Goal: Check status: Check status

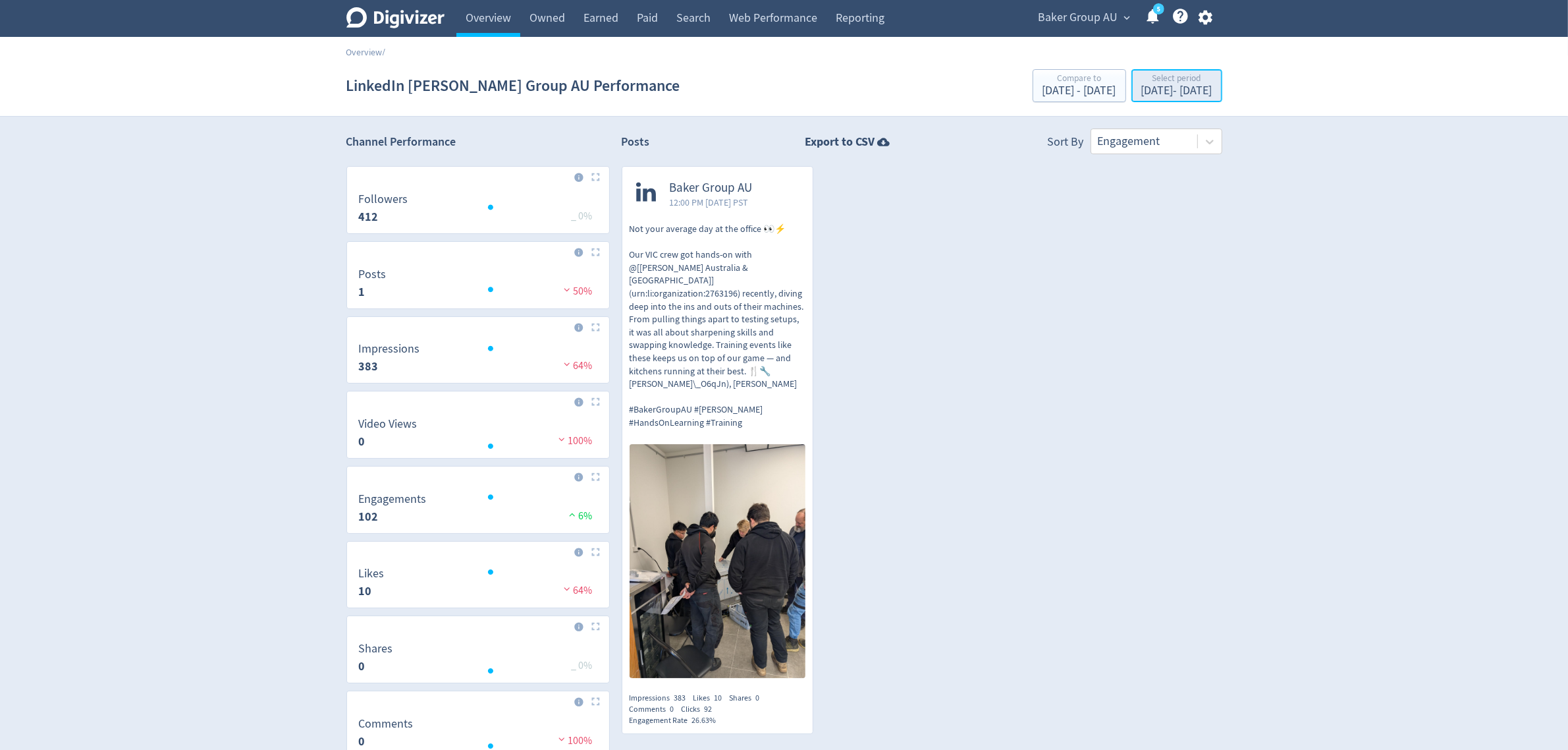
click at [1141, 76] on div "Select period" at bounding box center [1177, 79] width 71 height 11
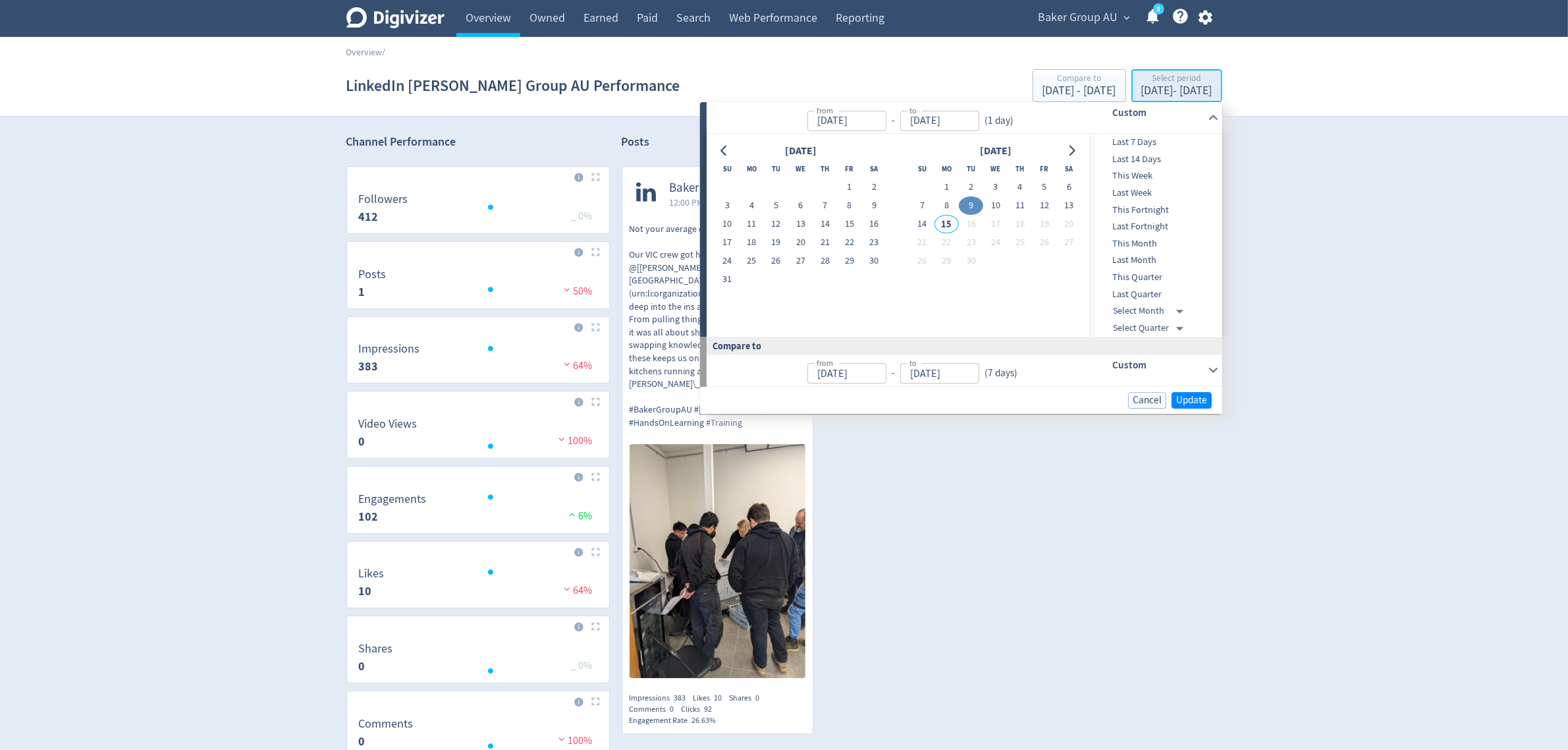
type input "[DATE]"
click at [950, 209] on button "8" at bounding box center [947, 206] width 24 height 18
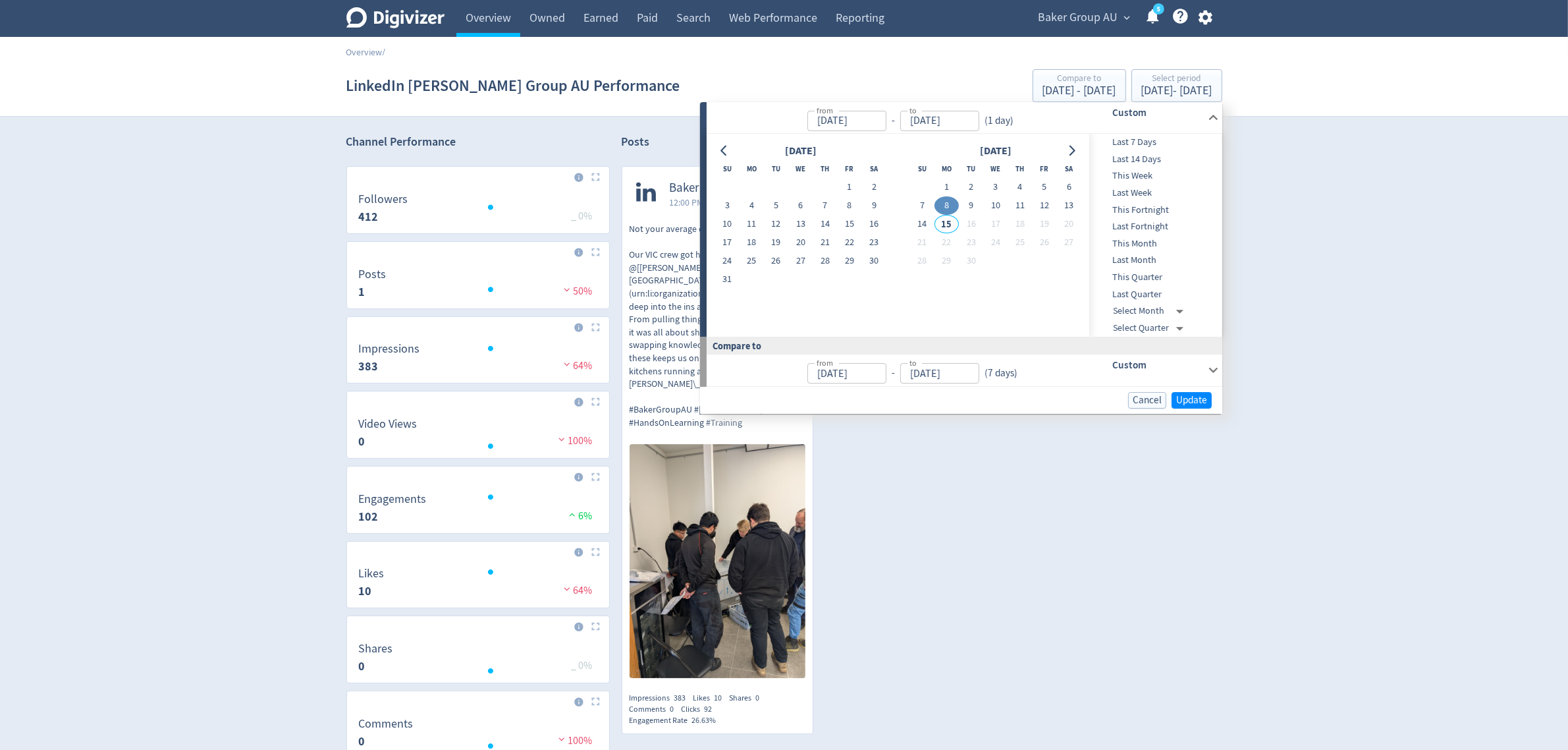
type input "[DATE]"
click at [1177, 397] on span "Update" at bounding box center [1192, 400] width 31 height 10
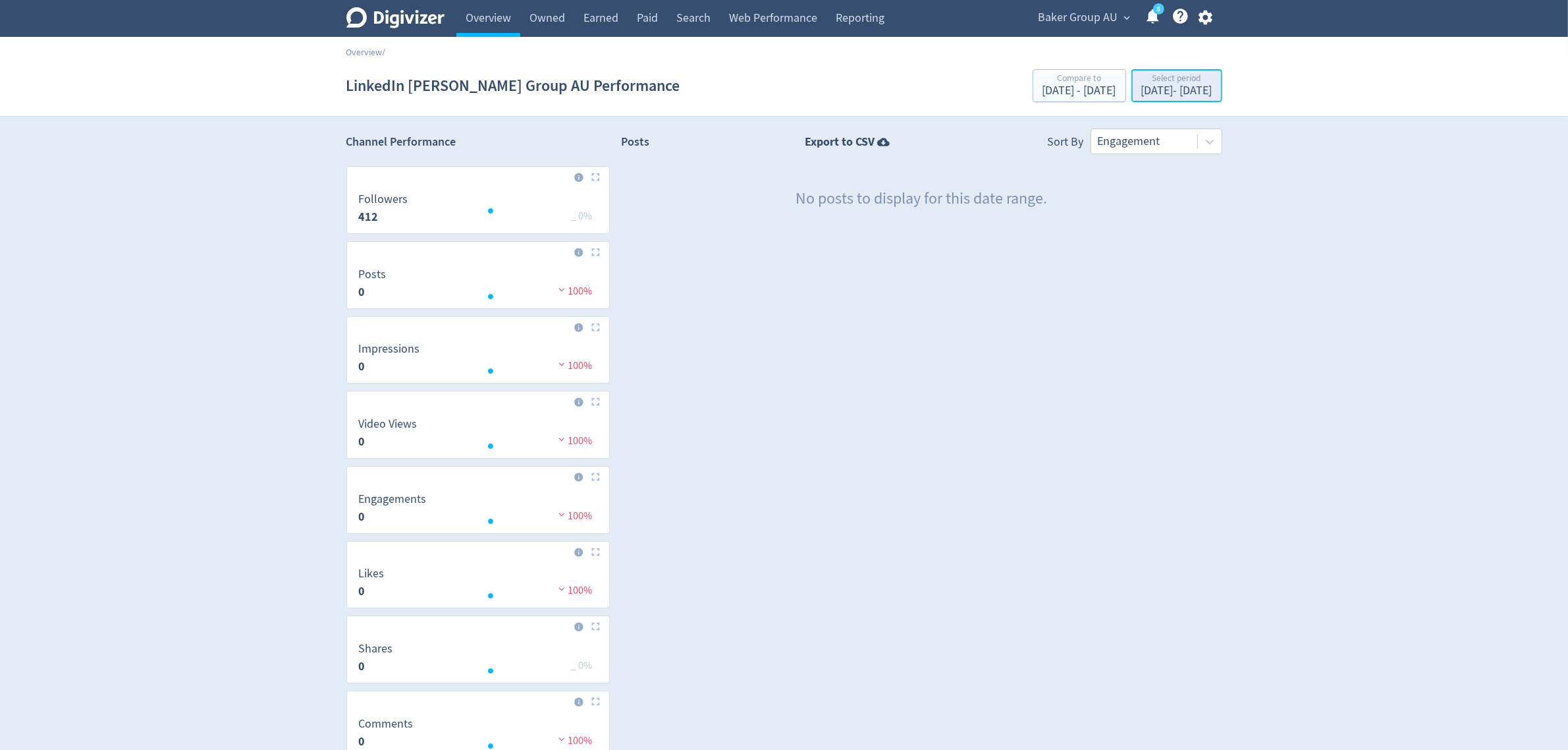
click at [1169, 87] on div "[DATE] - [DATE]" at bounding box center [1177, 90] width 71 height 12
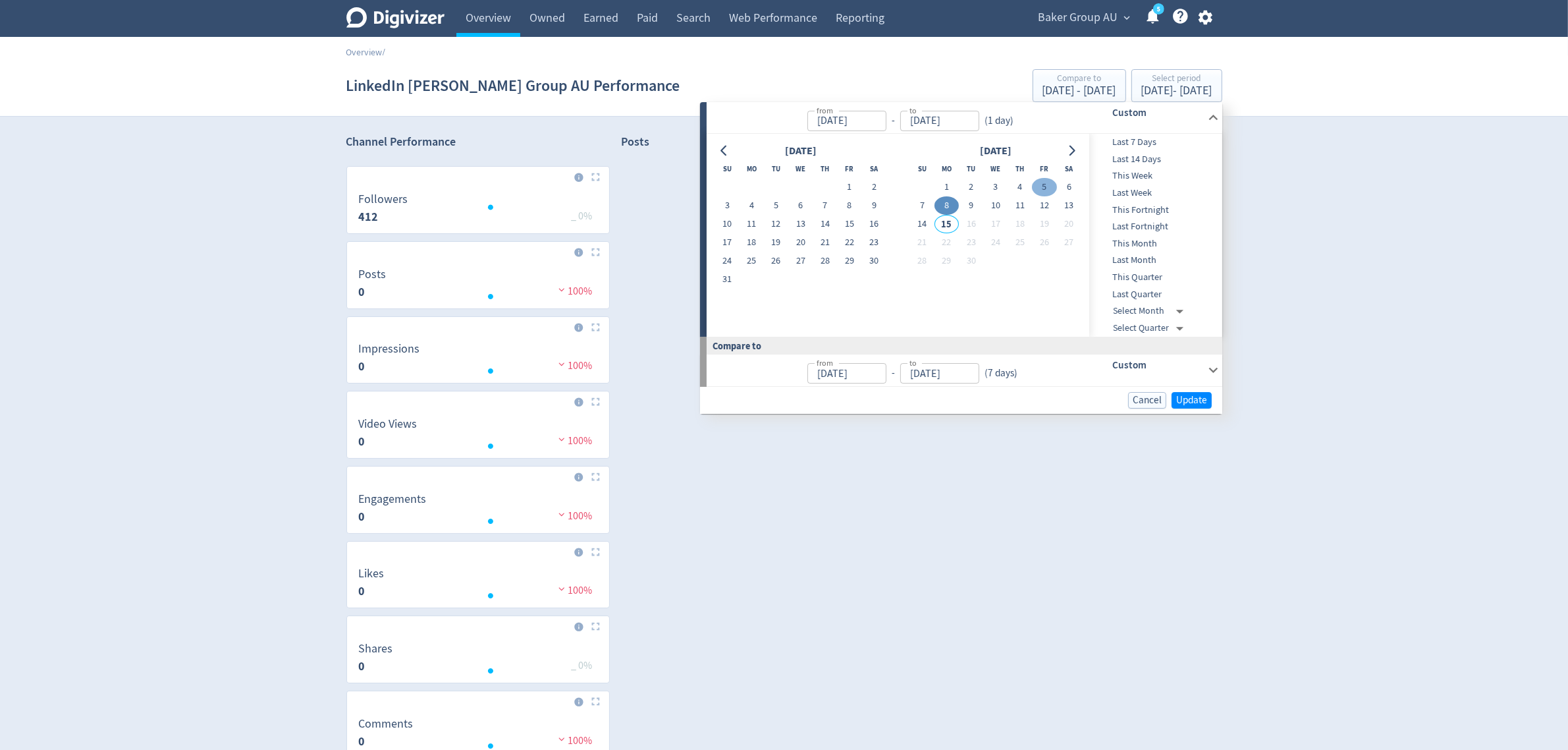
click at [1044, 191] on button "5" at bounding box center [1044, 187] width 24 height 18
type input "[DATE]"
click at [1188, 399] on span "Update" at bounding box center [1192, 400] width 31 height 10
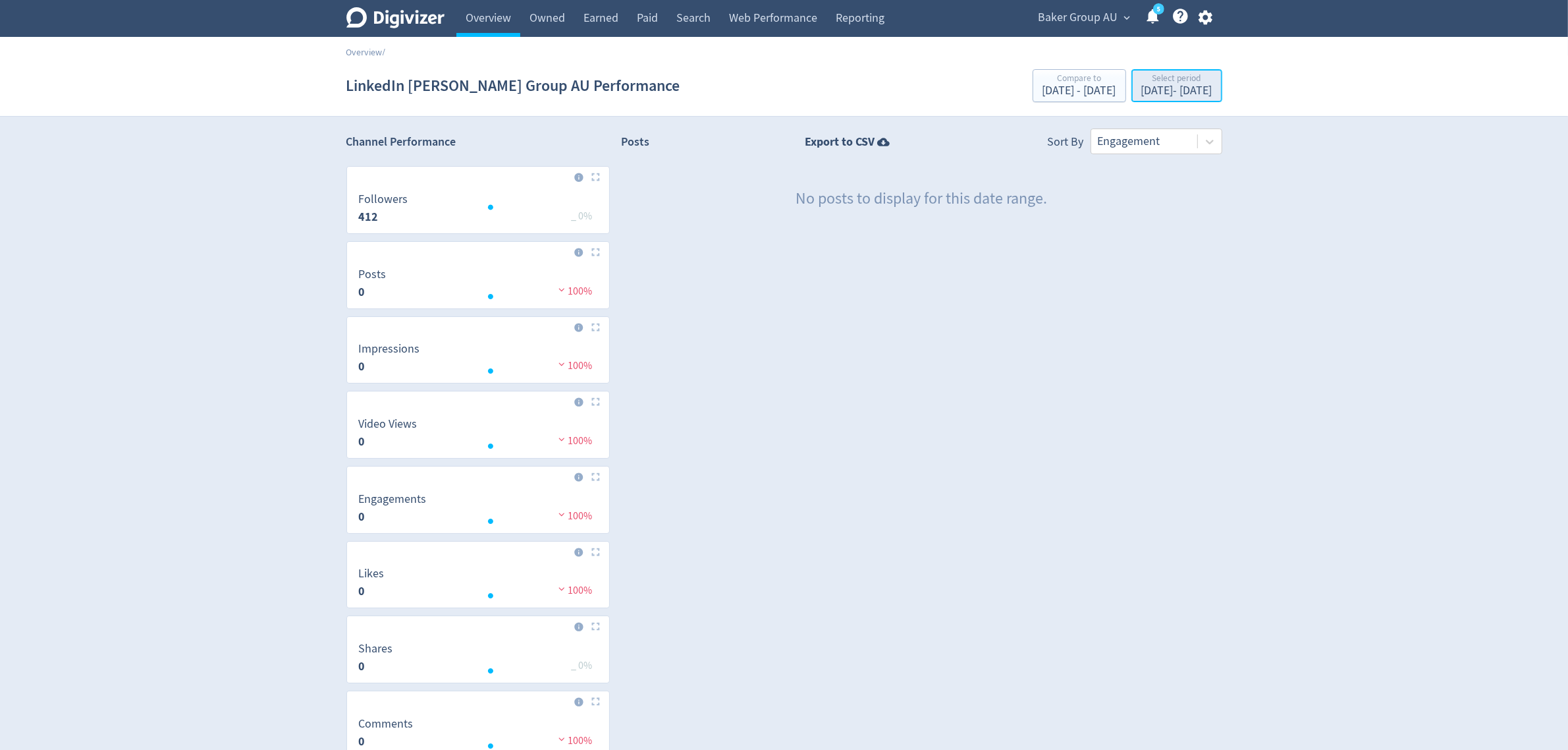
click at [1144, 88] on div "[DATE] - [DATE]" at bounding box center [1177, 90] width 71 height 12
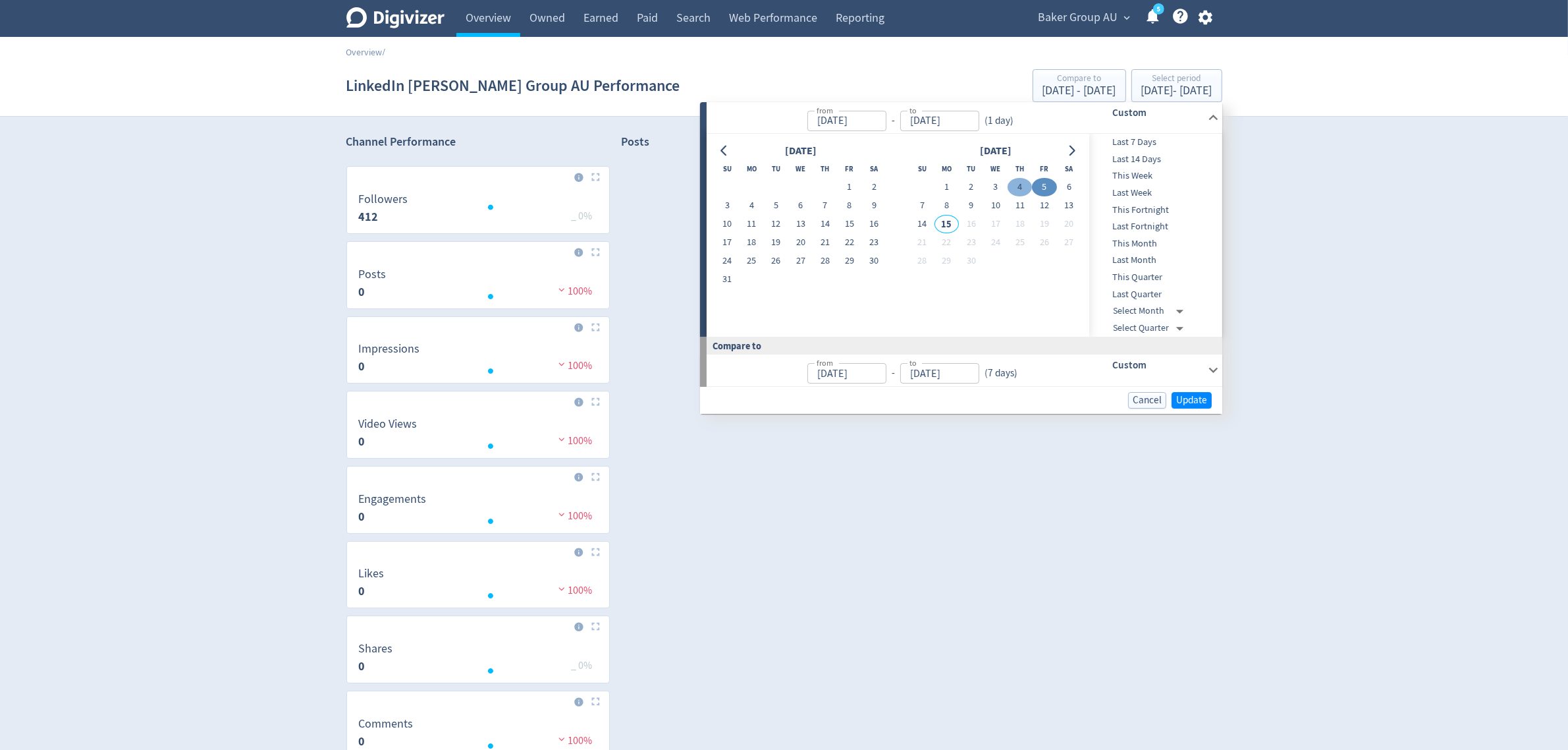
click at [1022, 182] on button "4" at bounding box center [1020, 187] width 24 height 18
type input "[DATE]"
click at [1186, 395] on span "Update" at bounding box center [1192, 400] width 31 height 10
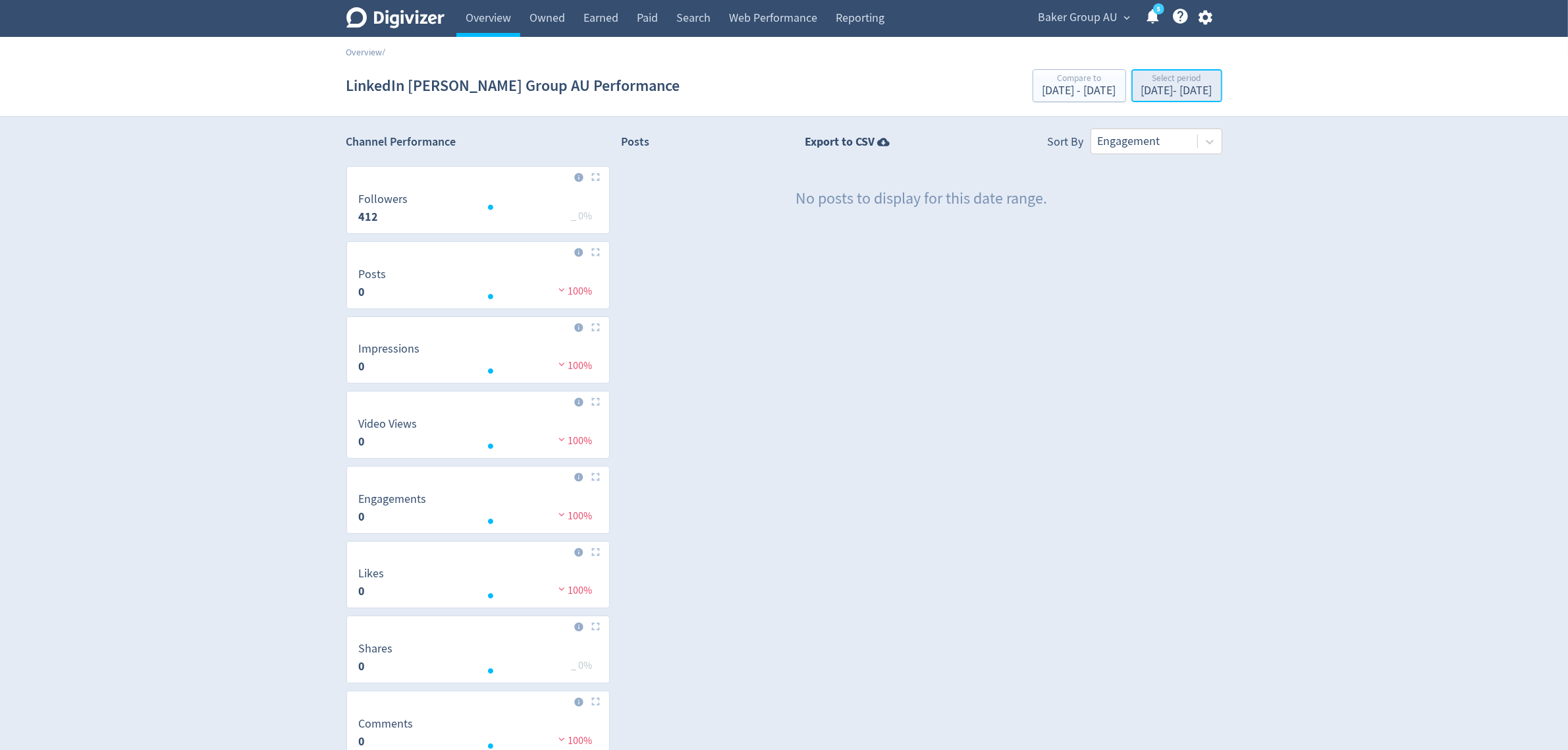
click at [1141, 87] on div "[DATE] - [DATE]" at bounding box center [1177, 90] width 71 height 12
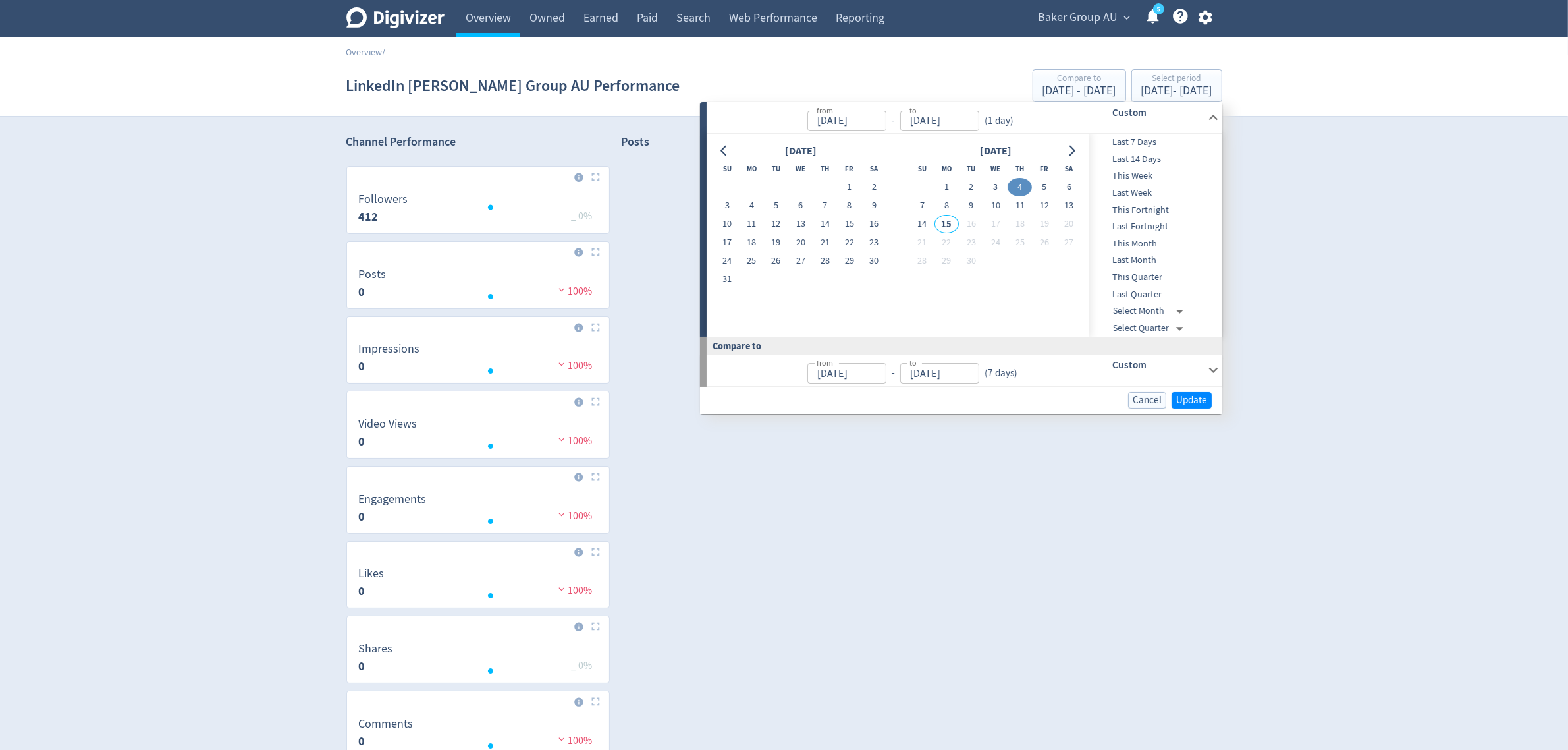
click at [996, 187] on button "3" at bounding box center [996, 187] width 24 height 18
type input "[DATE]"
click at [1196, 402] on span "Update" at bounding box center [1192, 400] width 31 height 10
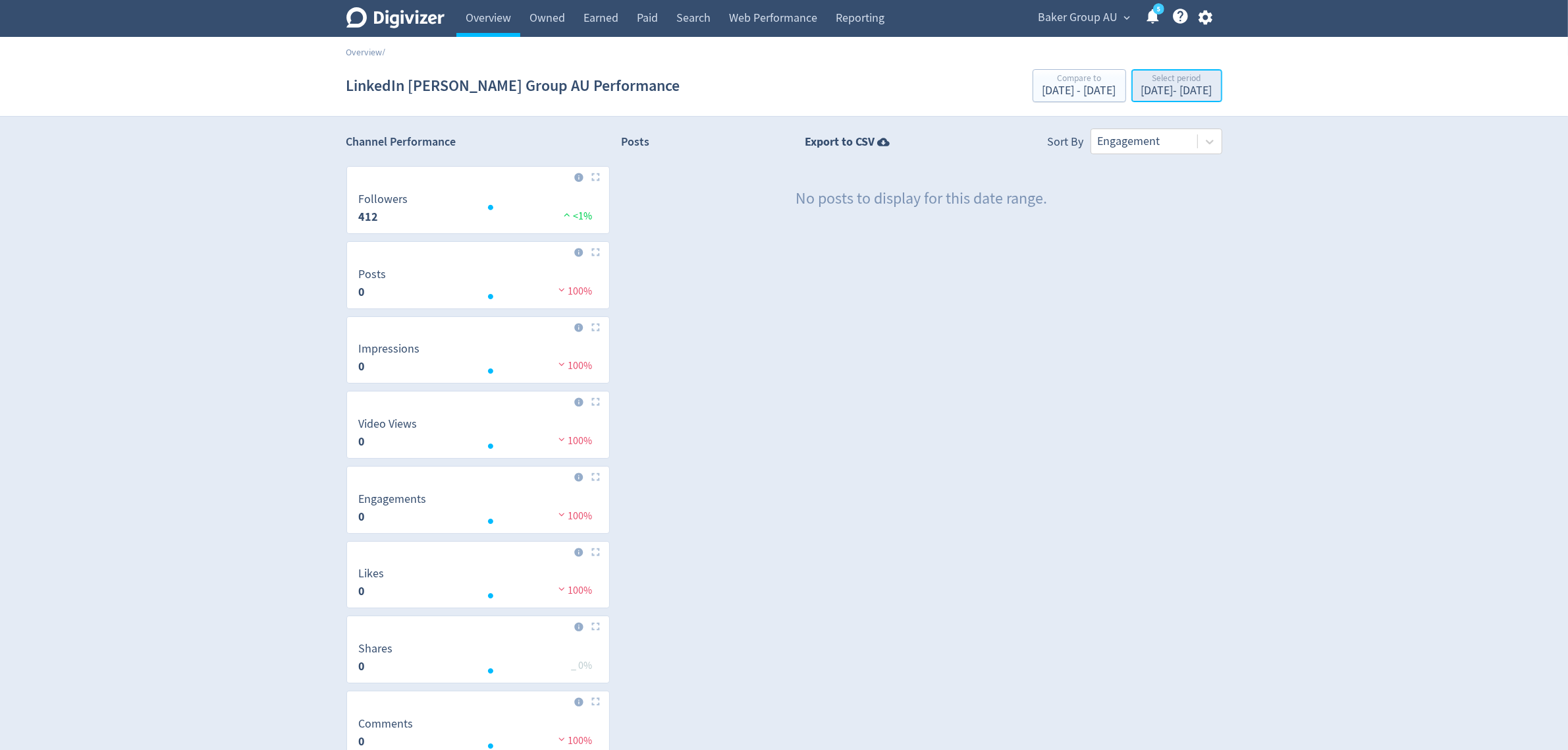
click at [1141, 81] on div "Select period" at bounding box center [1177, 79] width 71 height 11
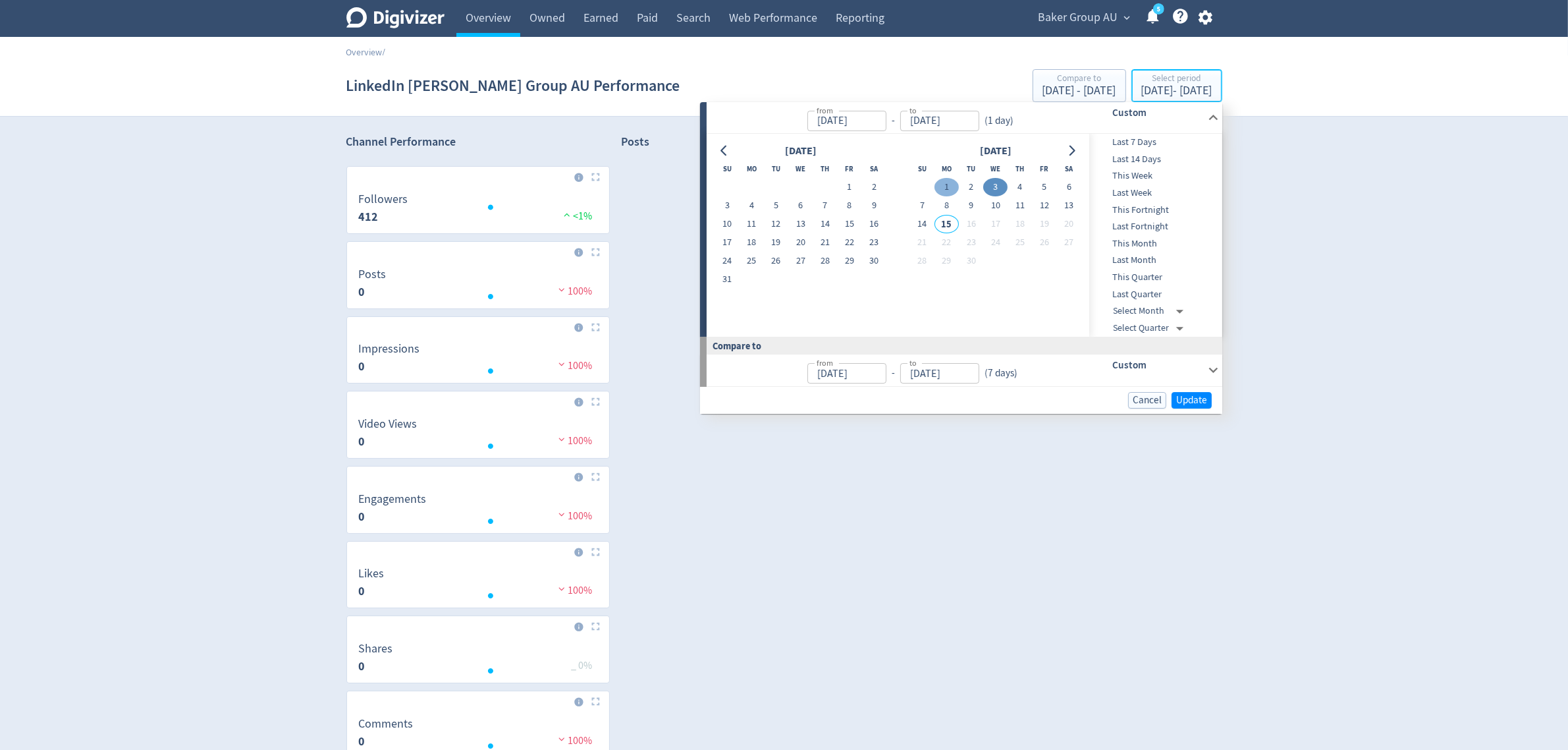
type input "[DATE]"
click at [968, 187] on button "2" at bounding box center [971, 187] width 24 height 18
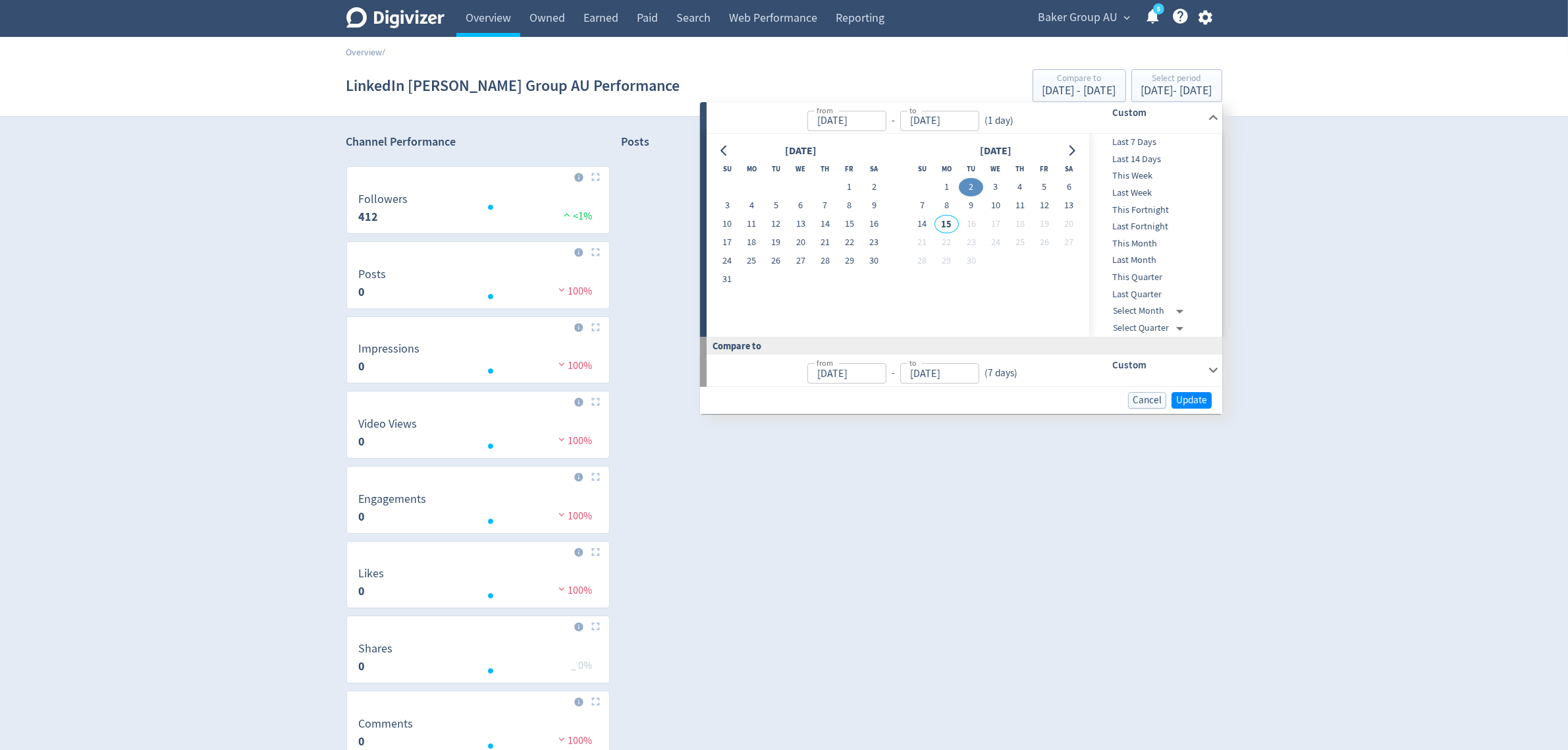
type input "[DATE]"
drag, startPoint x: 1183, startPoint y: 399, endPoint x: 1133, endPoint y: 134, distance: 269.7
click at [1184, 399] on span "Update" at bounding box center [1192, 400] width 31 height 10
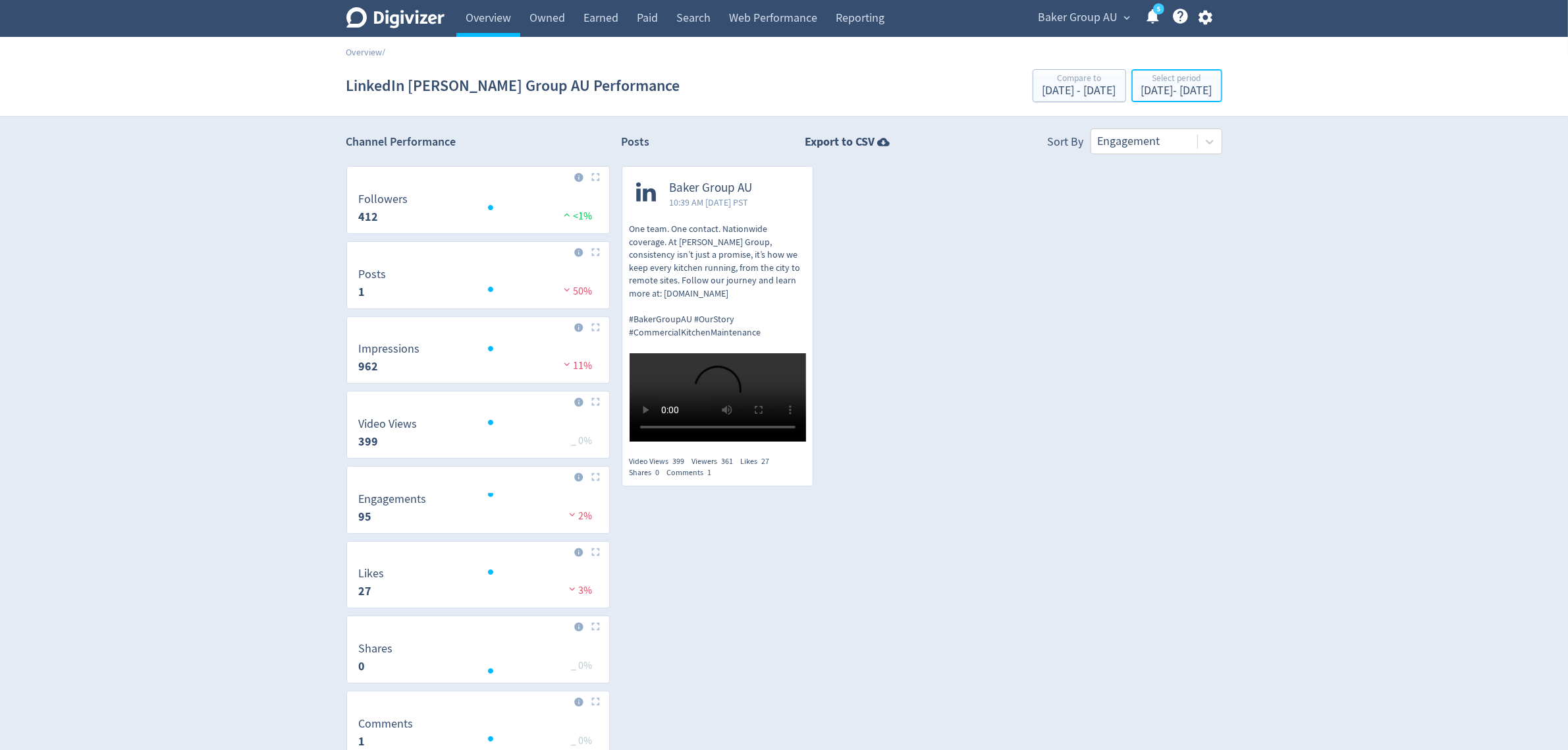
drag, startPoint x: 1124, startPoint y: 91, endPoint x: 1140, endPoint y: 10, distance: 82.6
click at [1141, 91] on div "[DATE] - [DATE]" at bounding box center [1177, 90] width 71 height 12
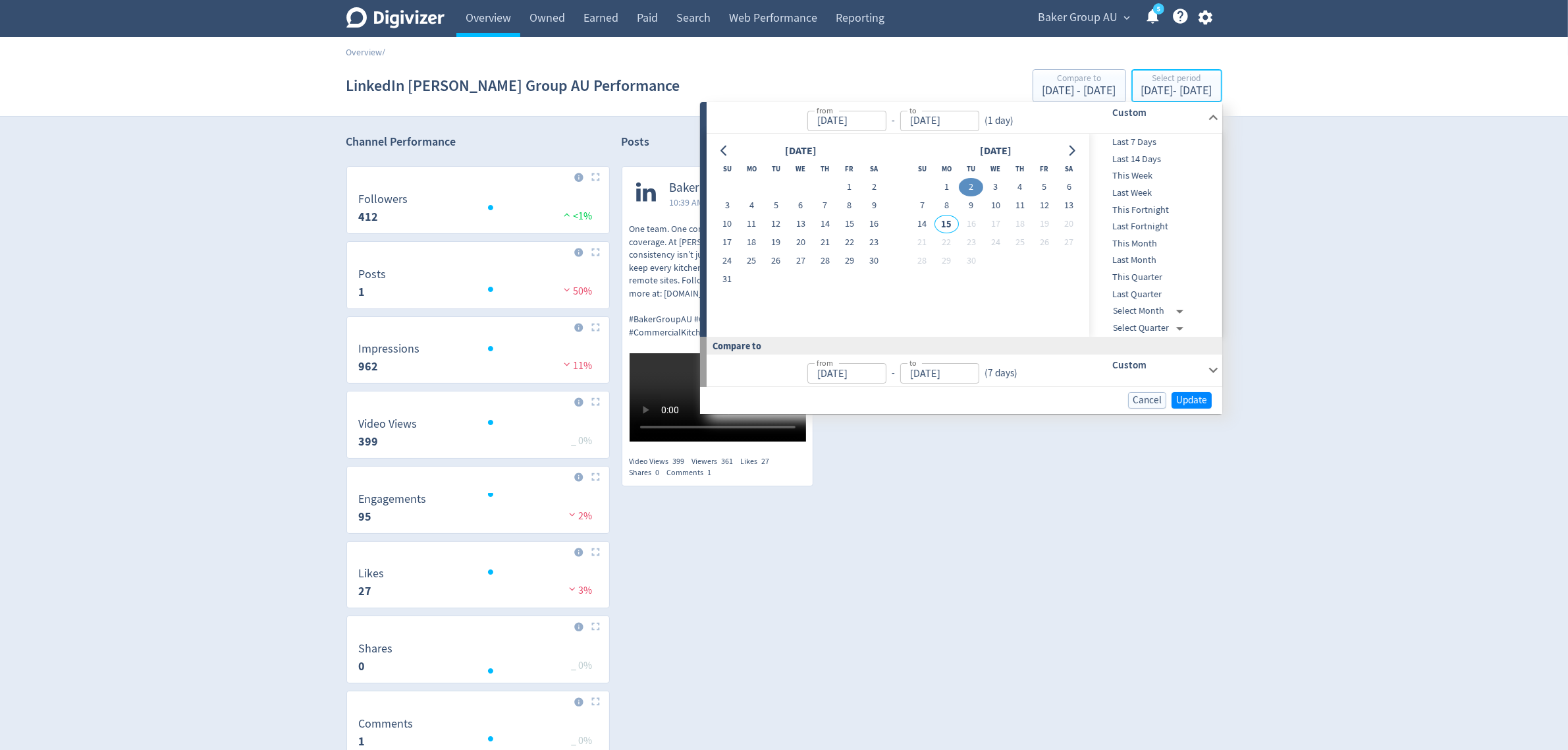
type input "[DATE]"
drag, startPoint x: 942, startPoint y: 181, endPoint x: 1136, endPoint y: 337, distance: 248.9
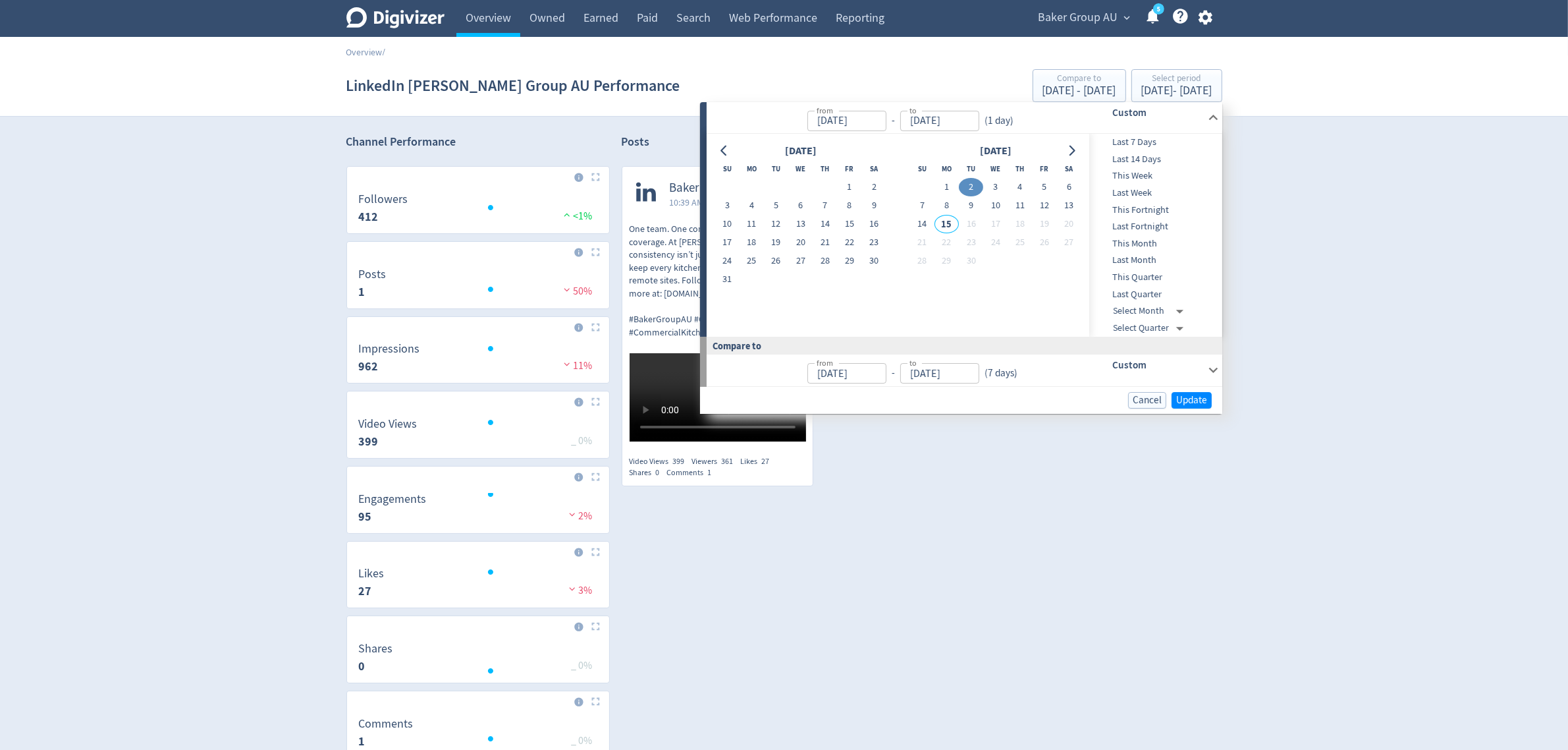
click at [941, 181] on button "1" at bounding box center [947, 187] width 24 height 18
type input "[DATE]"
click at [1190, 404] on span "Update" at bounding box center [1192, 400] width 31 height 10
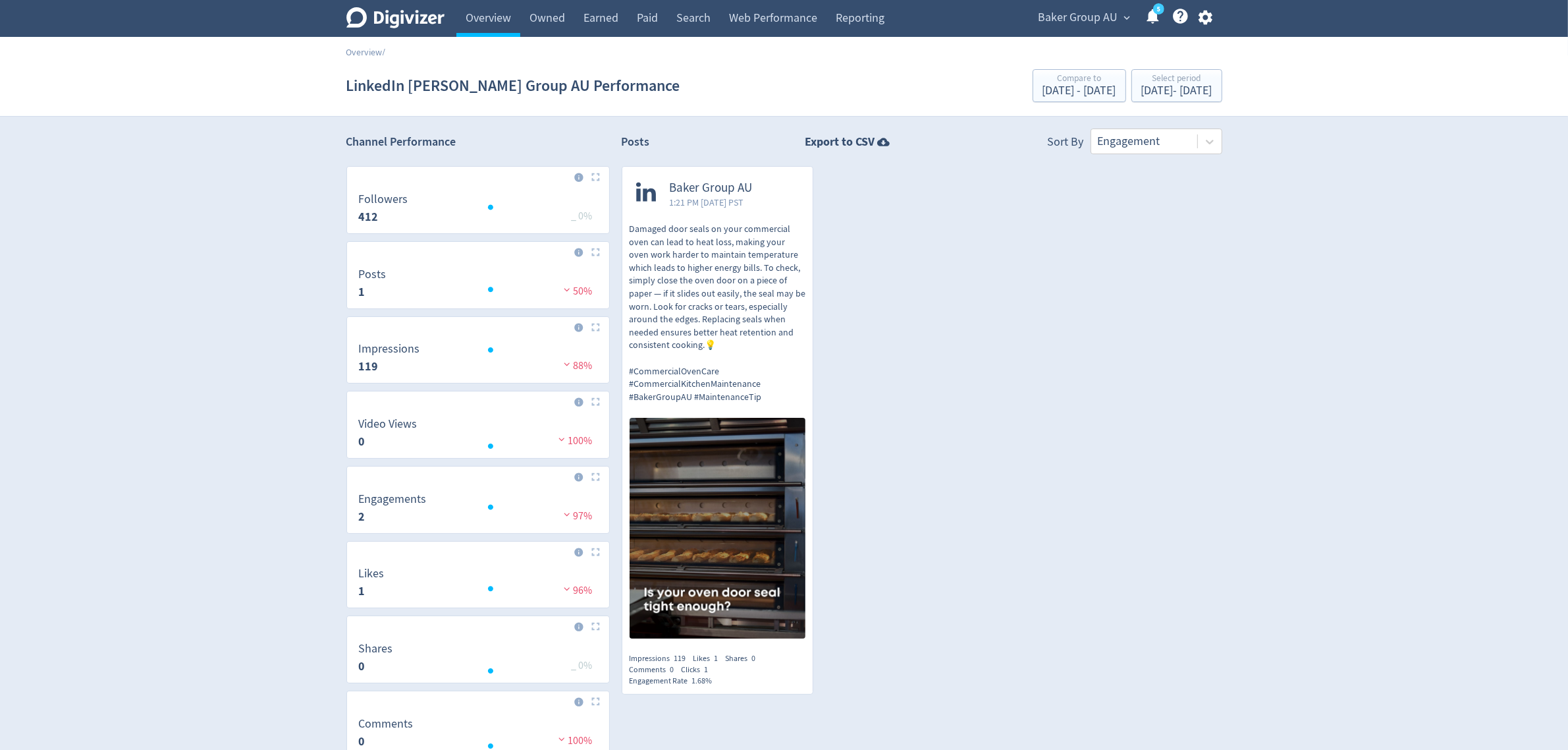
click at [705, 389] on p "Damaged door seals on your commercial oven can lead to heat loss, making your o…" at bounding box center [718, 312] width 177 height 180
click at [1170, 86] on div "[DATE] - [DATE]" at bounding box center [1177, 90] width 71 height 12
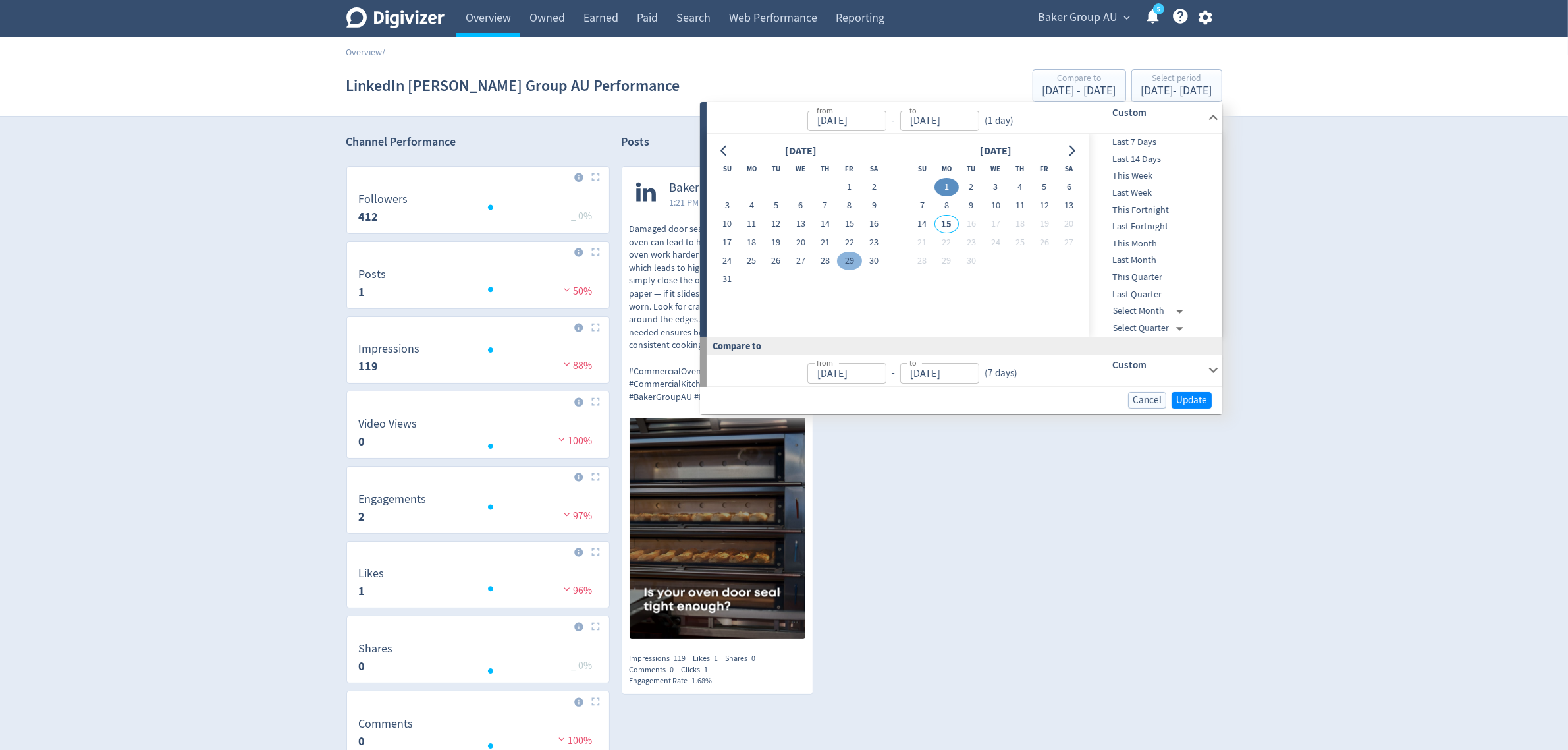
click at [844, 262] on button "29" at bounding box center [849, 261] width 24 height 18
type input "[DATE]"
click at [1198, 404] on span "Update" at bounding box center [1192, 400] width 31 height 10
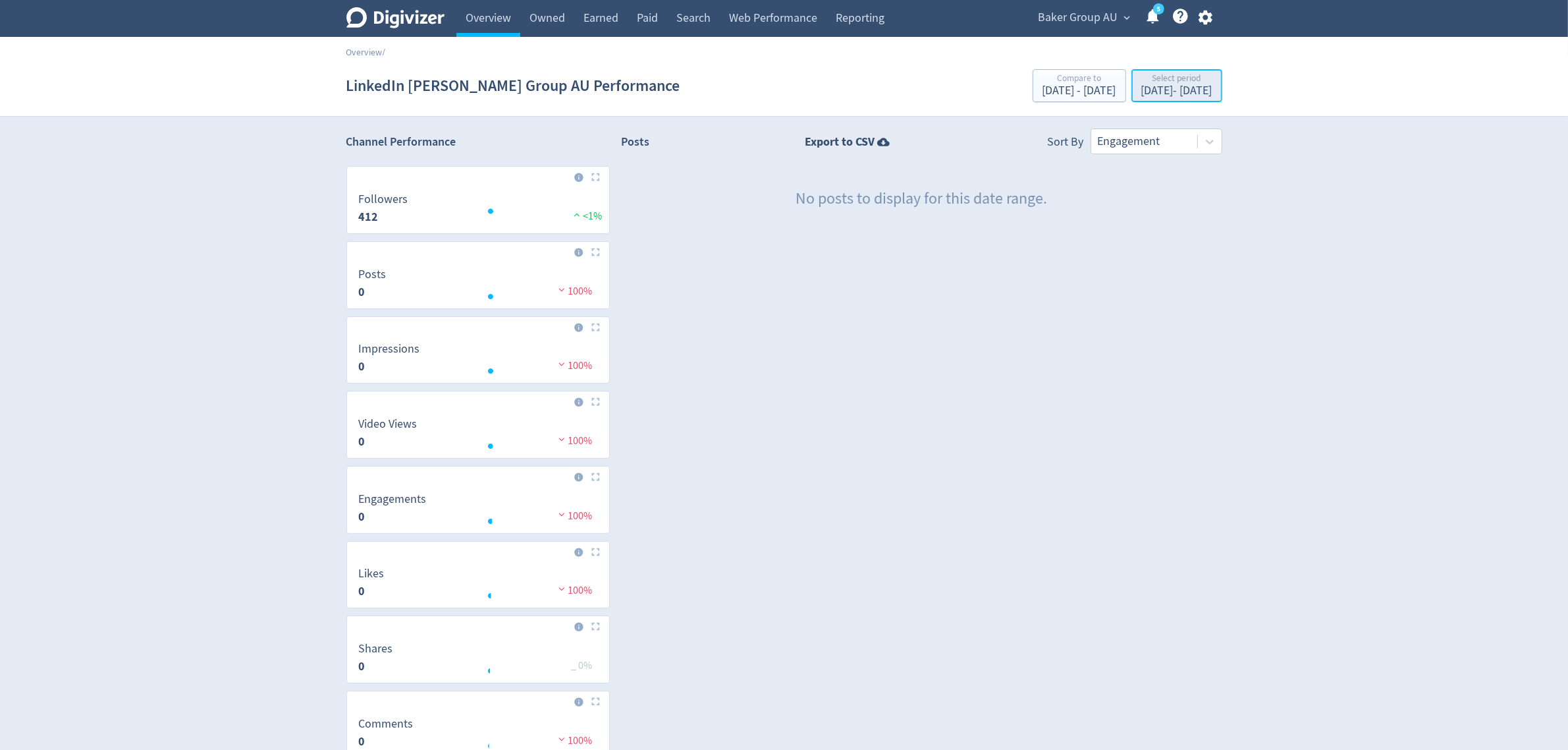
click at [1141, 77] on div "Select period" at bounding box center [1177, 79] width 71 height 11
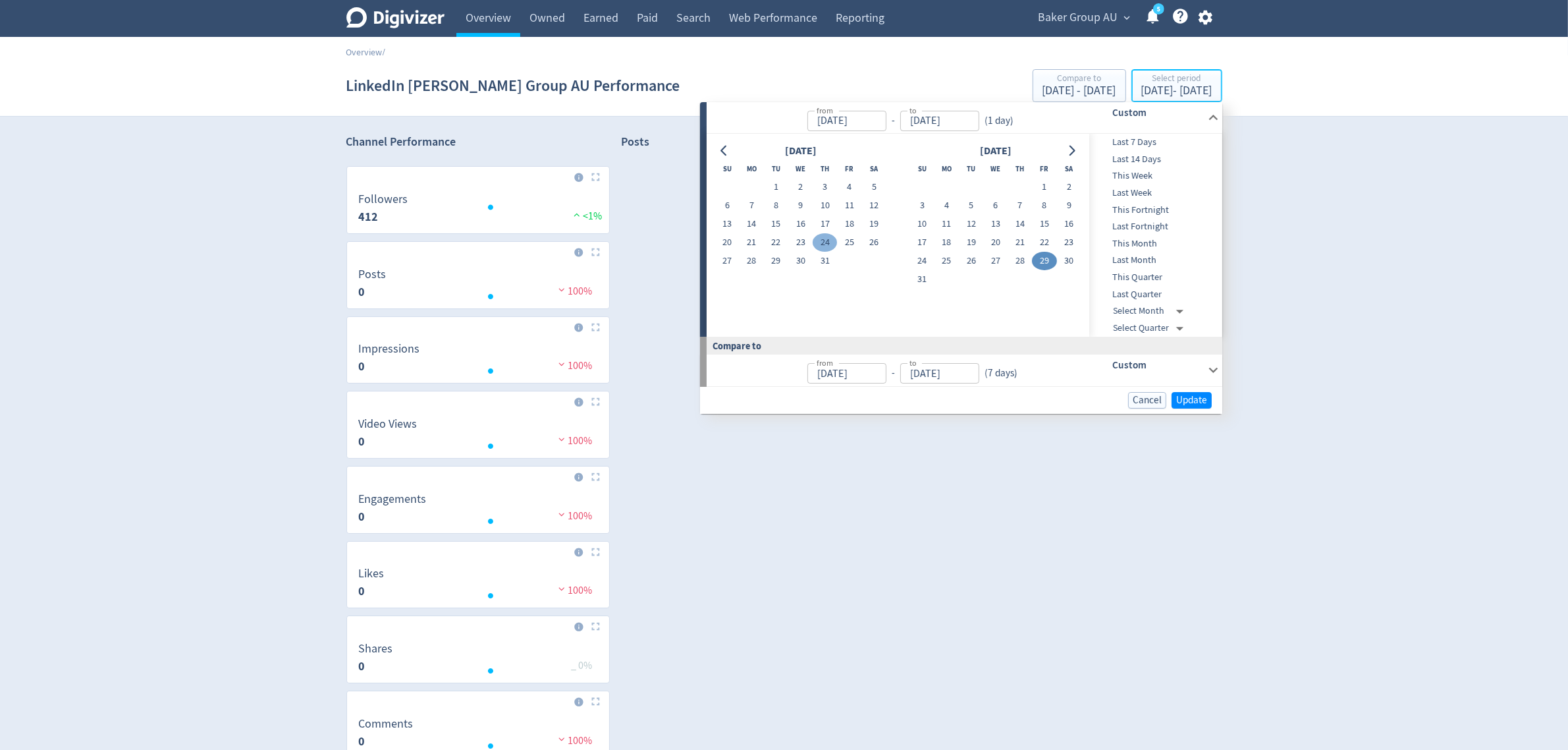
type input "[DATE]"
click at [1018, 260] on button "28" at bounding box center [1020, 261] width 24 height 18
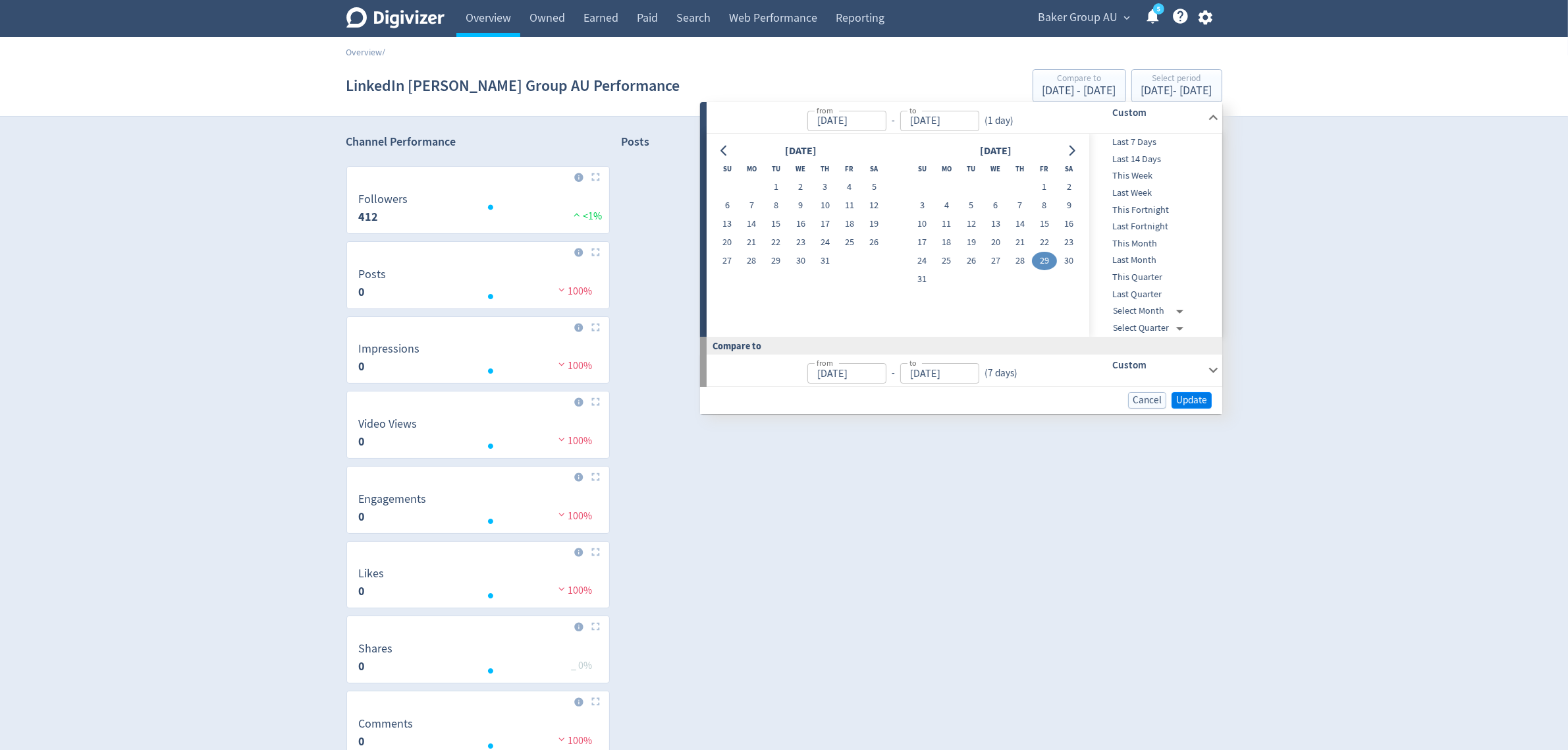
type input "[DATE]"
click at [1188, 404] on span "Update" at bounding box center [1192, 400] width 31 height 10
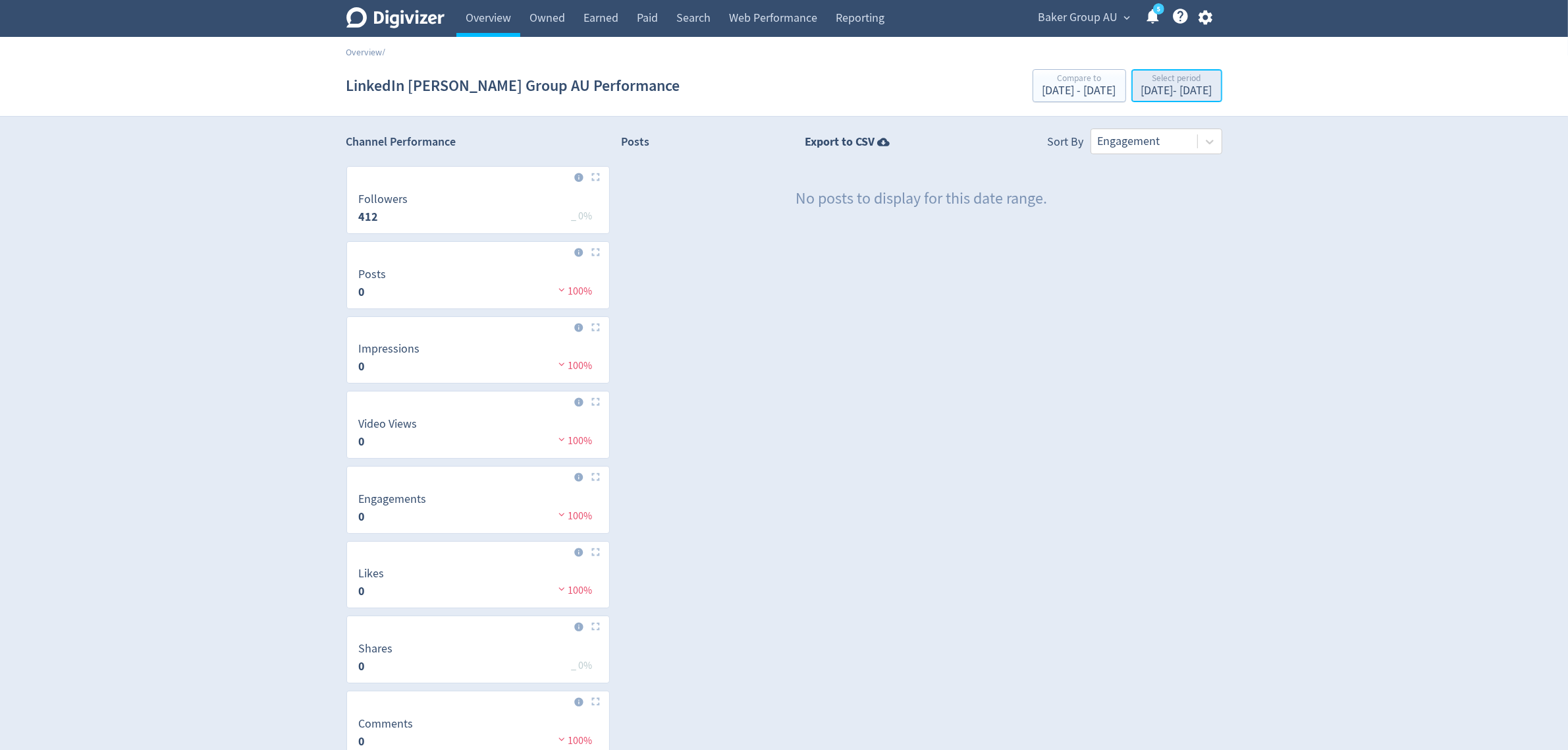
click at [1150, 81] on div "Select period" at bounding box center [1177, 79] width 71 height 11
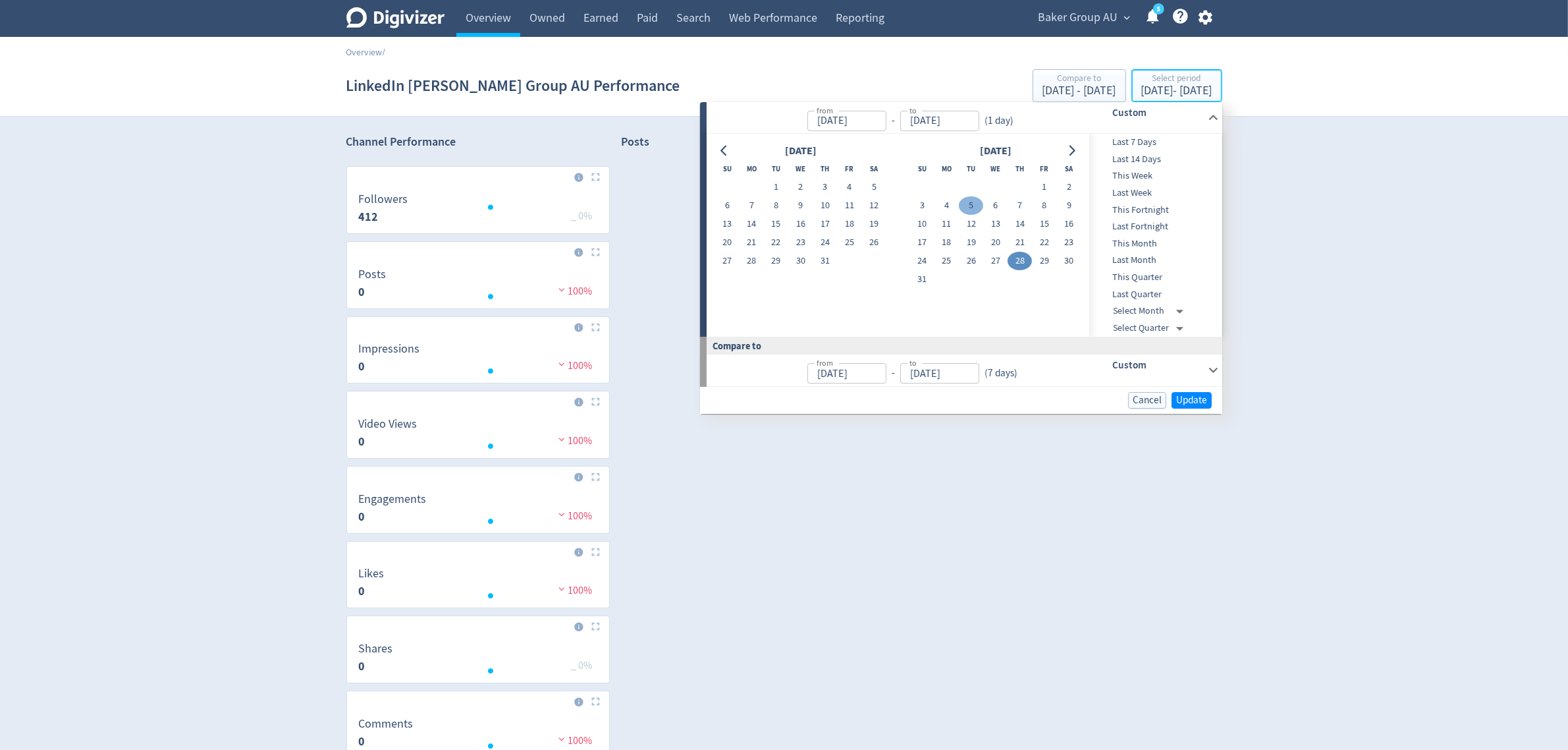
type input "[DATE]"
click at [990, 257] on button "27" at bounding box center [996, 261] width 24 height 18
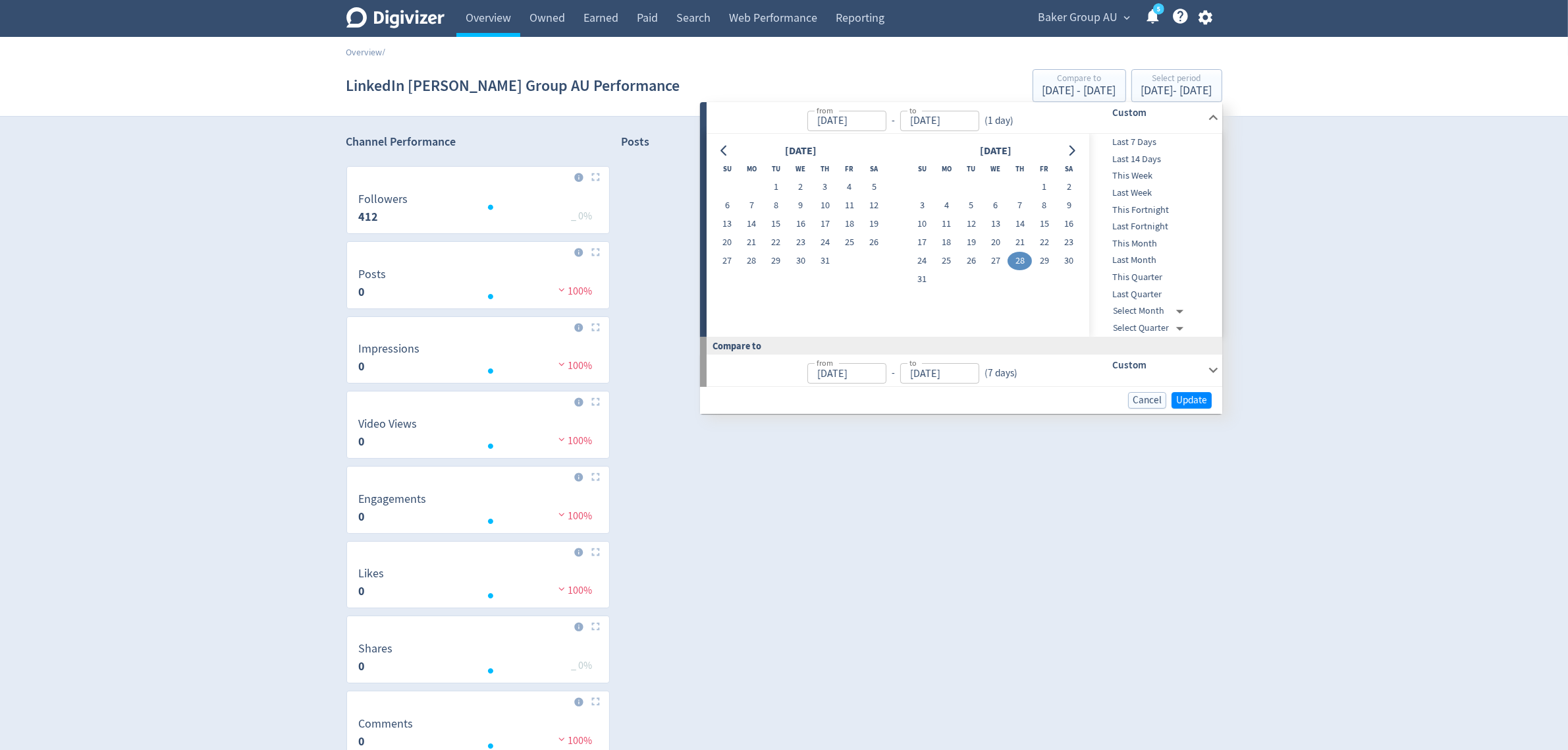
type input "[DATE]"
click at [1188, 397] on span "Update" at bounding box center [1192, 400] width 31 height 10
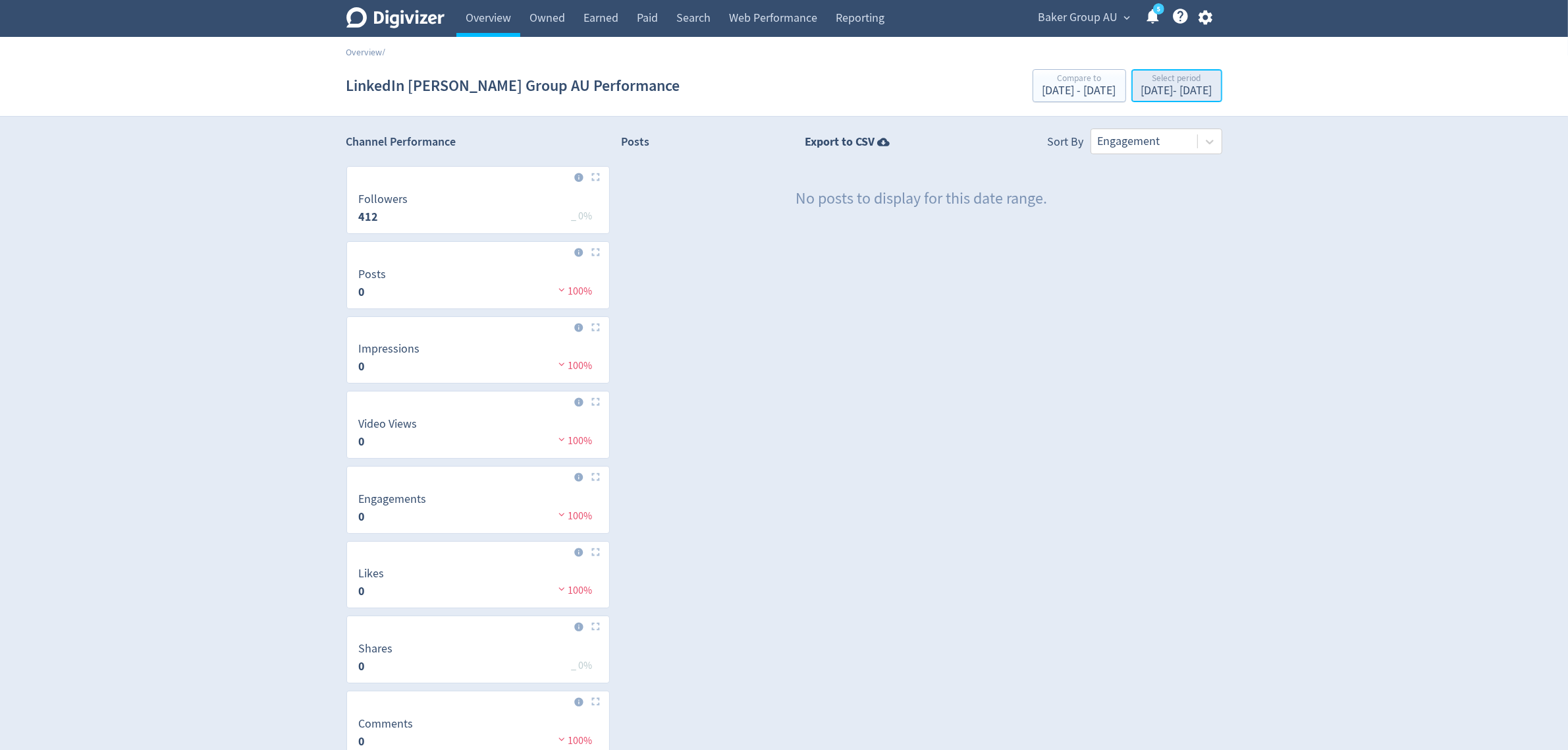
click at [1141, 83] on div "Select period" at bounding box center [1177, 79] width 71 height 11
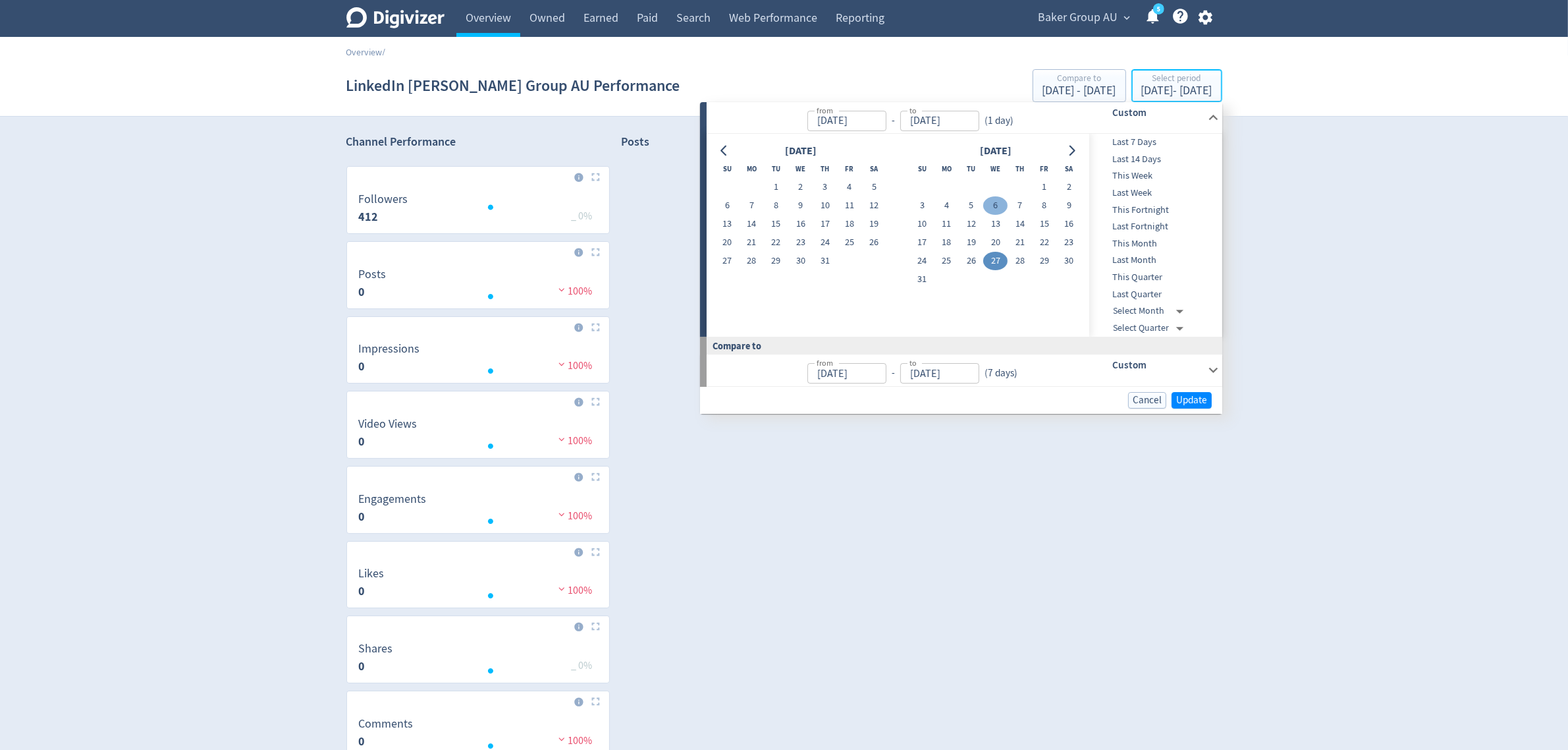
type input "[DATE]"
click at [974, 261] on button "26" at bounding box center [971, 261] width 24 height 18
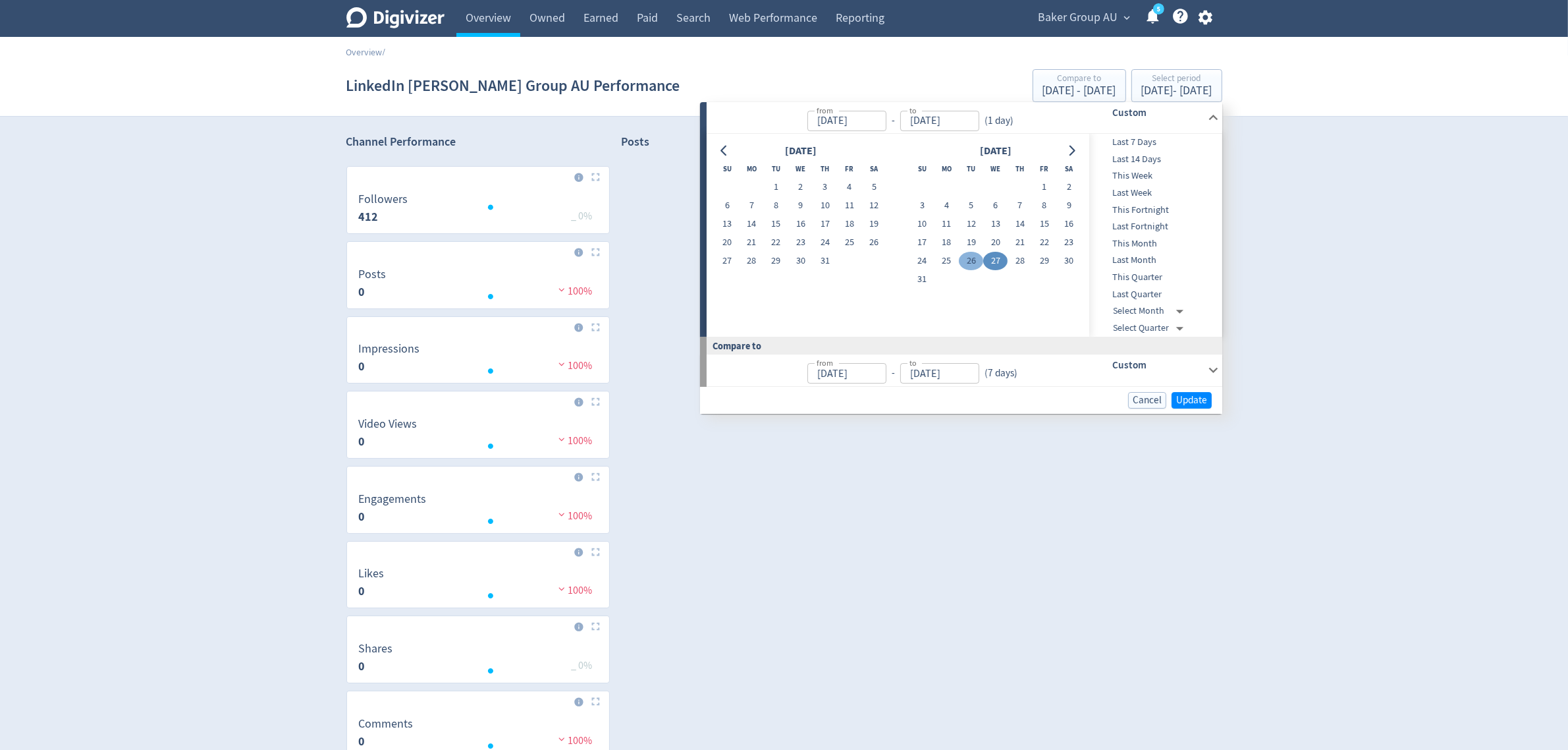
type input "[DATE]"
click at [1184, 400] on span "Update" at bounding box center [1192, 400] width 31 height 10
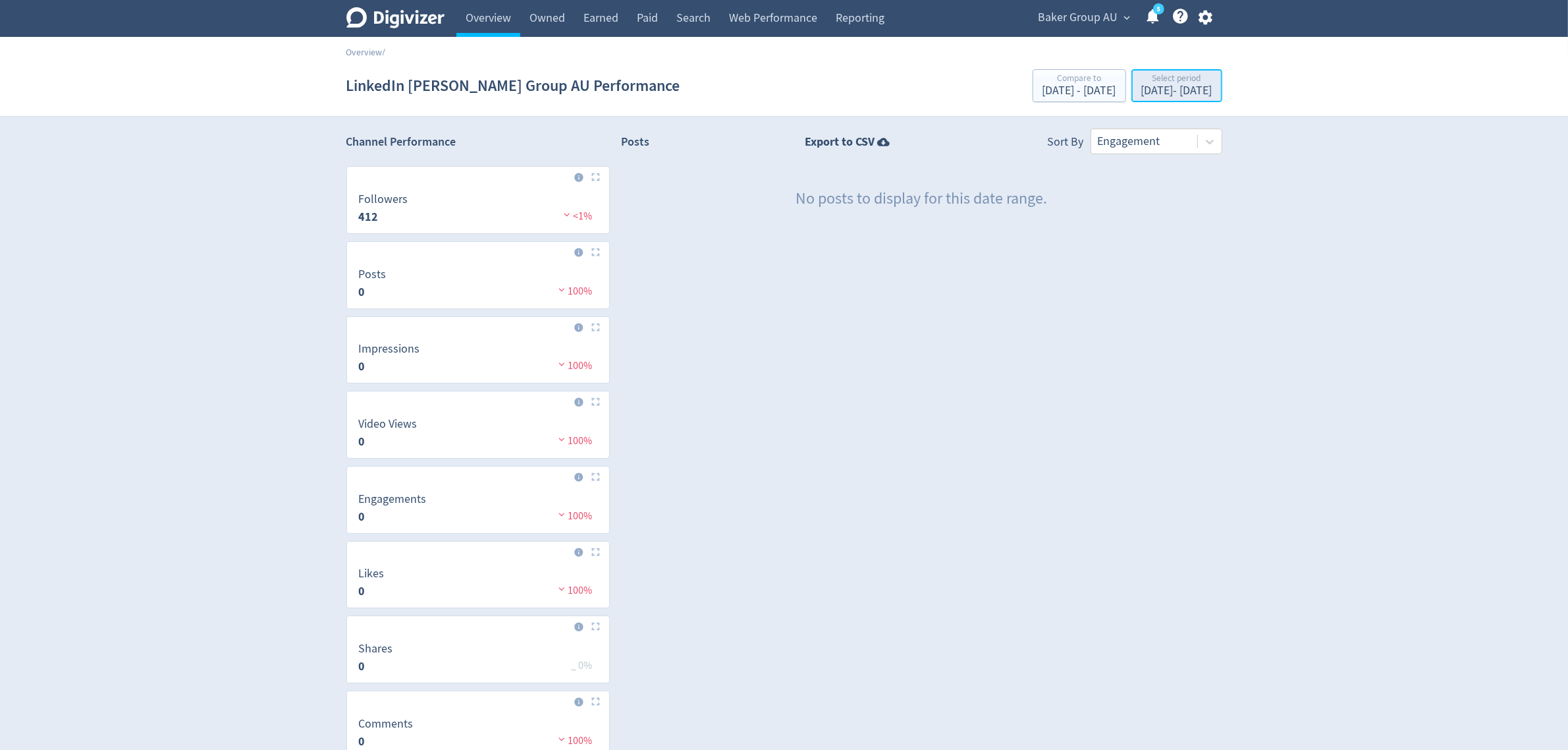
click at [1141, 90] on div "[DATE] - [DATE]" at bounding box center [1177, 90] width 71 height 12
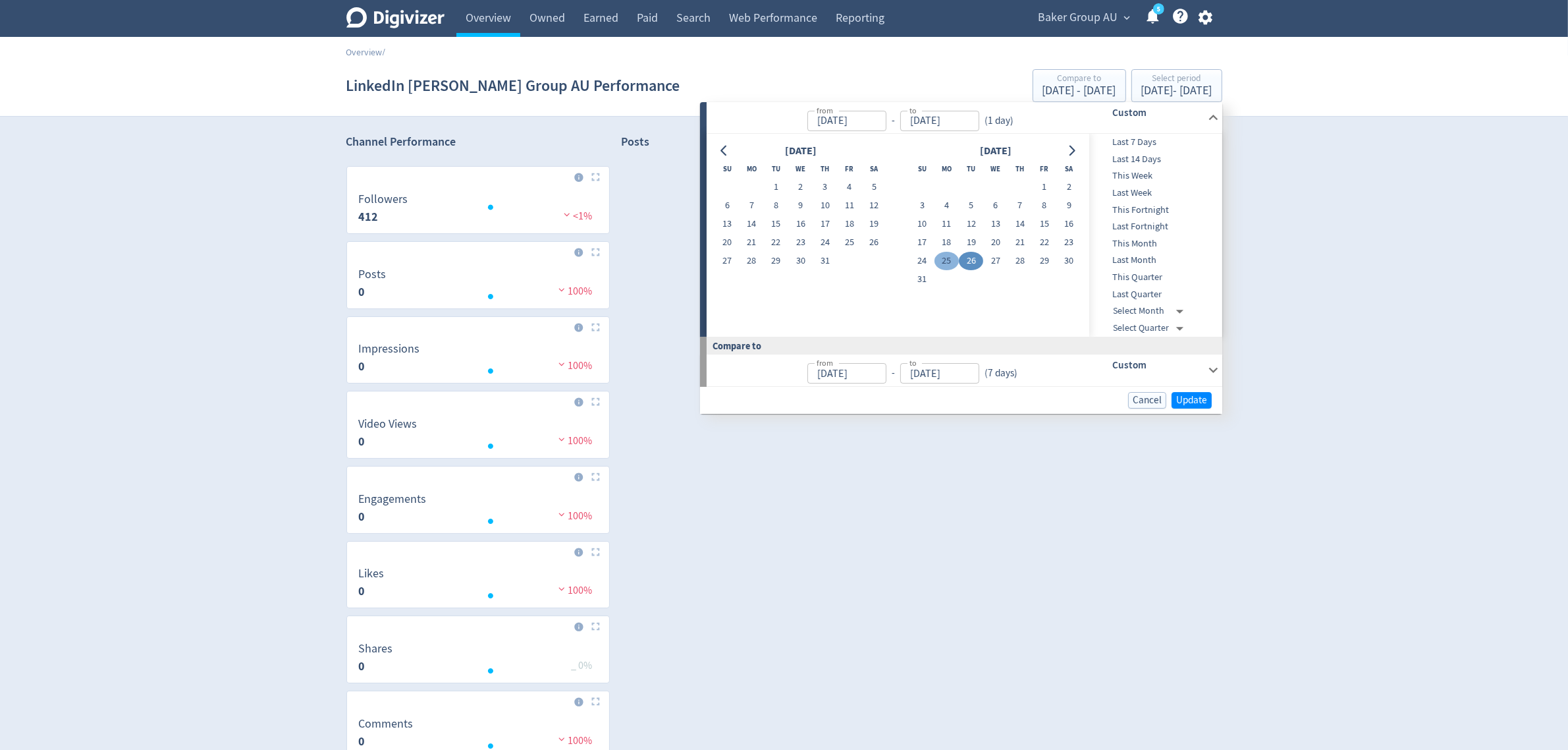
click at [940, 255] on button "25" at bounding box center [947, 261] width 24 height 18
type input "[DATE]"
drag, startPoint x: 1202, startPoint y: 404, endPoint x: 1193, endPoint y: 257, distance: 147.3
click at [1202, 403] on span "Update" at bounding box center [1192, 400] width 31 height 10
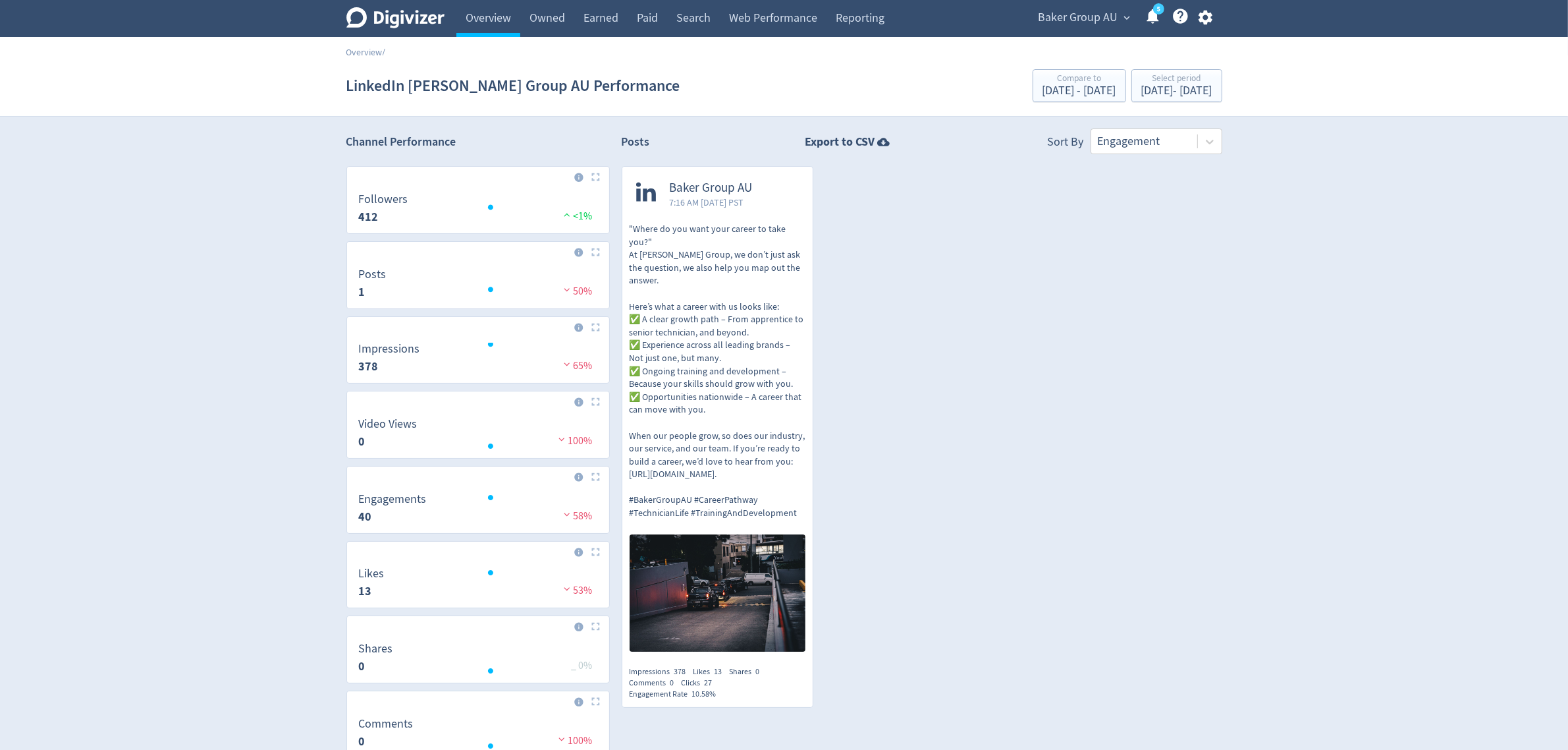
click at [769, 290] on p ""Where do you want your career to take you?" At [PERSON_NAME] Group, we don’t j…" at bounding box center [718, 371] width 177 height 297
click at [1141, 90] on div "[DATE] - [DATE]" at bounding box center [1177, 90] width 71 height 12
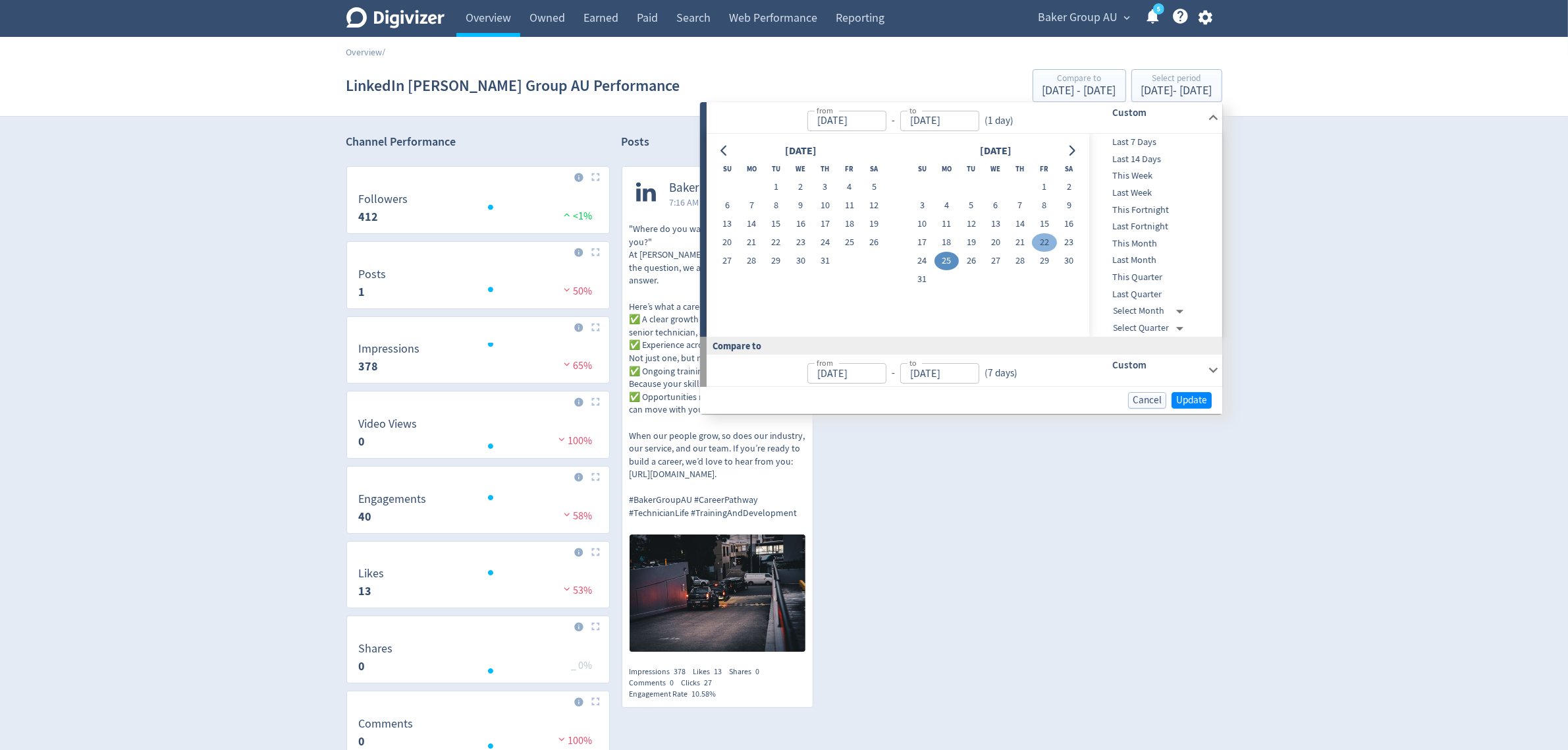
click at [1047, 242] on button "22" at bounding box center [1044, 242] width 24 height 18
type input "[DATE]"
click at [1193, 405] on span "Update" at bounding box center [1192, 400] width 31 height 10
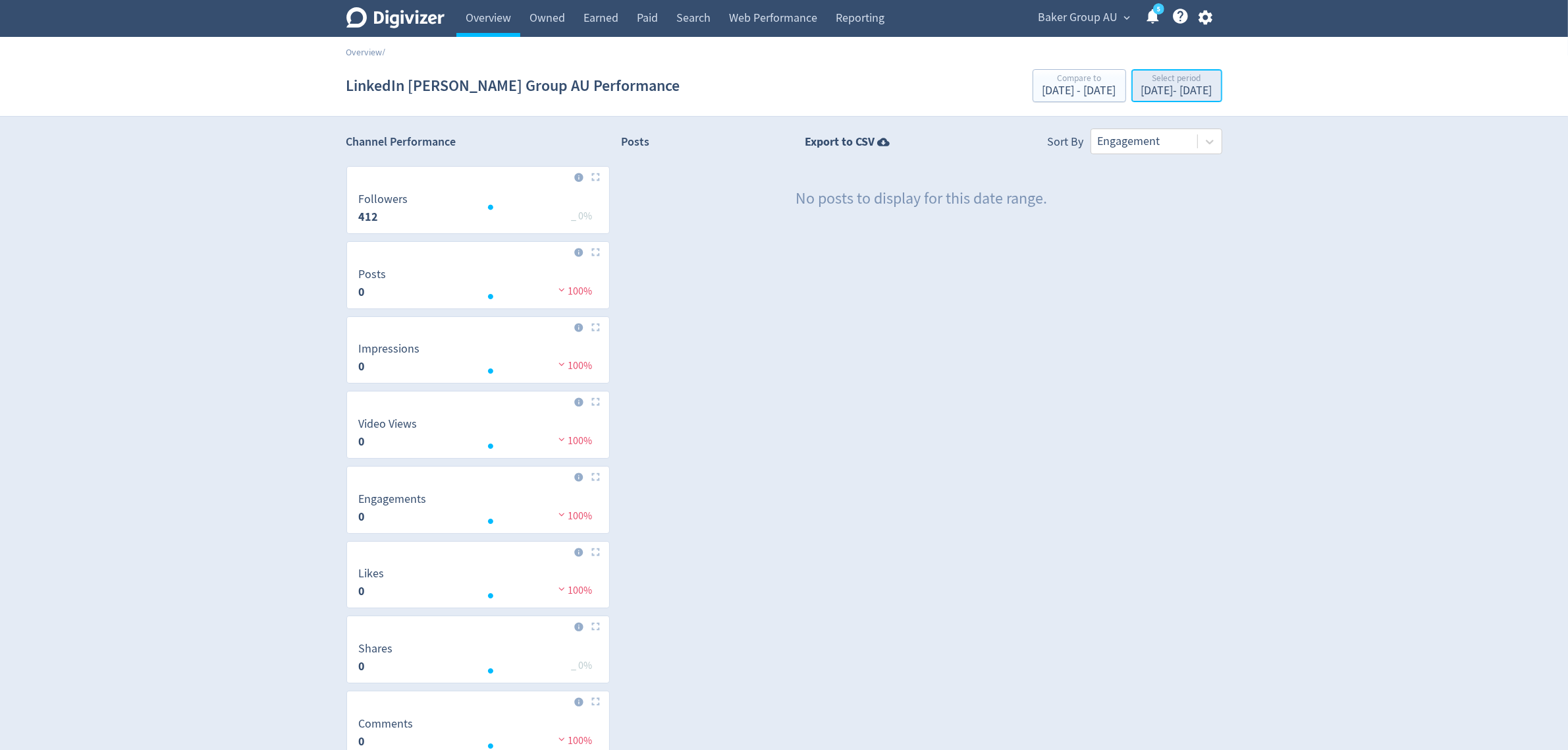
click at [1141, 83] on div "Select period" at bounding box center [1177, 79] width 71 height 11
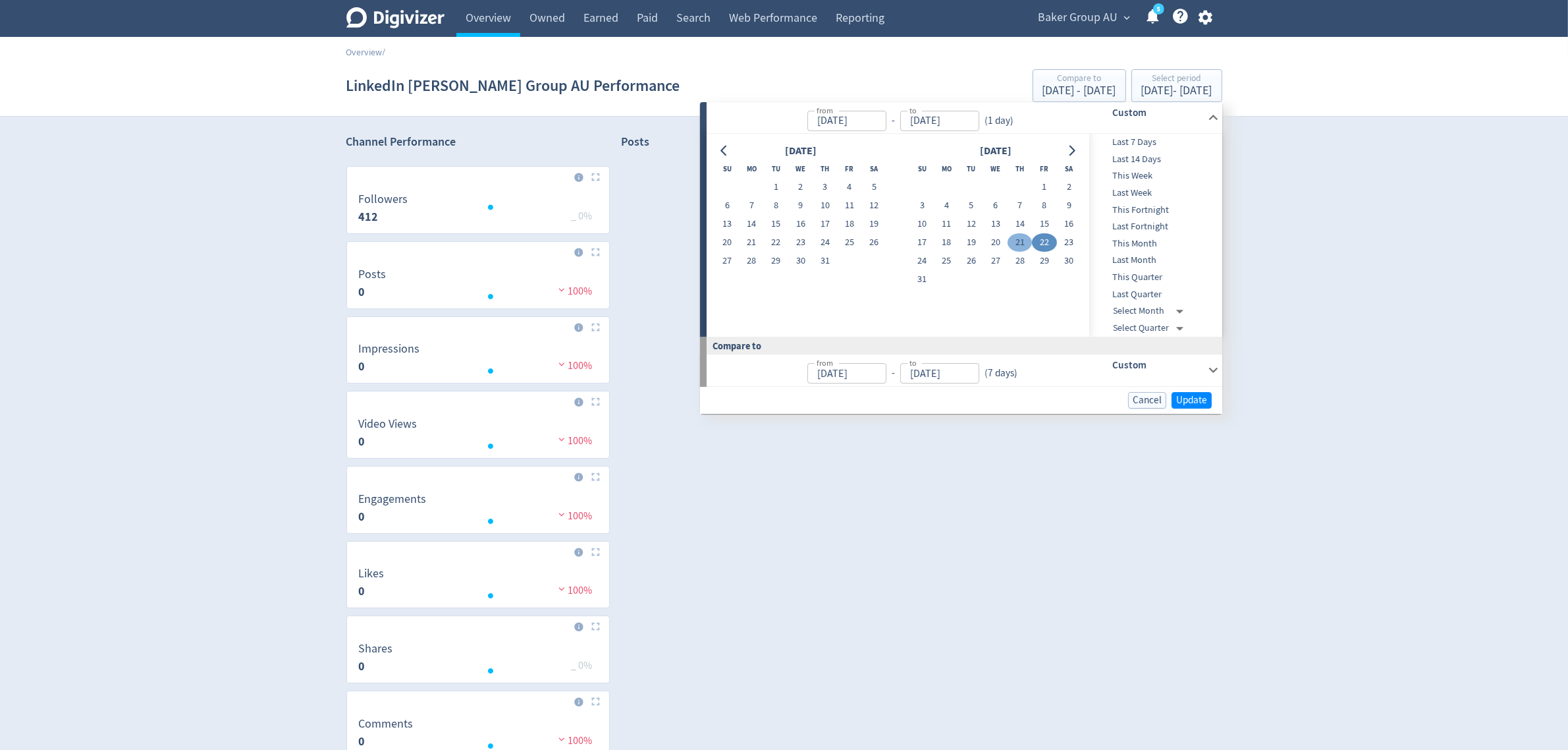
click at [1023, 236] on button "21" at bounding box center [1020, 242] width 24 height 18
type input "[DATE]"
click at [1182, 403] on span "Update" at bounding box center [1192, 400] width 31 height 10
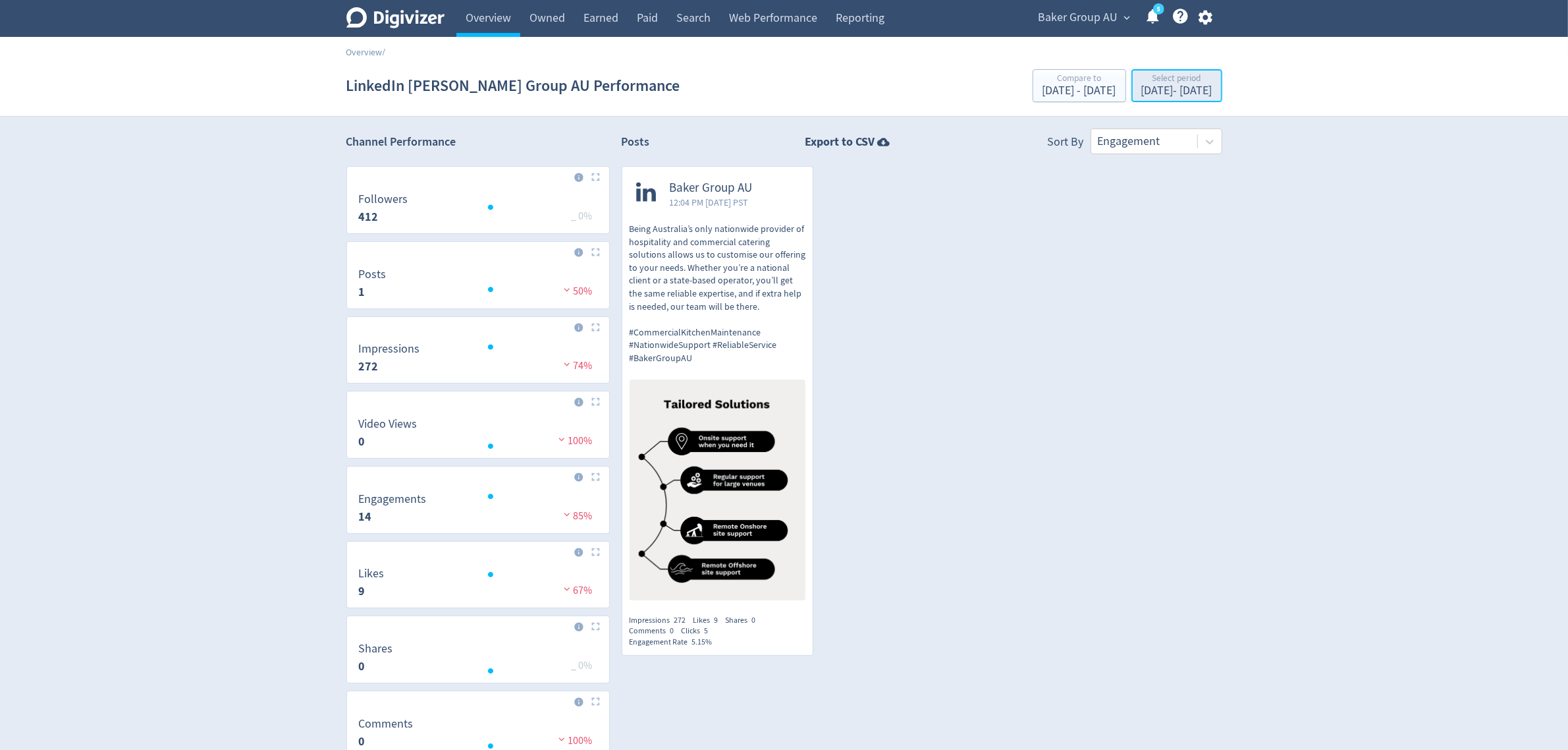
click at [1141, 79] on div "Select period" at bounding box center [1177, 79] width 71 height 11
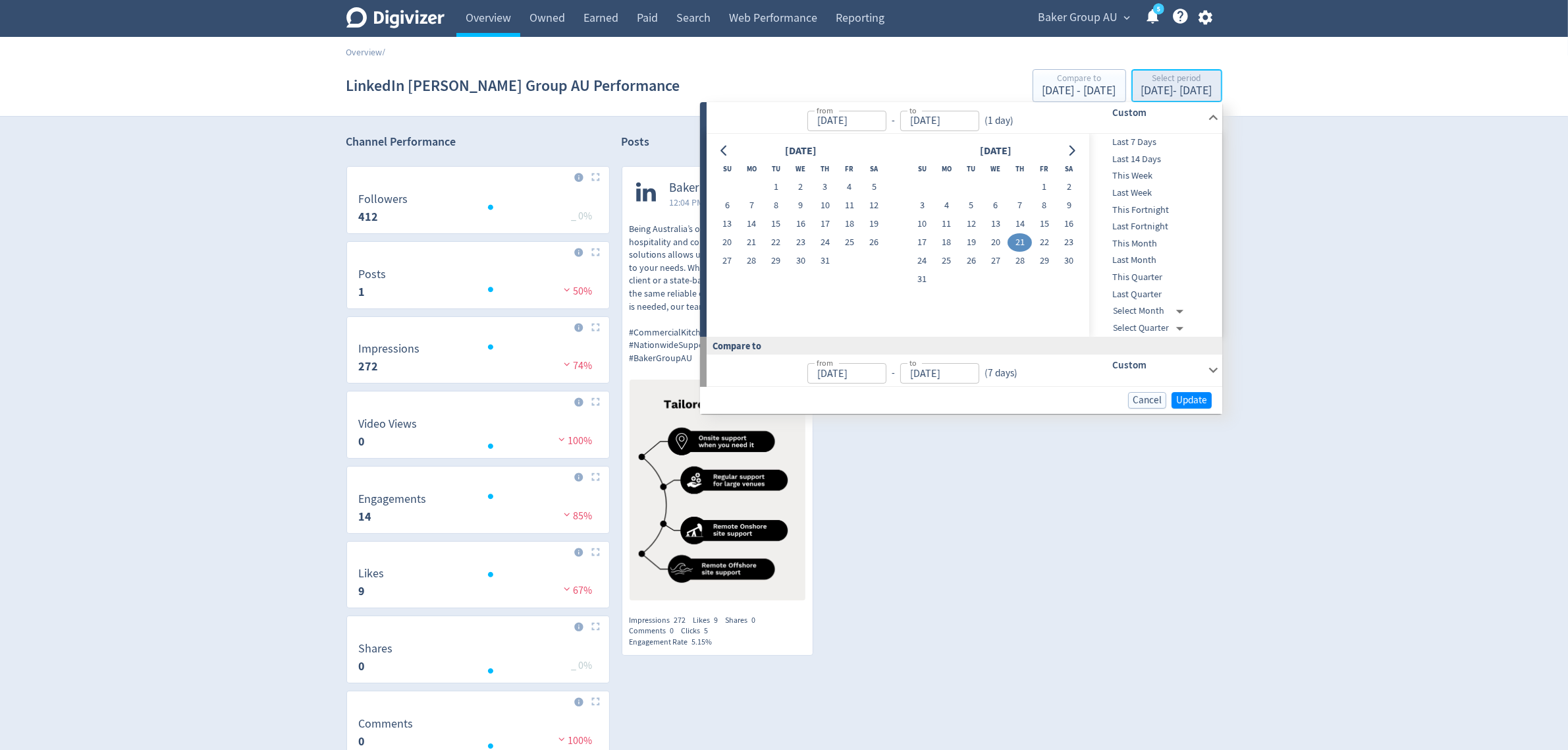
type input "[DATE]"
click at [996, 239] on button "20" at bounding box center [996, 242] width 24 height 18
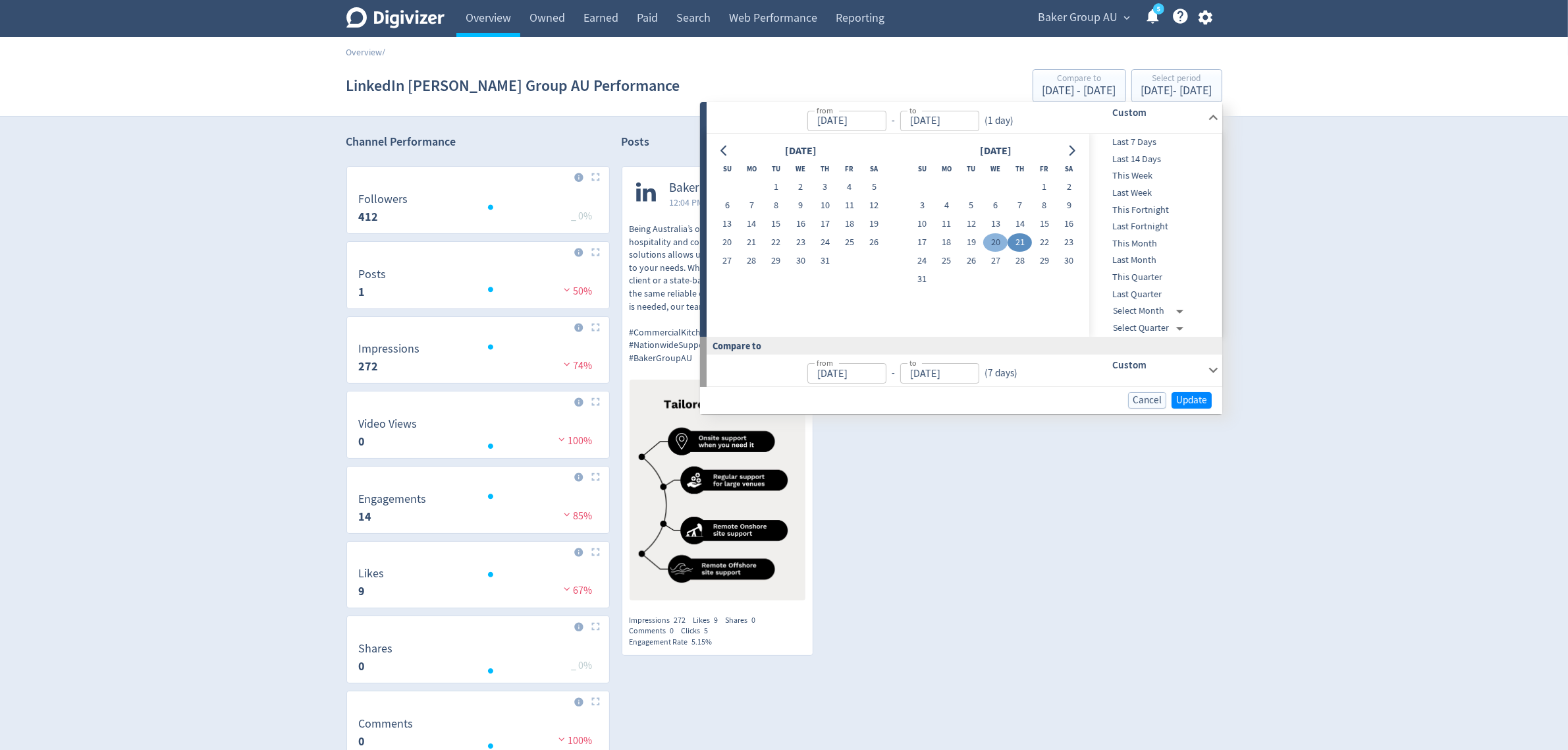
type input "[DATE]"
click at [1177, 399] on span "Update" at bounding box center [1192, 400] width 31 height 10
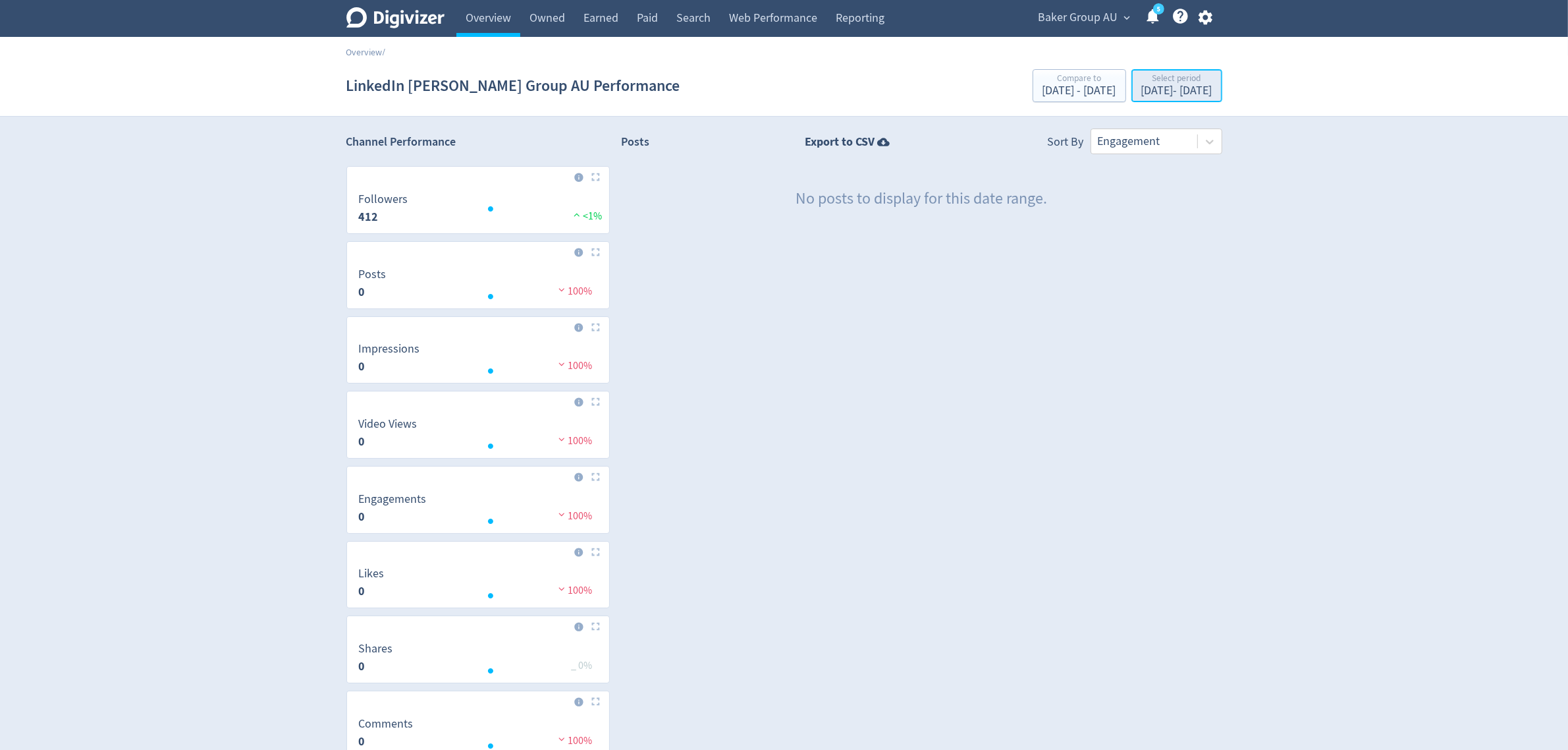
click at [1169, 86] on div "[DATE] - [DATE]" at bounding box center [1177, 90] width 71 height 12
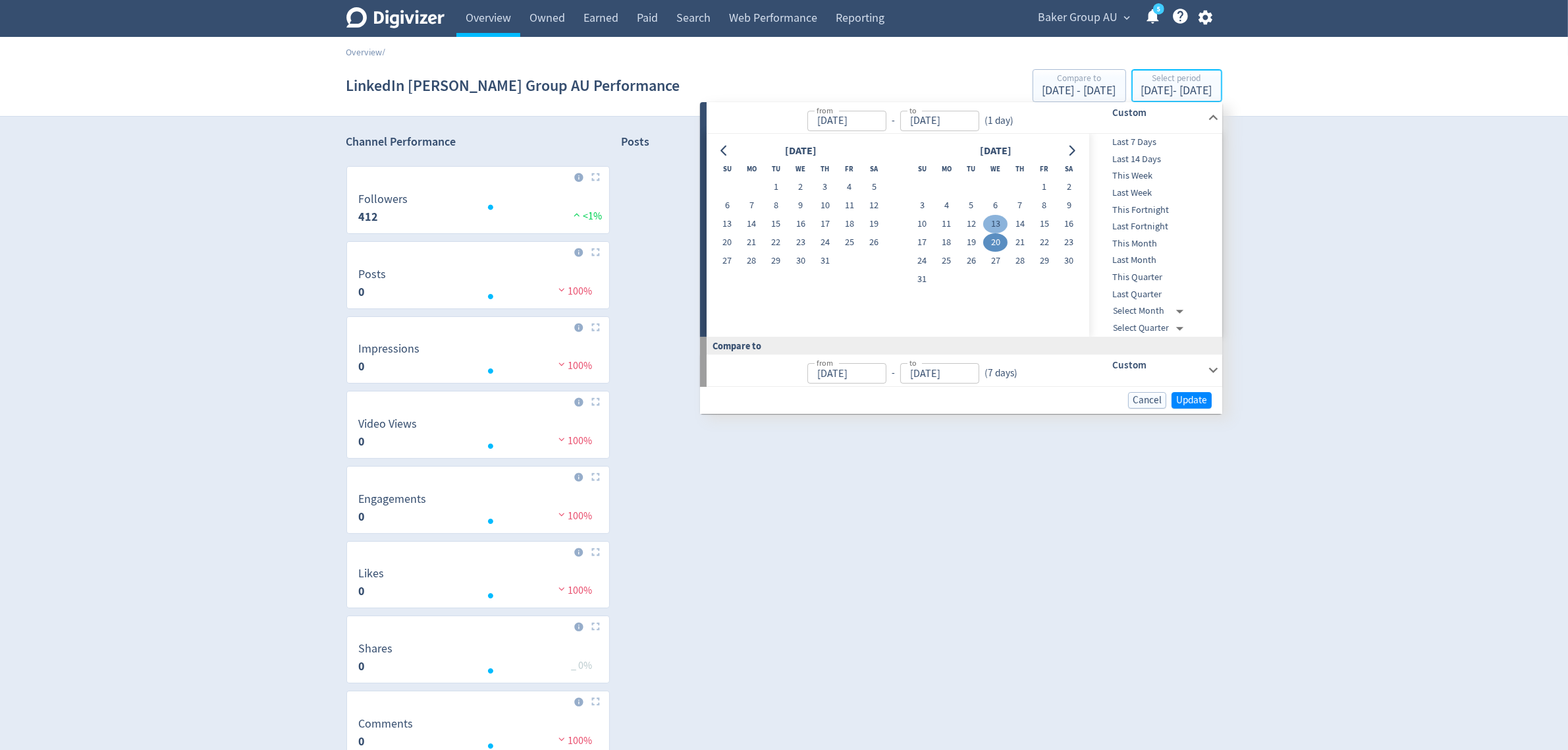
type input "[DATE]"
click at [968, 241] on button "19" at bounding box center [971, 242] width 24 height 18
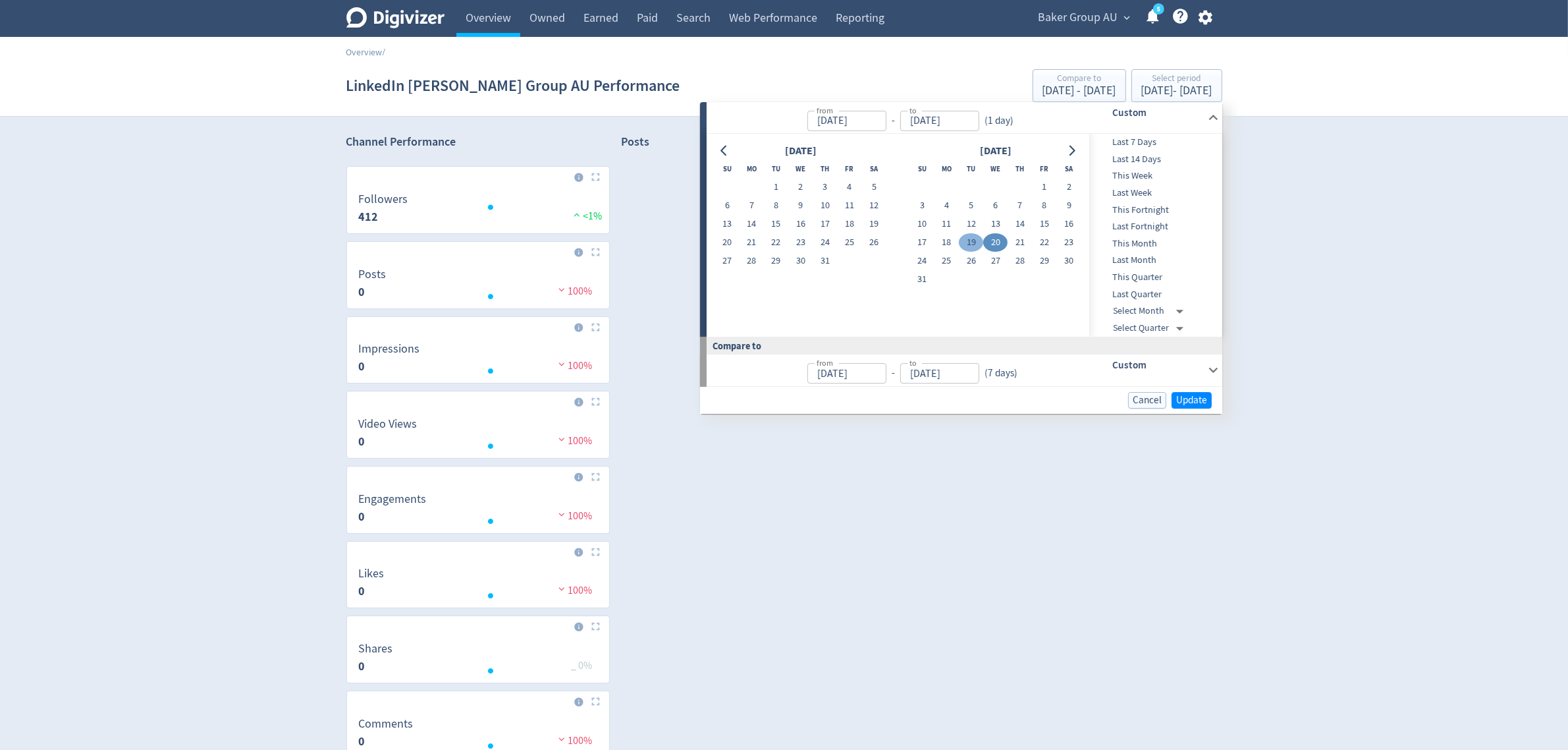
type input "[DATE]"
drag, startPoint x: 1191, startPoint y: 403, endPoint x: 1188, endPoint y: 336, distance: 67.1
click at [1190, 403] on span "Update" at bounding box center [1192, 400] width 31 height 10
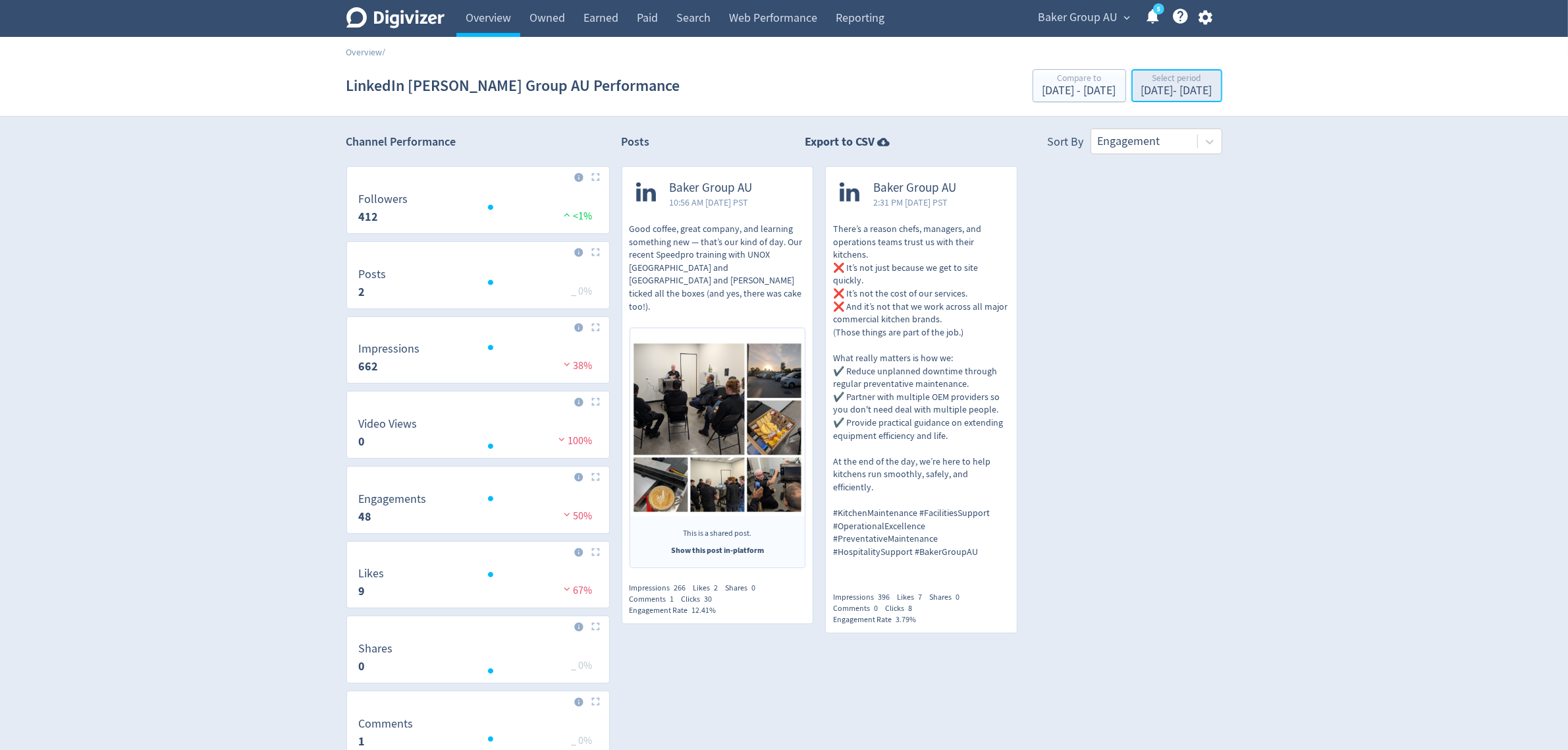
click at [1141, 86] on div "[DATE] - [DATE]" at bounding box center [1177, 90] width 71 height 12
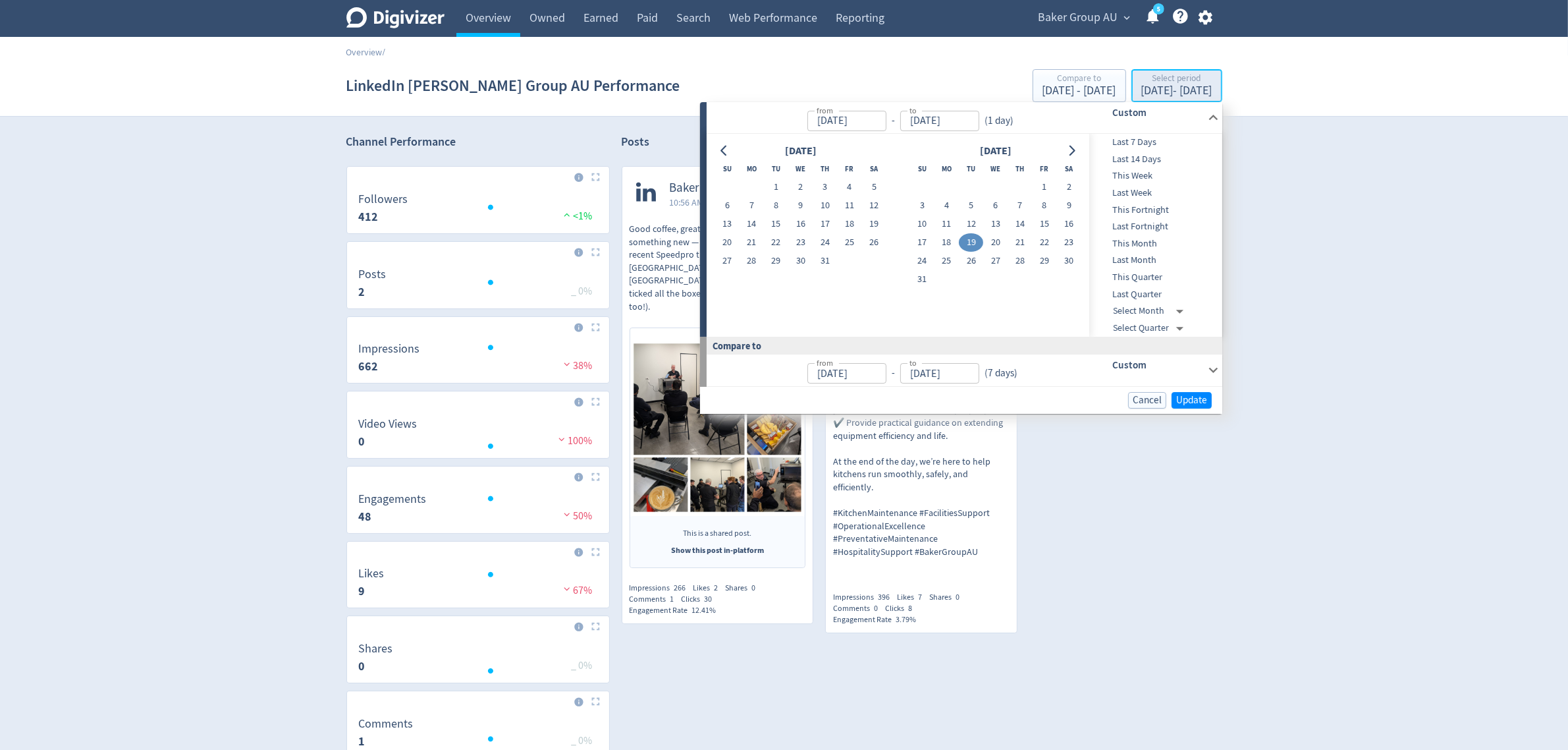
type input "[DATE]"
click at [950, 240] on button "18" at bounding box center [947, 242] width 24 height 18
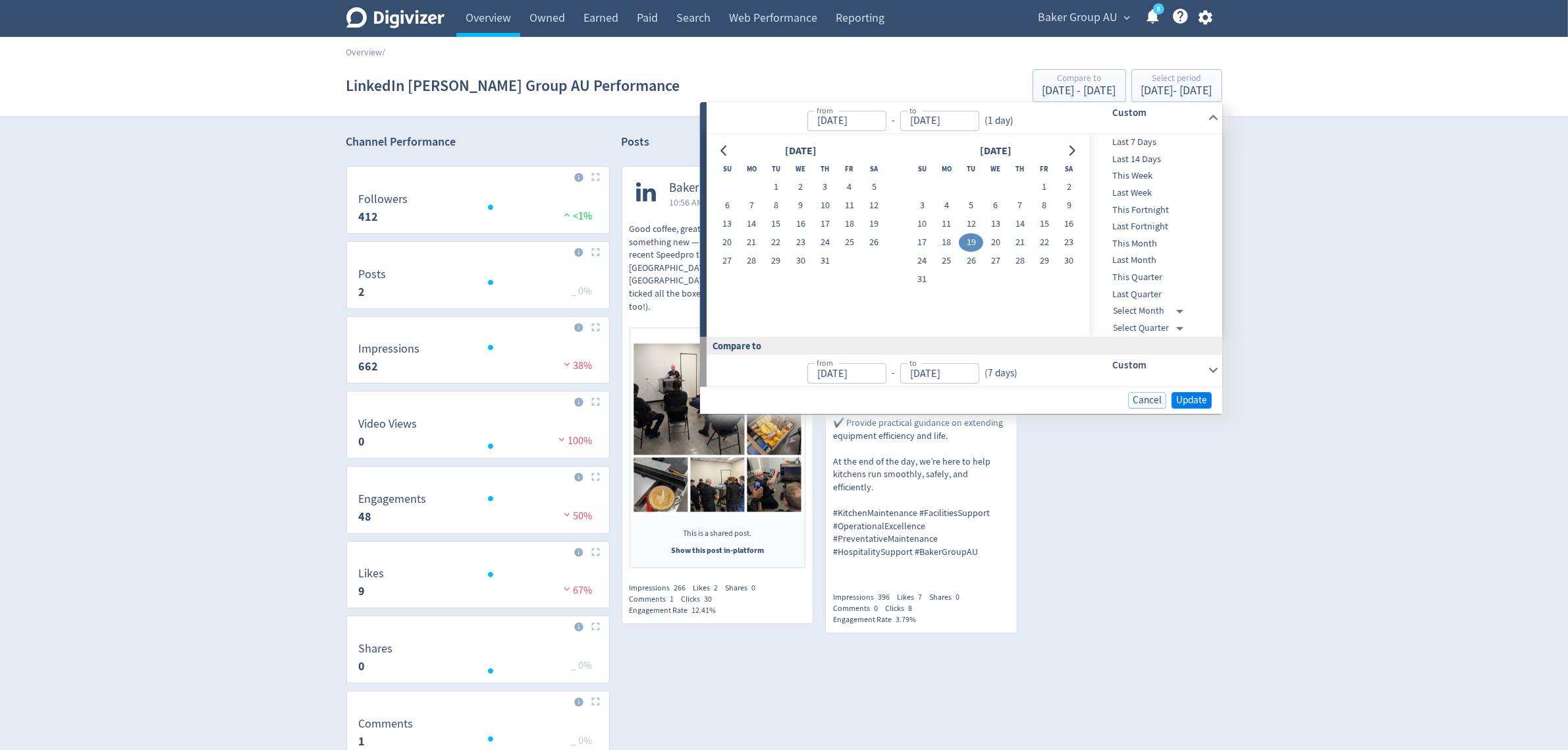
type input "[DATE]"
click at [1189, 397] on span "Update" at bounding box center [1192, 400] width 31 height 10
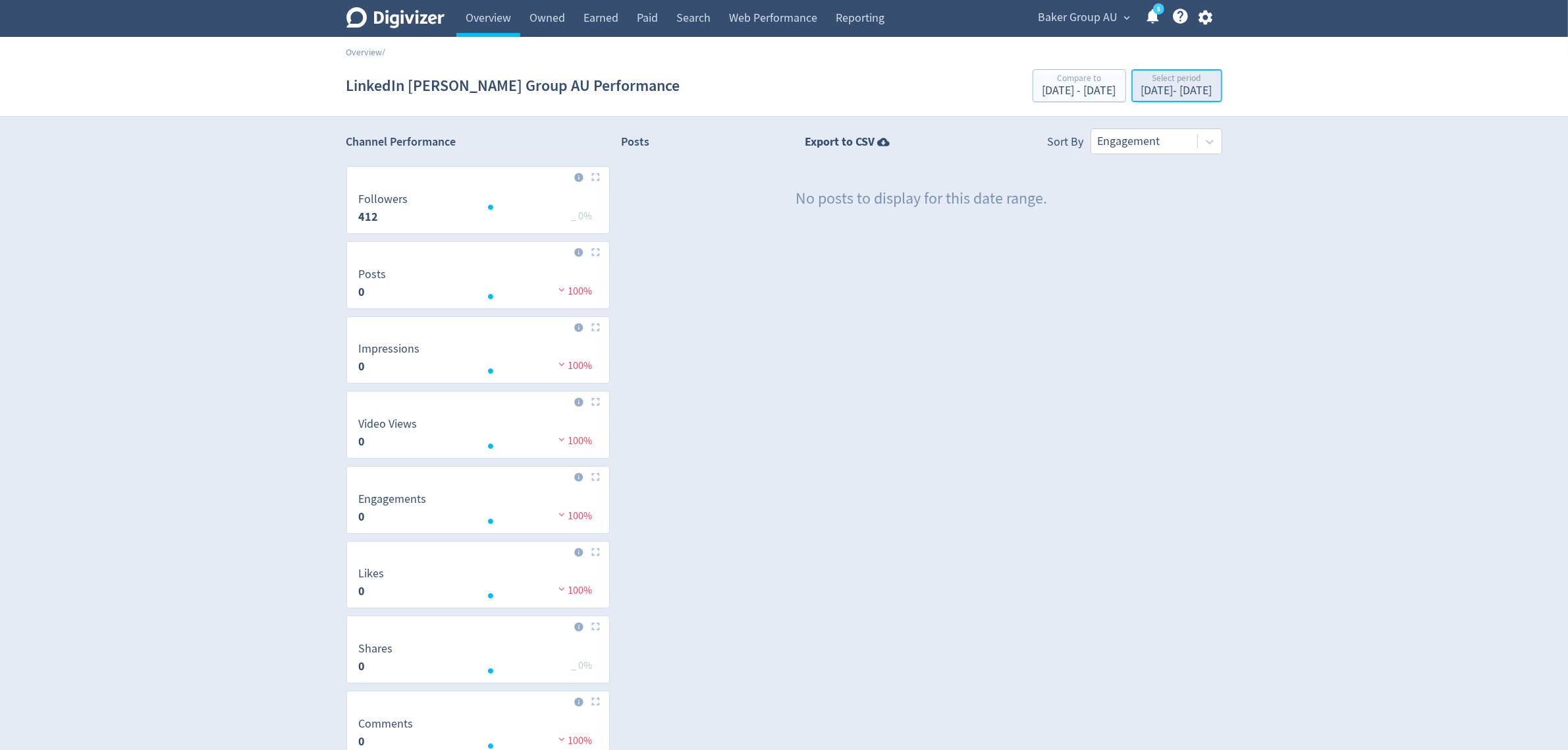
click at [1170, 87] on div "[DATE] - [DATE]" at bounding box center [1177, 90] width 71 height 12
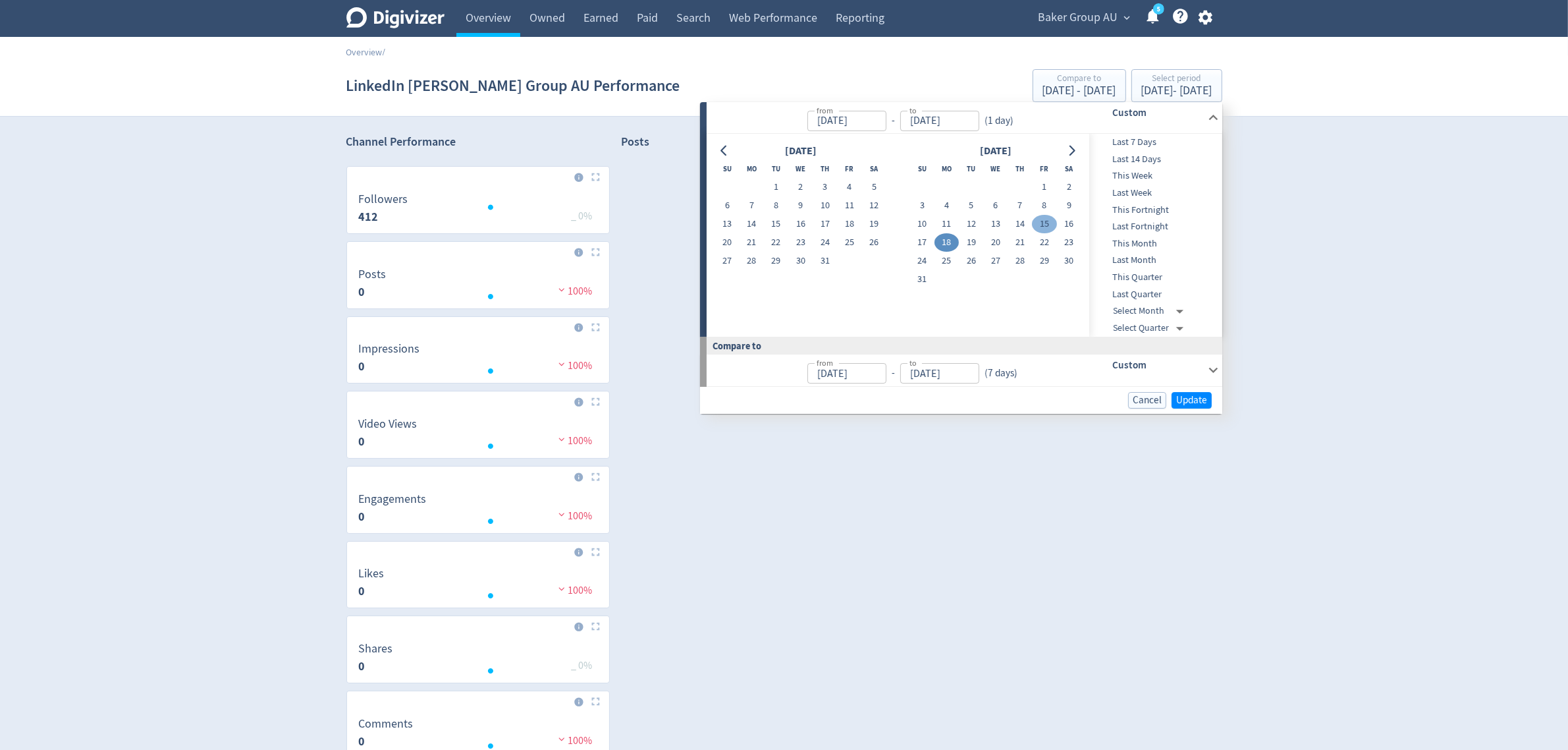
click at [1044, 218] on button "15" at bounding box center [1044, 224] width 24 height 18
type input "[DATE]"
click at [1189, 393] on button "Update" at bounding box center [1191, 400] width 40 height 16
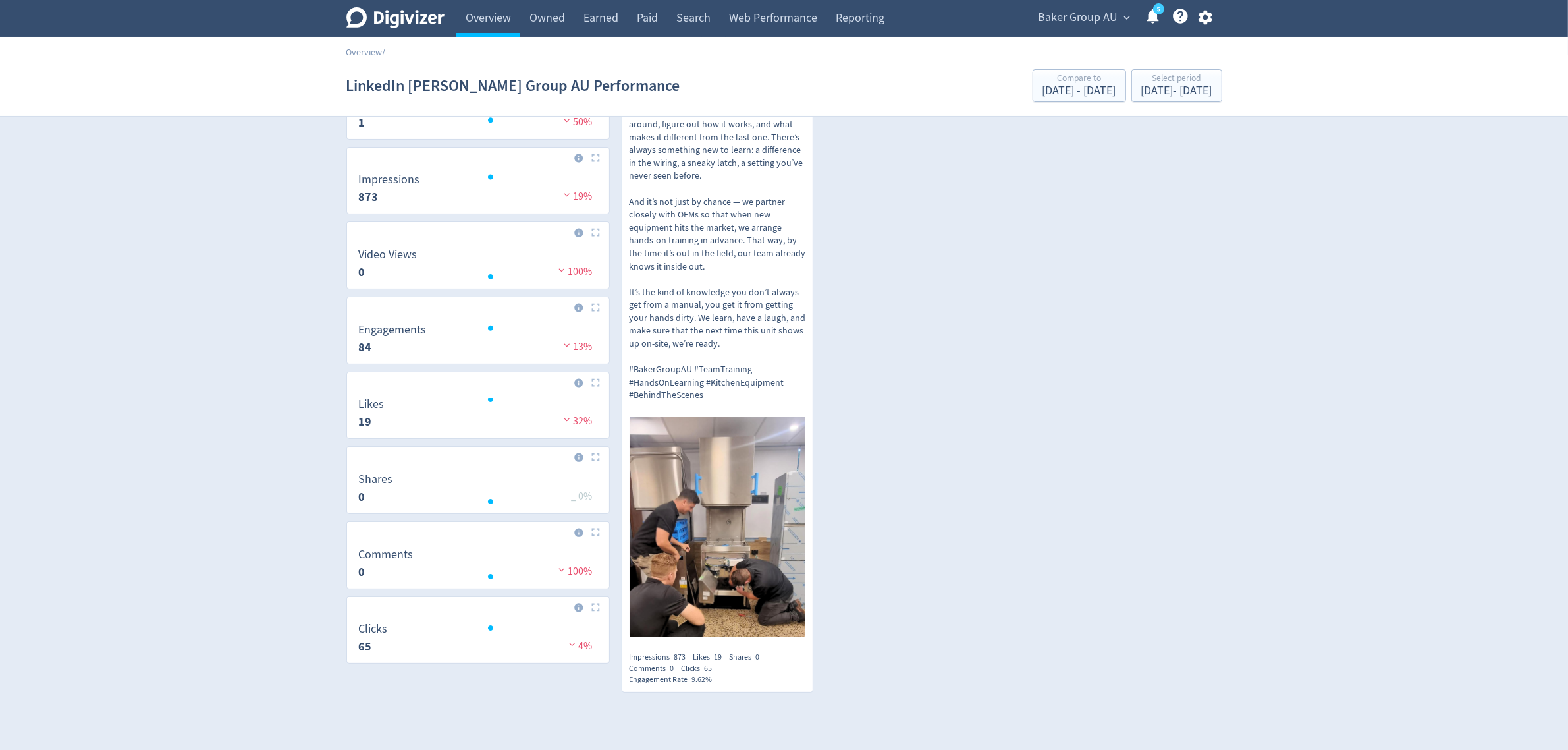
scroll to position [83, 0]
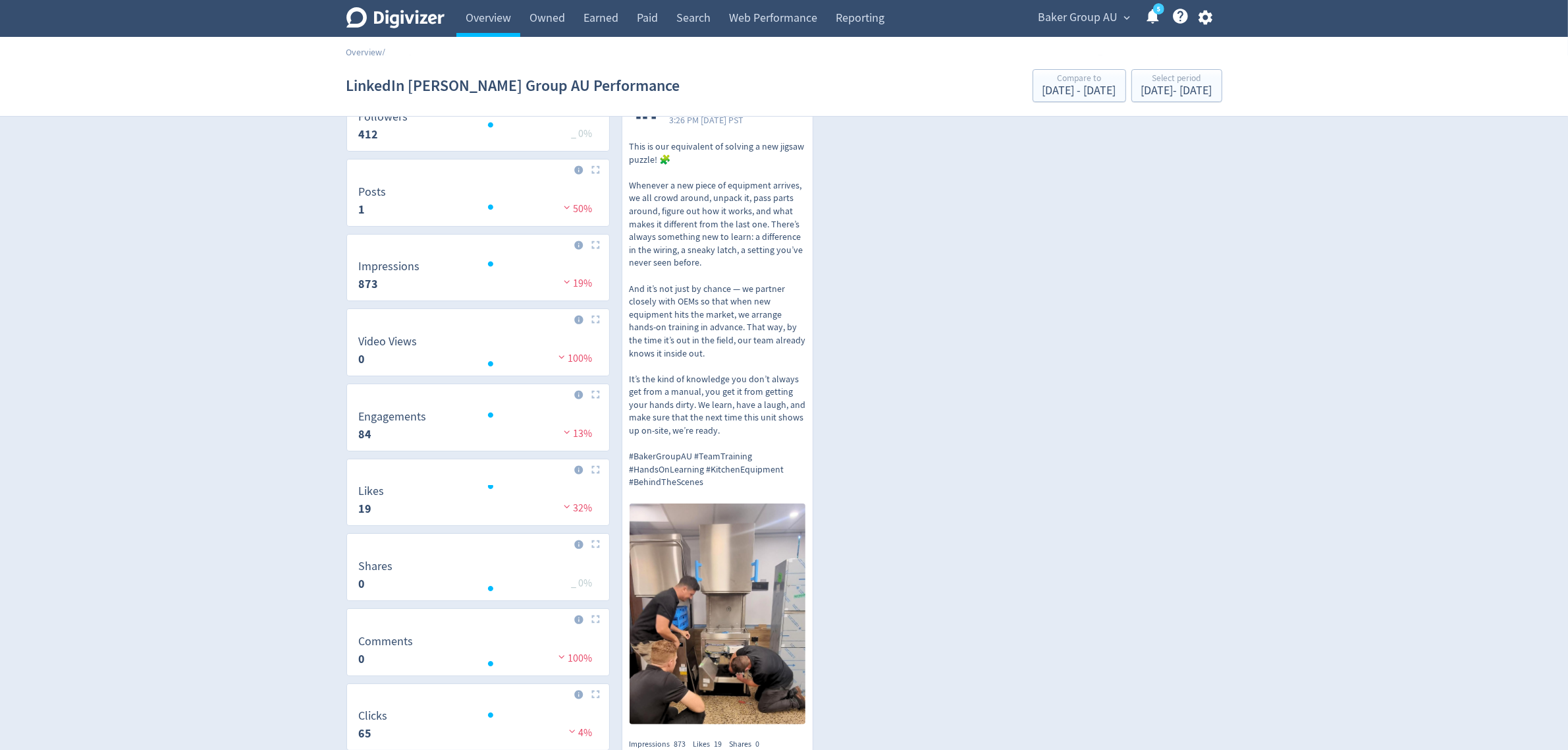
click at [762, 386] on p "This is our equivalent of solving a new jigsaw puzzle! 🧩 Whenever a new piece o…" at bounding box center [718, 315] width 177 height 348
click at [1143, 81] on div "Select period" at bounding box center [1177, 79] width 71 height 11
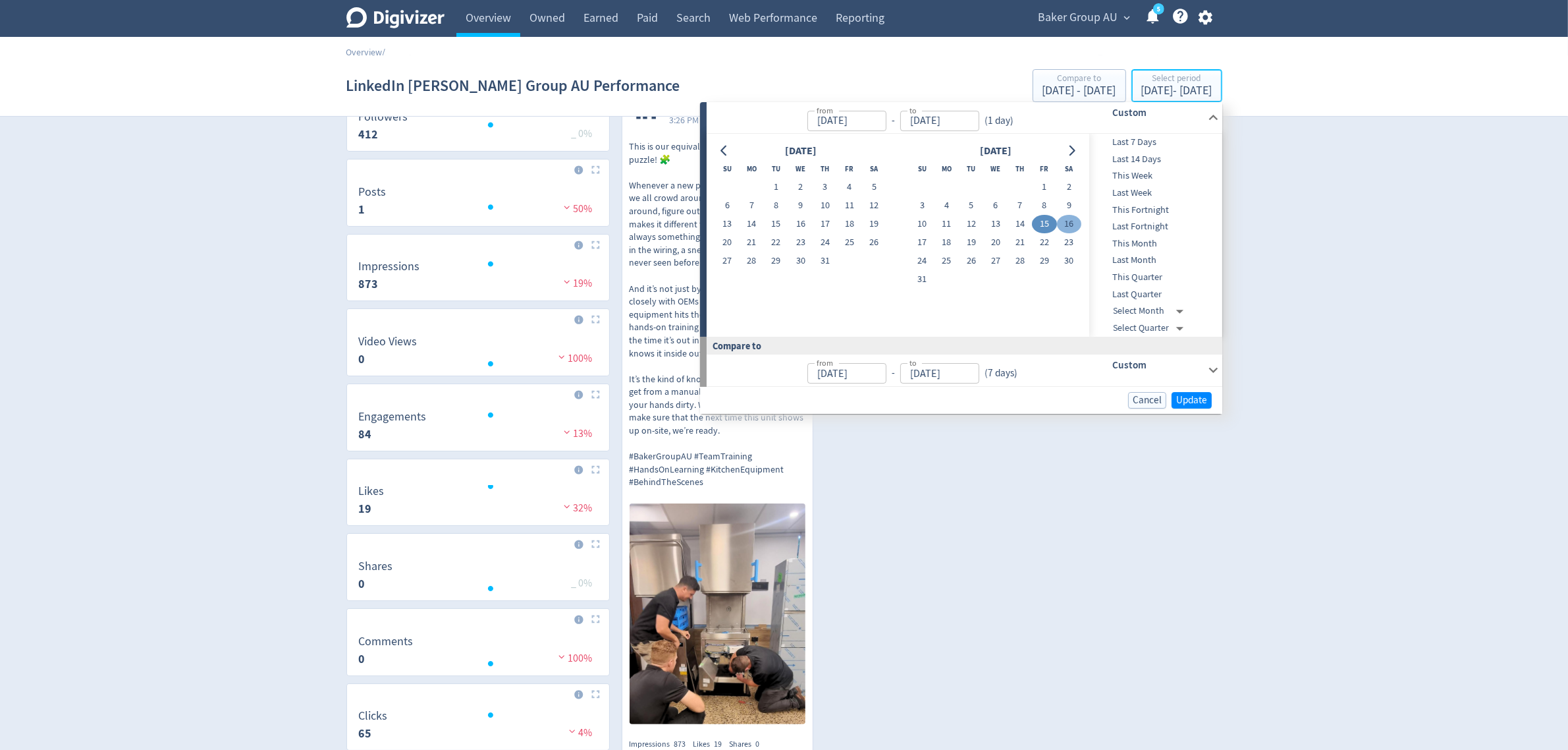
type input "[DATE]"
click at [1015, 224] on button "14" at bounding box center [1020, 224] width 24 height 18
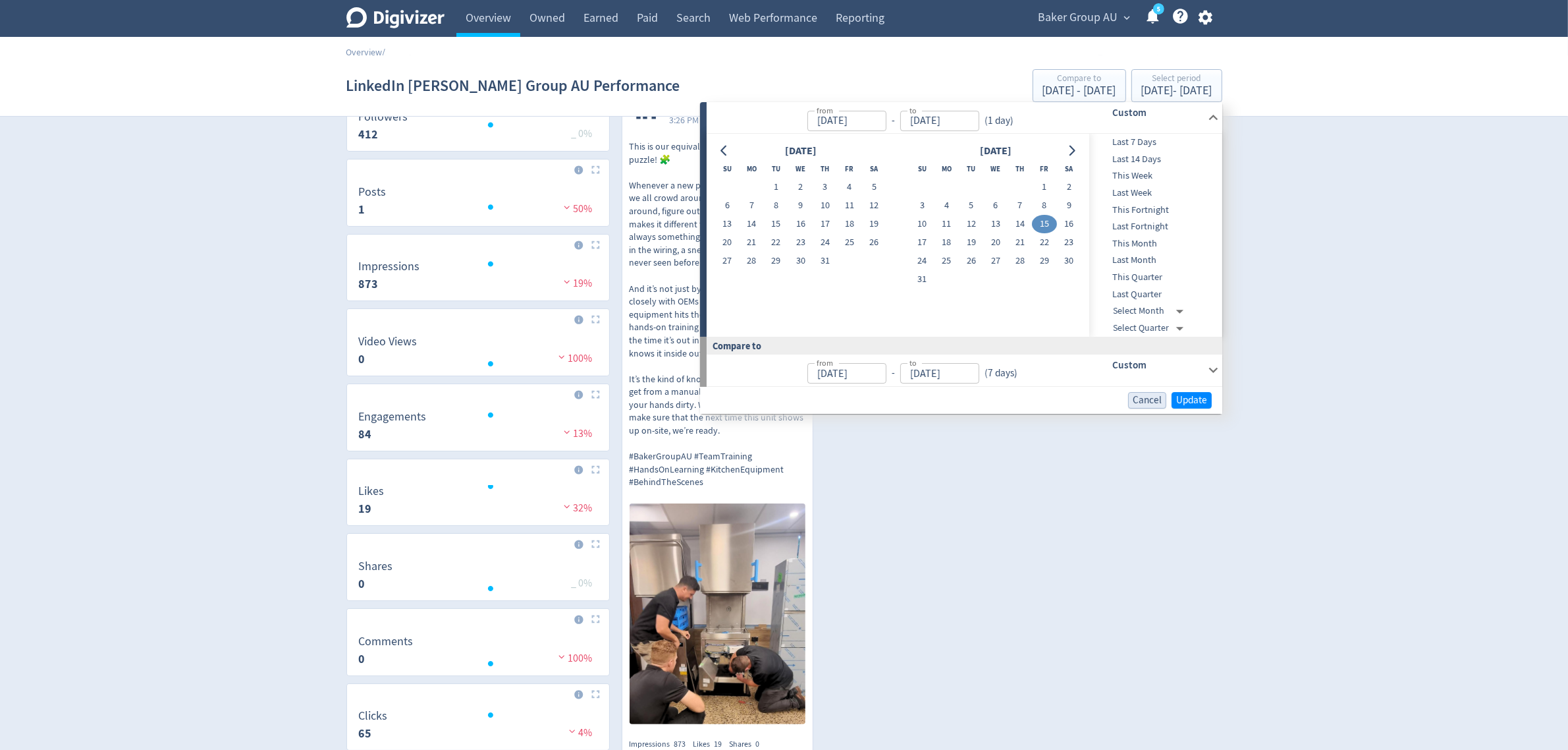
type input "[DATE]"
click at [1174, 403] on button "Update" at bounding box center [1191, 400] width 40 height 16
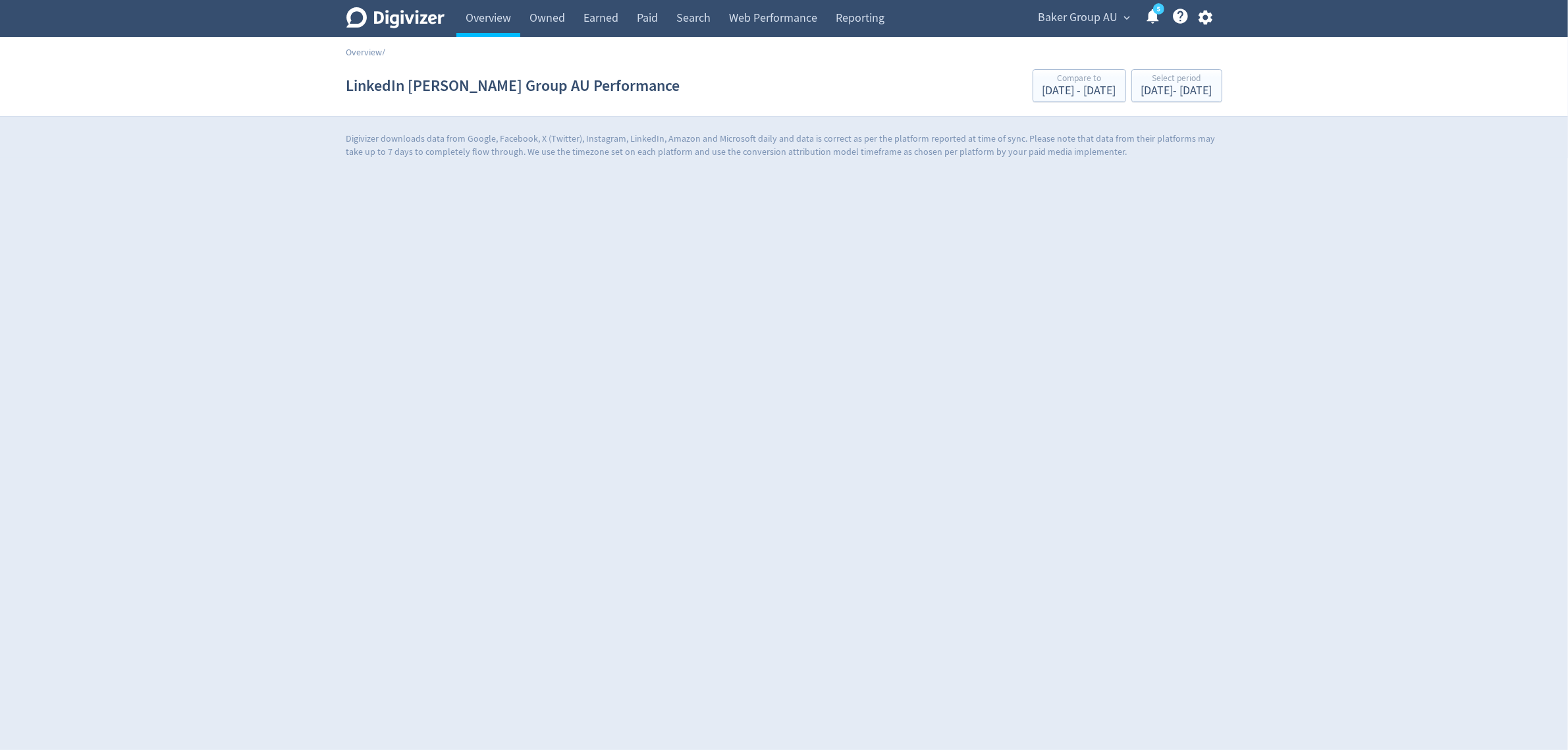
scroll to position [0, 0]
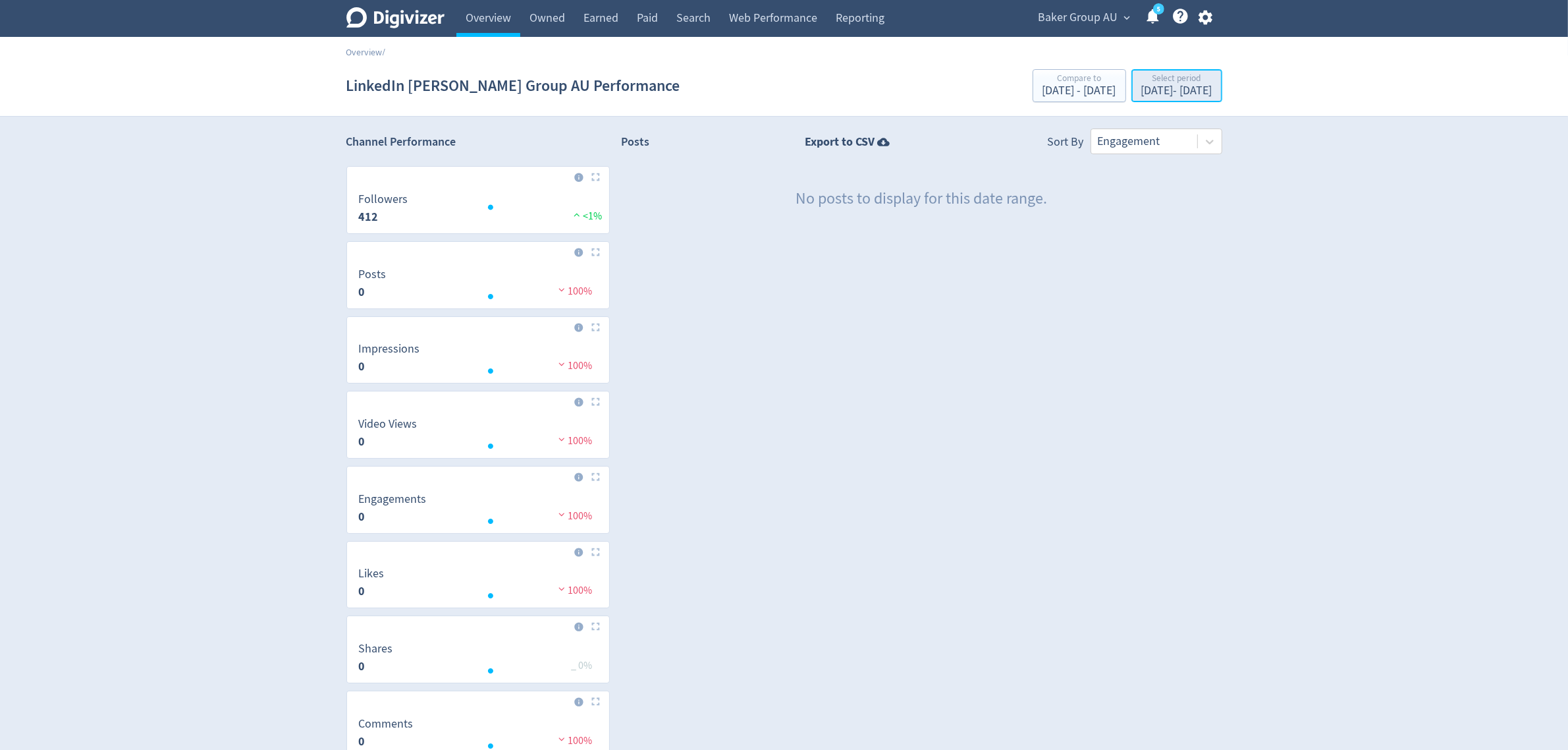
click at [1141, 83] on div "Select period" at bounding box center [1177, 79] width 71 height 11
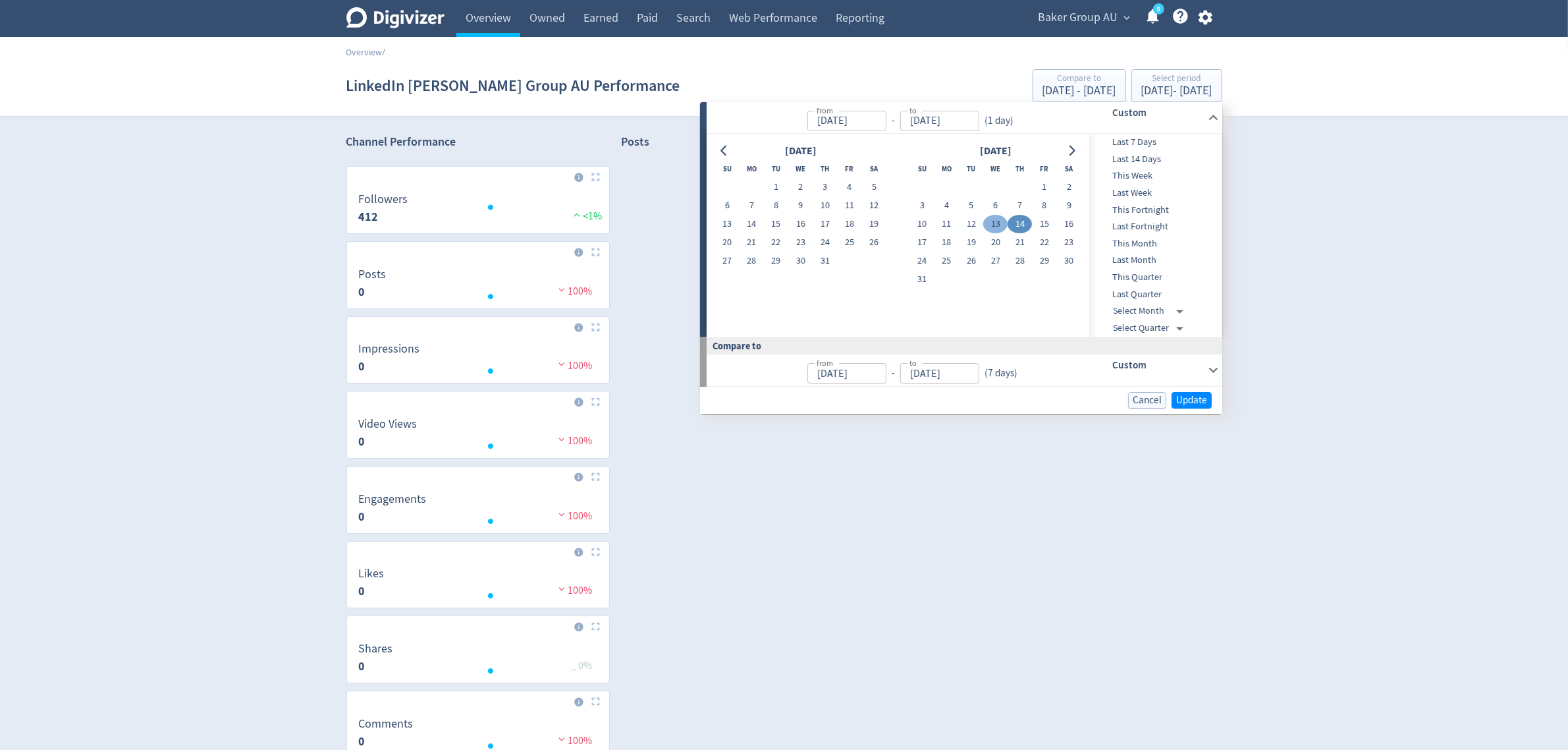
click at [995, 221] on button "13" at bounding box center [996, 224] width 24 height 18
type input "[DATE]"
click at [1182, 397] on span "Update" at bounding box center [1192, 400] width 31 height 10
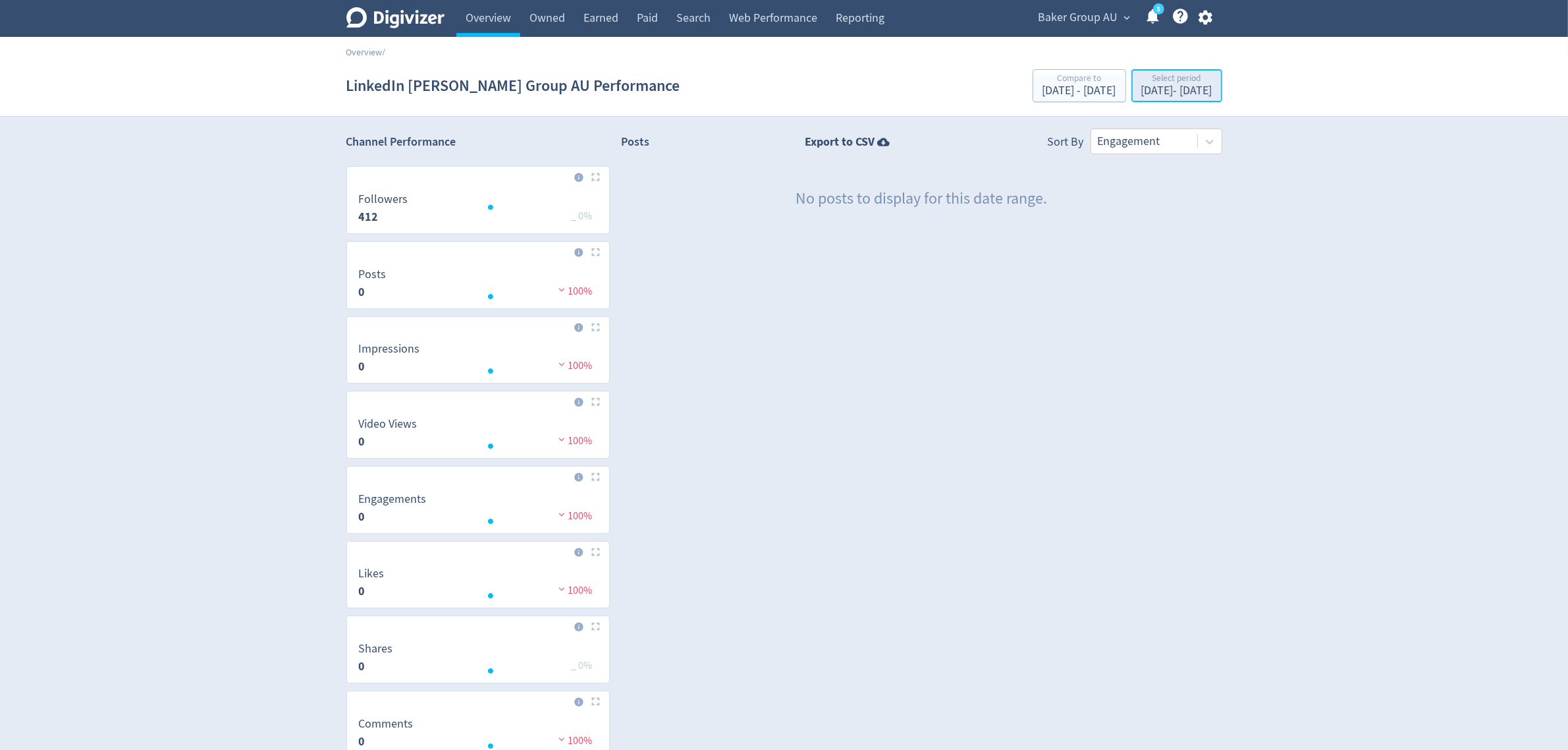
click at [1141, 81] on div "Select period" at bounding box center [1177, 79] width 71 height 11
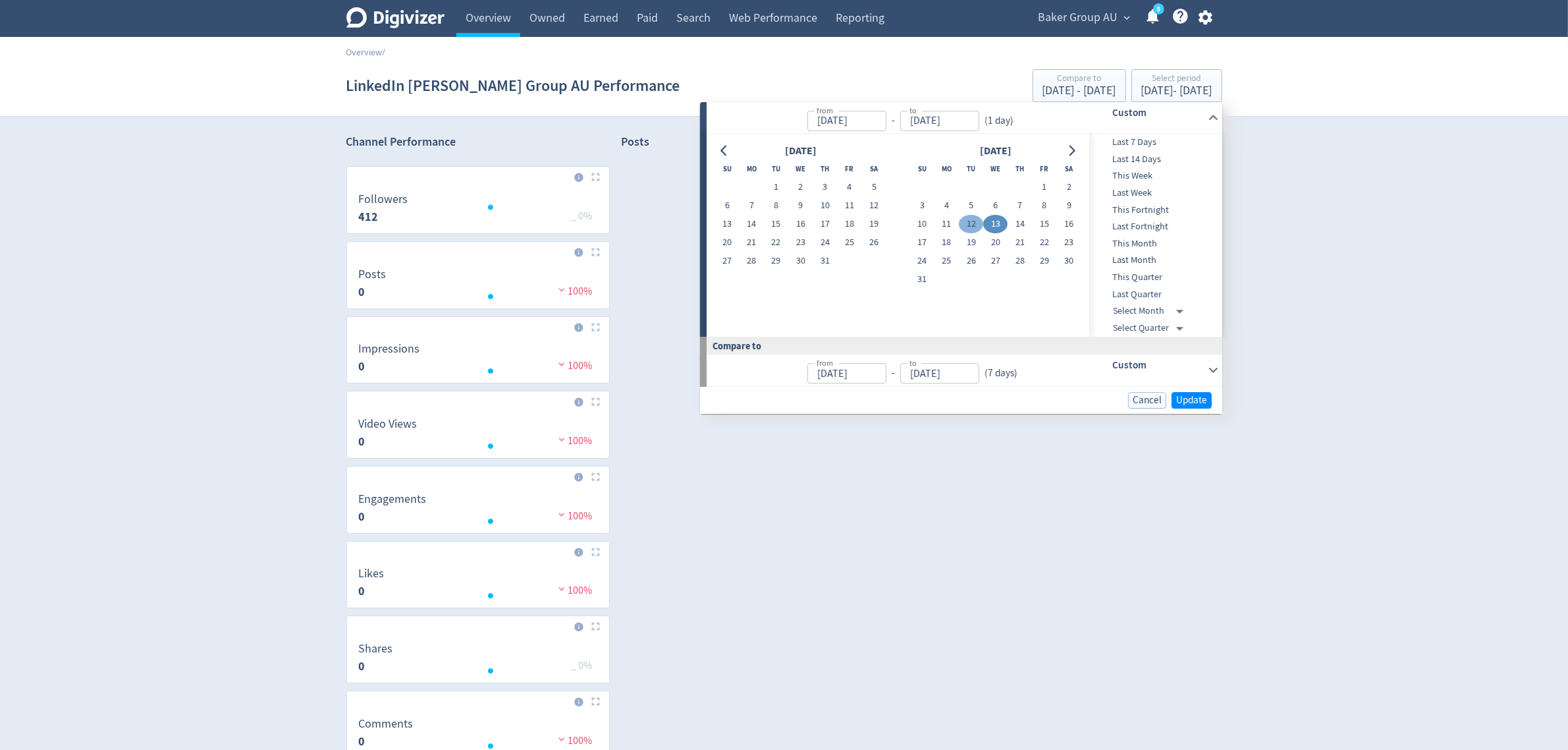
click at [976, 226] on button "12" at bounding box center [971, 224] width 24 height 18
type input "[DATE]"
click at [1200, 395] on span "Update" at bounding box center [1192, 400] width 31 height 10
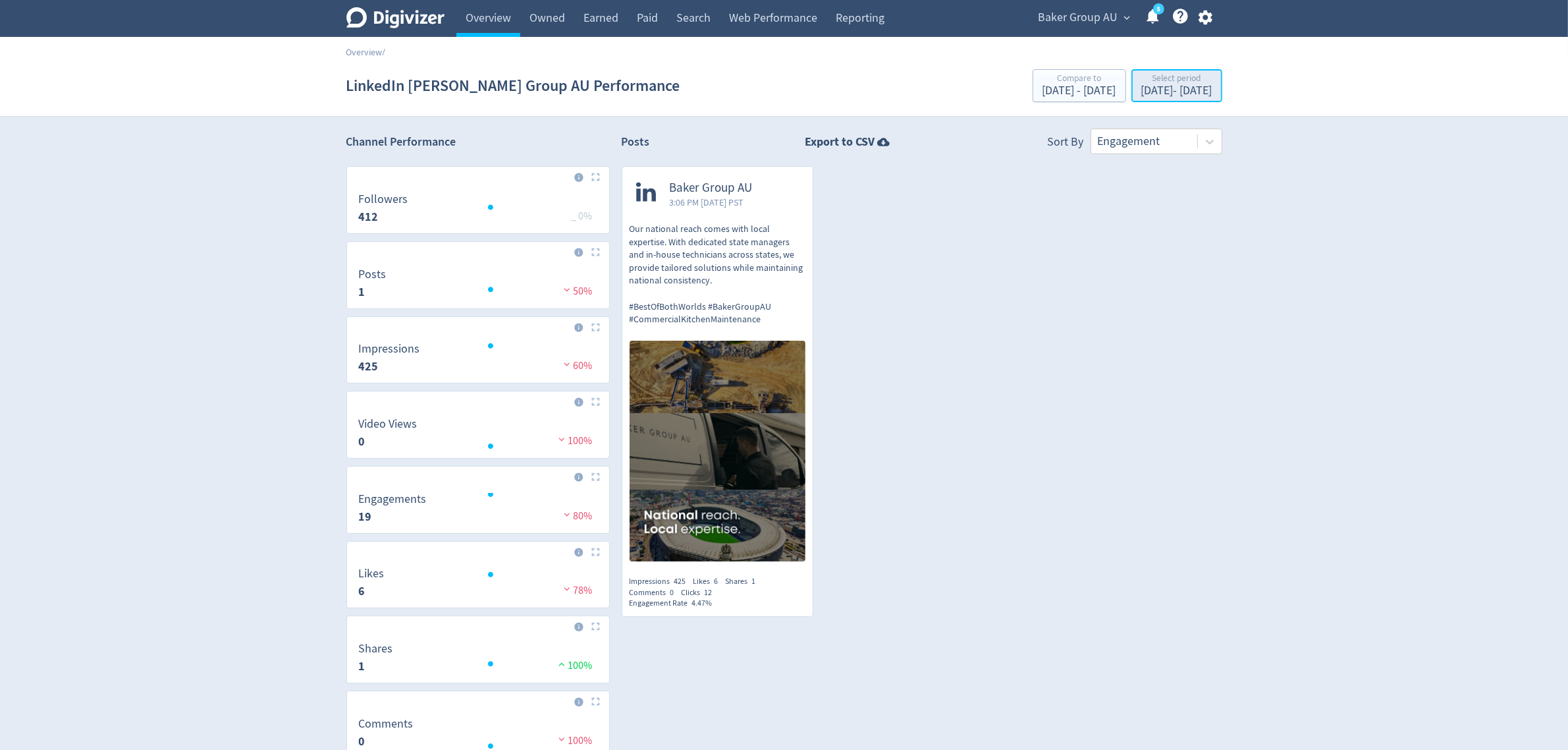
click at [1141, 87] on div "[DATE] - [DATE]" at bounding box center [1177, 90] width 71 height 12
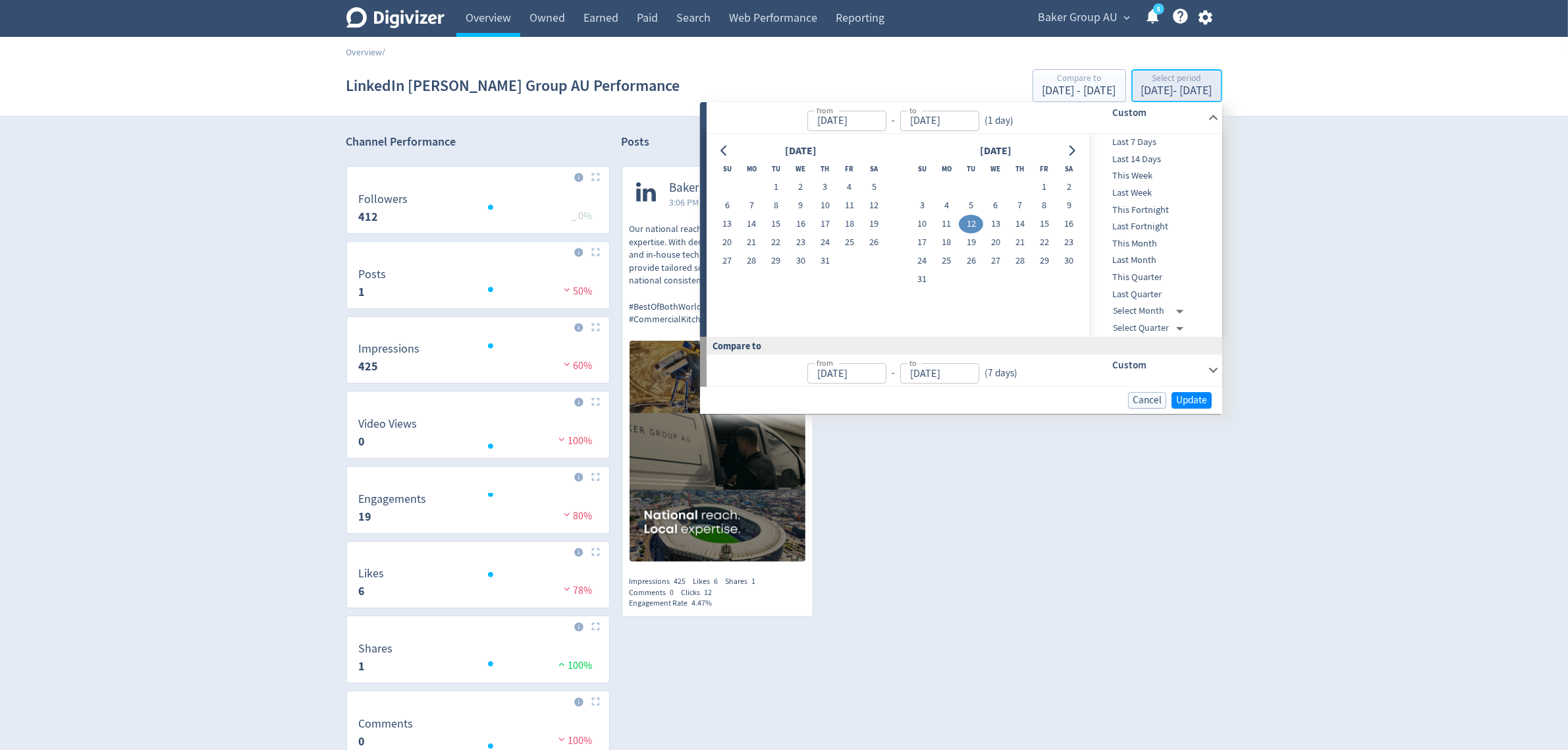
type input "[DATE]"
click at [947, 221] on button "11" at bounding box center [947, 224] width 24 height 18
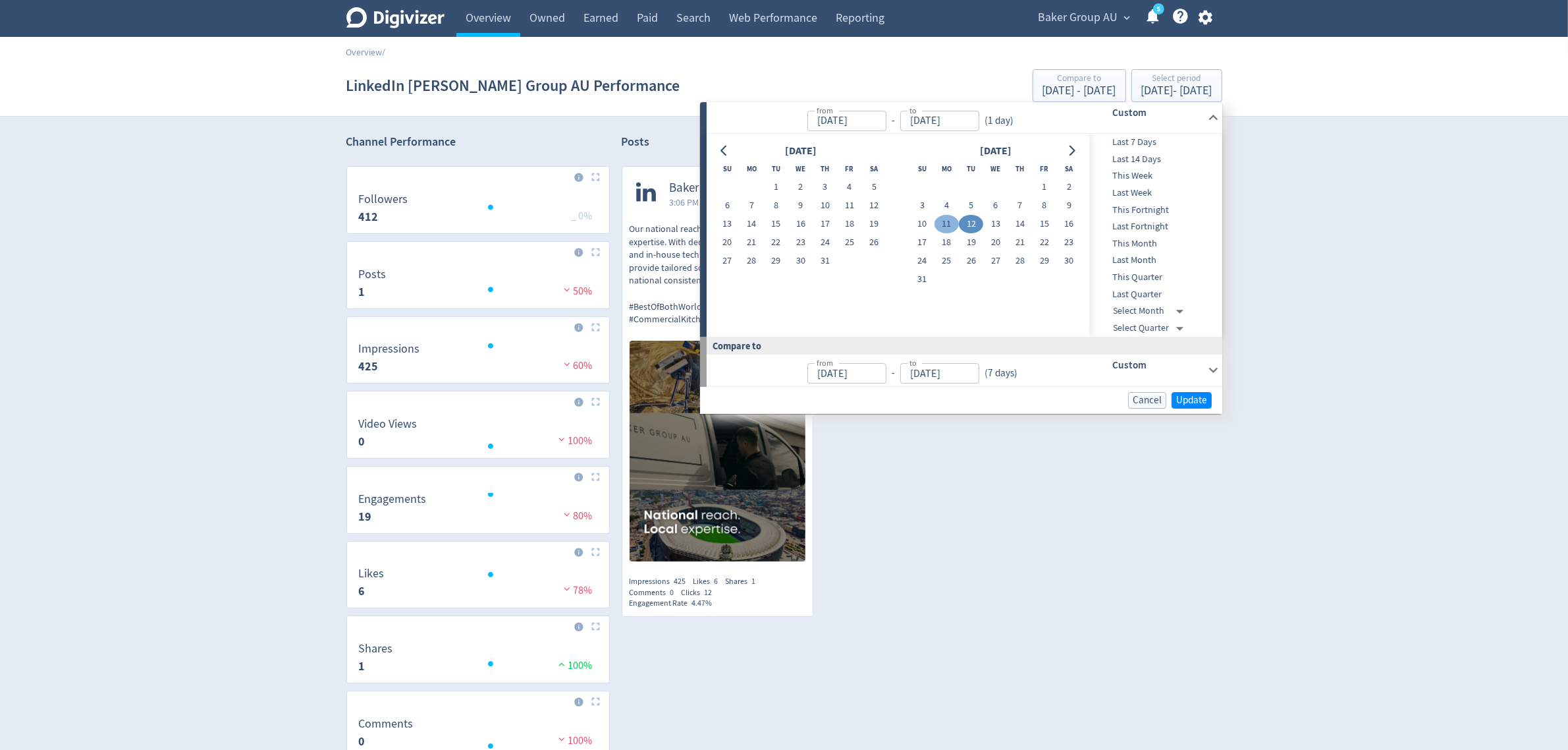
type input "[DATE]"
drag, startPoint x: 1188, startPoint y: 406, endPoint x: 1182, endPoint y: 364, distance: 42.4
click at [1188, 405] on span "Update" at bounding box center [1192, 400] width 31 height 10
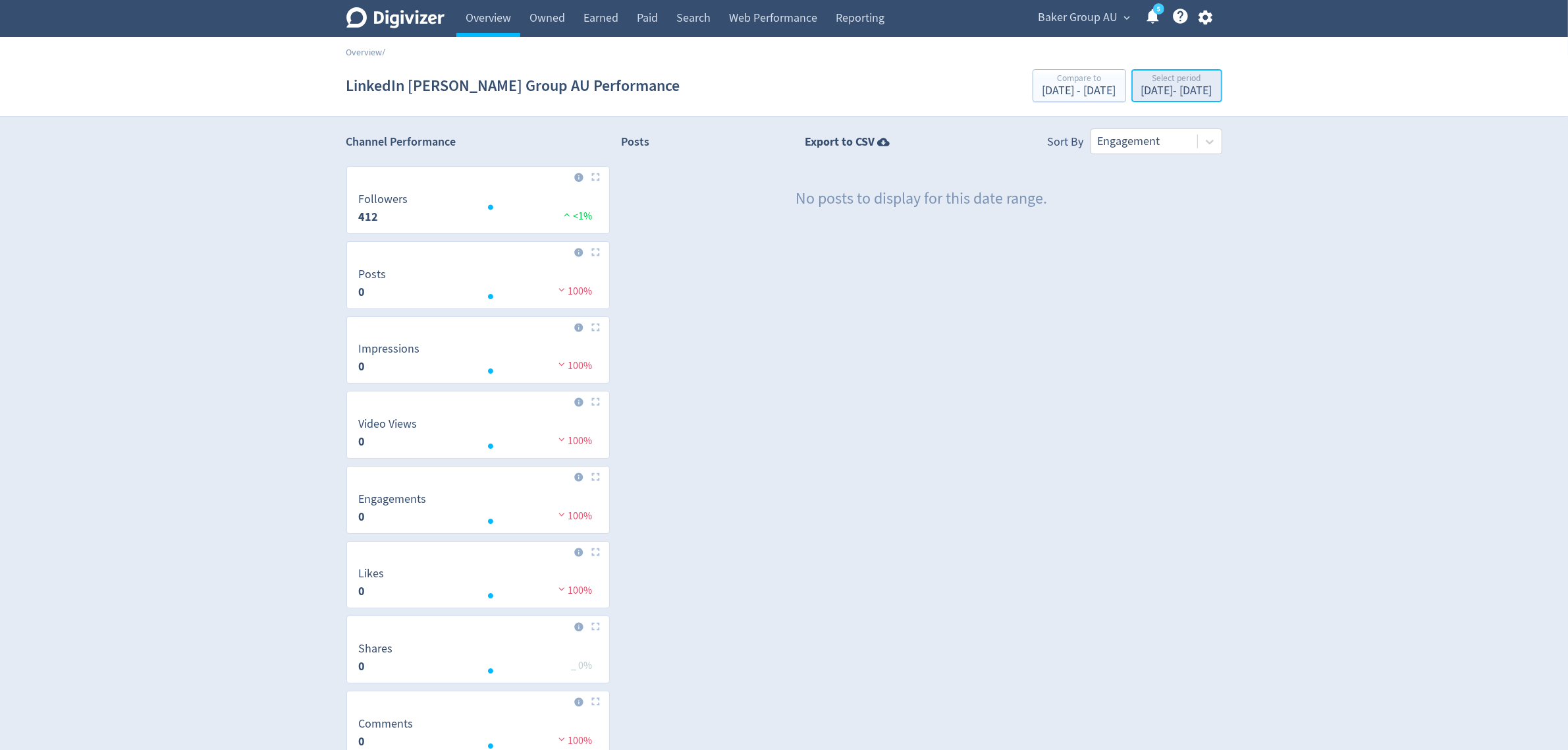
click at [1151, 91] on div "[DATE] - [DATE]" at bounding box center [1177, 90] width 71 height 12
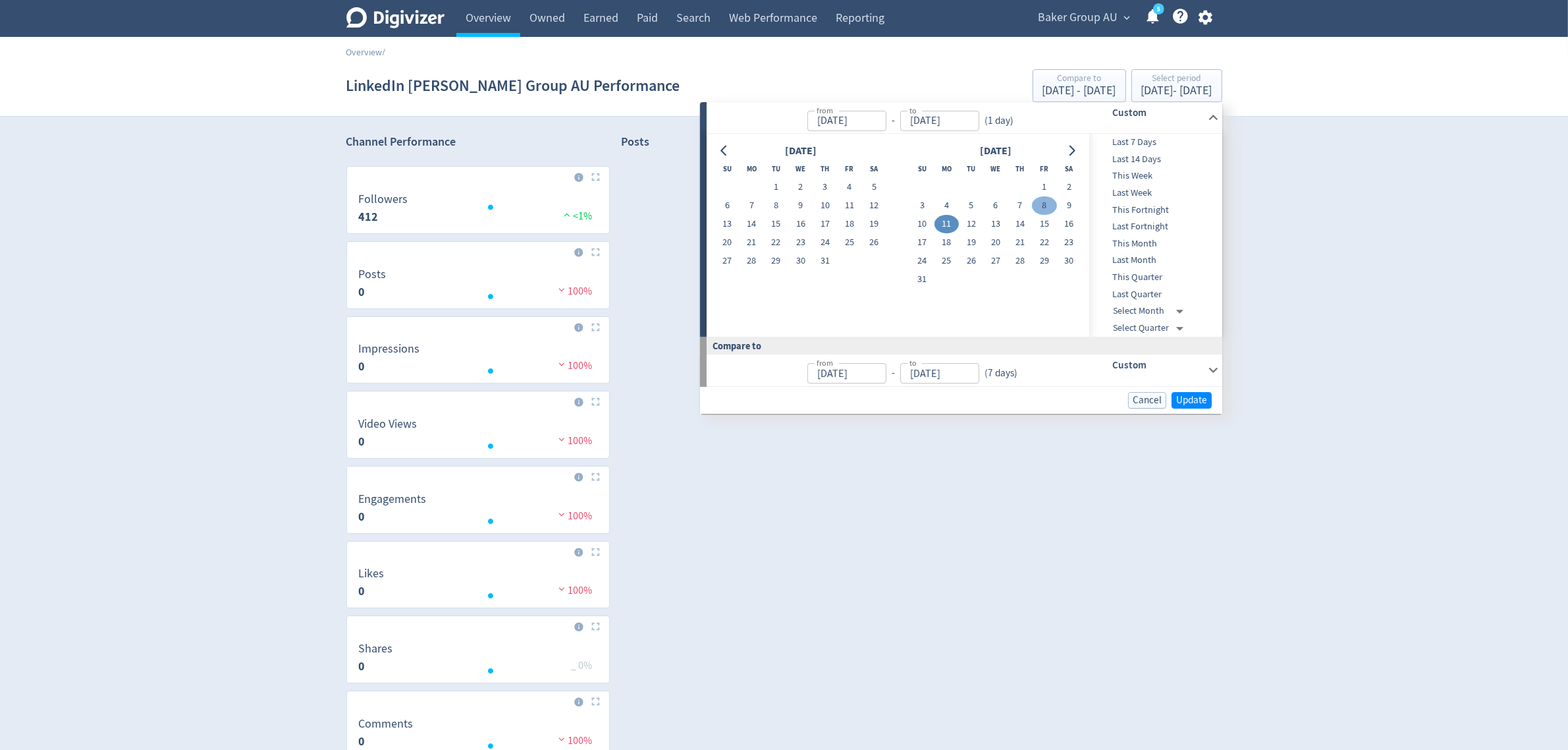
click at [1045, 201] on button "8" at bounding box center [1044, 206] width 24 height 18
type input "[DATE]"
click at [1181, 403] on span "Update" at bounding box center [1192, 400] width 31 height 10
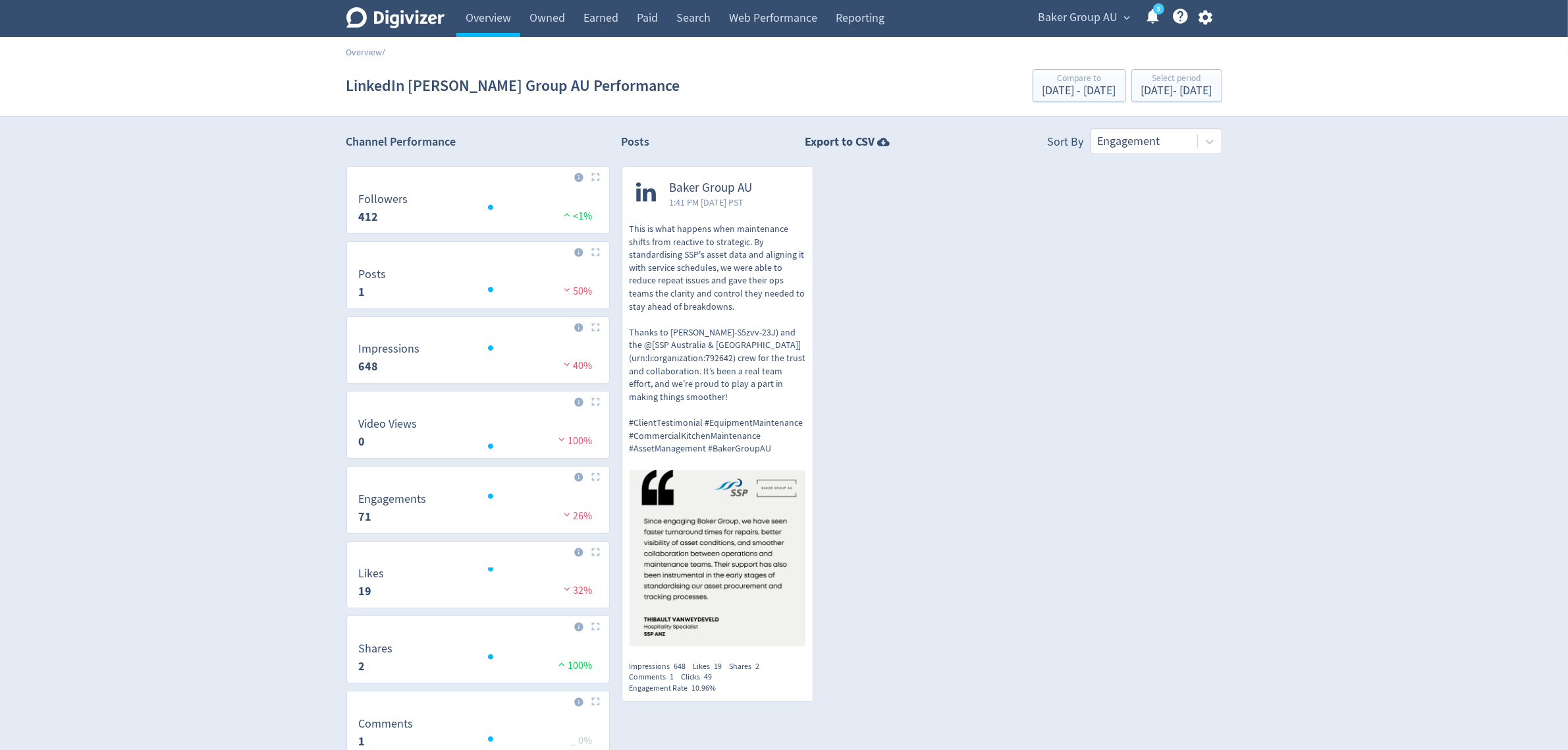
click at [700, 329] on p "This is what happens when maintenance shifts from reactive to strategic. By sta…" at bounding box center [718, 339] width 177 height 233
click at [1166, 90] on div "[DATE] - [DATE]" at bounding box center [1177, 90] width 71 height 12
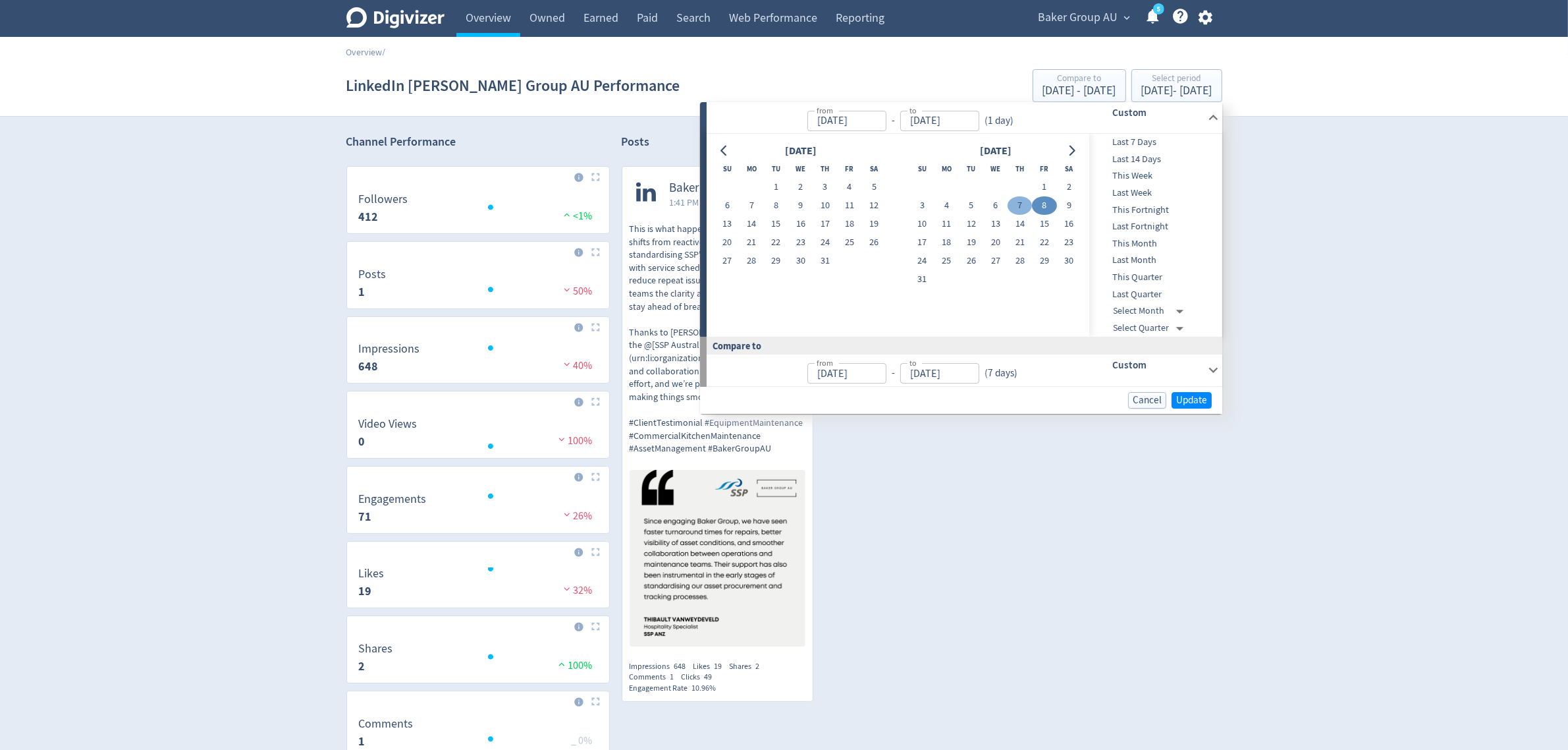
click at [1025, 201] on button "7" at bounding box center [1020, 206] width 24 height 18
type input "[DATE]"
click at [1197, 399] on span "Update" at bounding box center [1192, 400] width 31 height 10
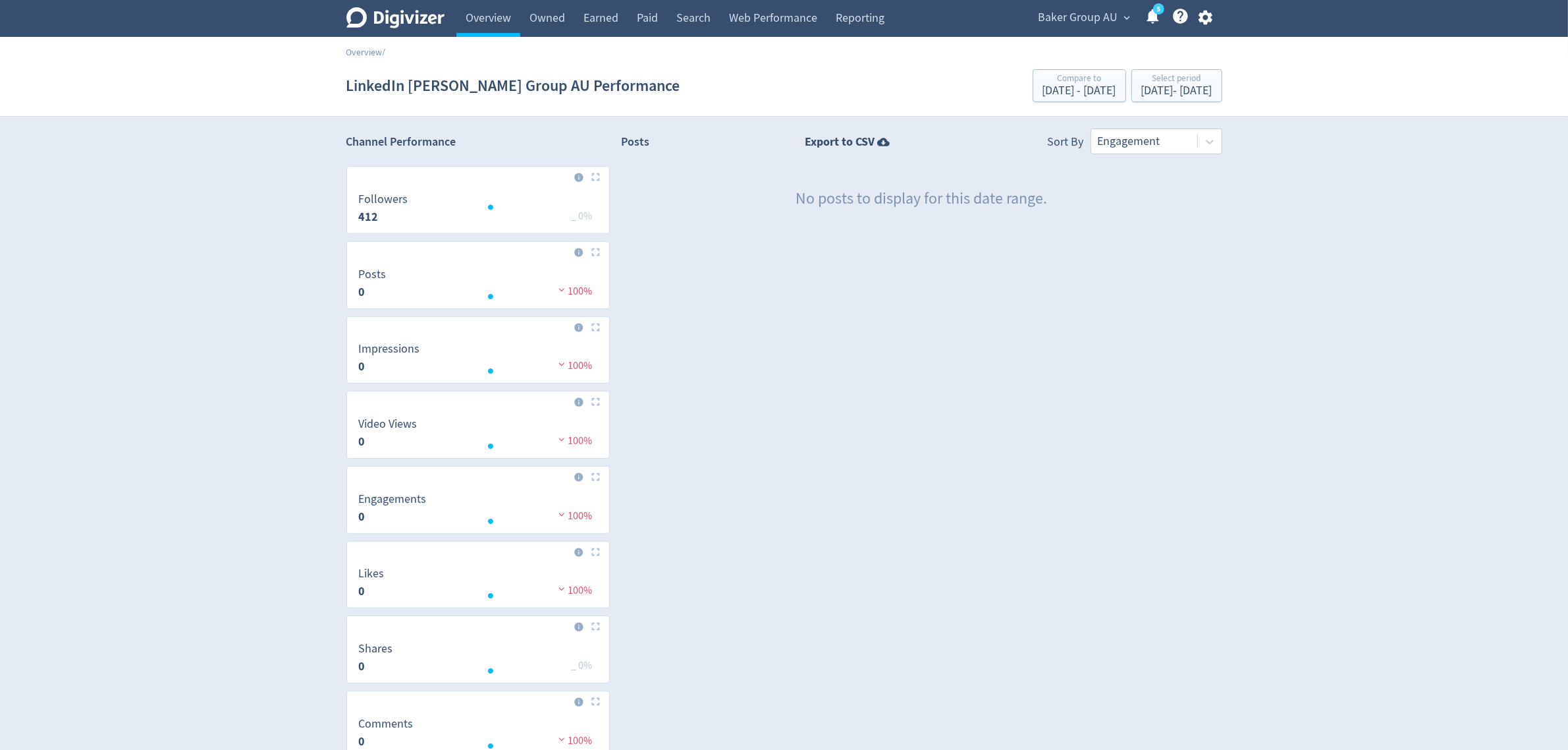
click at [1148, 102] on div "LinkedIn [PERSON_NAME] Group AU Performance Compare to [DATE] - [DATE] Select p…" at bounding box center [784, 86] width 876 height 42
click at [1141, 94] on div "[DATE] - [DATE]" at bounding box center [1177, 90] width 71 height 12
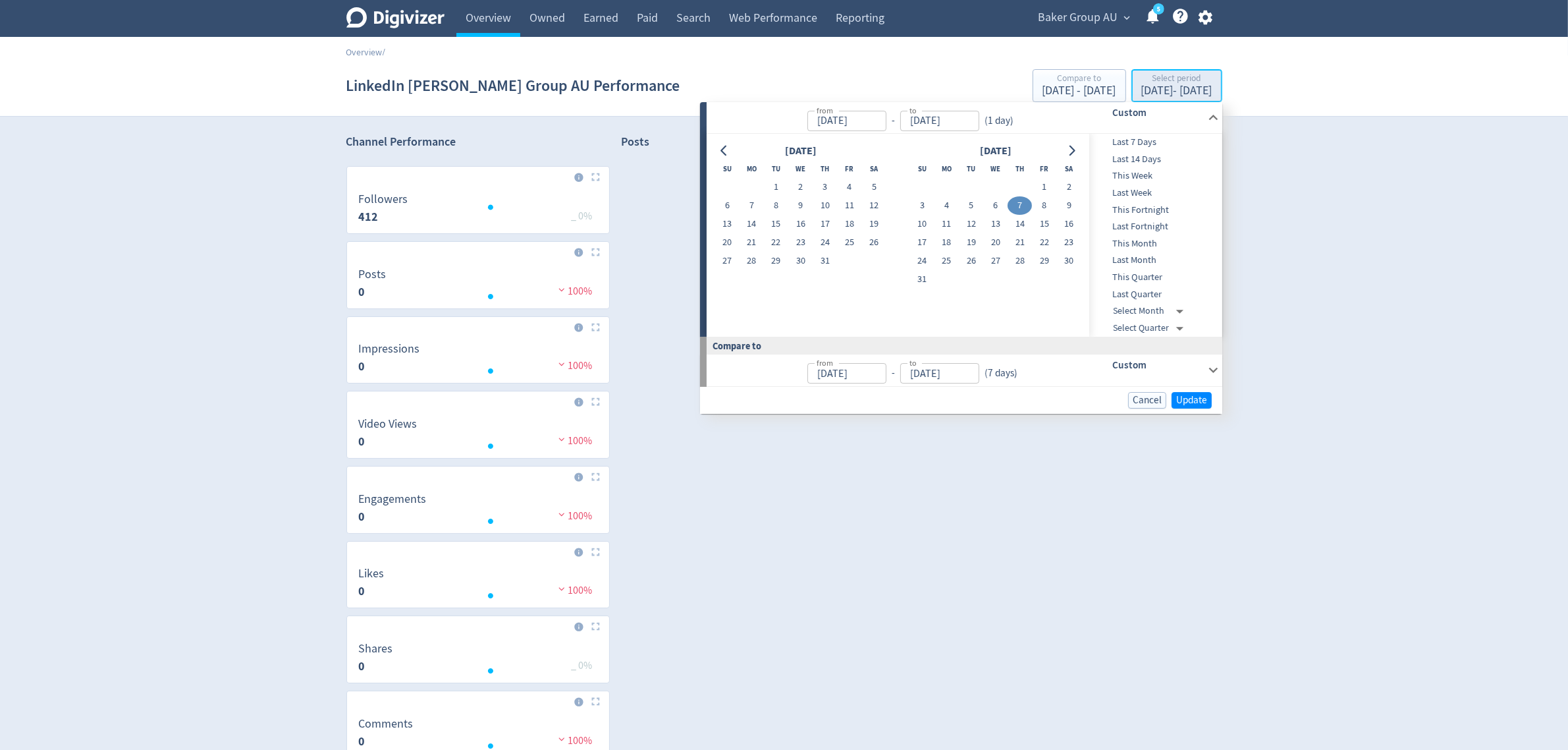
type input "[DATE]"
click at [1001, 202] on button "6" at bounding box center [996, 206] width 24 height 18
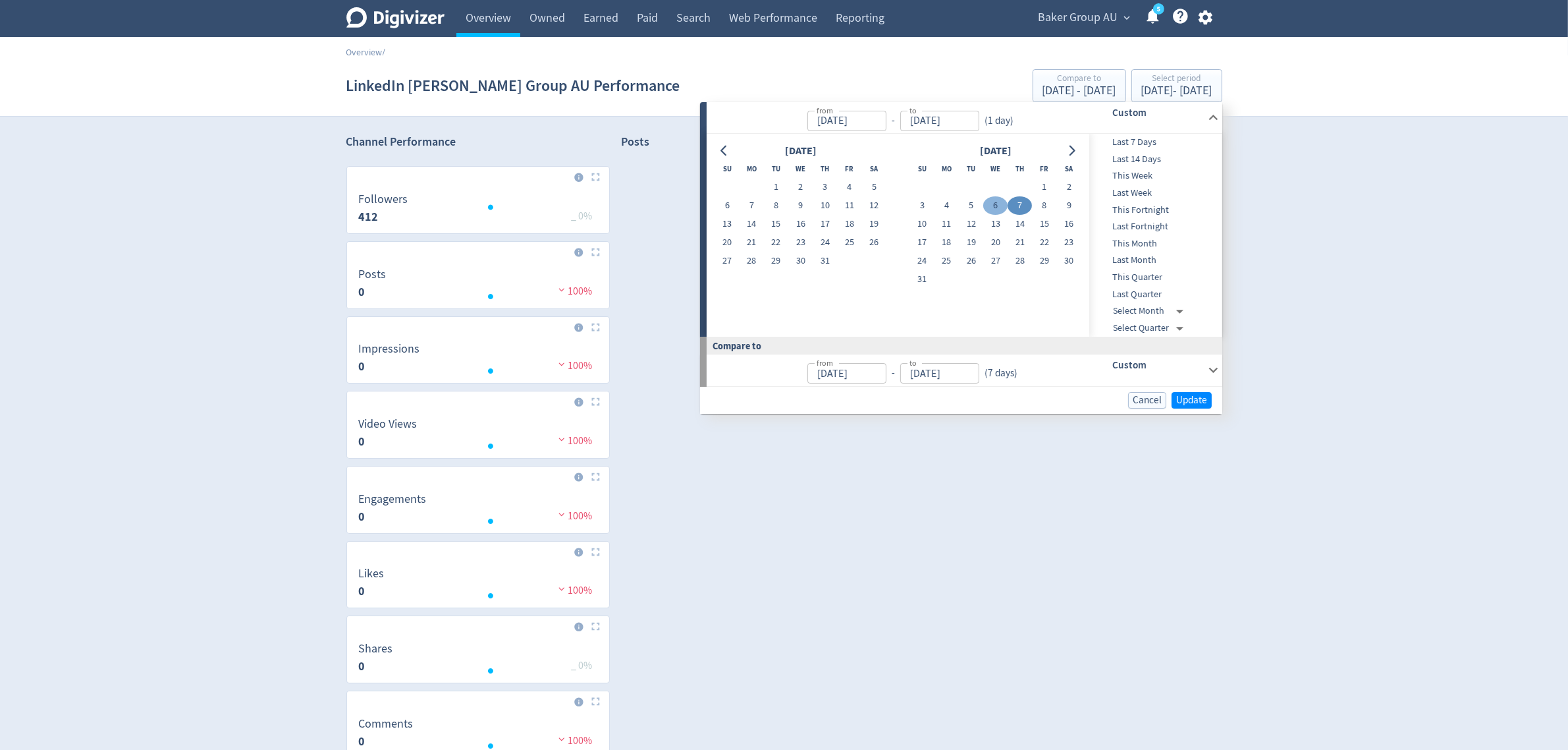
type input "[DATE]"
click at [1193, 405] on span "Update" at bounding box center [1192, 400] width 31 height 10
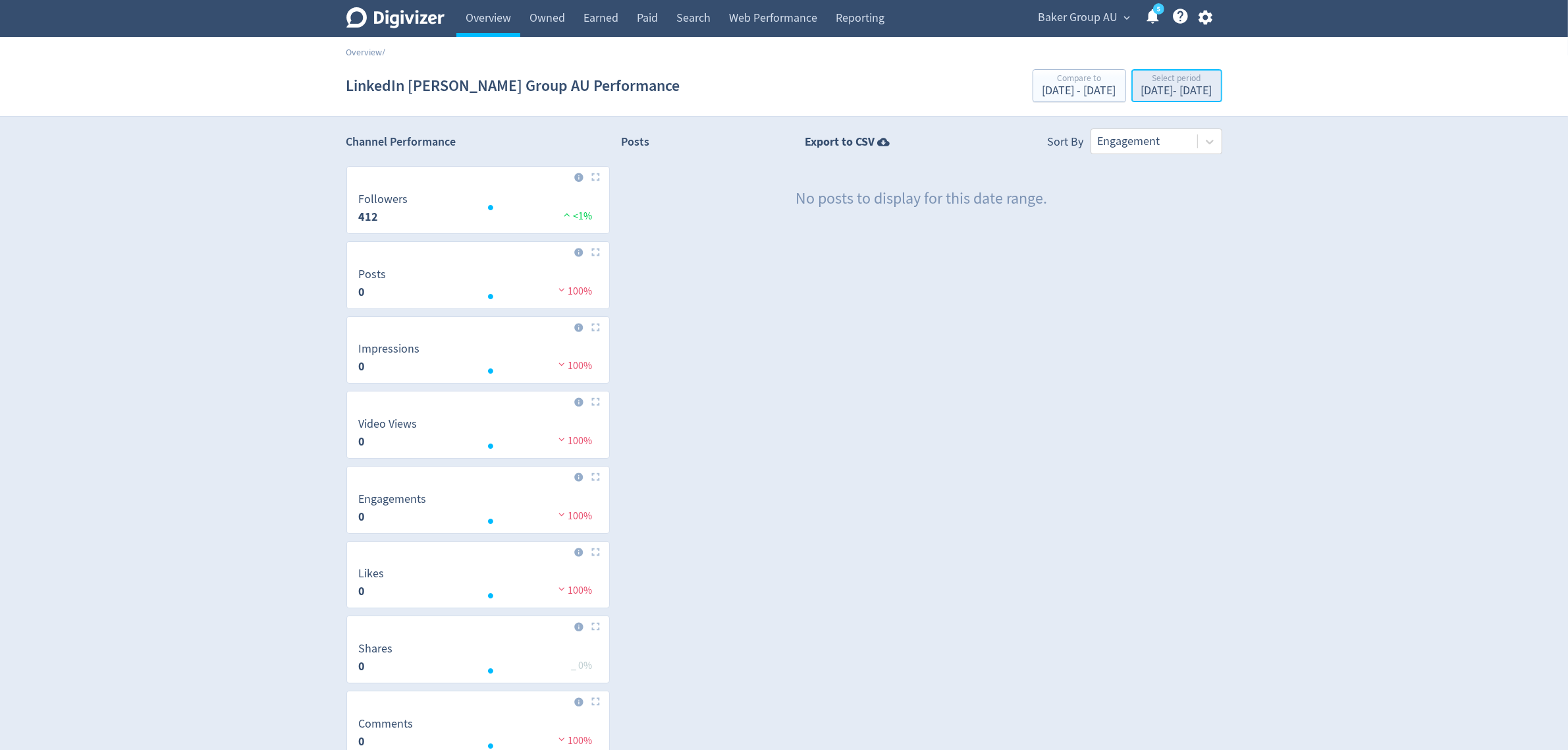
click at [1141, 89] on div "[DATE] - [DATE]" at bounding box center [1177, 90] width 71 height 12
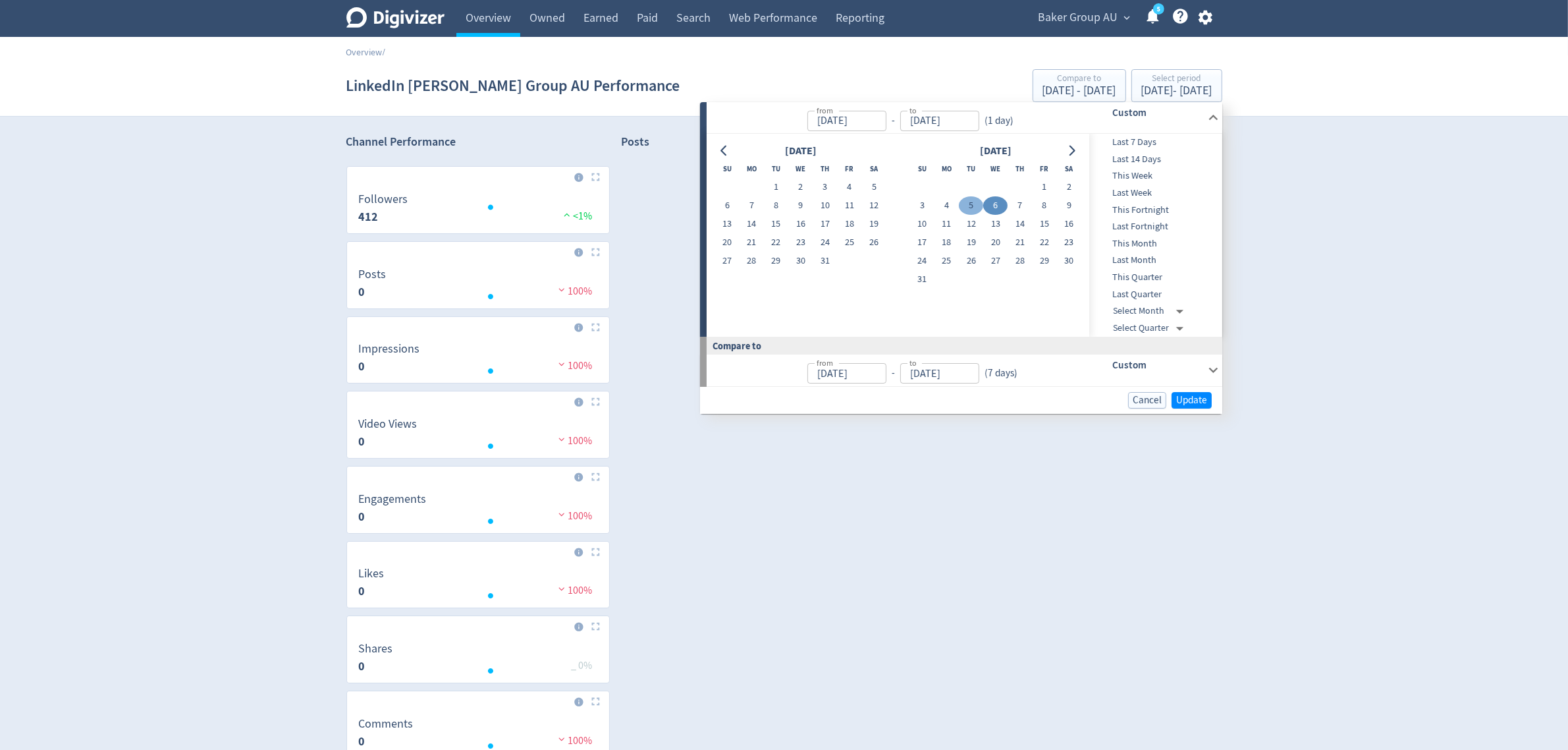
click at [972, 199] on button "5" at bounding box center [971, 206] width 24 height 18
type input "[DATE]"
click at [1170, 393] on div "Cancel Update" at bounding box center [956, 400] width 512 height 16
click at [1177, 396] on span "Update" at bounding box center [1192, 400] width 31 height 10
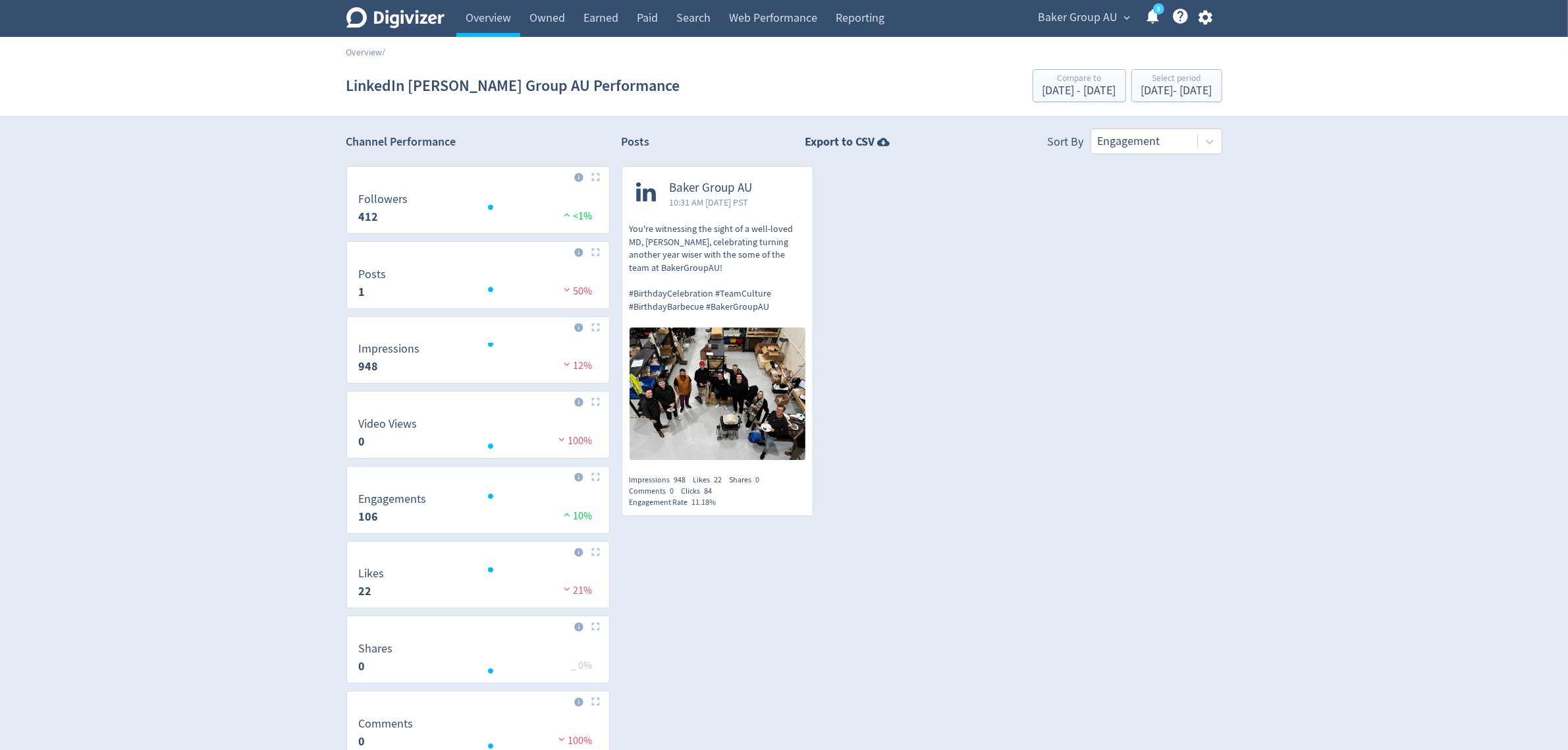
click at [748, 288] on p "You're witnessing the sight of a well-loved MD, [PERSON_NAME], celebrating turn…" at bounding box center [718, 268] width 177 height 90
click at [1136, 98] on div "Select period [DATE] - [DATE]" at bounding box center [1177, 86] width 83 height 27
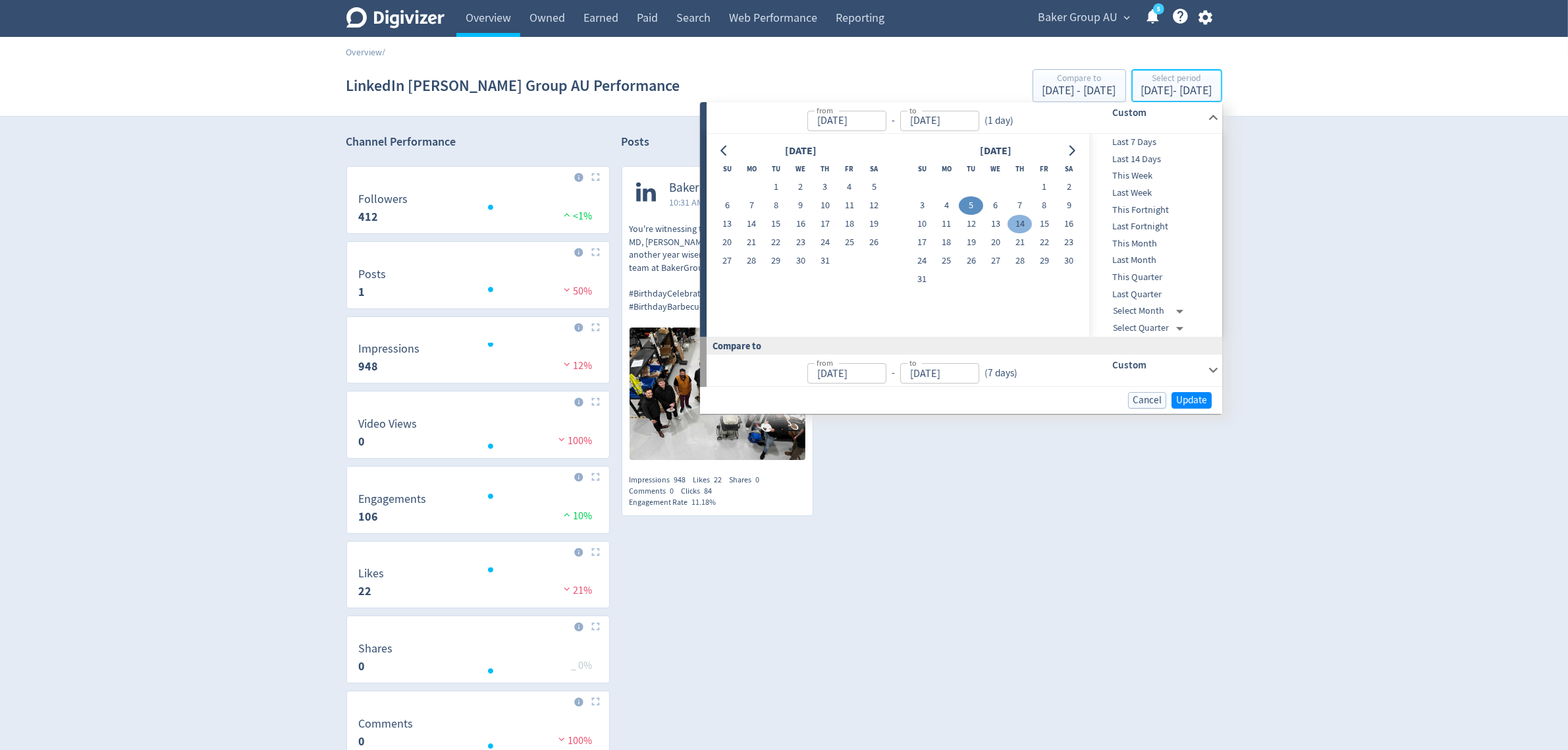
type input "[DATE]"
click at [949, 201] on button "4" at bounding box center [947, 206] width 24 height 18
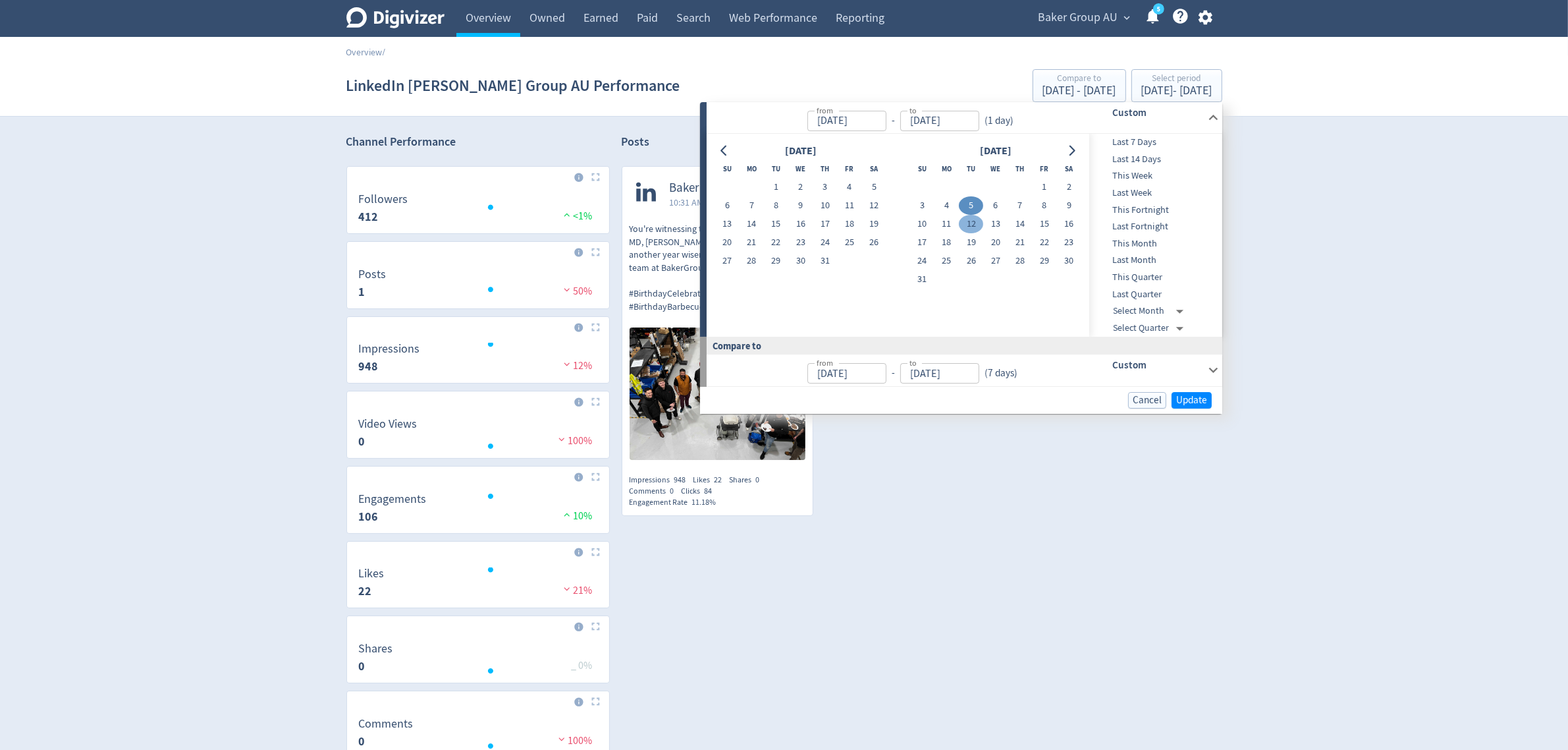
type input "[DATE]"
click at [1177, 397] on span "Update" at bounding box center [1192, 400] width 31 height 10
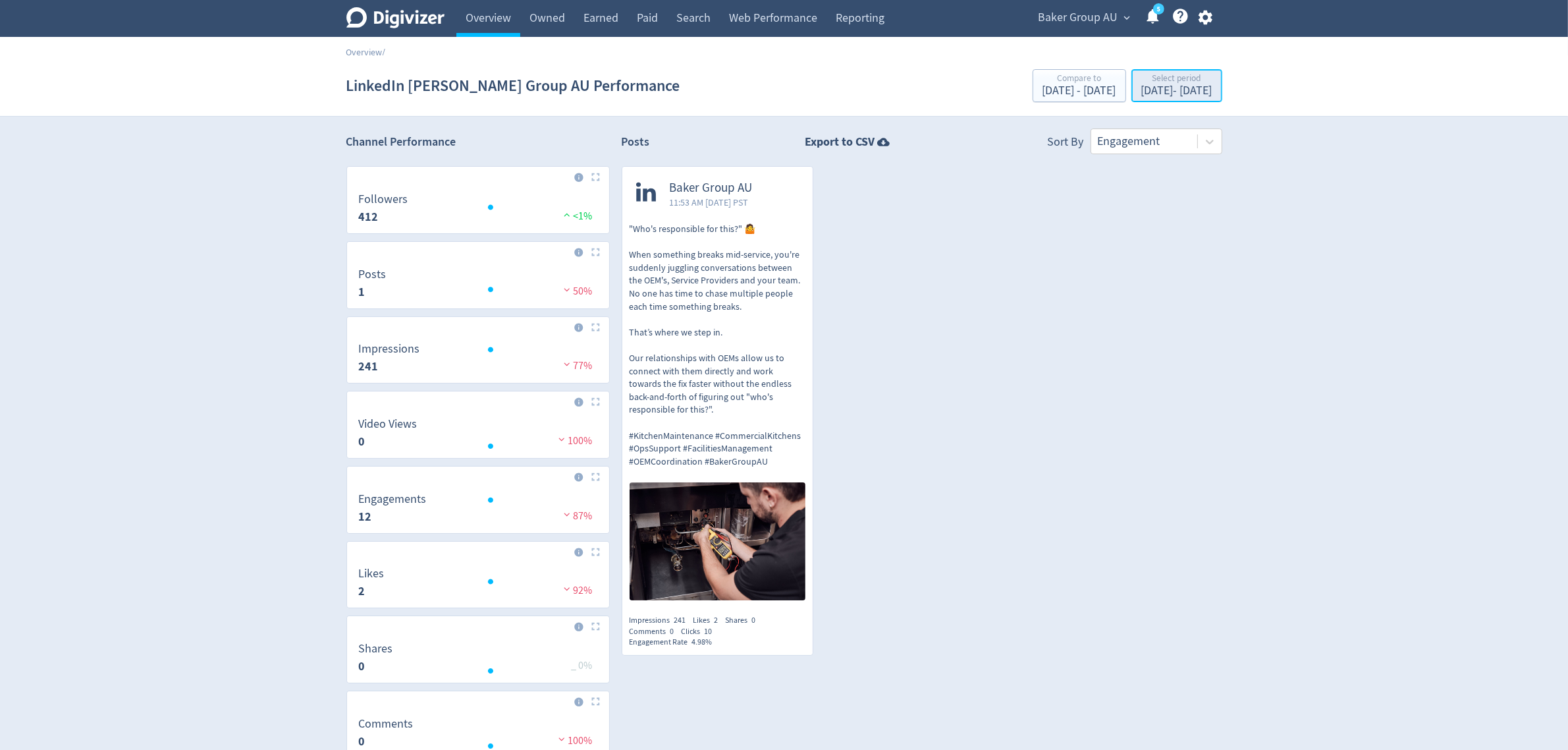
click at [1157, 84] on div "Select period" at bounding box center [1177, 79] width 71 height 11
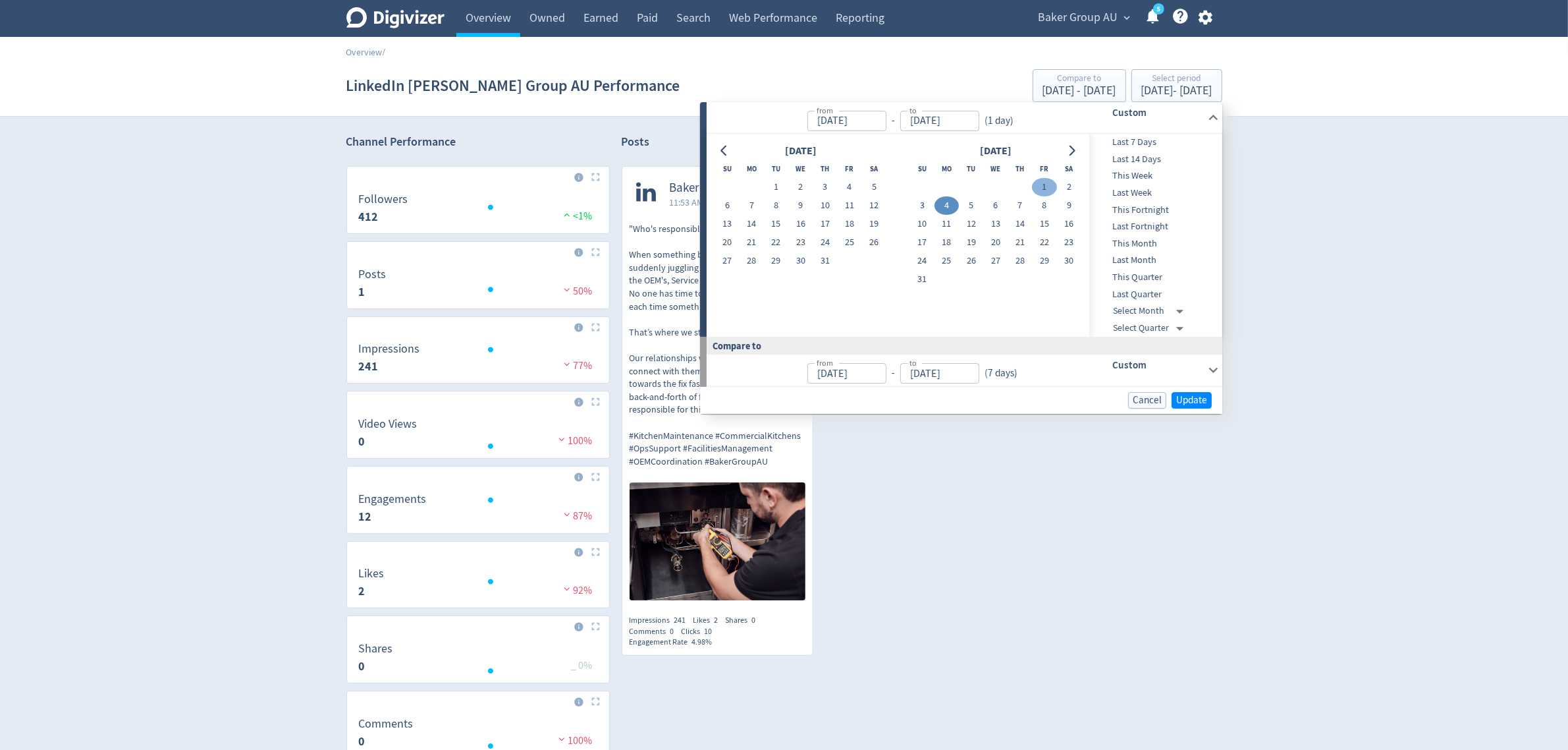
click at [1038, 179] on button "1" at bounding box center [1044, 187] width 24 height 18
type input "[DATE]"
click at [1180, 402] on span "Update" at bounding box center [1192, 400] width 31 height 10
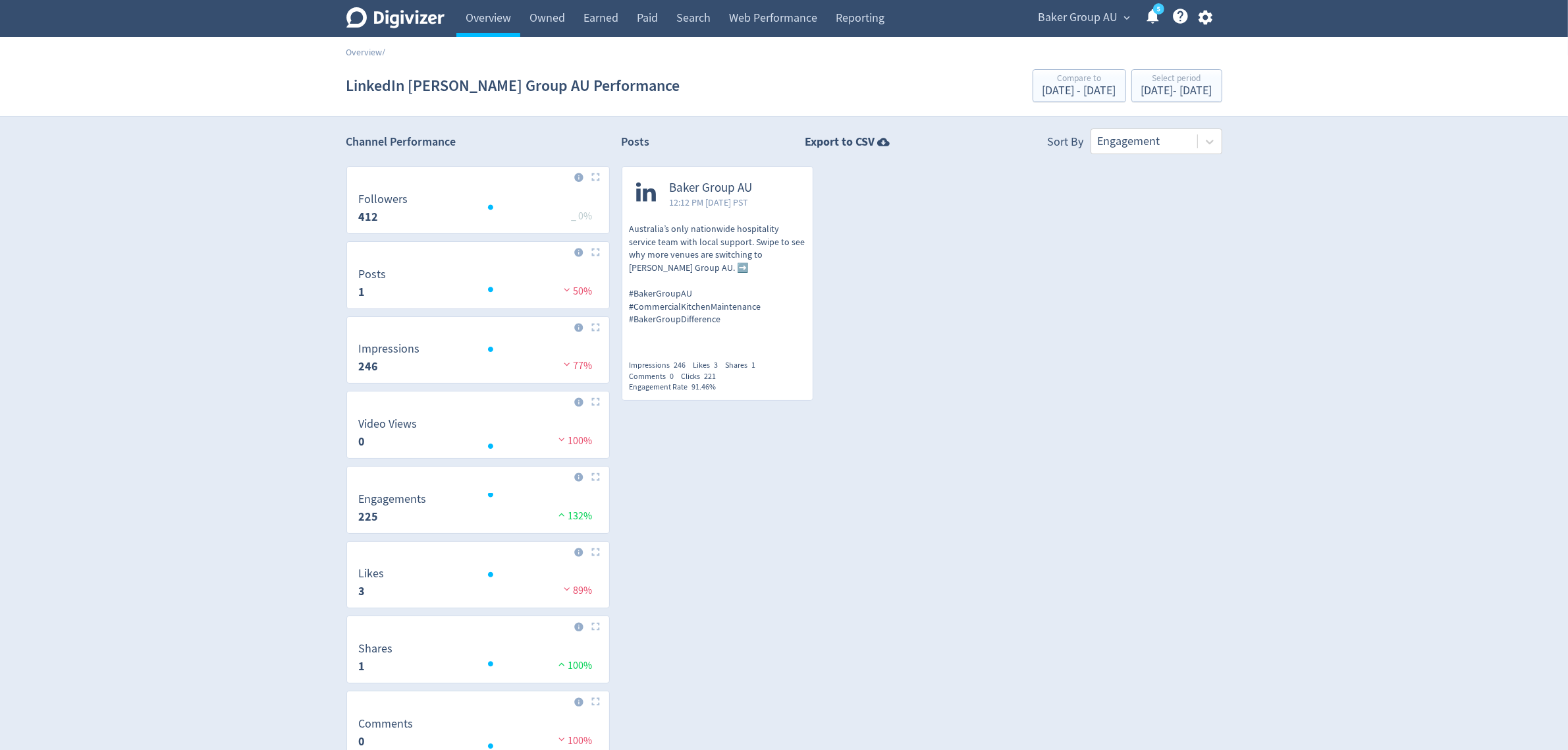
click at [699, 327] on div "[PERSON_NAME] Group AU 12:12 PM [DATE] PST Australia’s only nationwide hospital…" at bounding box center [718, 283] width 192 height 235
click at [722, 251] on p "Australia’s only nationwide hospitality service team with local support. Swipe …" at bounding box center [718, 274] width 177 height 103
click at [1100, 20] on span "Baker Group AU" at bounding box center [1078, 18] width 80 height 21
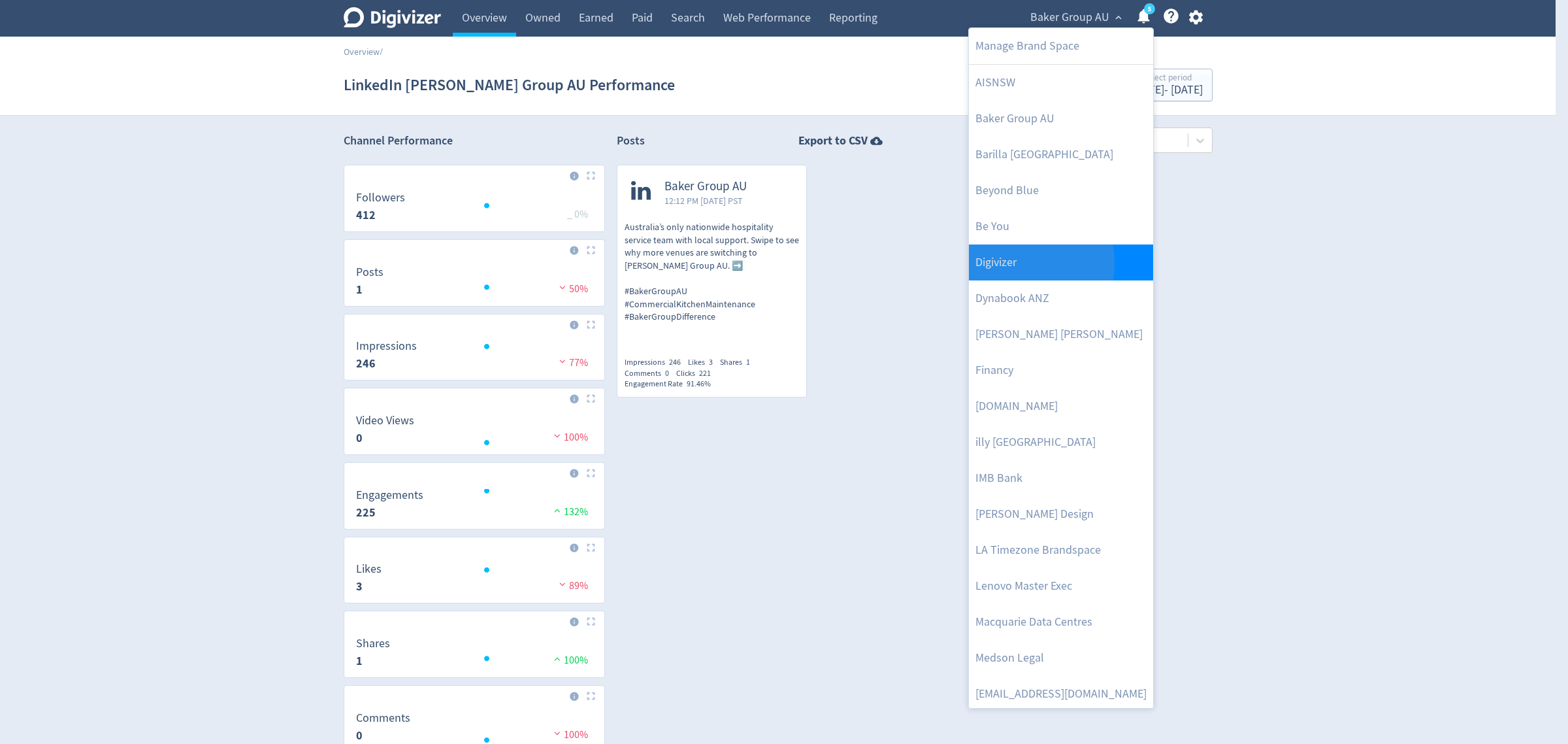
click at [1002, 264] on link "Digivizer" at bounding box center [1061, 262] width 184 height 36
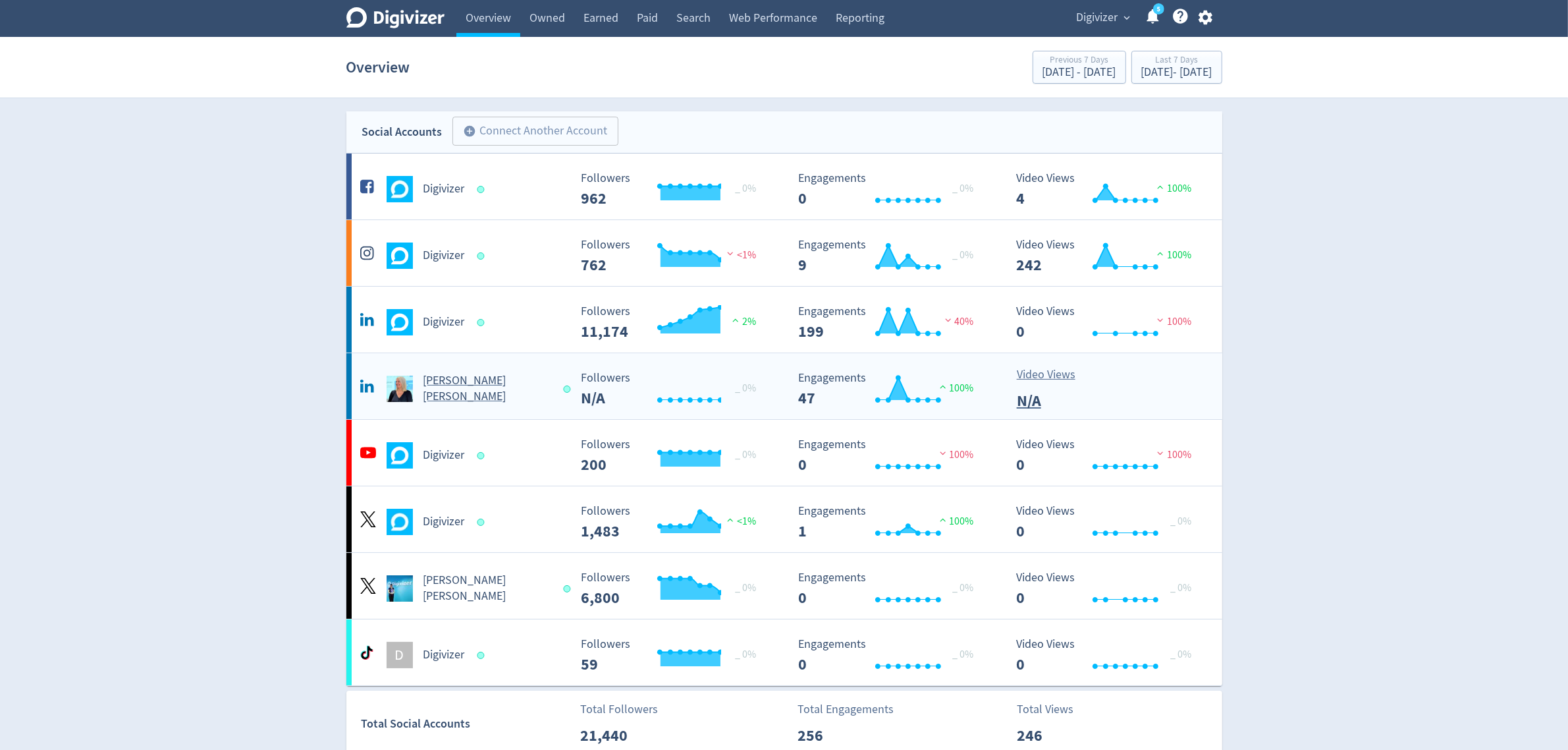
click at [541, 407] on Russo-platform2 "[PERSON_NAME] [PERSON_NAME] Created with Highcharts 10.3.3 _ 0% Followers N/A C…" at bounding box center [784, 386] width 876 height 66
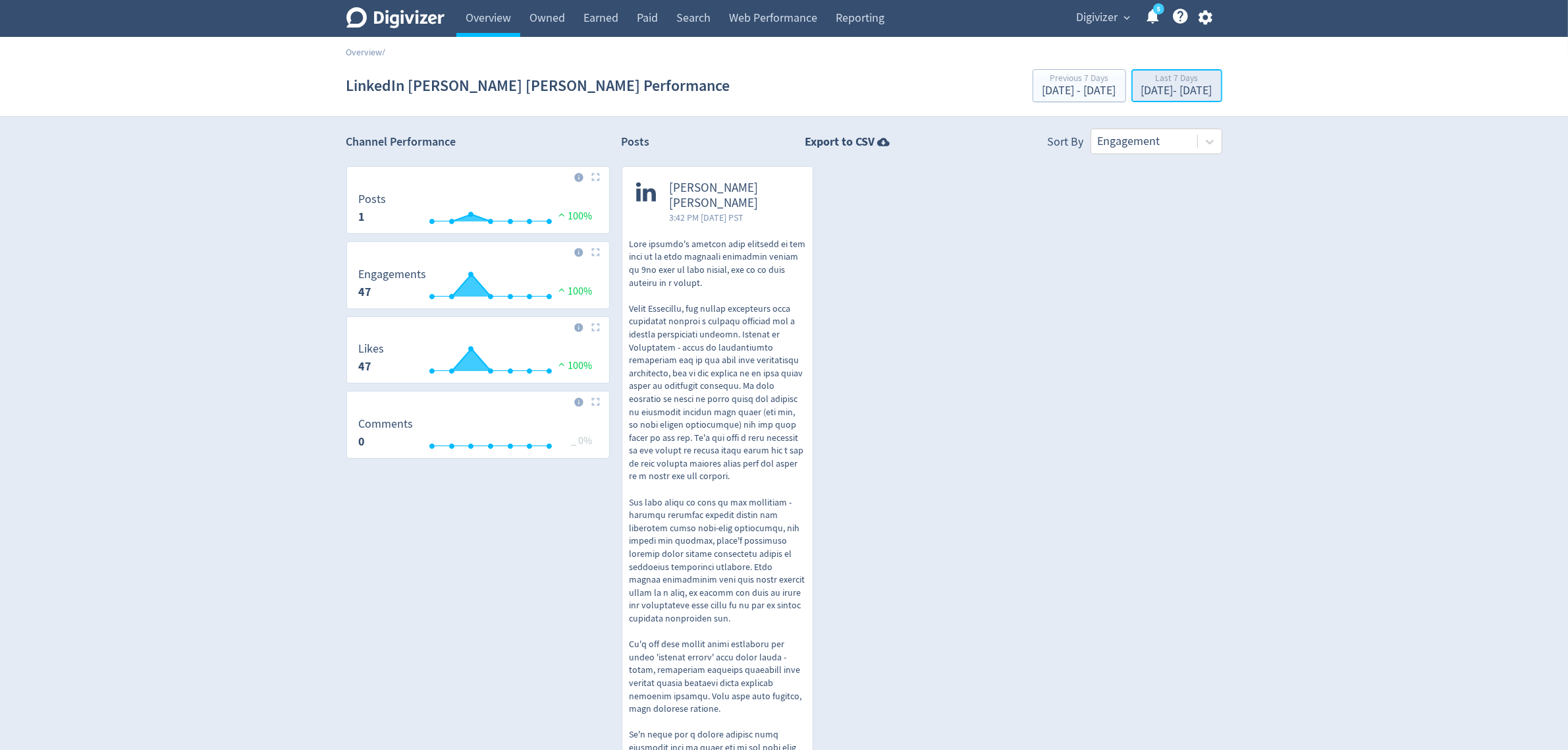
click at [1141, 83] on div "Last 7 Days" at bounding box center [1177, 79] width 71 height 11
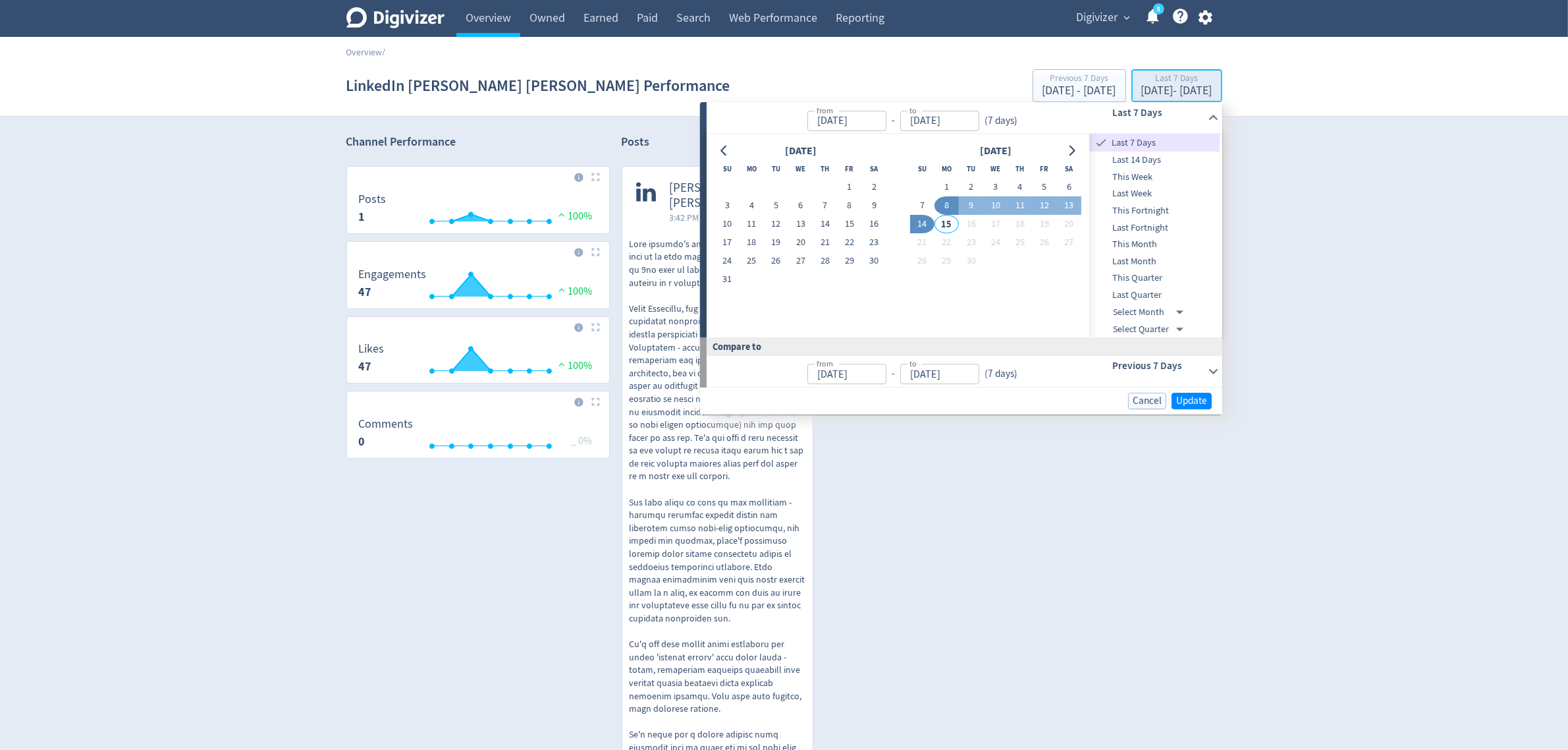
type input "[DATE]"
click at [943, 183] on button "1" at bounding box center [947, 187] width 24 height 18
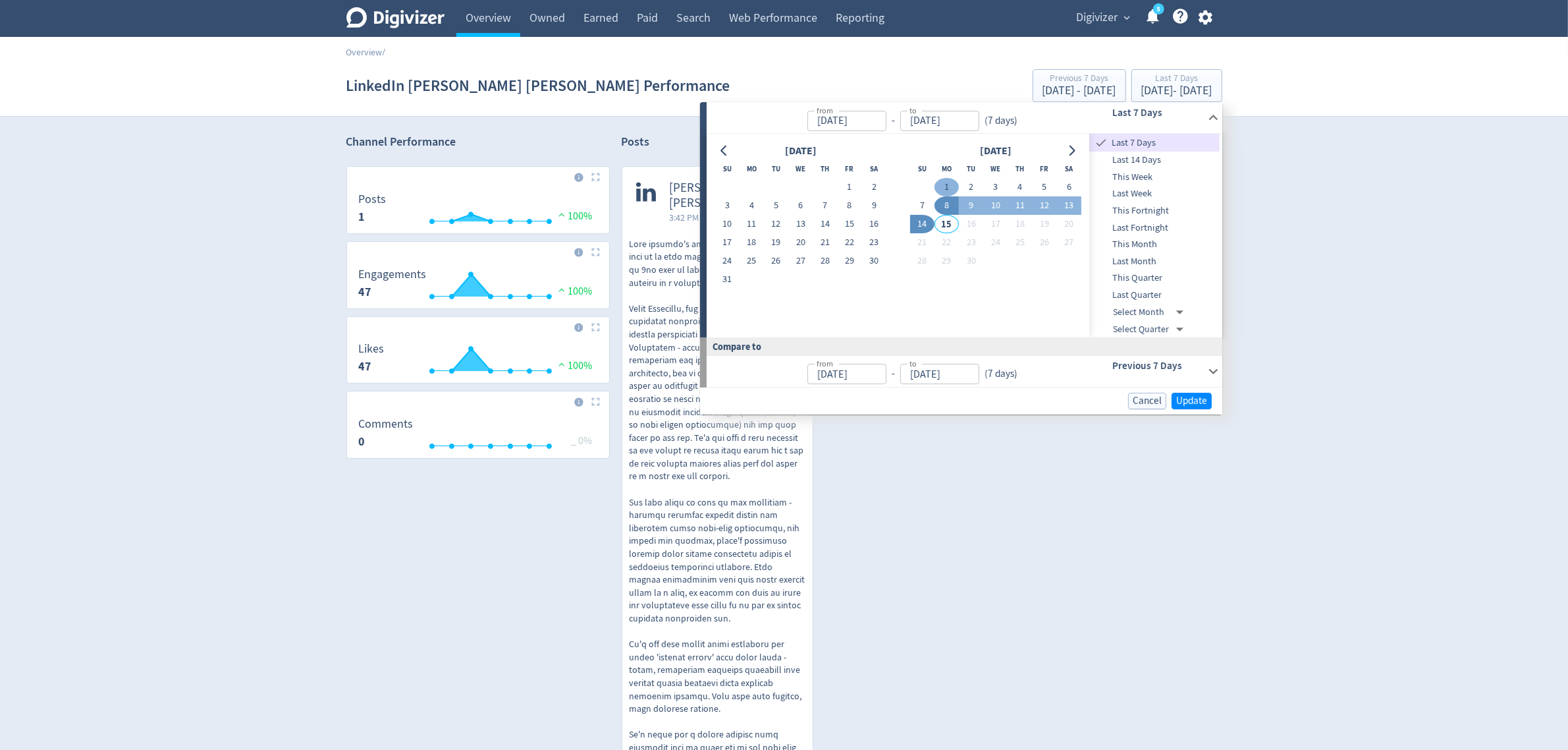
type input "[DATE]"
click at [922, 222] on button "14" at bounding box center [922, 224] width 24 height 18
type input "[DATE]"
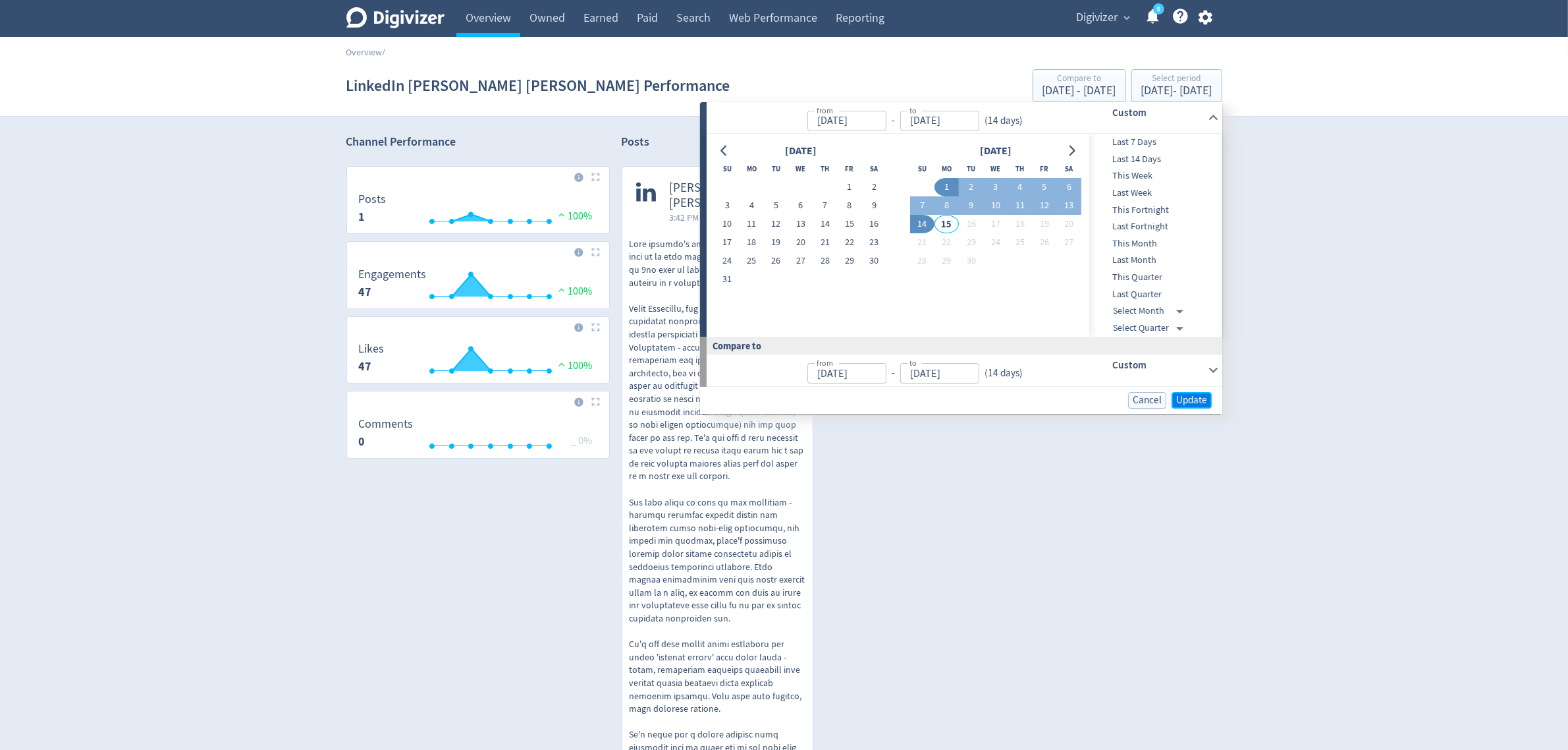
click at [1192, 403] on span "Update" at bounding box center [1192, 400] width 31 height 10
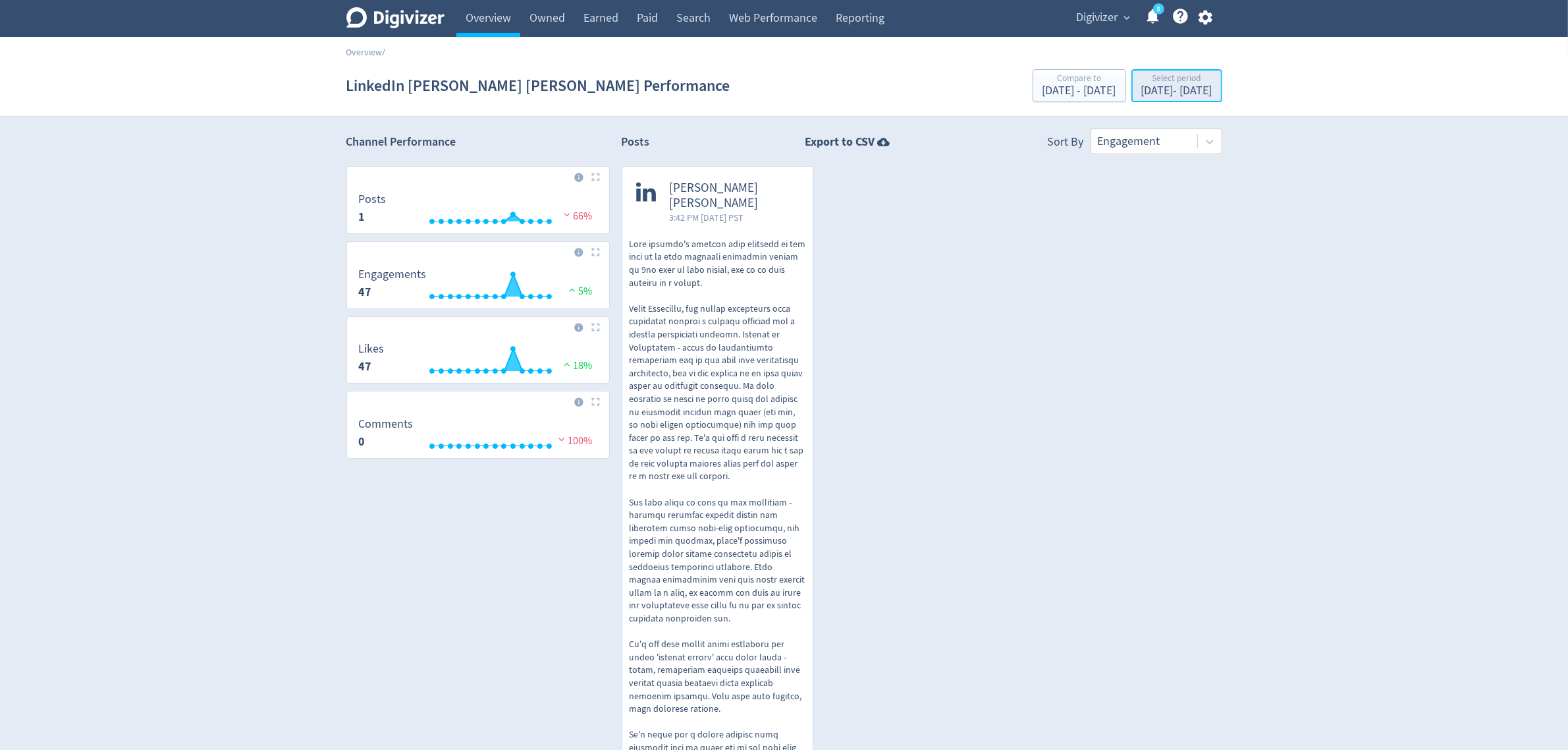
click at [1196, 94] on div "[DATE] - [DATE]" at bounding box center [1177, 90] width 71 height 12
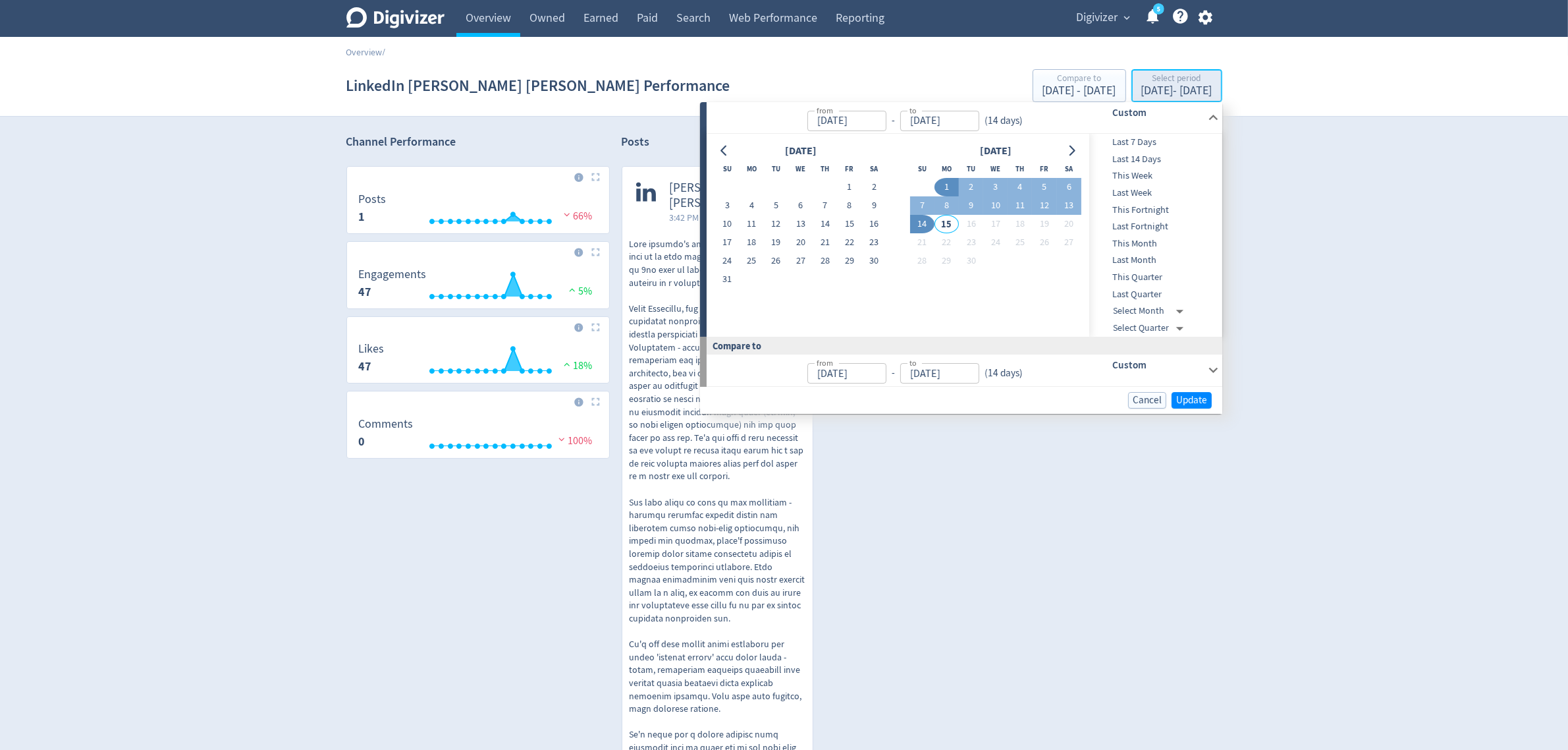
type input "[DATE]"
drag, startPoint x: 854, startPoint y: 182, endPoint x: 801, endPoint y: 275, distance: 107.0
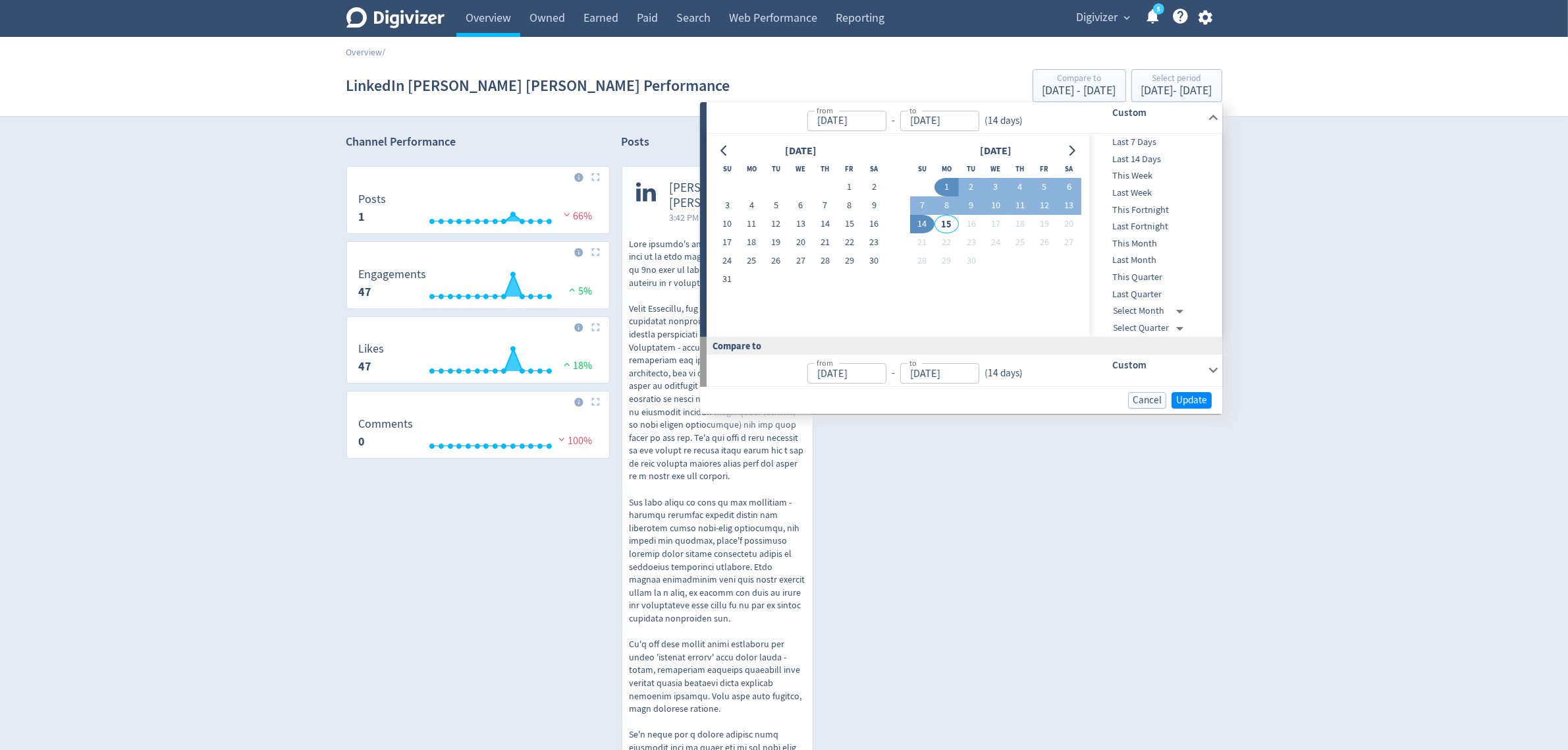
click at [849, 182] on button "1" at bounding box center [849, 187] width 24 height 18
type input "[DATE]"
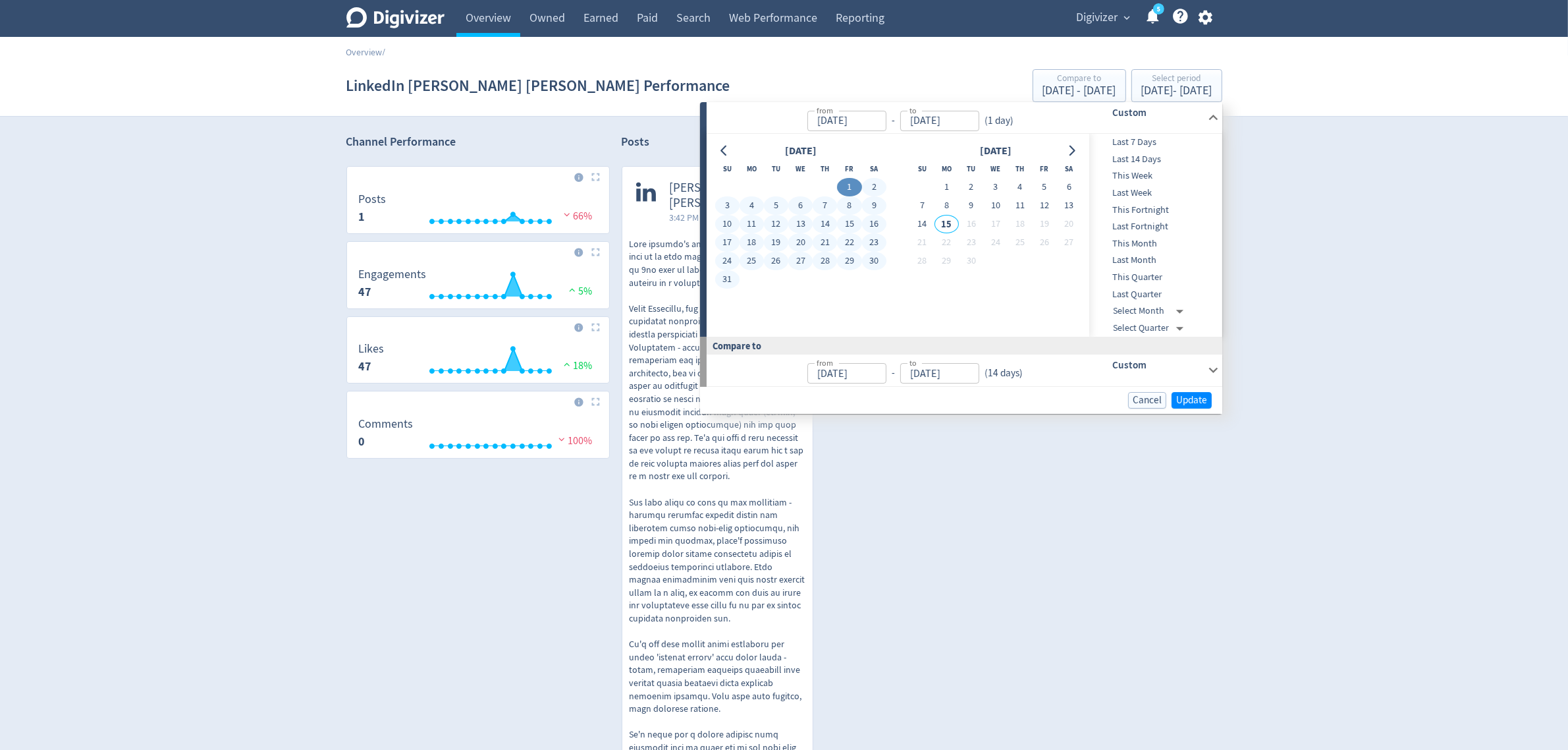
click at [724, 281] on button "31" at bounding box center [727, 279] width 24 height 18
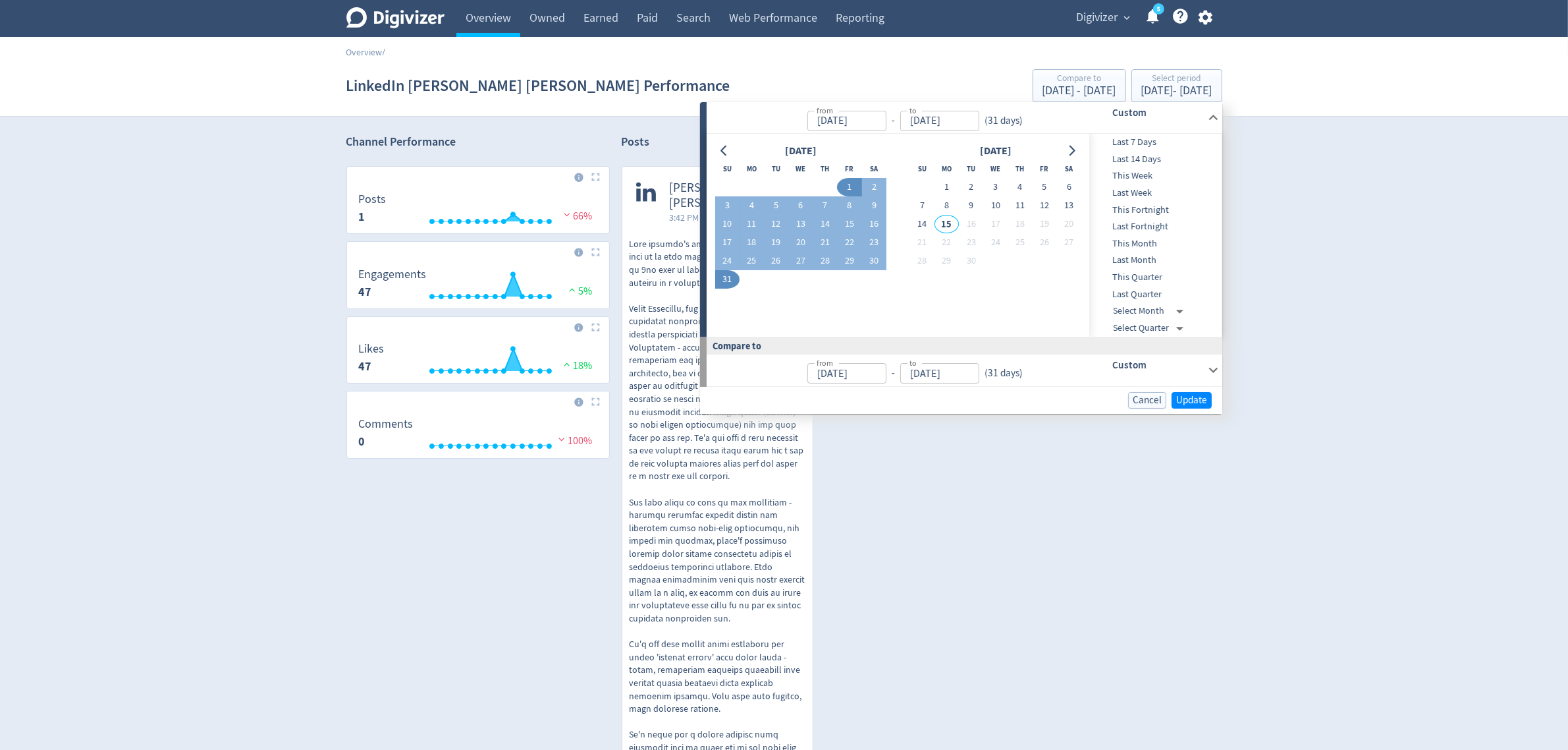
type input "[DATE]"
click at [1187, 402] on span "Update" at bounding box center [1192, 400] width 31 height 10
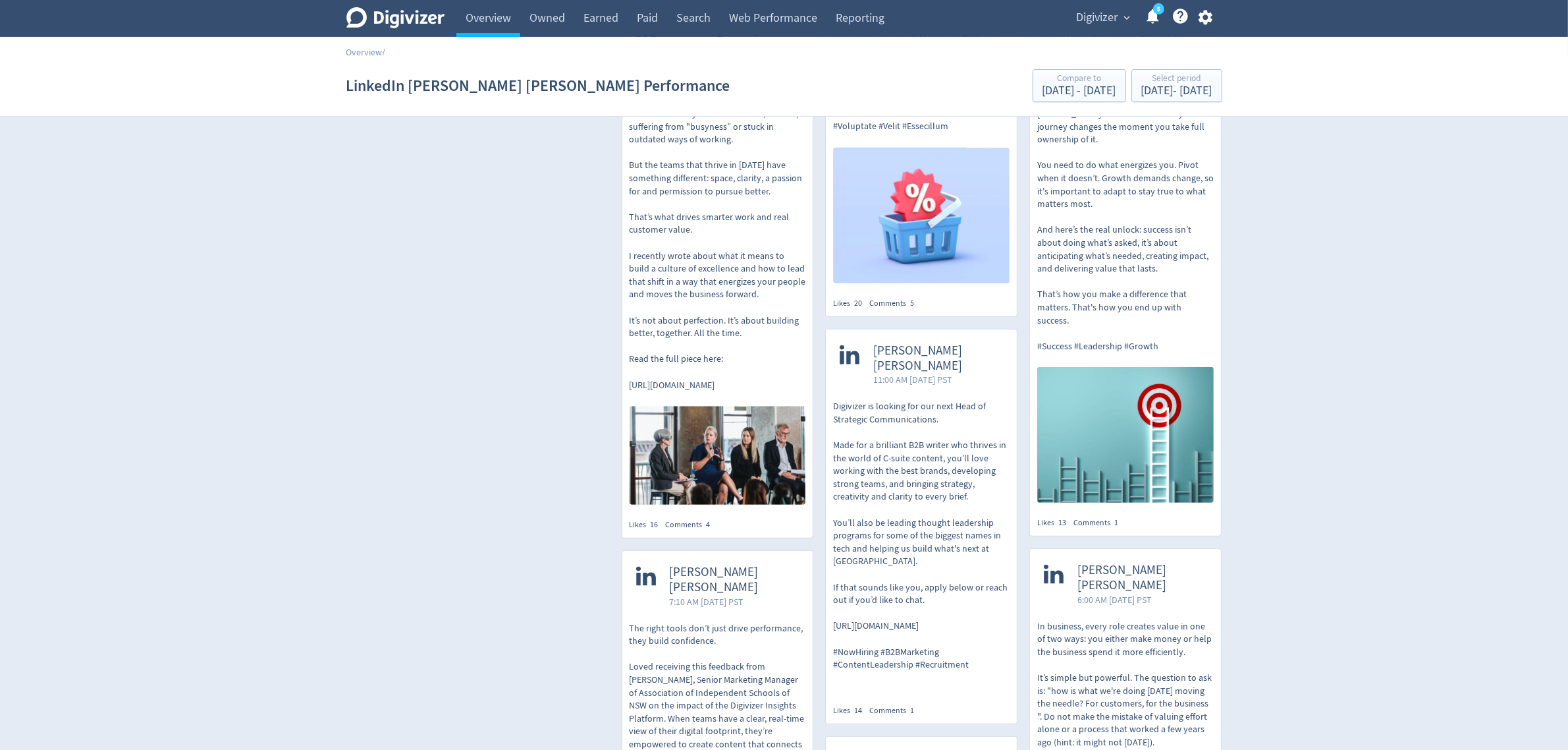
scroll to position [742, 0]
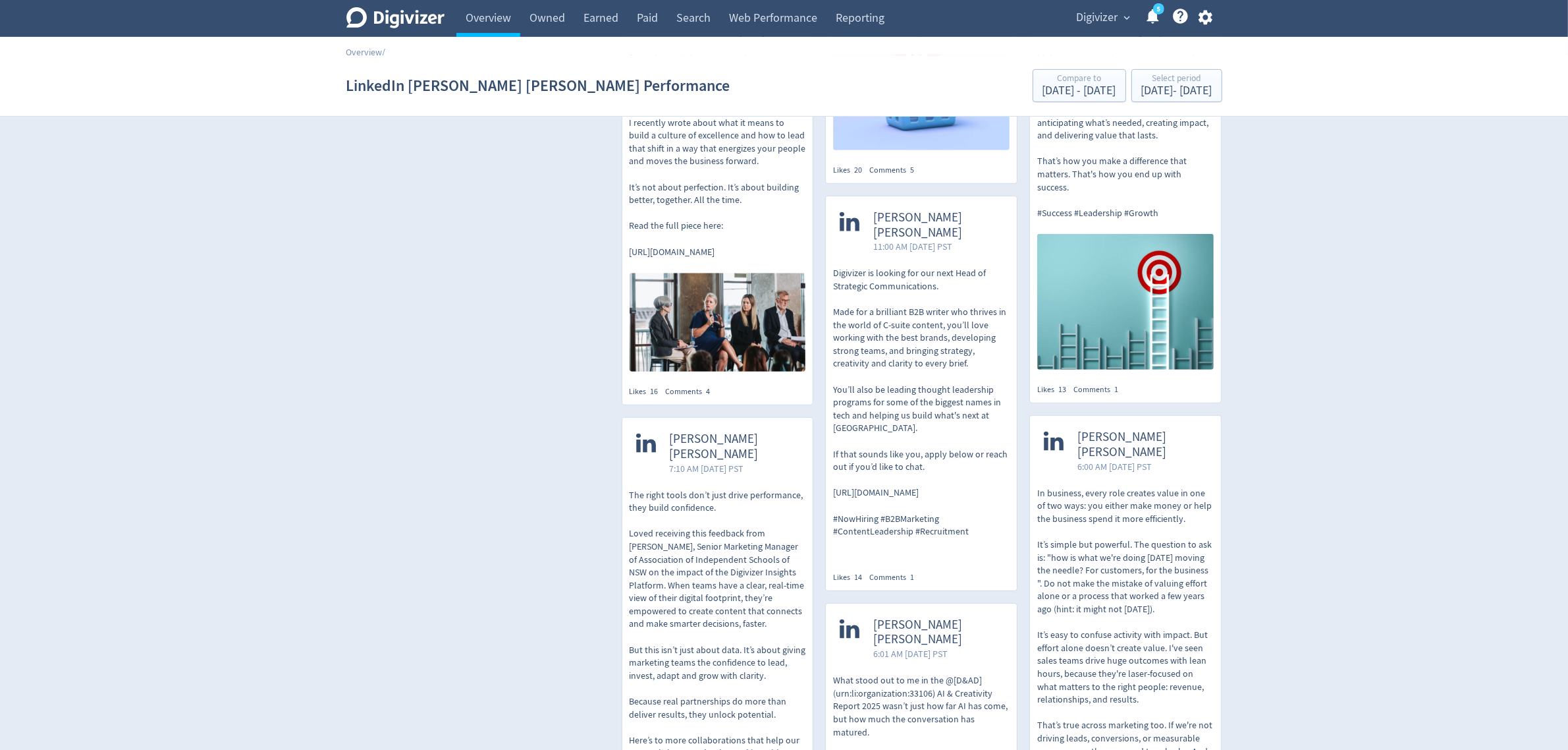
click at [916, 367] on p "Digivizer is looking for our next Head of Strategic Communications. Made for a …" at bounding box center [921, 402] width 177 height 271
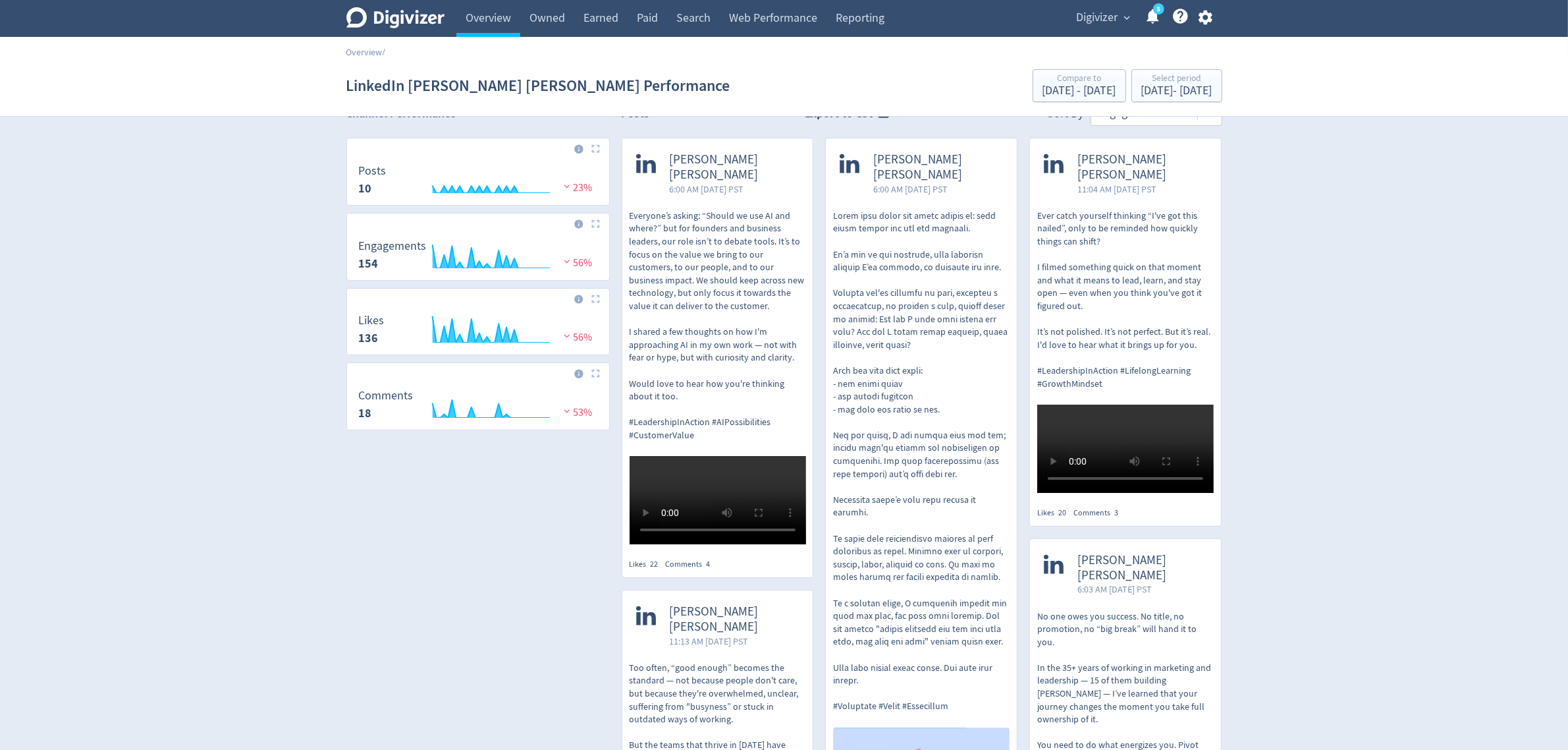
scroll to position [0, 0]
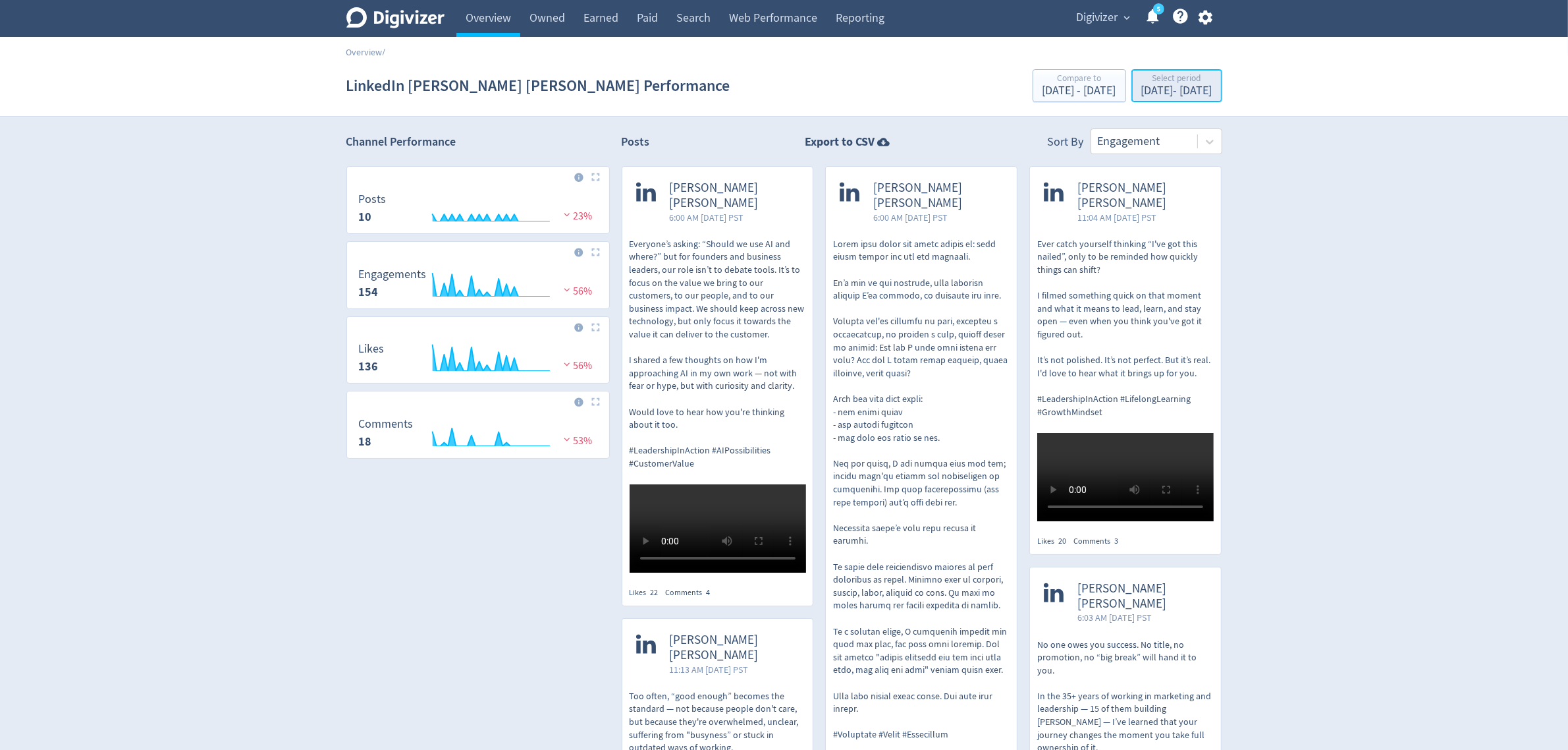
click at [1156, 80] on div "Select period" at bounding box center [1177, 79] width 71 height 11
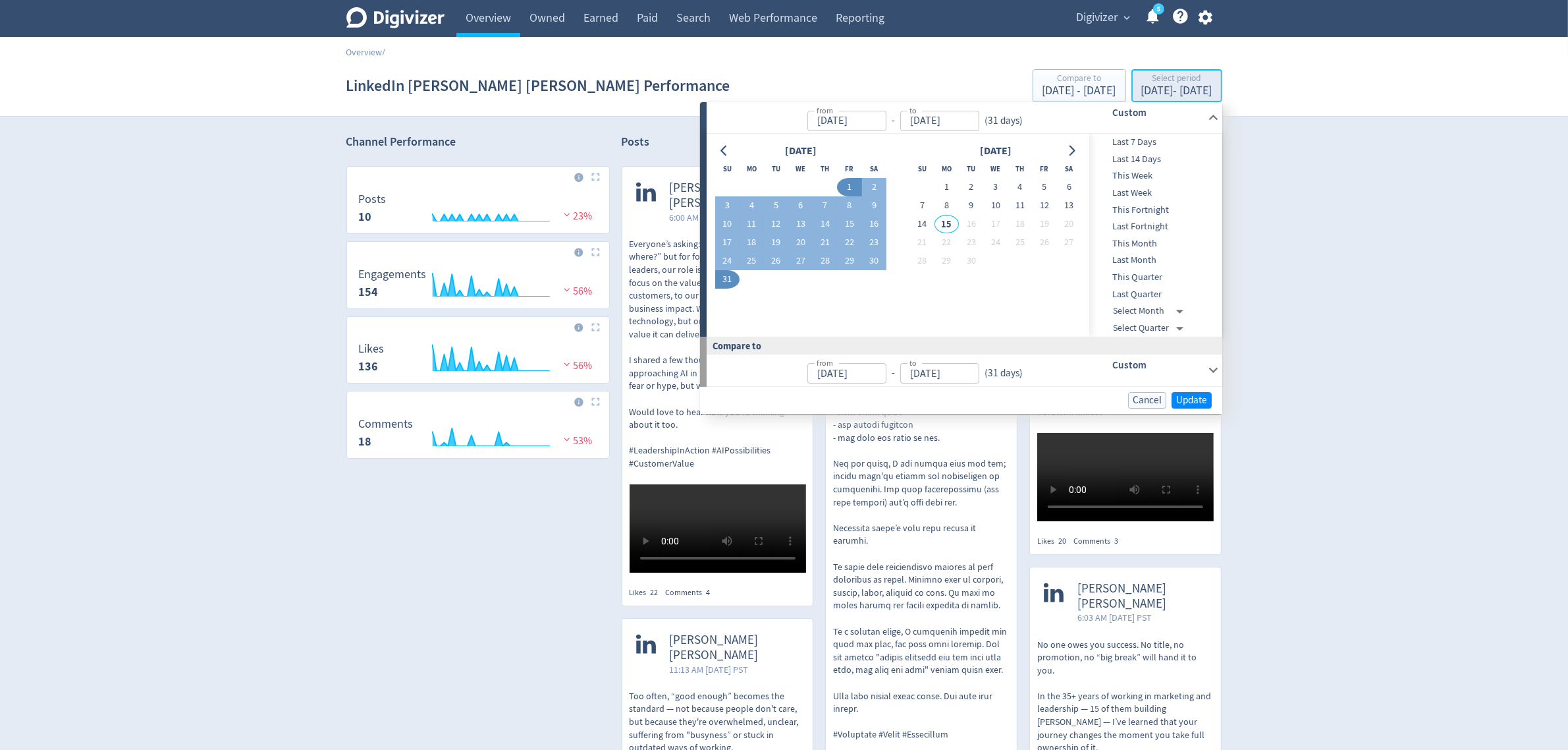
type input "[DATE]"
click at [841, 187] on button "1" at bounding box center [849, 187] width 24 height 18
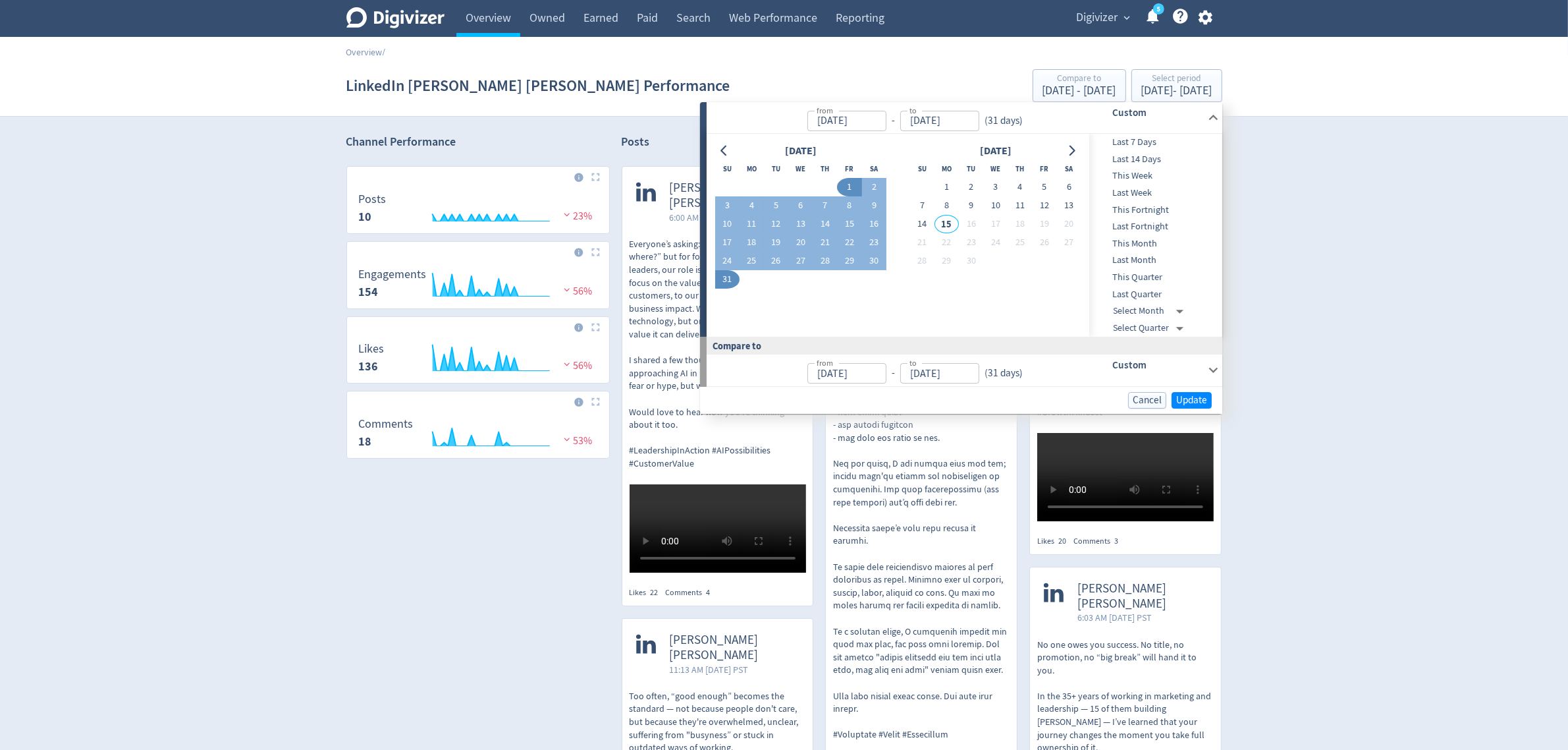
type input "[DATE]"
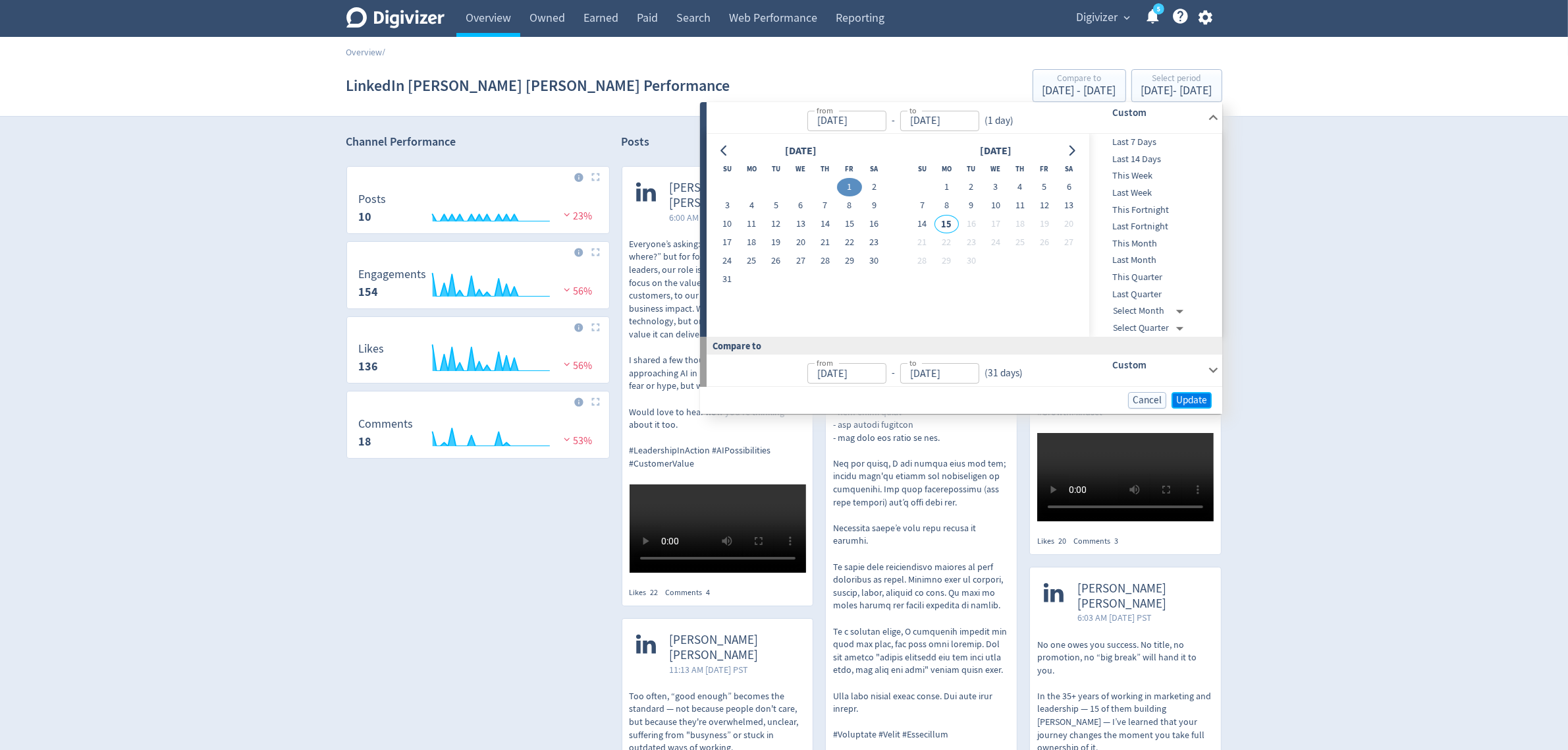
click at [1186, 400] on span "Update" at bounding box center [1192, 400] width 31 height 10
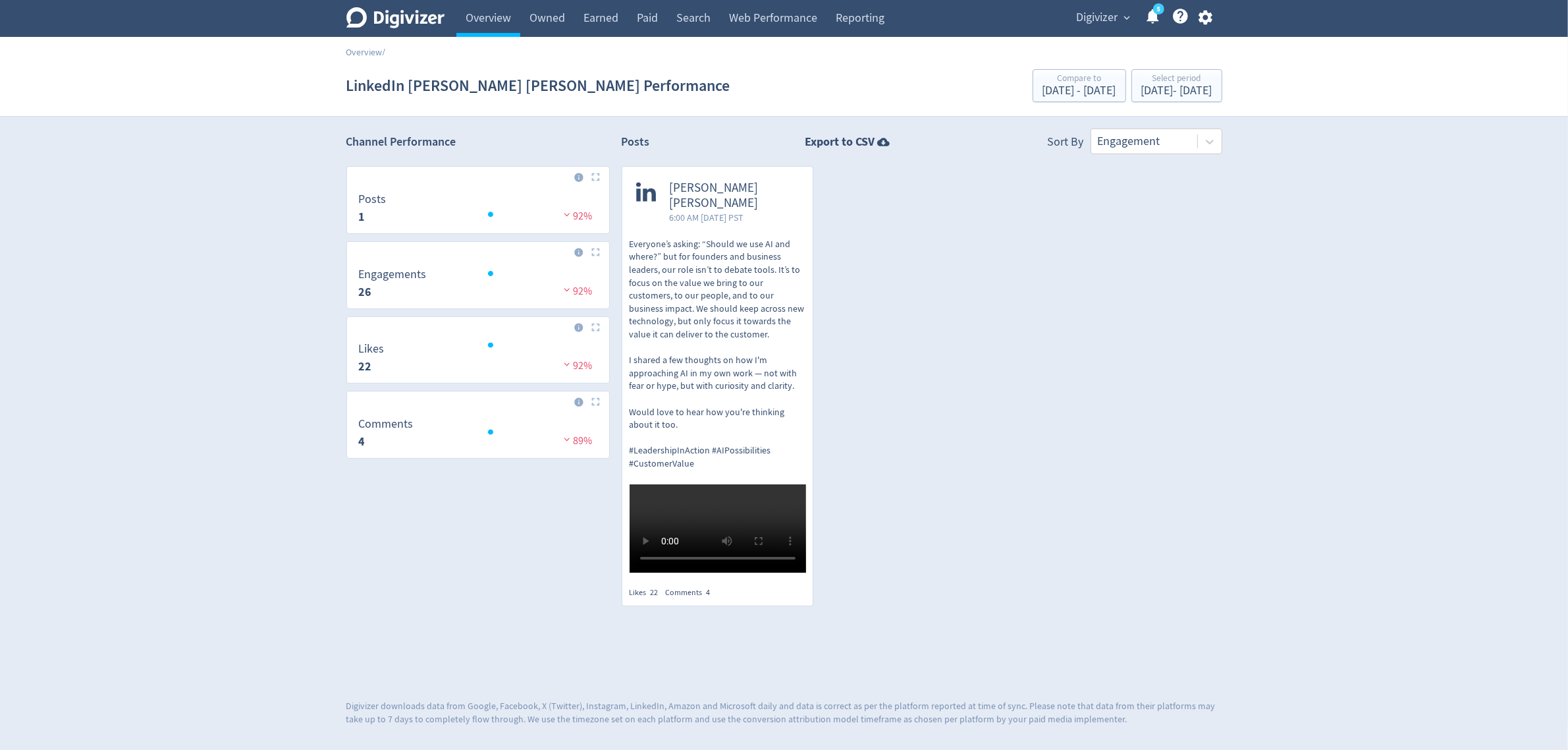
click at [765, 389] on p "Everyone’s asking: “Should we use AI and where?” but for founders and business …" at bounding box center [718, 354] width 177 height 233
click at [1184, 89] on div "[DATE] - [DATE]" at bounding box center [1177, 90] width 71 height 12
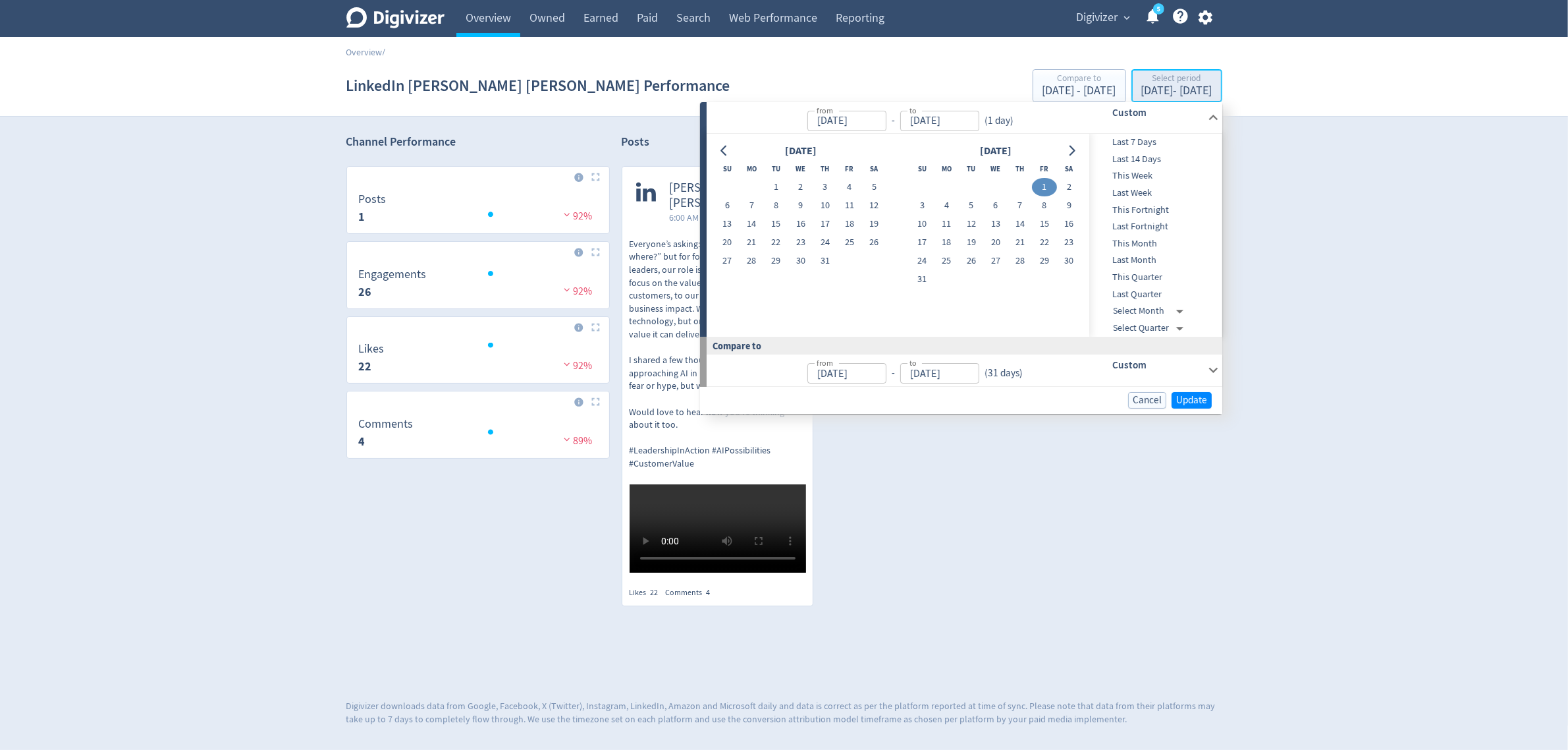
type input "[DATE]"
click at [1069, 183] on button "2" at bounding box center [1069, 187] width 24 height 18
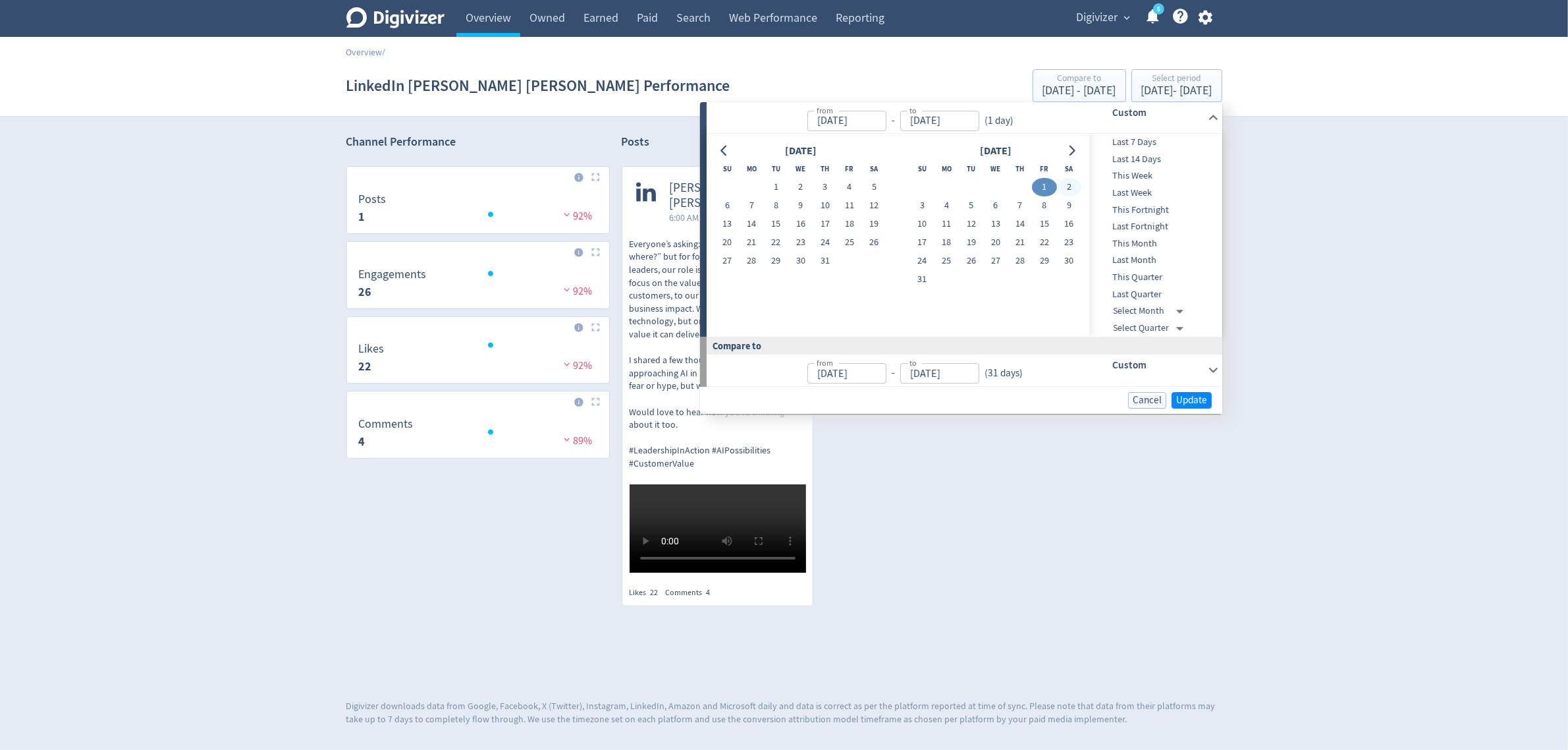
type input "[DATE]"
click at [1073, 182] on button "2" at bounding box center [1069, 187] width 24 height 18
type input "[DATE]"
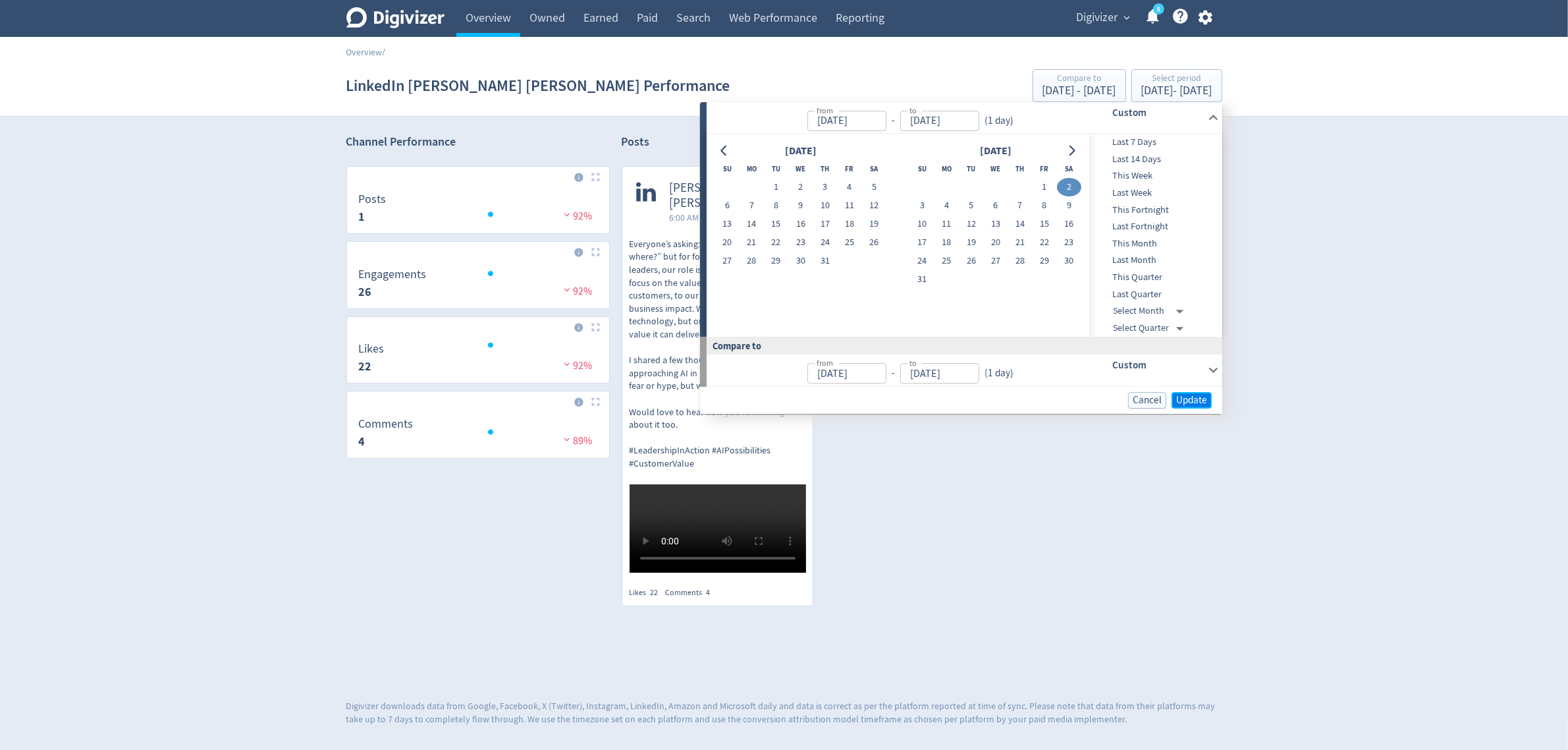
click at [1189, 399] on span "Update" at bounding box center [1192, 400] width 31 height 10
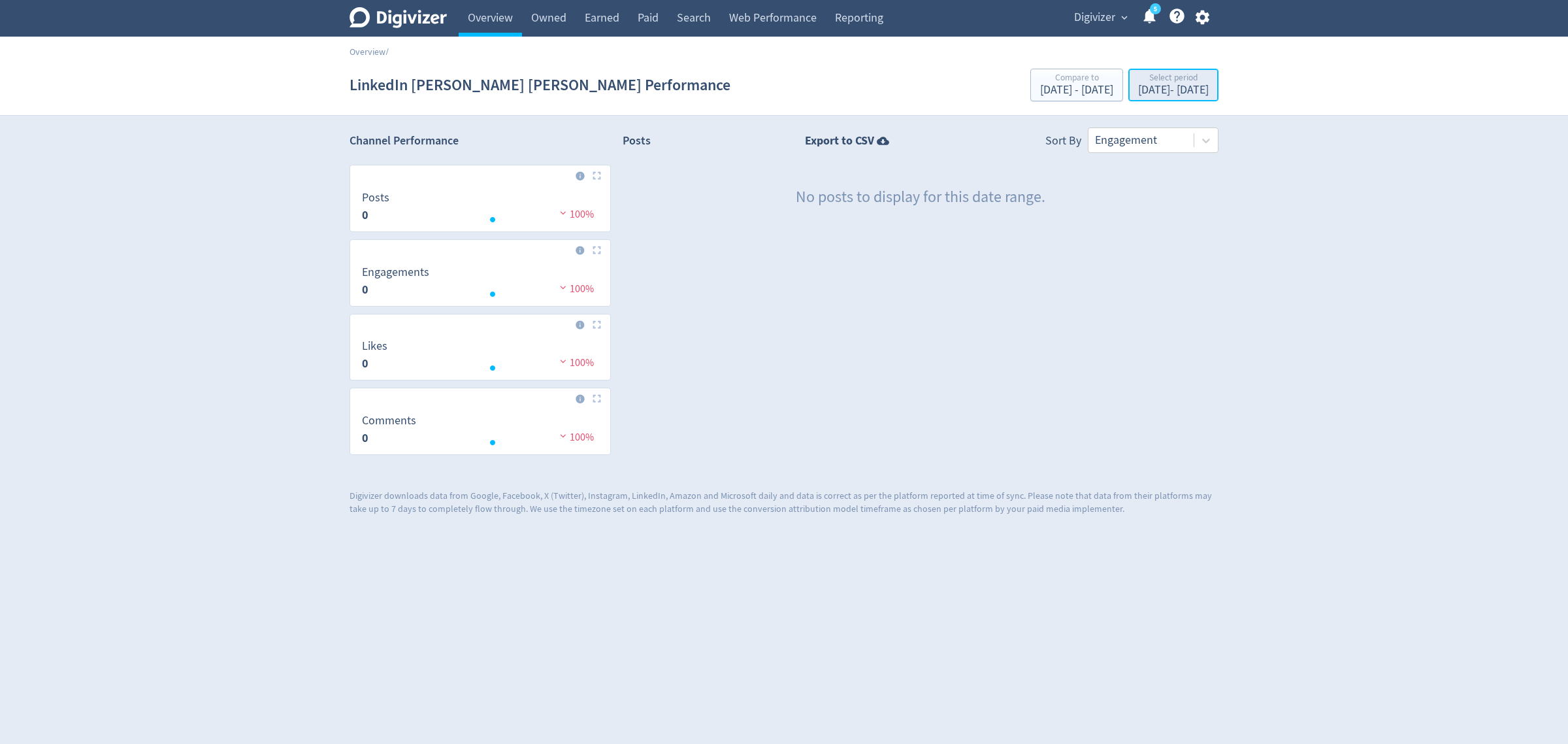
click at [1145, 96] on div "[DATE] - [DATE]" at bounding box center [1173, 90] width 71 height 12
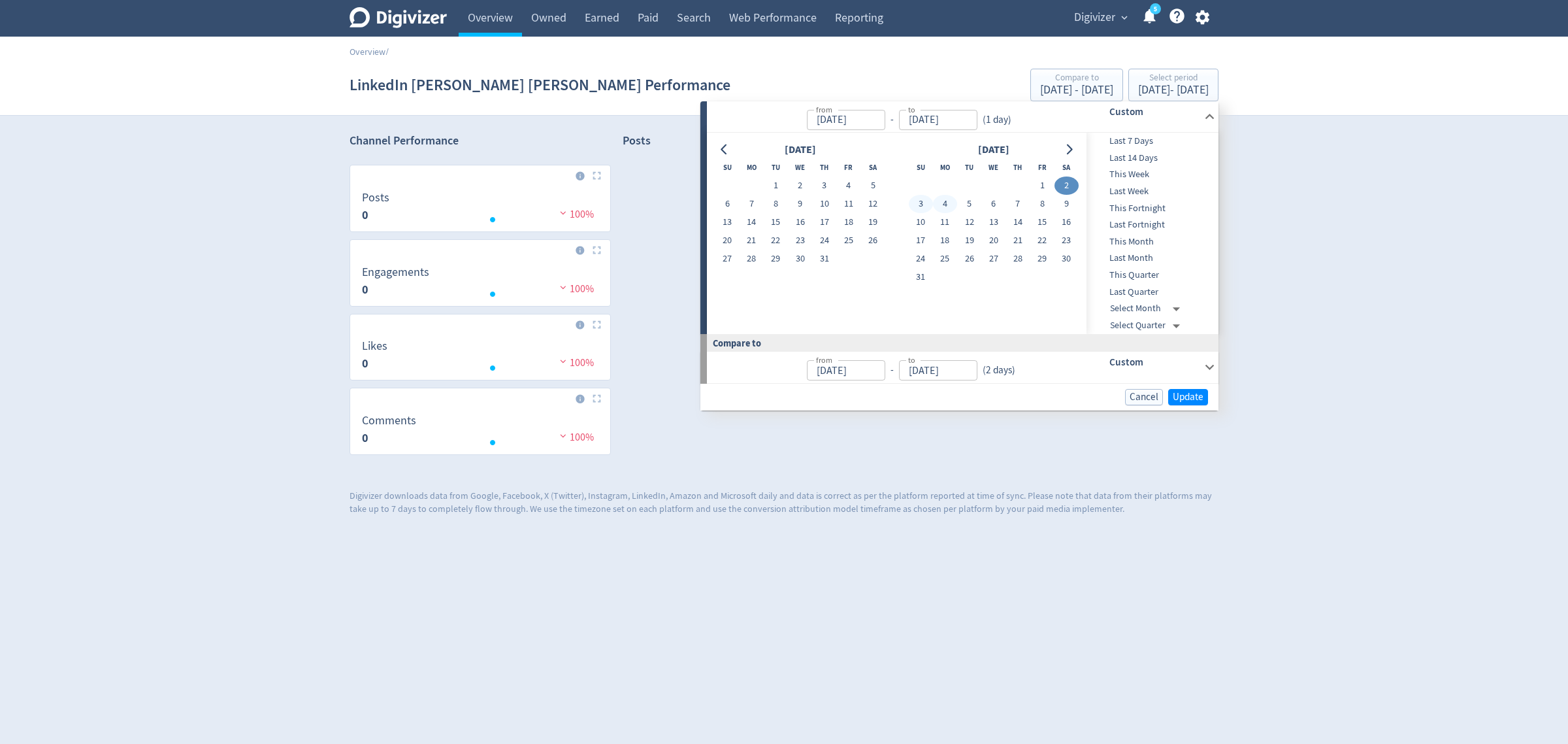
click at [948, 201] on button "4" at bounding box center [945, 204] width 24 height 18
type input "[DATE]"
click at [1184, 393] on span "Update" at bounding box center [1188, 397] width 31 height 10
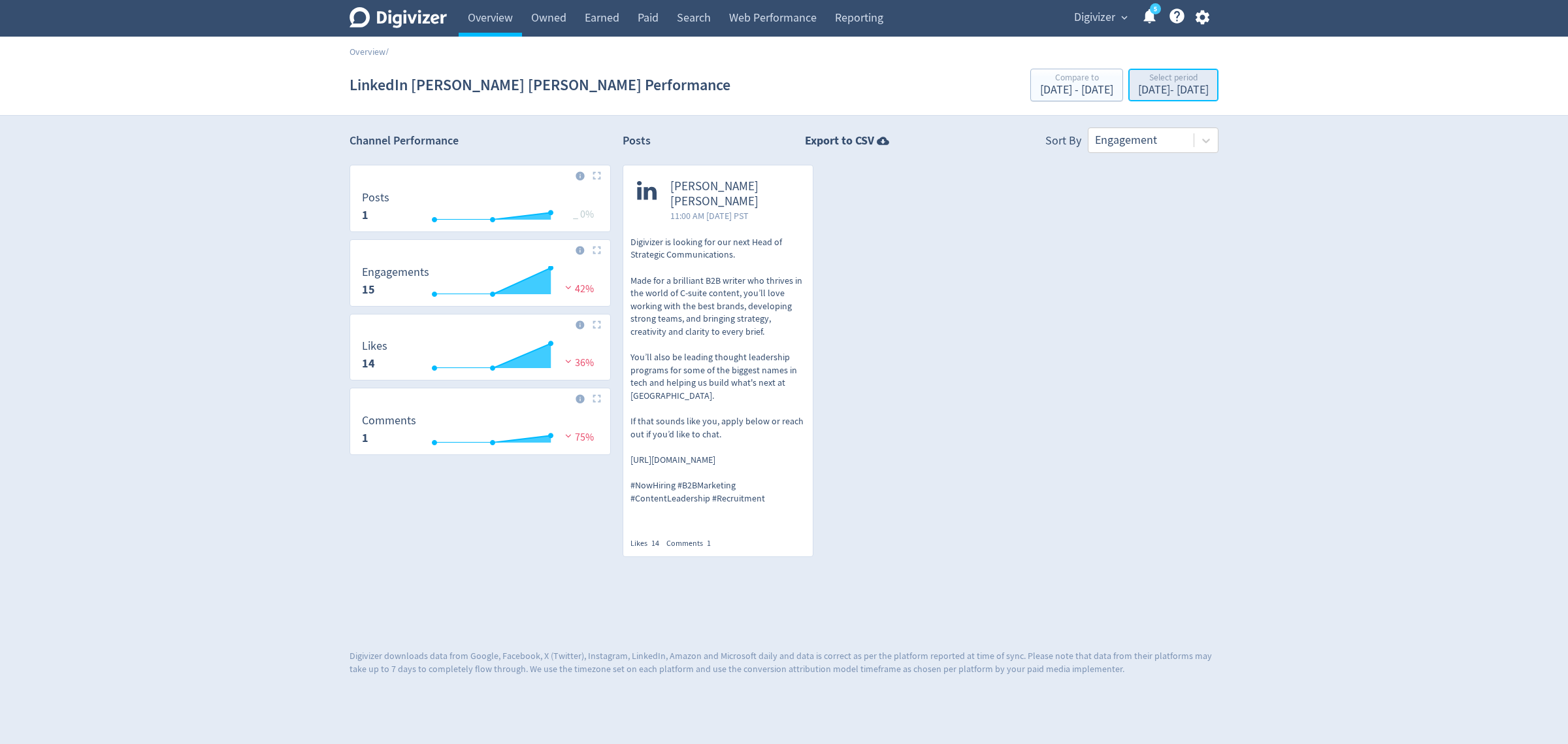
click at [1132, 97] on div "Select period [DATE] - [DATE]" at bounding box center [1173, 86] width 82 height 27
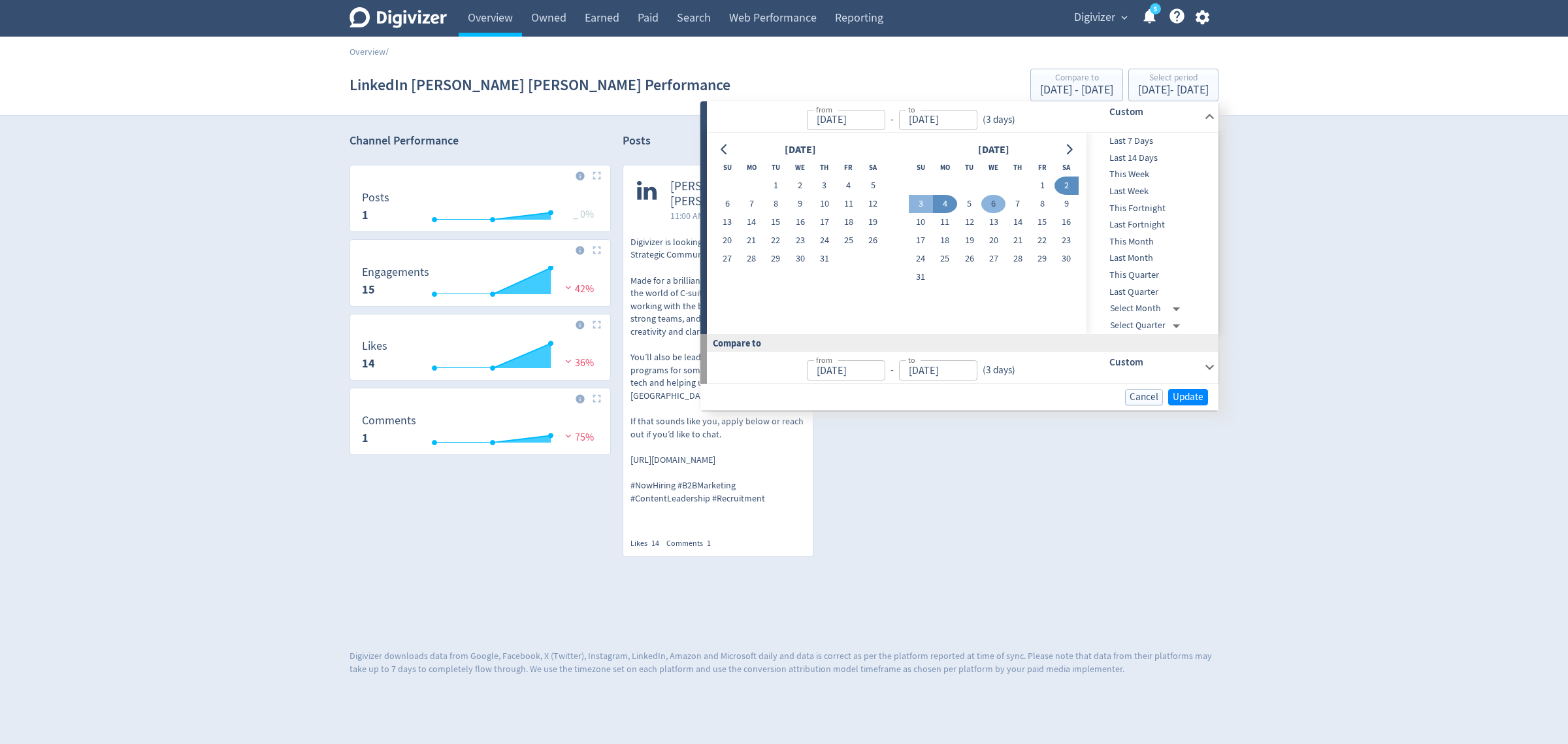
click at [992, 203] on button "6" at bounding box center [993, 204] width 24 height 18
type input "[DATE]"
click at [1185, 397] on span "Update" at bounding box center [1188, 397] width 31 height 10
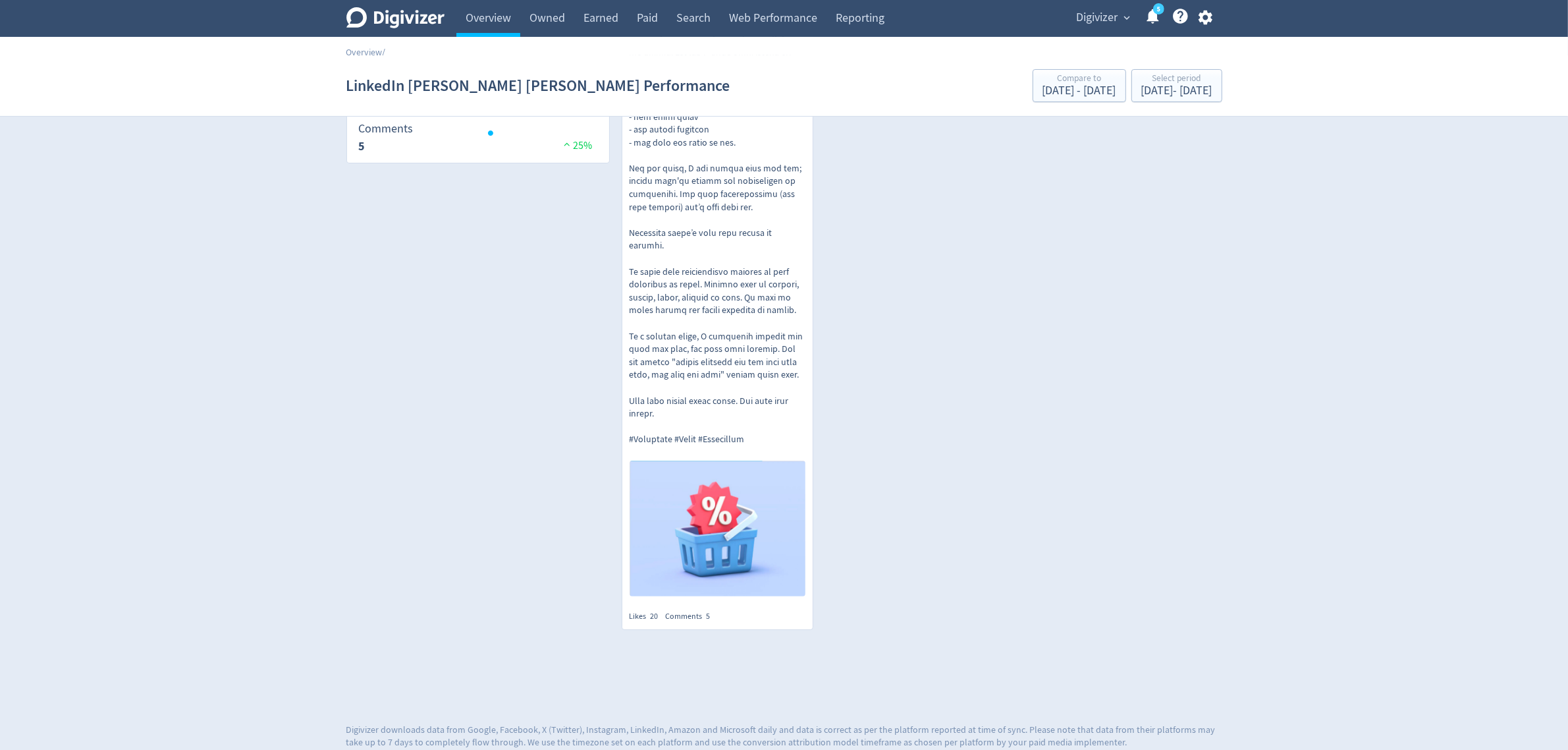
scroll to position [48, 0]
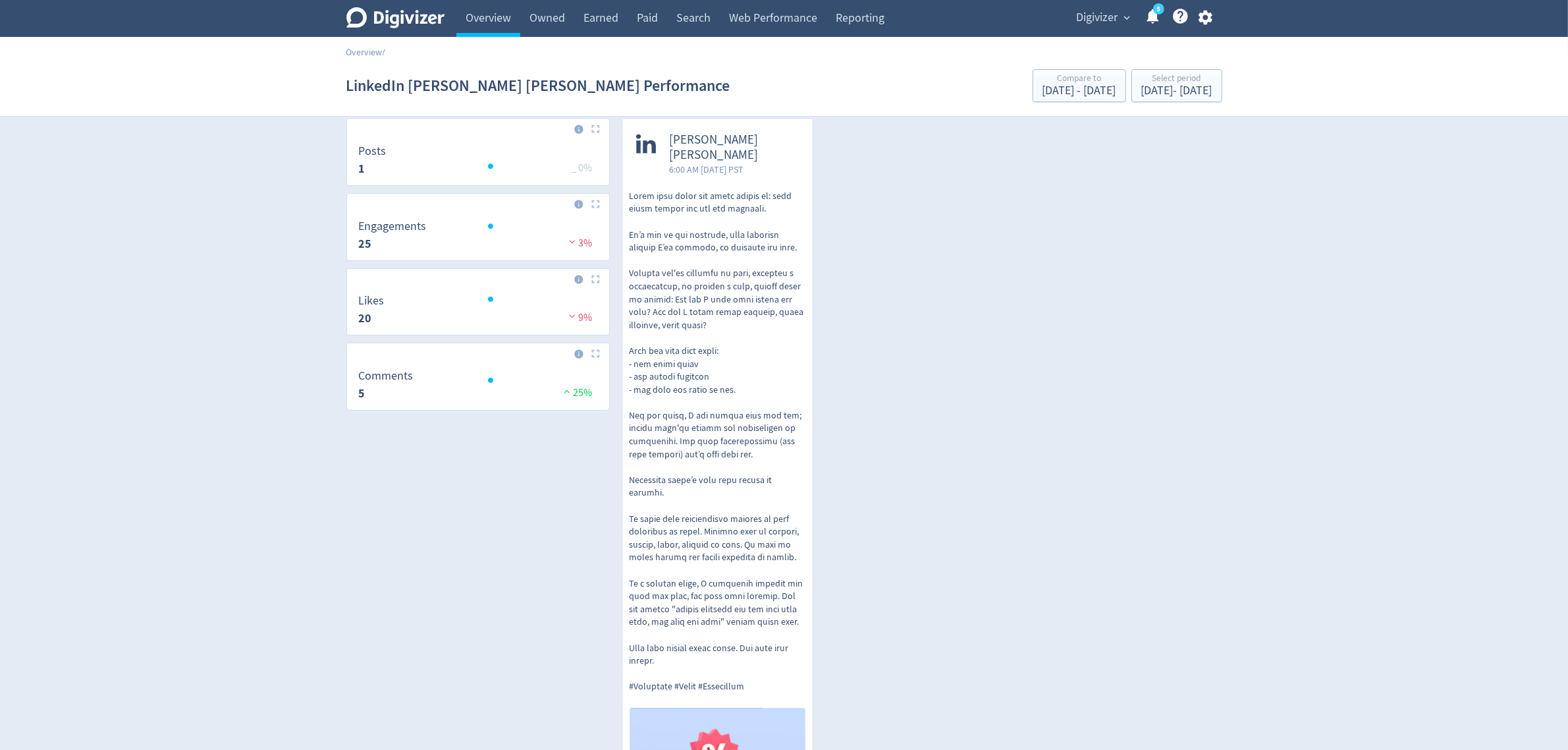
click at [1160, 66] on div "LinkedIn [PERSON_NAME] [PERSON_NAME] Performance Compare to [DATE] - [DATE] Sel…" at bounding box center [784, 86] width 876 height 42
click at [1160, 84] on div "Select period" at bounding box center [1177, 79] width 71 height 11
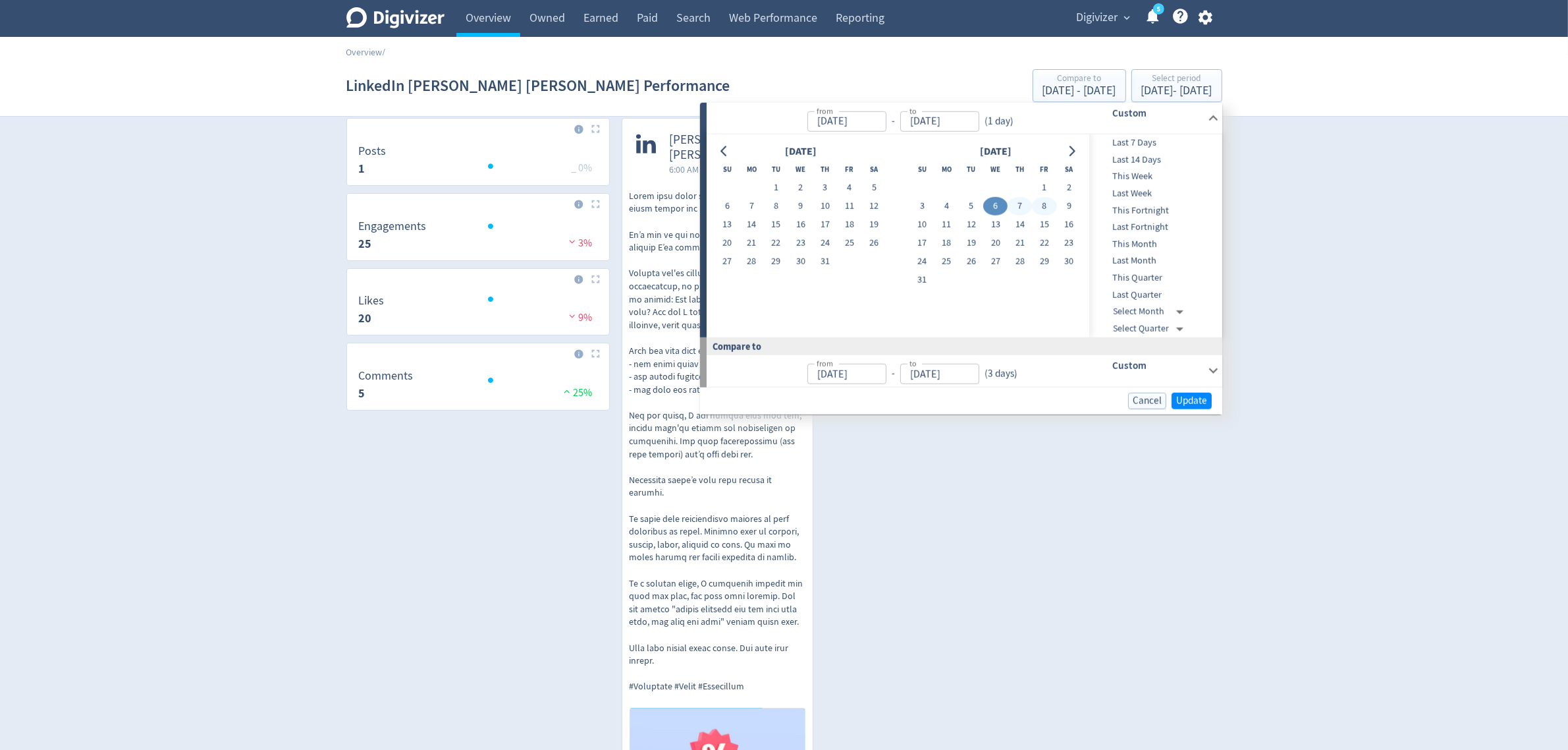
drag, startPoint x: 1045, startPoint y: 202, endPoint x: 1083, endPoint y: 268, distance: 76.2
click at [1045, 201] on button "8" at bounding box center [1044, 206] width 24 height 18
type input "[DATE]"
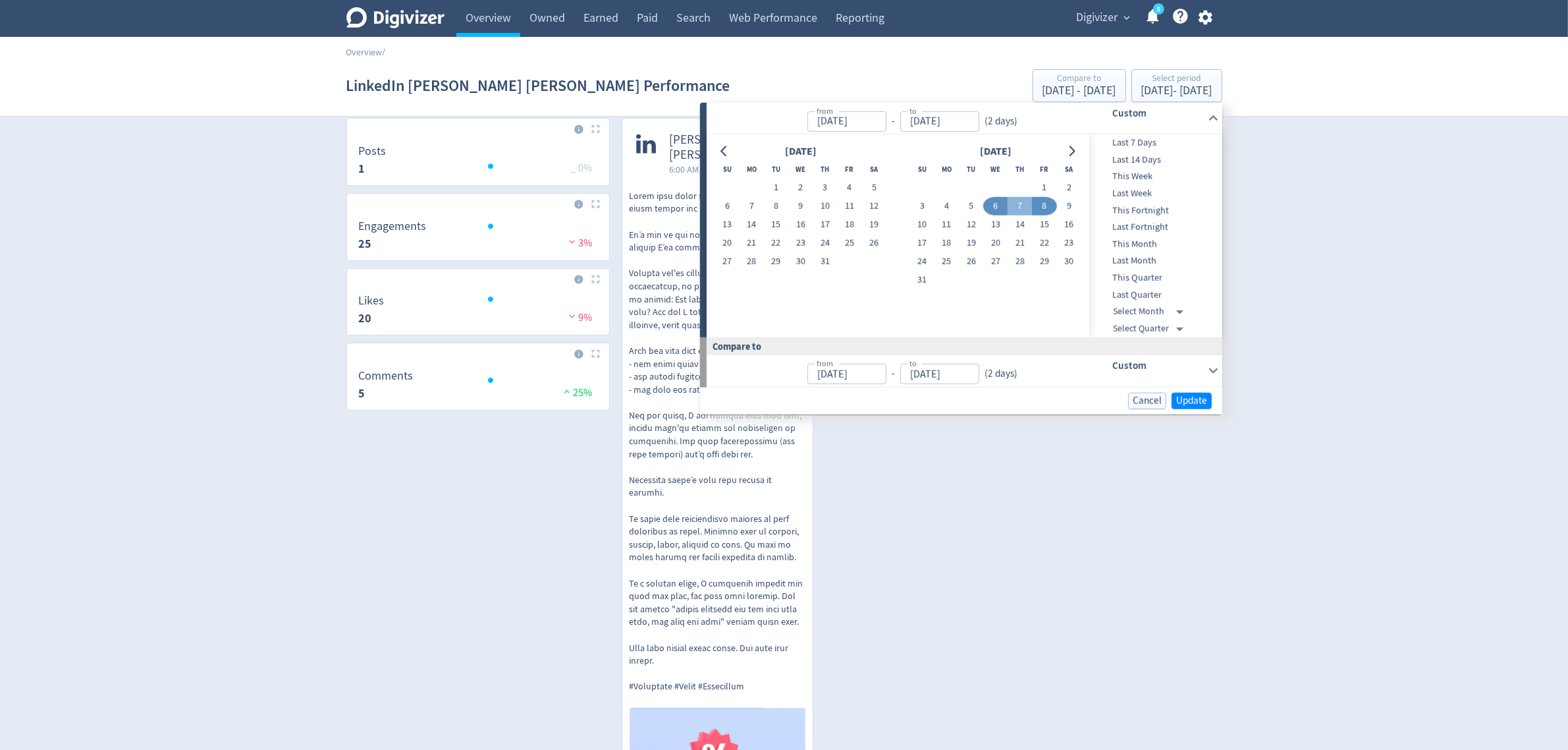
click at [1045, 208] on button "8" at bounding box center [1044, 206] width 24 height 18
type input "[DATE]"
click at [1191, 397] on span "Update" at bounding box center [1192, 400] width 31 height 10
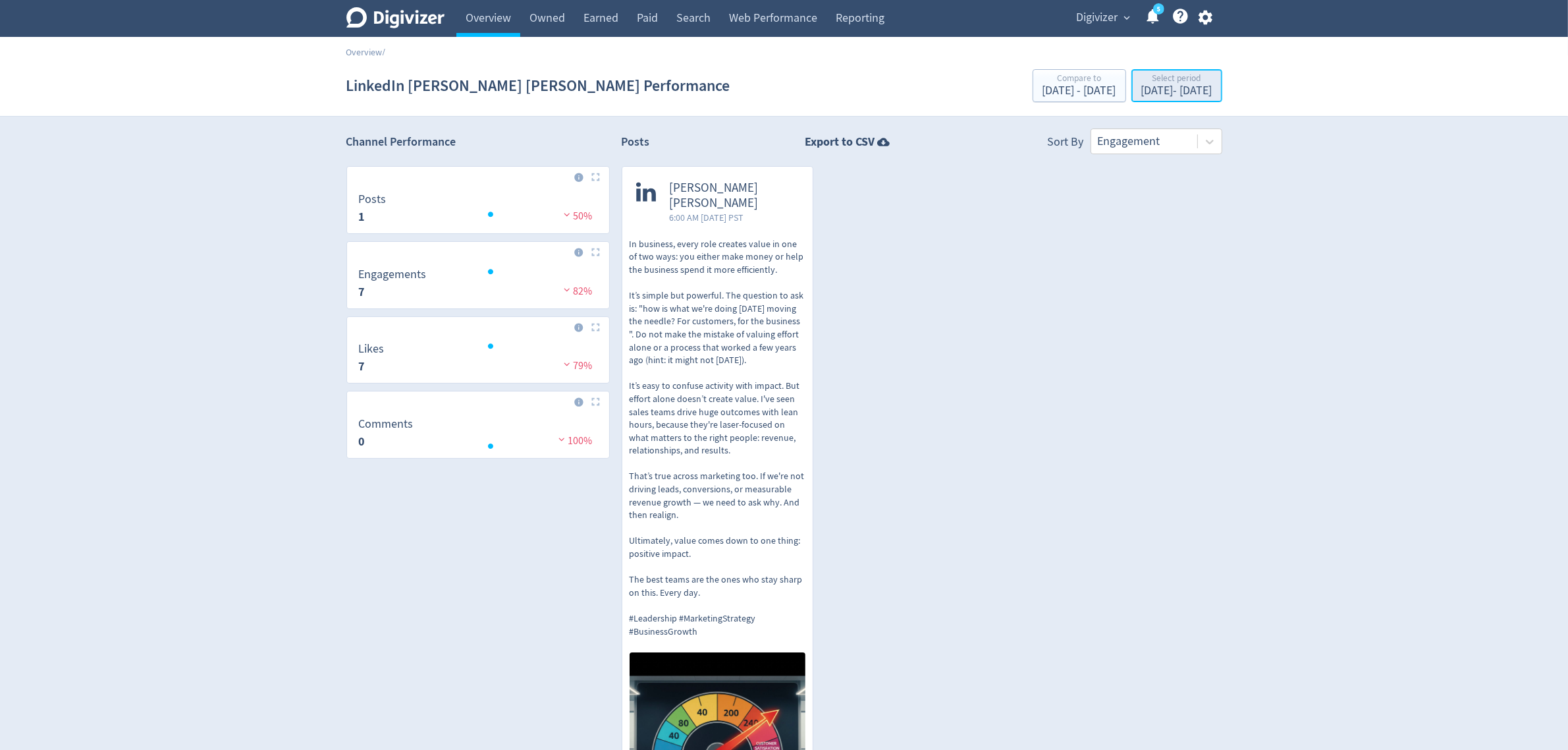
click at [1157, 76] on div "Select period" at bounding box center [1177, 79] width 71 height 11
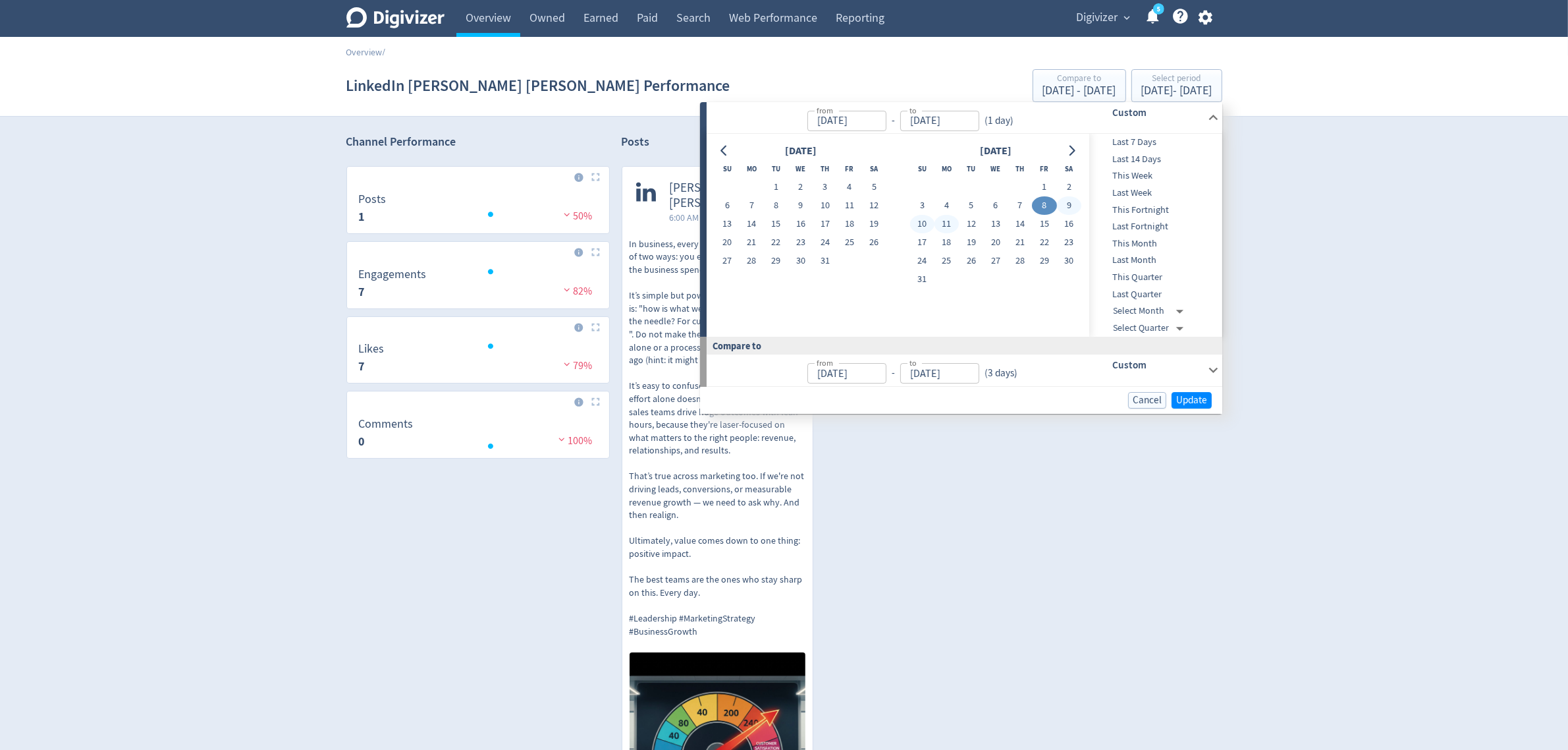
click at [949, 228] on button "11" at bounding box center [947, 224] width 24 height 18
type input "[DATE]"
click at [947, 223] on button "11" at bounding box center [947, 224] width 24 height 18
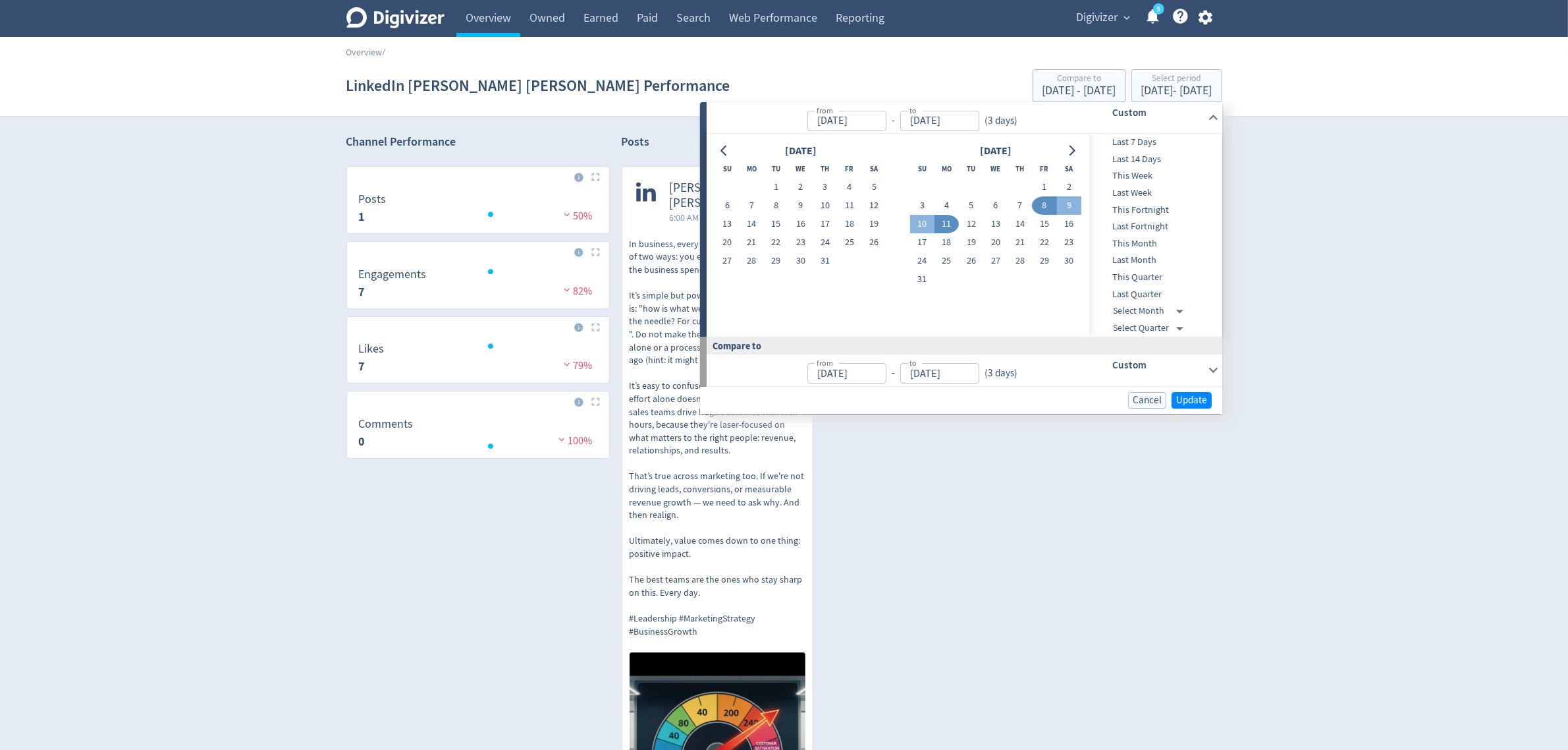
type input "[DATE]"
click at [1200, 400] on span "Update" at bounding box center [1192, 400] width 31 height 10
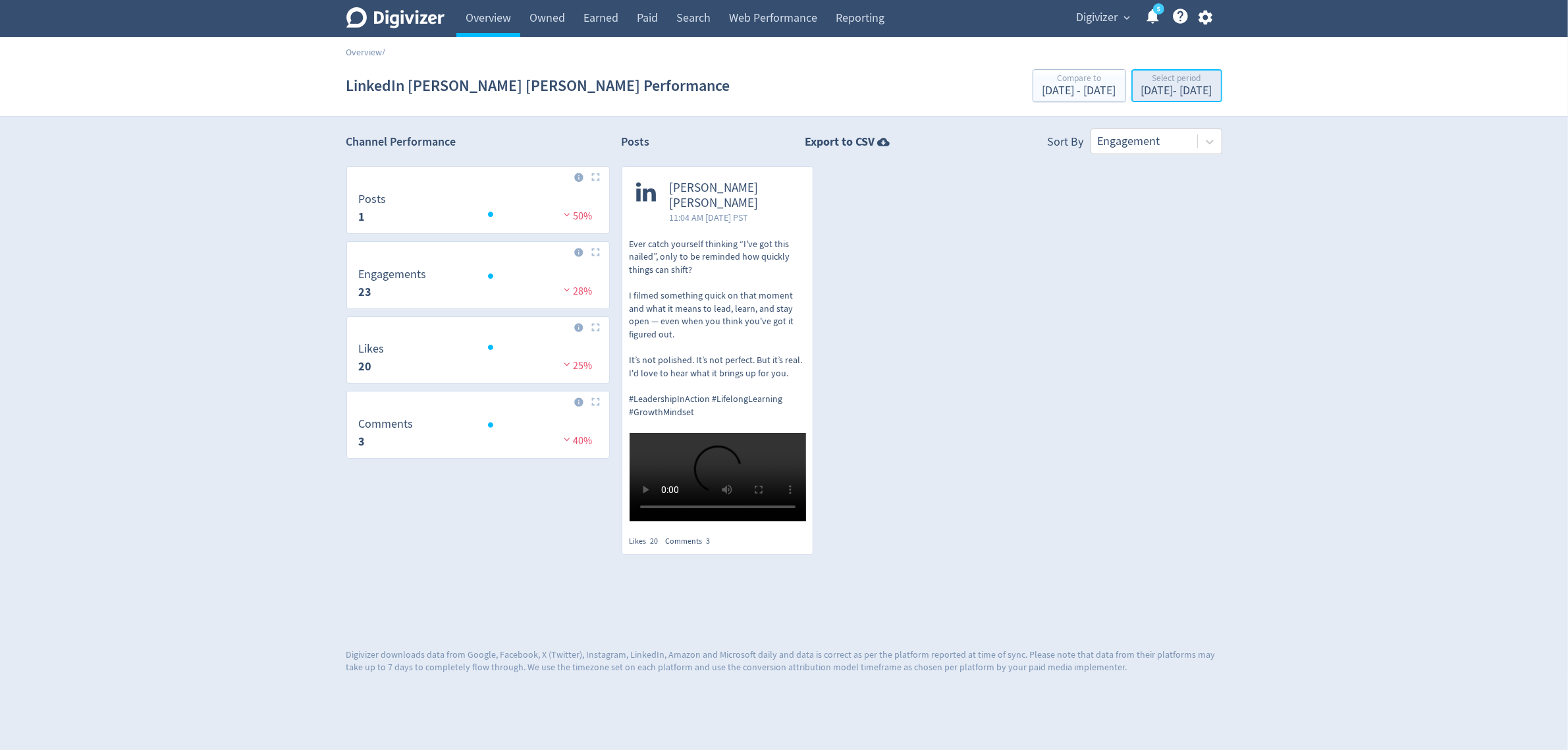
click at [1141, 93] on div "[DATE] - [DATE]" at bounding box center [1177, 90] width 71 height 12
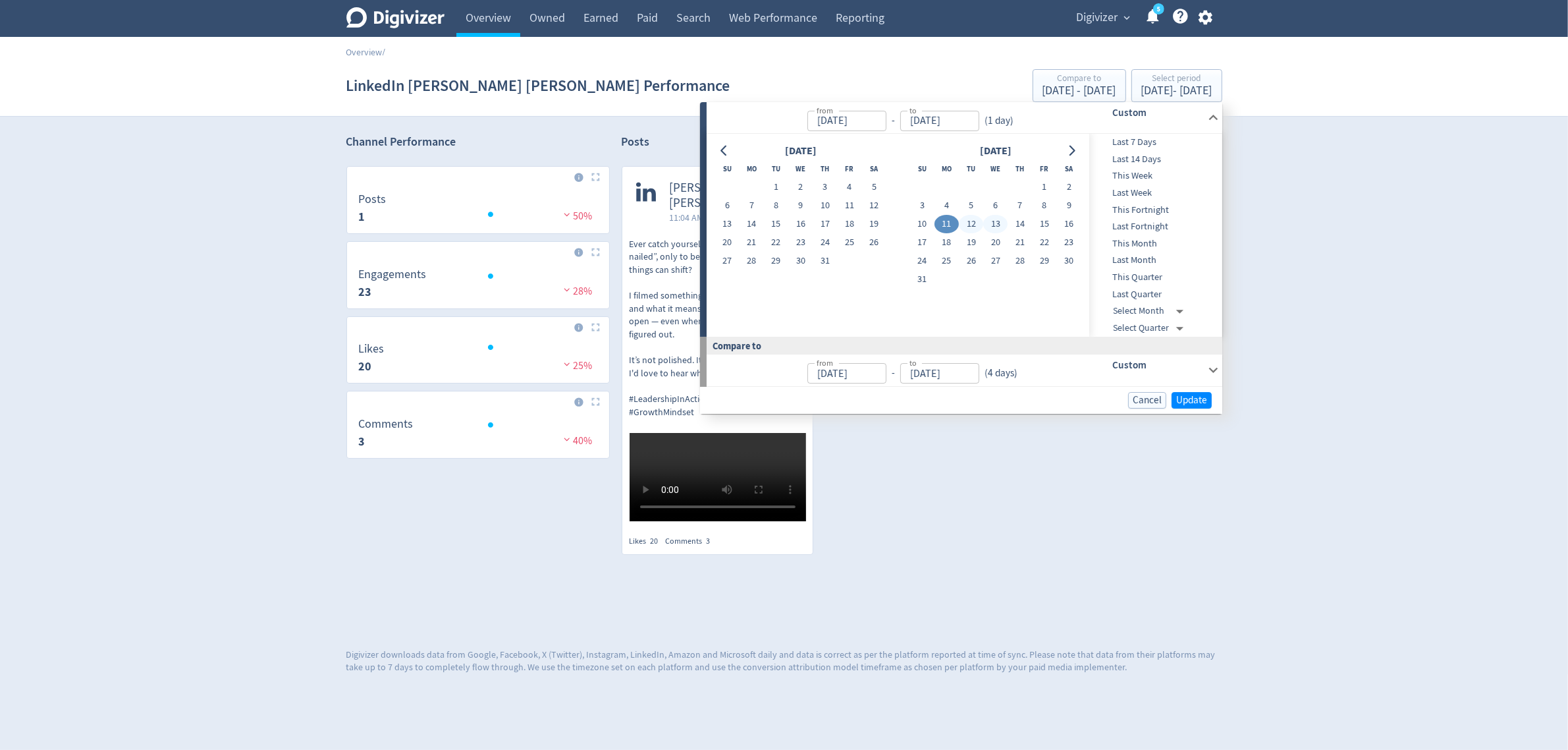
click at [996, 225] on button "13" at bounding box center [996, 224] width 24 height 18
type input "[DATE]"
click at [996, 225] on button "13" at bounding box center [996, 224] width 24 height 18
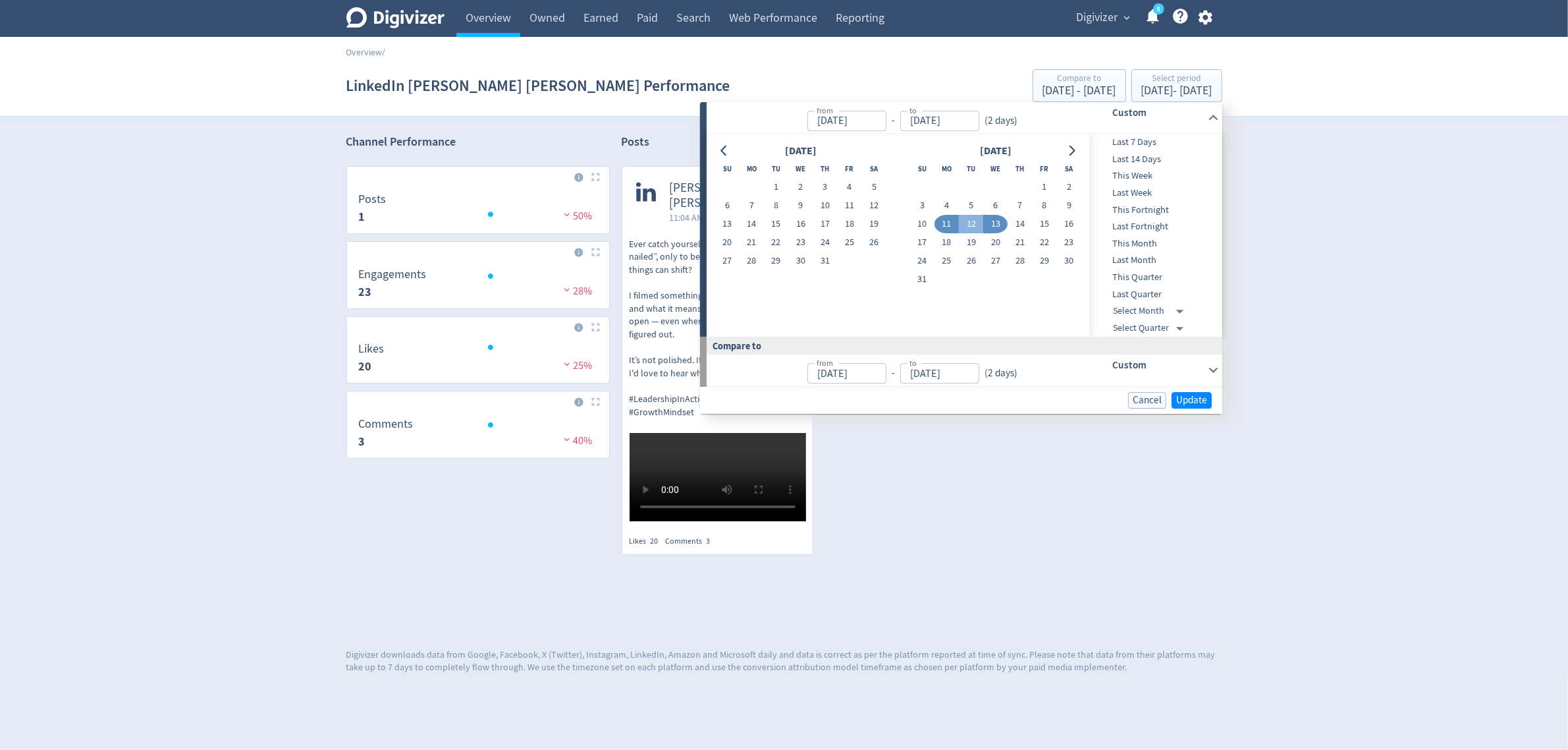
type input "[DATE]"
click at [1199, 406] on button "Update" at bounding box center [1191, 400] width 40 height 16
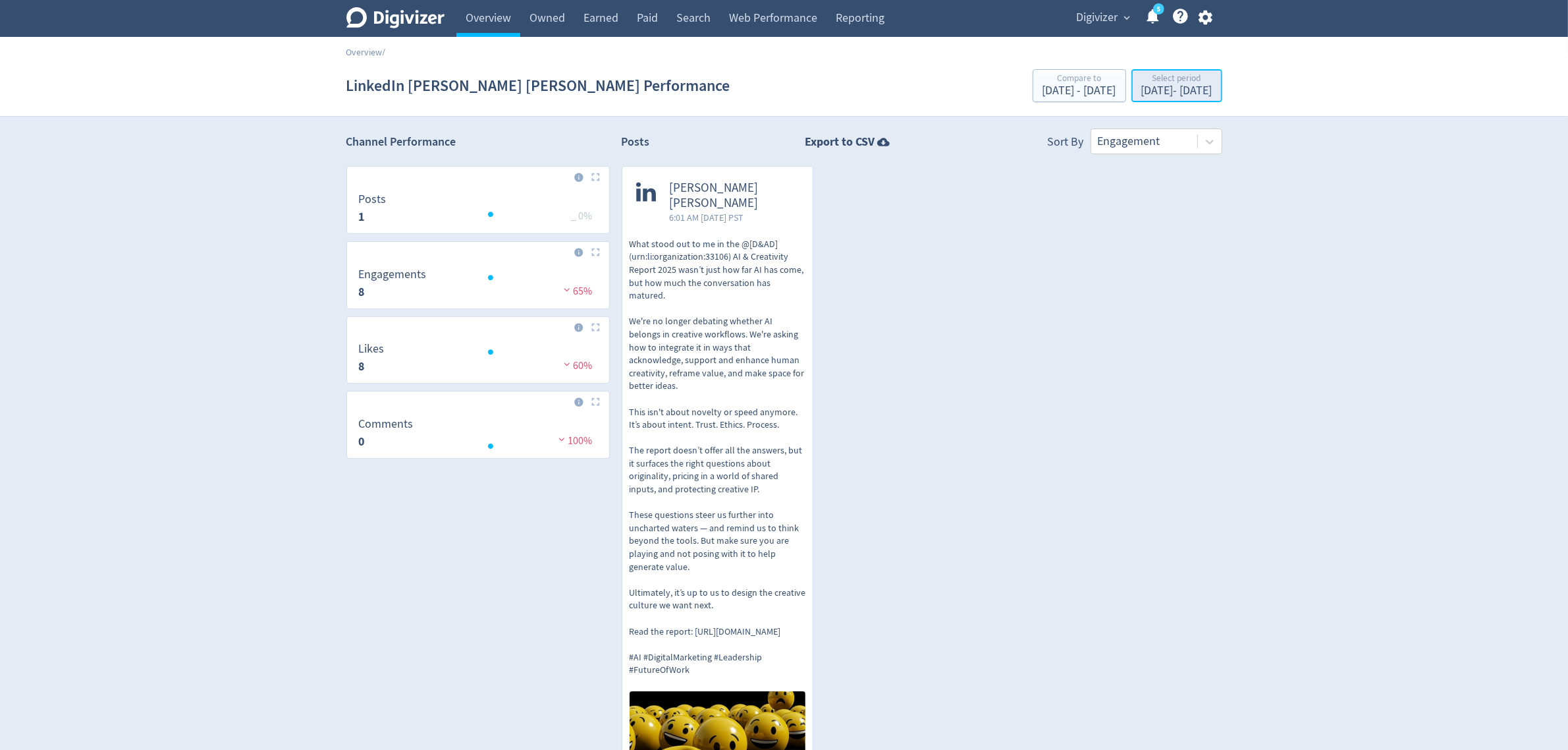
click at [1156, 74] on div "Select period" at bounding box center [1177, 79] width 71 height 11
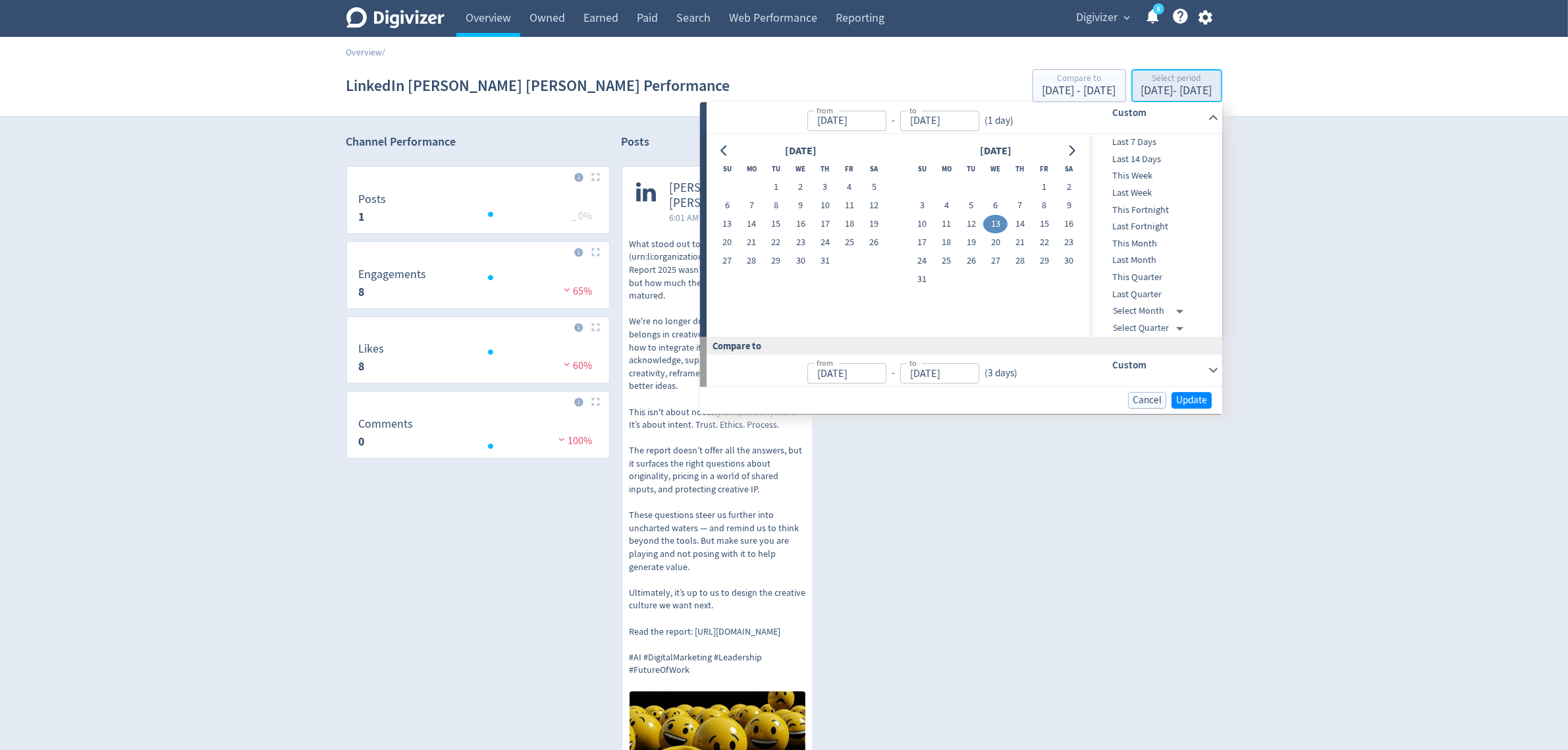
type input "[DATE]"
click at [1055, 219] on button "15" at bounding box center [1044, 224] width 24 height 18
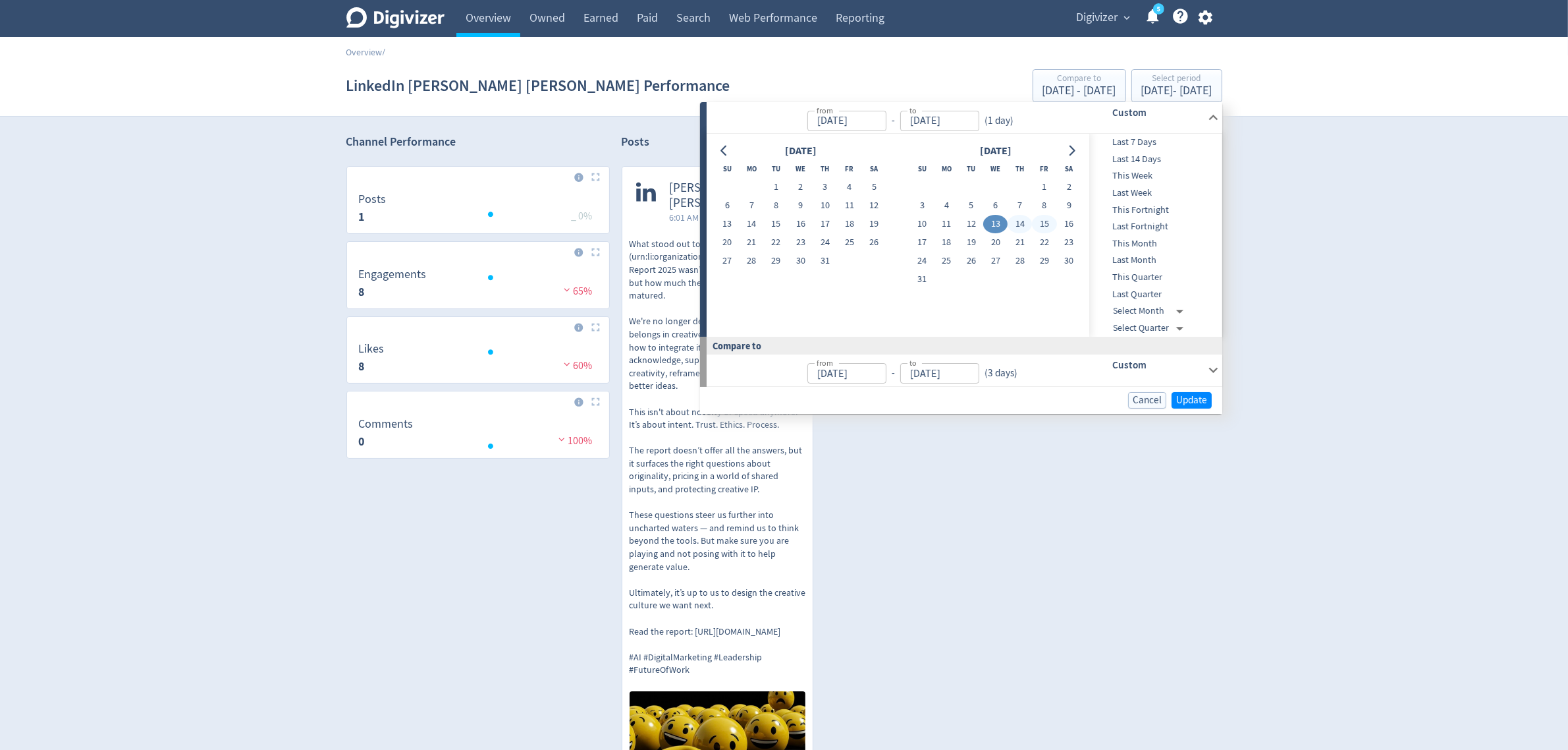
type input "[DATE]"
click at [1049, 219] on button "15" at bounding box center [1044, 224] width 24 height 18
type input "[DATE]"
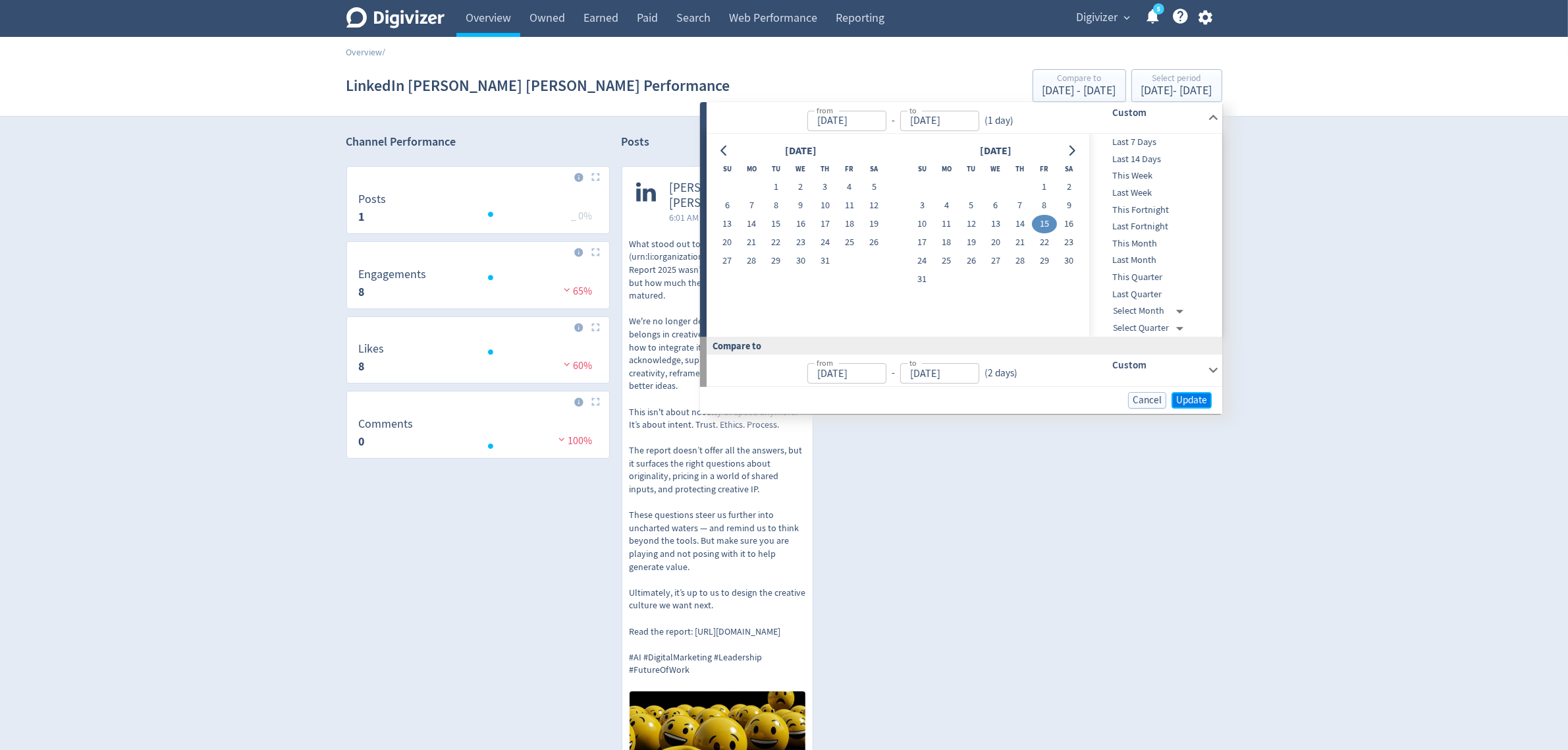
click at [1188, 397] on span "Update" at bounding box center [1192, 400] width 31 height 10
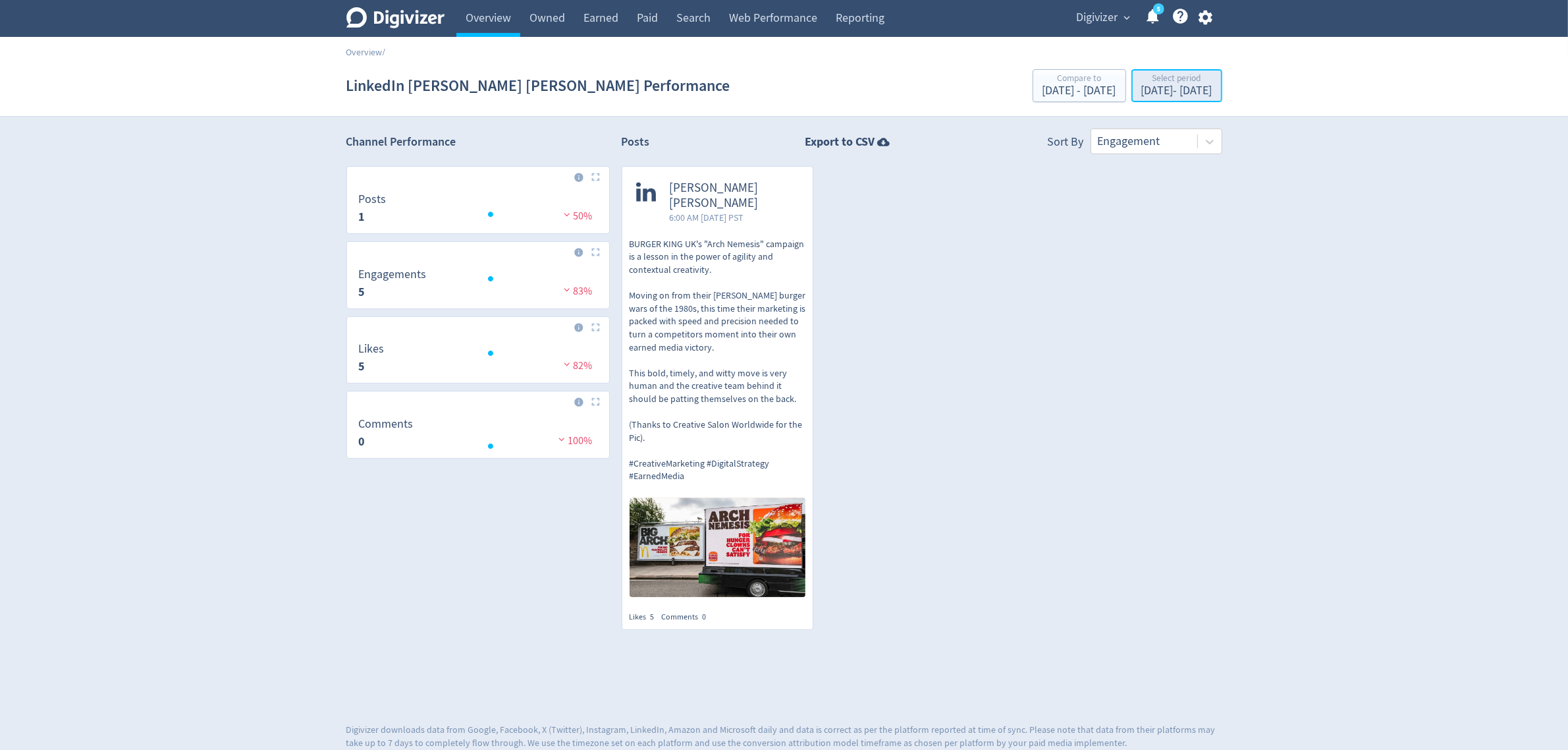
click at [1141, 95] on div "[DATE] - [DATE]" at bounding box center [1177, 90] width 71 height 12
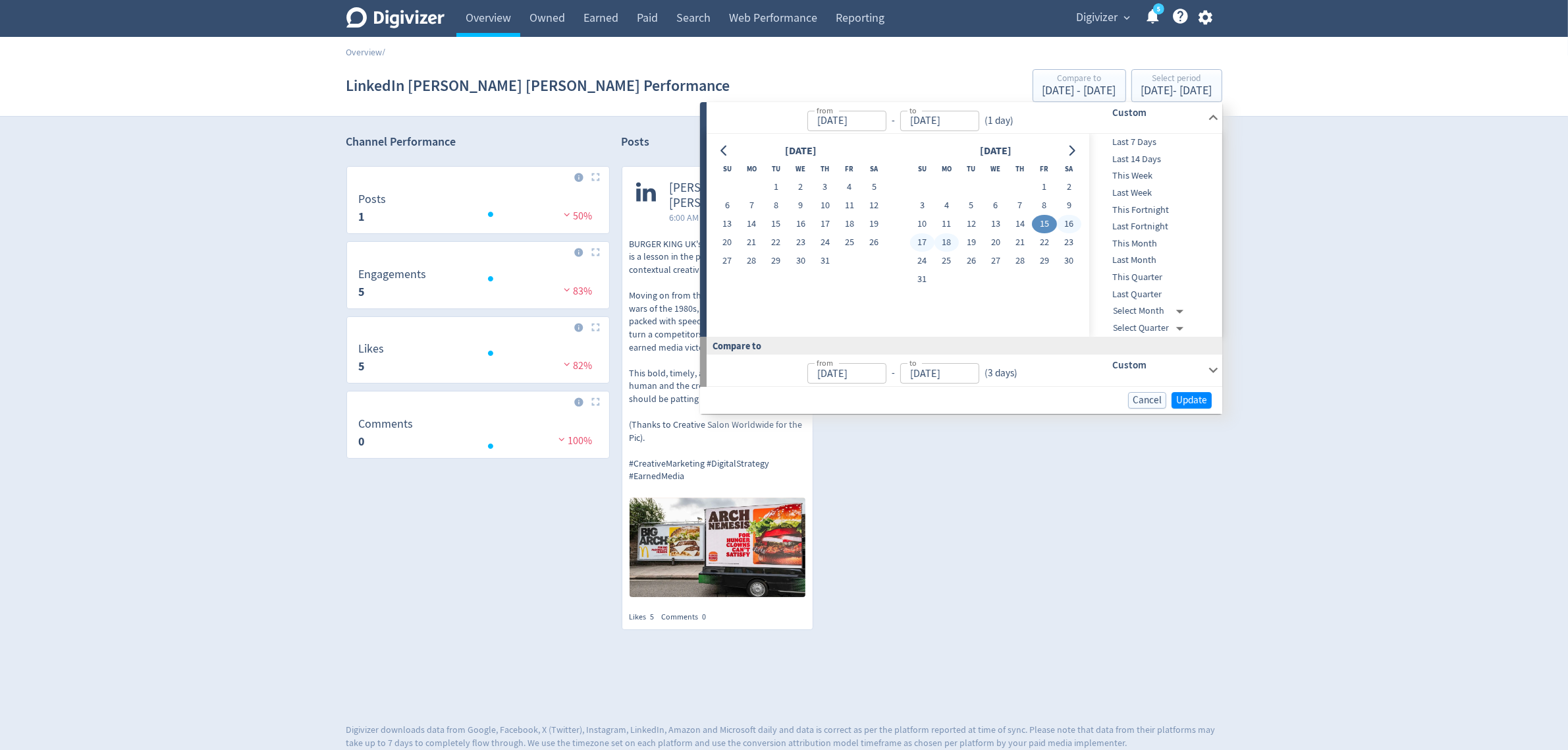
click at [947, 242] on button "18" at bounding box center [947, 242] width 24 height 18
type input "[DATE]"
click at [947, 242] on button "18" at bounding box center [947, 242] width 24 height 18
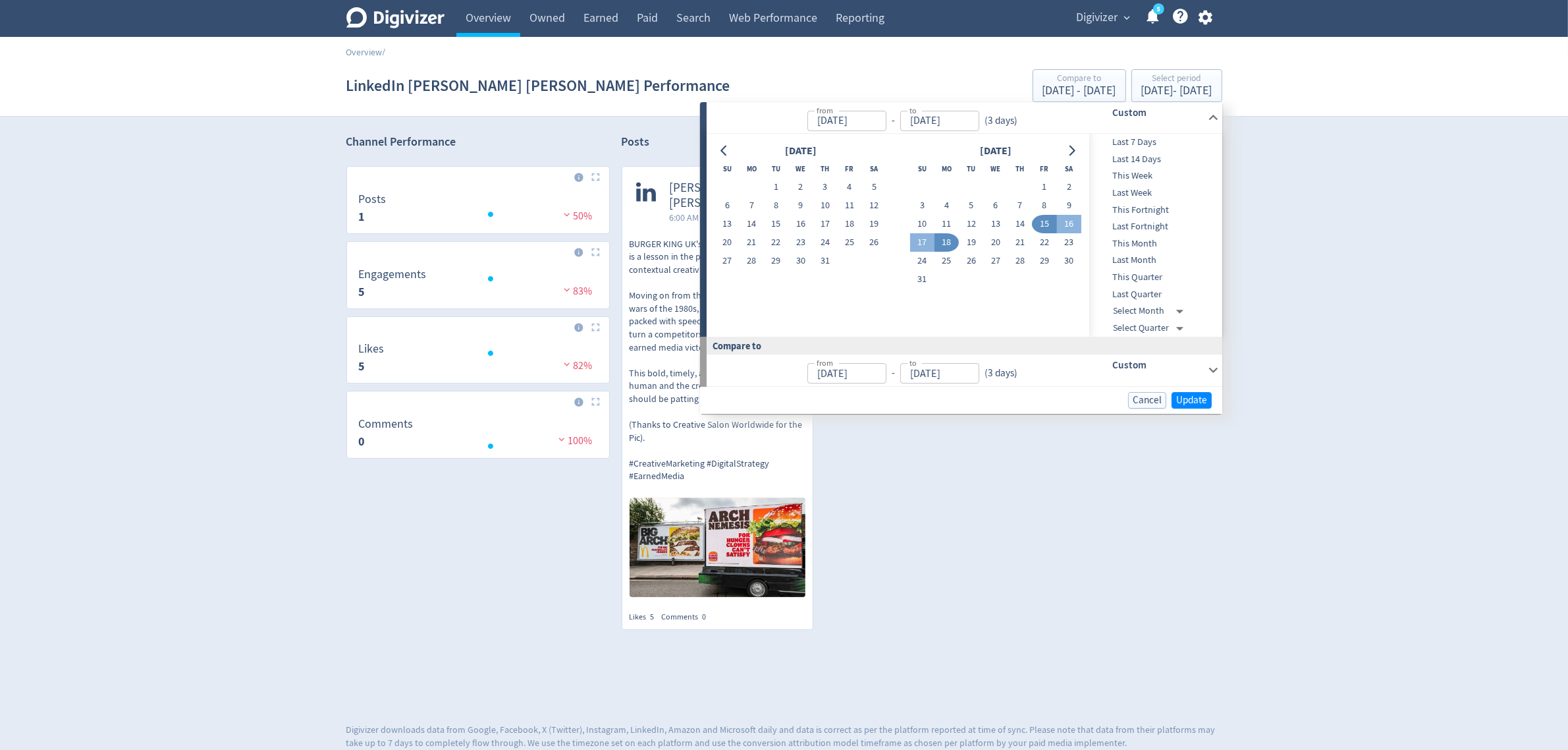
type input "[DATE]"
click at [1182, 399] on span "Update" at bounding box center [1192, 400] width 31 height 10
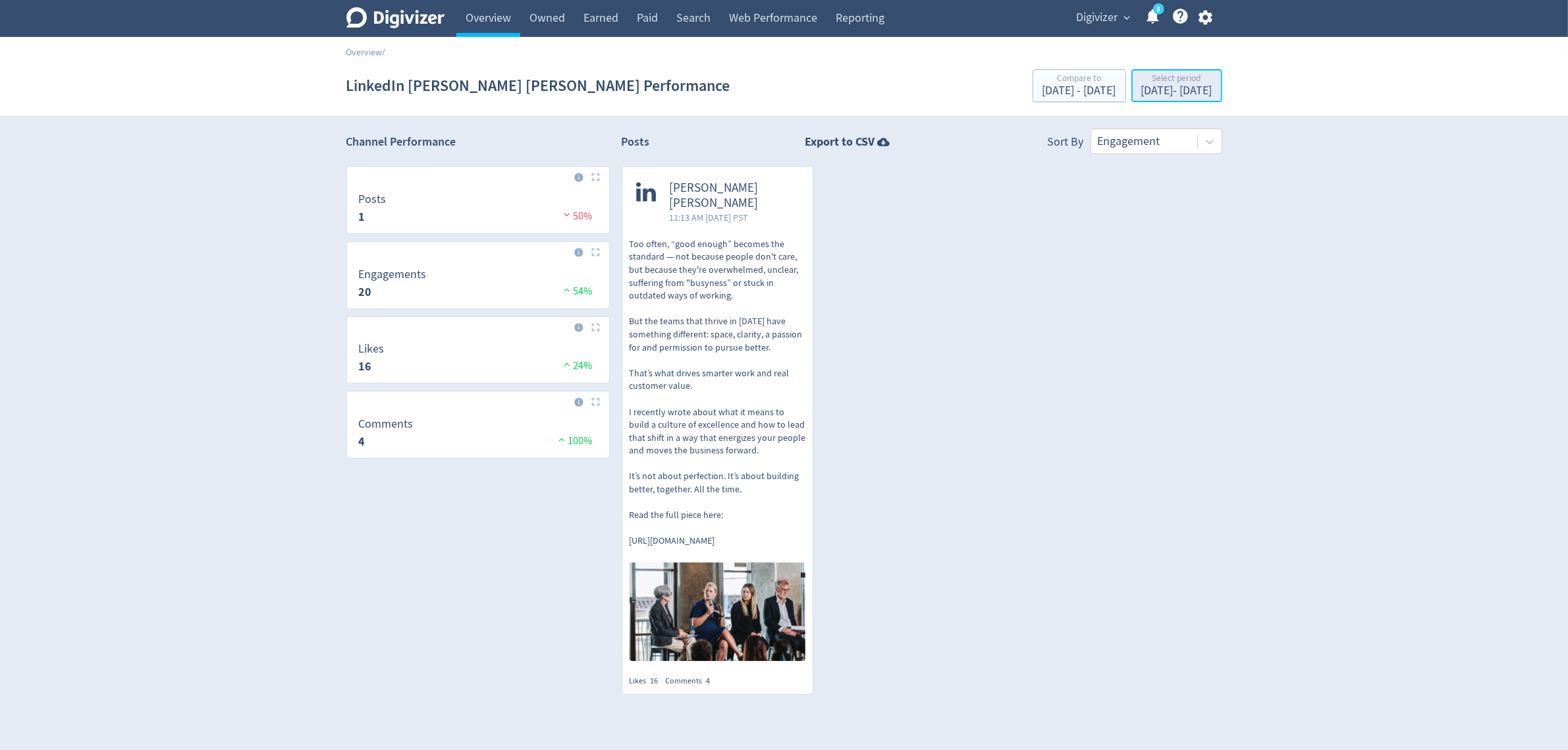
click at [1141, 86] on div "[DATE] - [DATE]" at bounding box center [1177, 90] width 71 height 12
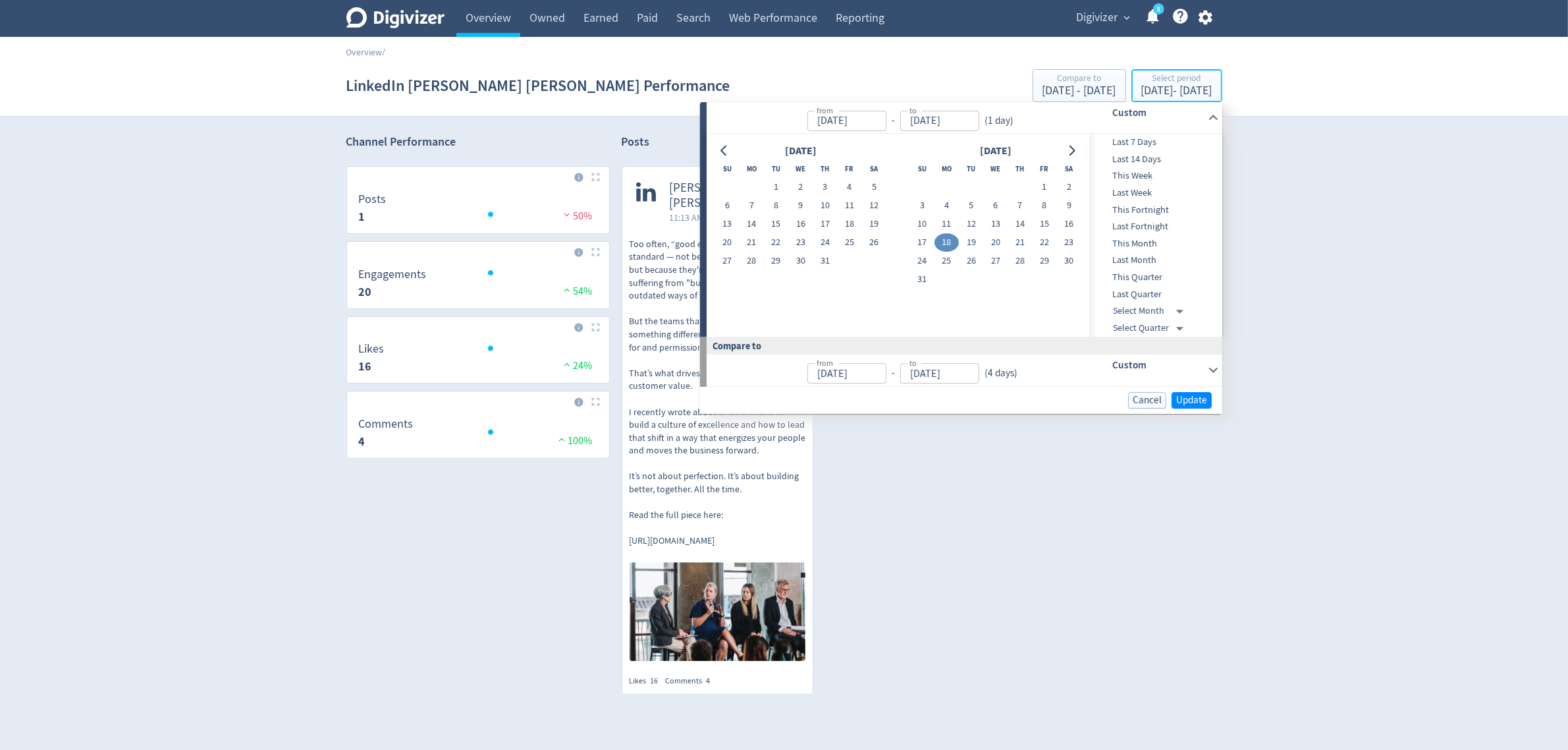
type input "[DATE]"
click at [993, 241] on button "20" at bounding box center [996, 242] width 24 height 18
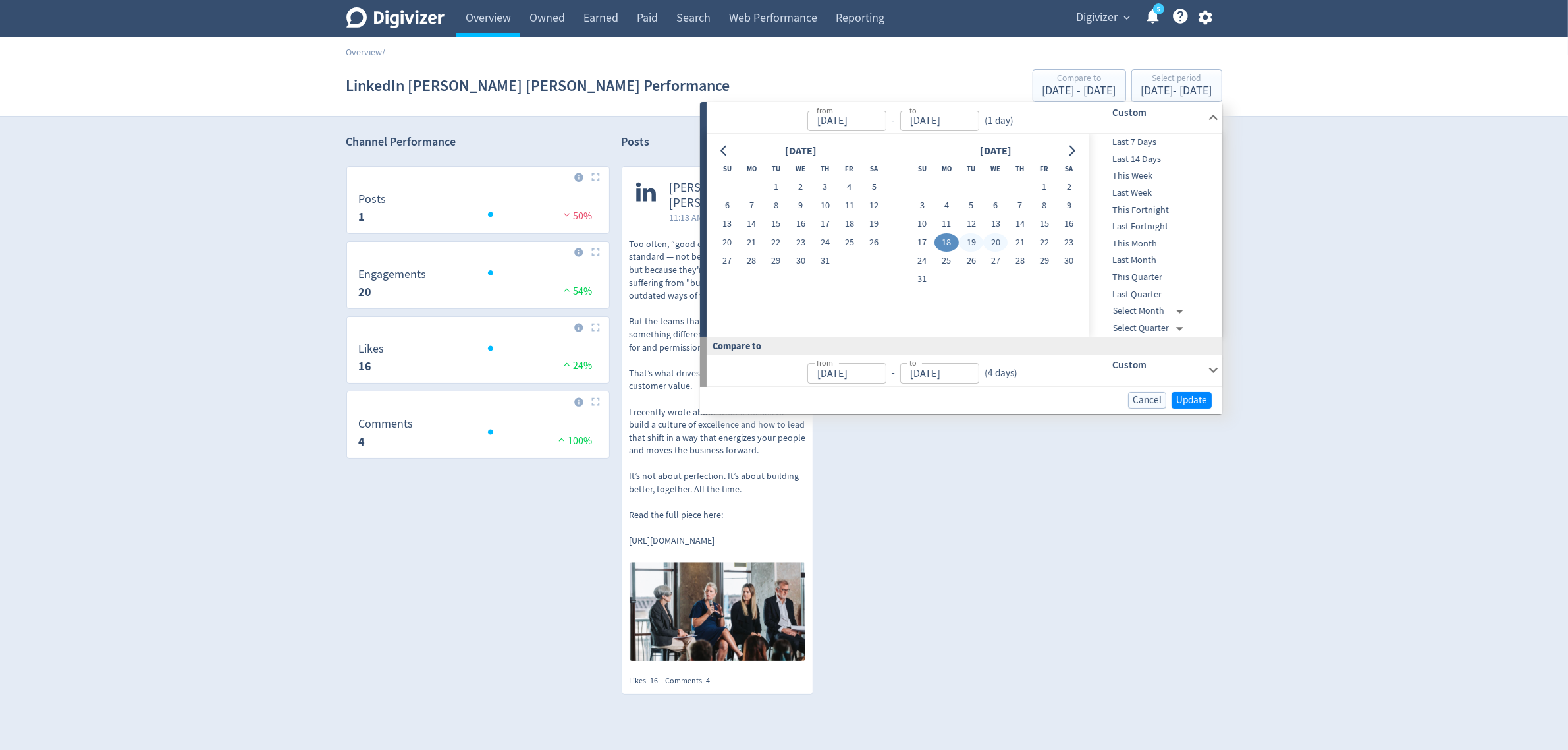
type input "[DATE]"
click at [993, 241] on button "20" at bounding box center [996, 242] width 24 height 18
type input "[DATE]"
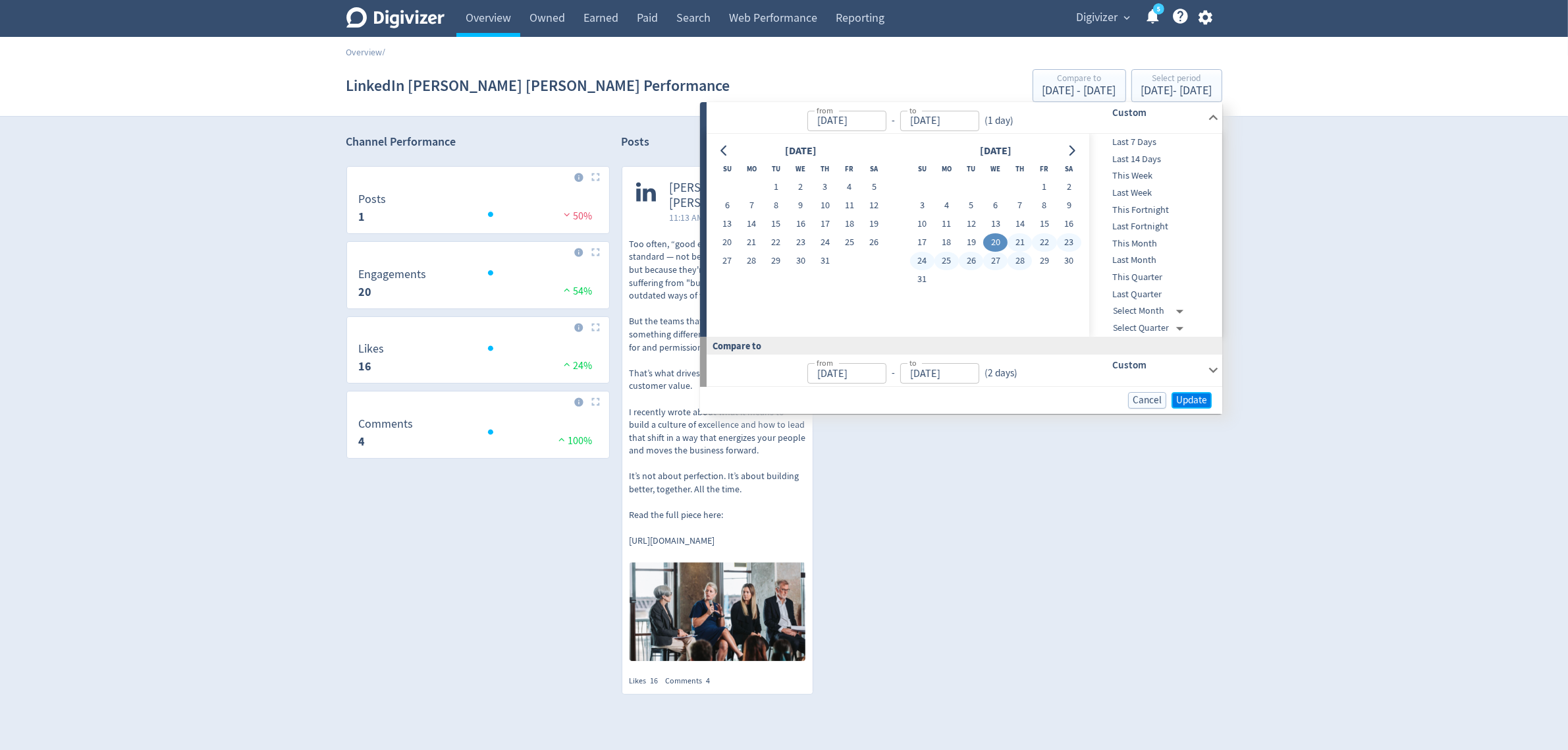
click at [1187, 399] on span "Update" at bounding box center [1192, 400] width 31 height 10
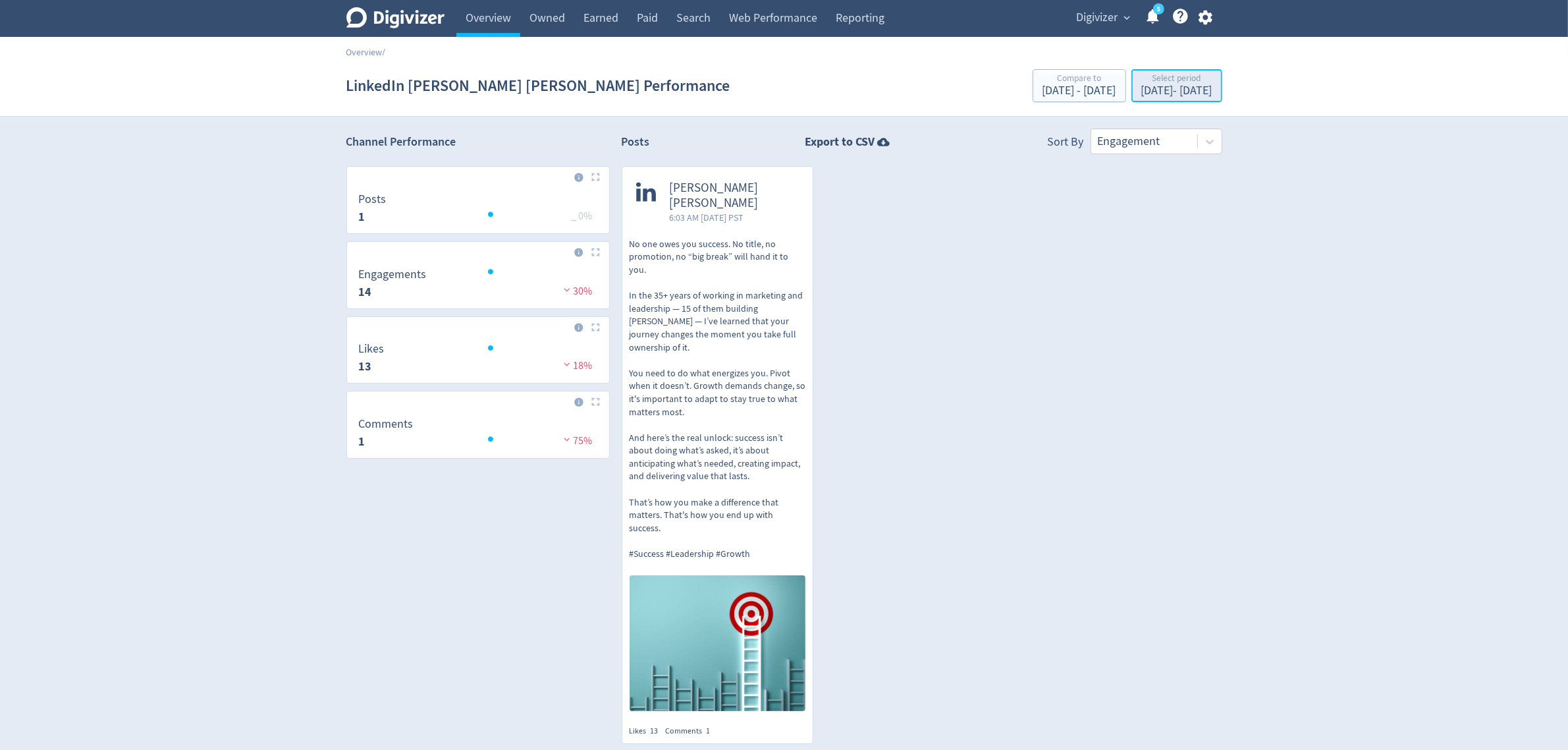
click at [1141, 81] on div "Select period" at bounding box center [1177, 79] width 71 height 11
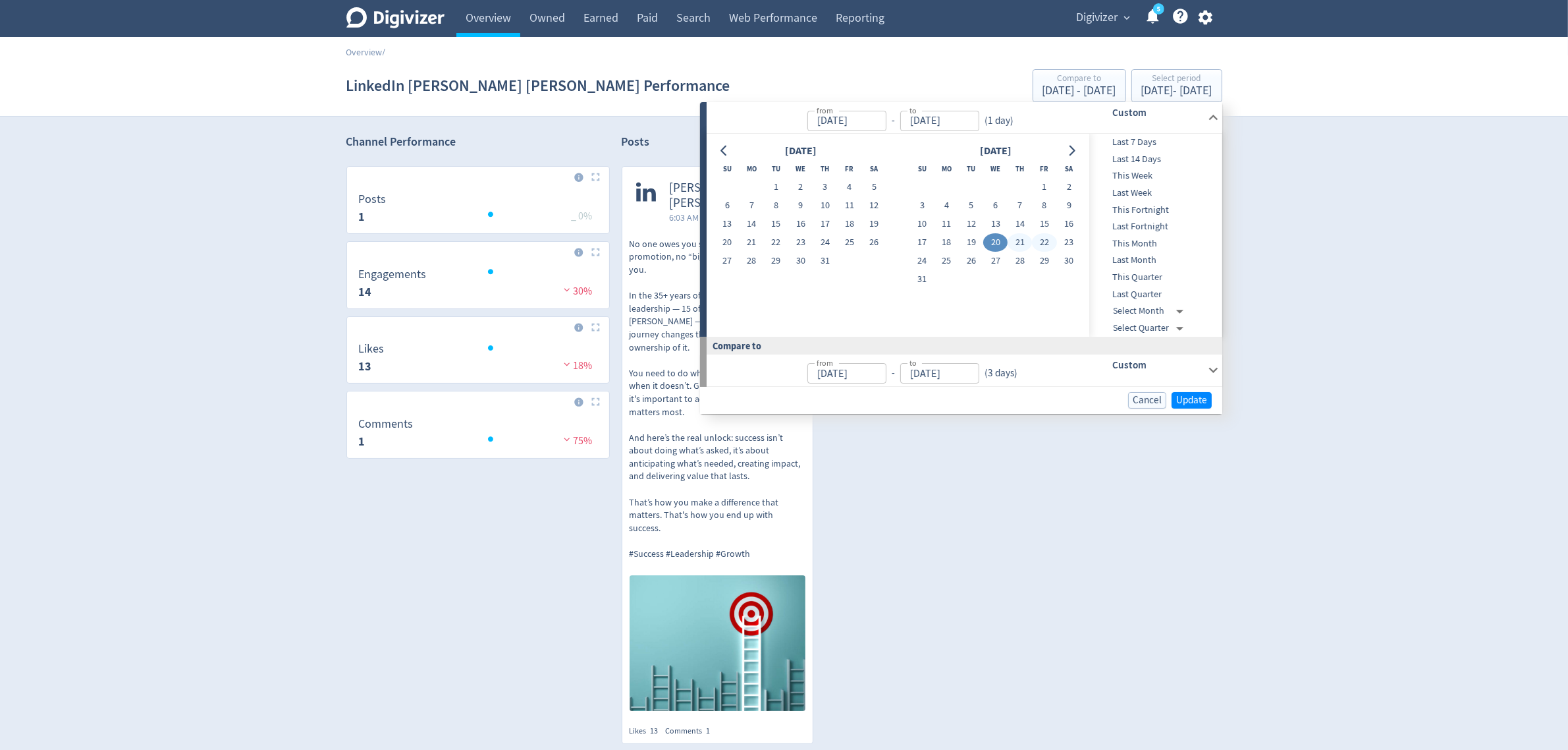
click at [1046, 242] on button "22" at bounding box center [1044, 242] width 24 height 18
type input "[DATE]"
click at [1046, 242] on button "22" at bounding box center [1044, 242] width 24 height 18
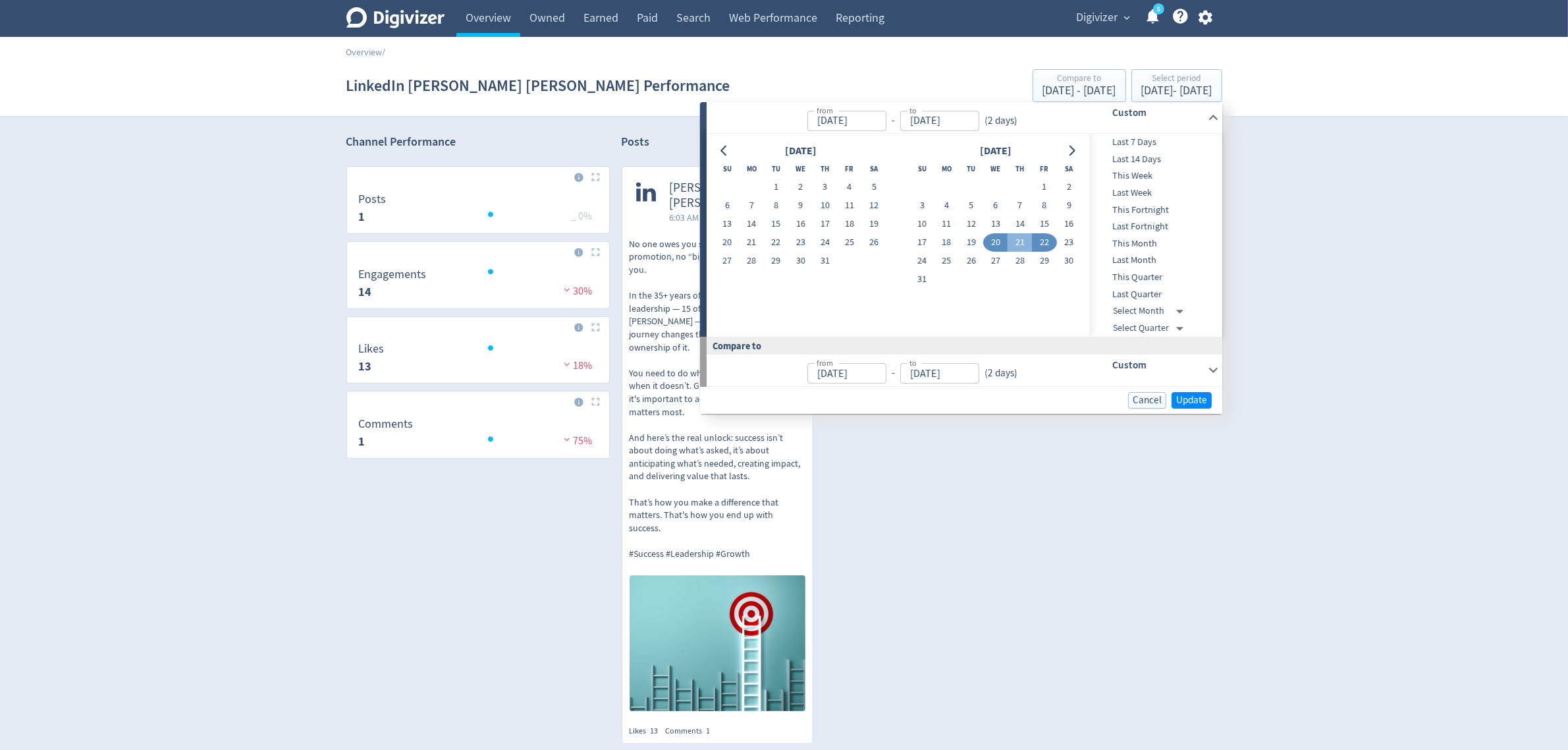
type input "[DATE]"
click at [1194, 397] on span "Update" at bounding box center [1192, 400] width 31 height 10
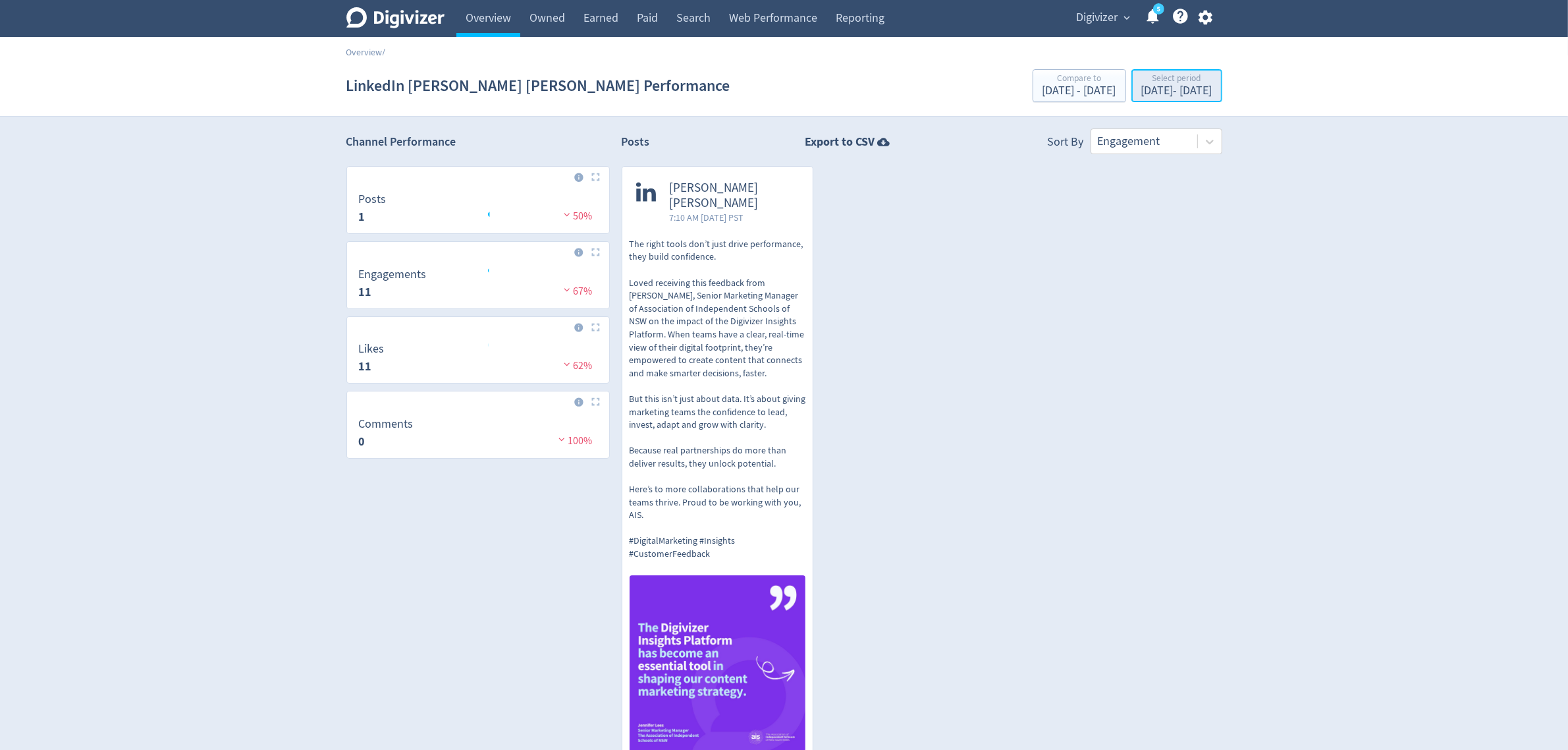
click at [1141, 89] on div "[DATE] - [DATE]" at bounding box center [1177, 90] width 71 height 12
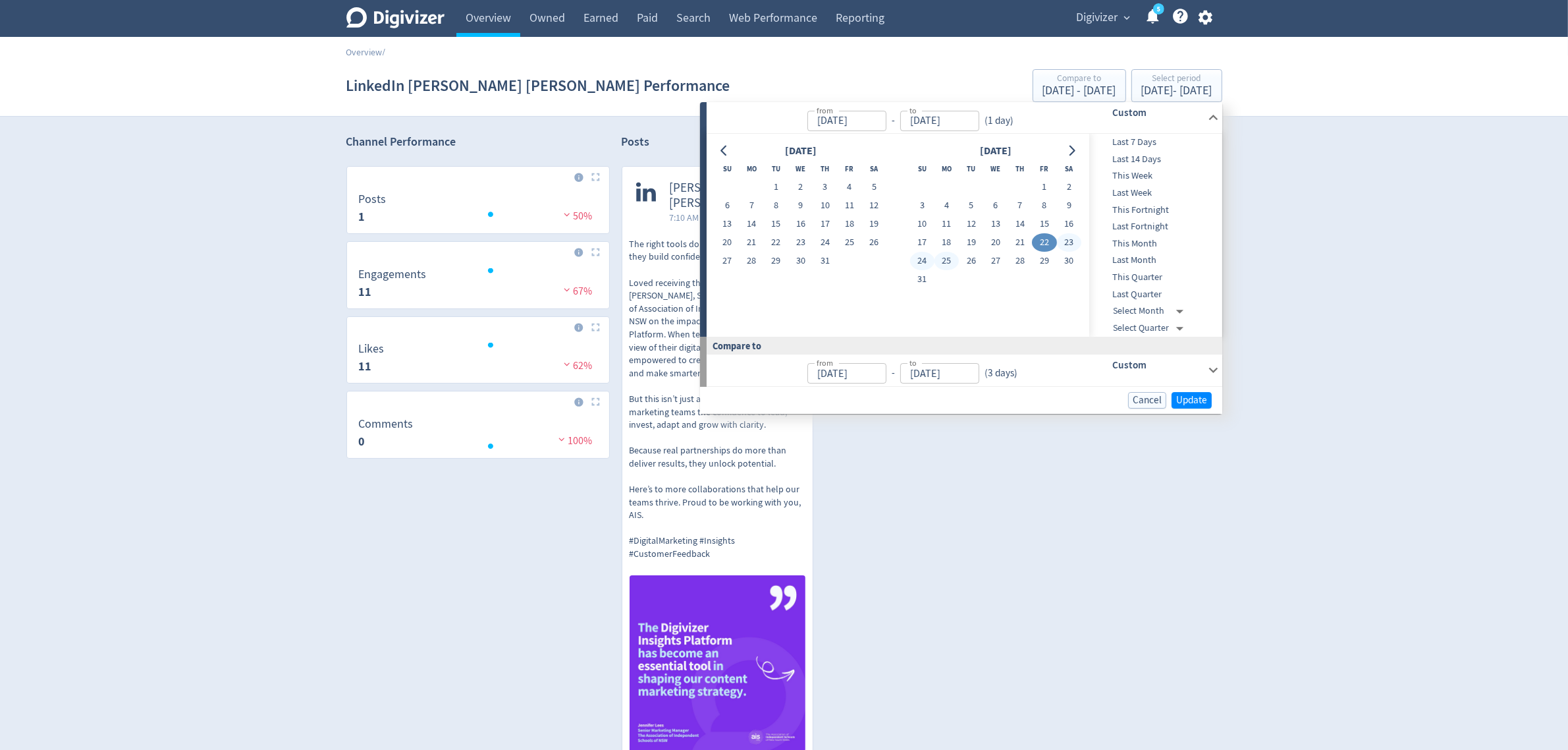
click at [947, 264] on button "25" at bounding box center [947, 261] width 24 height 18
type input "[DATE]"
click at [947, 264] on button "25" at bounding box center [947, 261] width 24 height 18
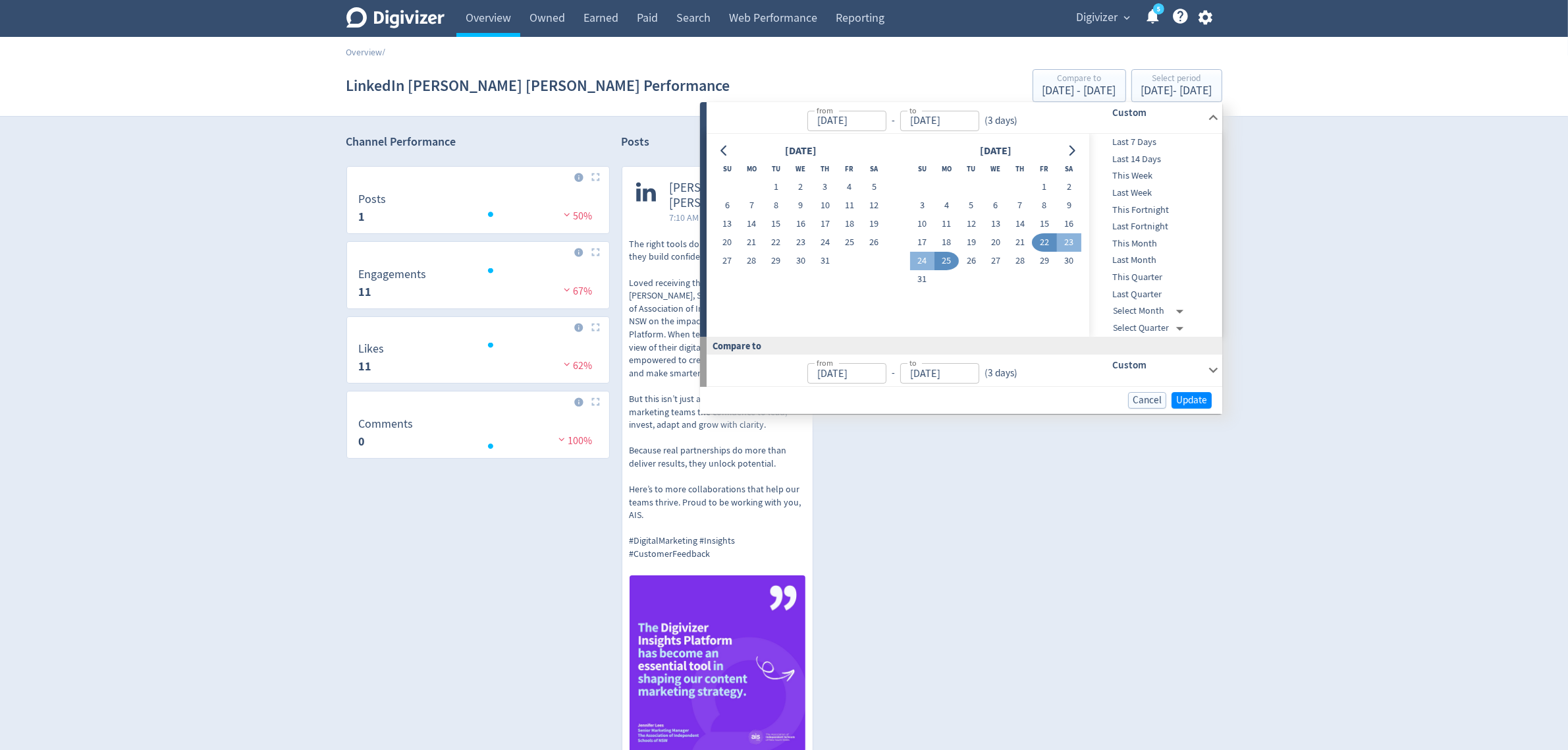
type input "[DATE]"
click at [1188, 400] on span "Update" at bounding box center [1192, 400] width 31 height 10
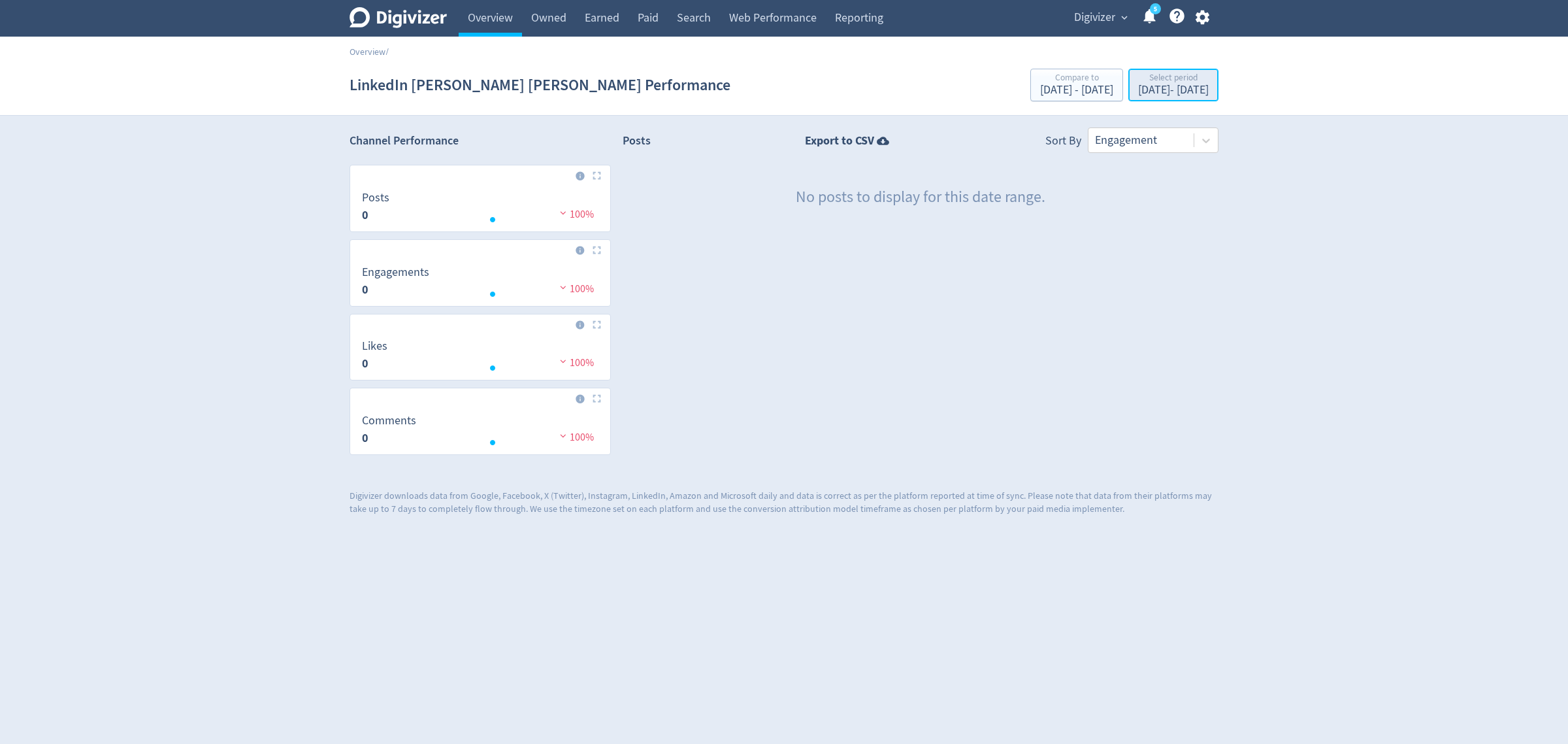
click at [1145, 86] on div "[DATE] - [DATE]" at bounding box center [1173, 90] width 71 height 12
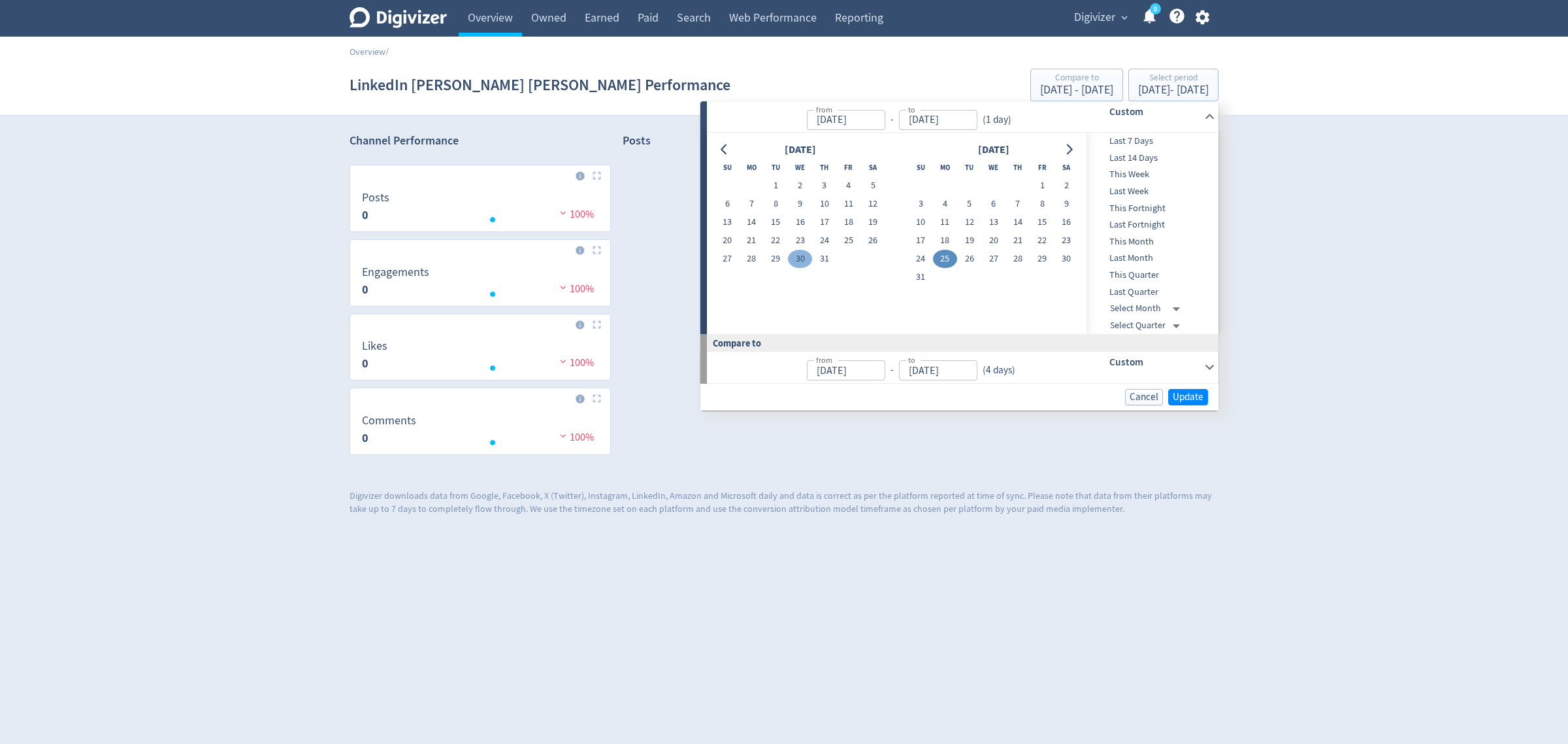
click at [798, 257] on button "30" at bounding box center [800, 259] width 24 height 18
type input "[DATE]"
click at [1178, 397] on span "Update" at bounding box center [1188, 397] width 31 height 10
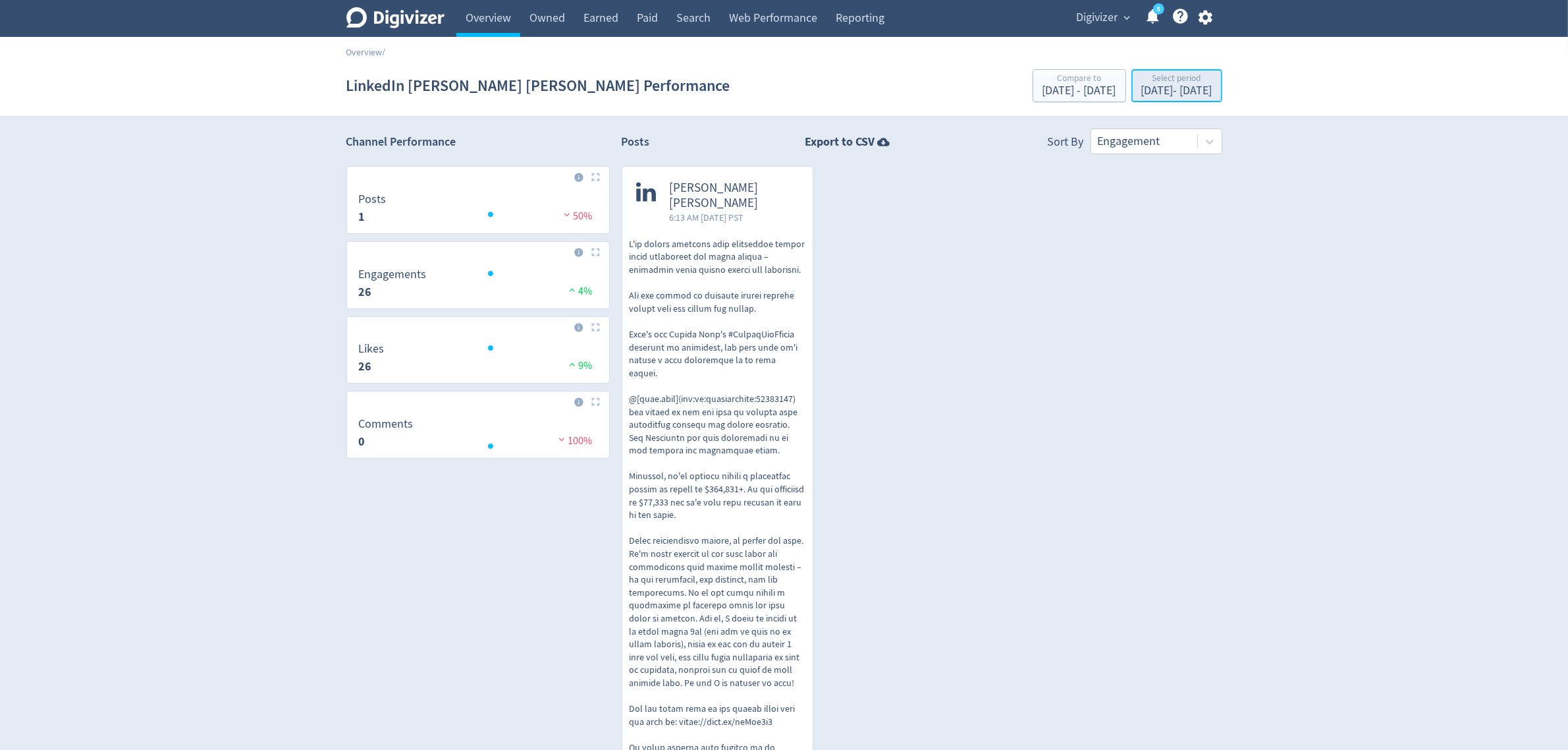
click at [1141, 83] on div "Select period" at bounding box center [1177, 79] width 71 height 11
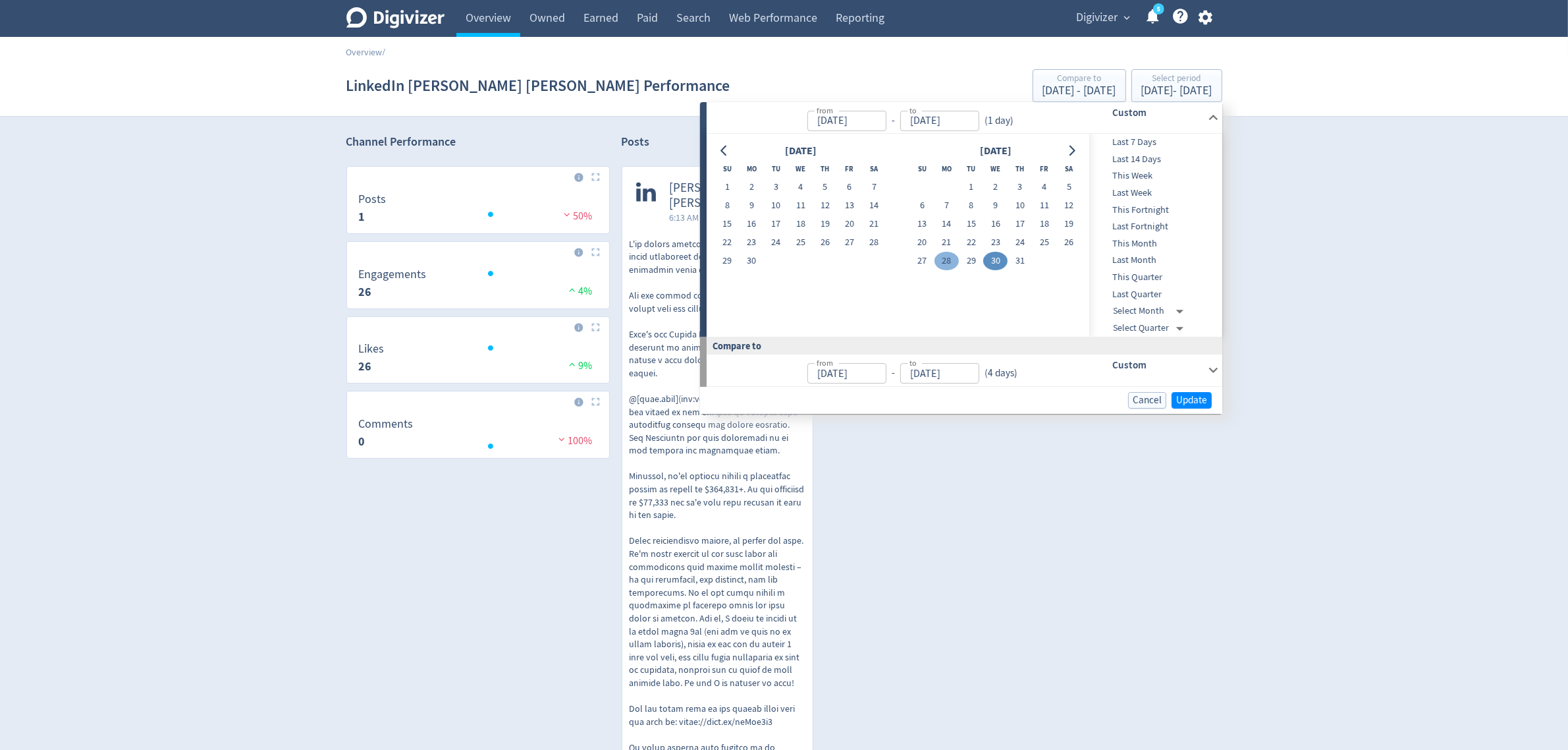
click at [953, 261] on button "28" at bounding box center [947, 261] width 24 height 18
type input "[DATE]"
click at [1188, 401] on span "Update" at bounding box center [1192, 400] width 31 height 10
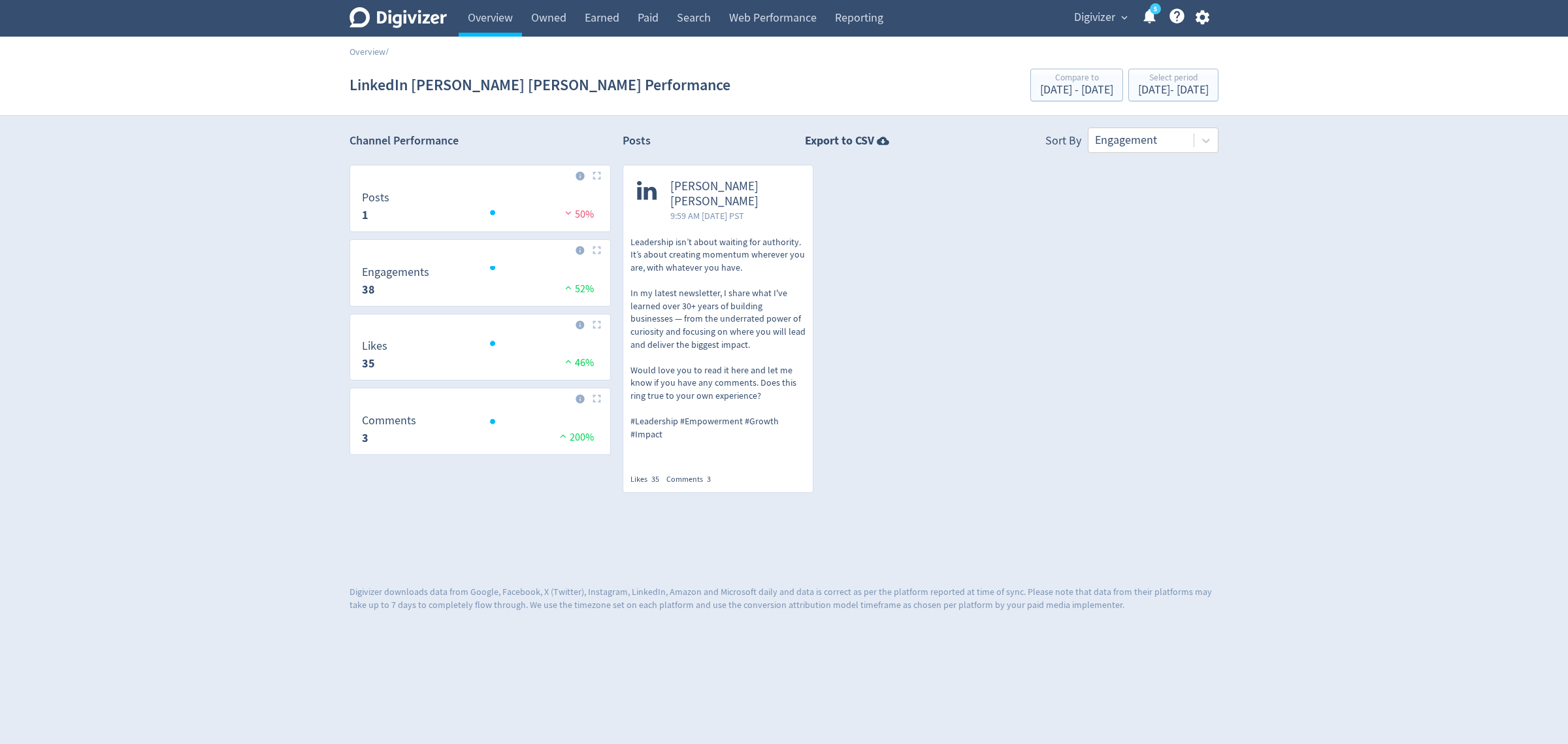
click at [709, 318] on p "Leadership isn’t about waiting for authority. It’s about creating momentum wher…" at bounding box center [718, 339] width 175 height 205
click at [1138, 89] on div "[DATE] - [DATE]" at bounding box center [1173, 90] width 71 height 12
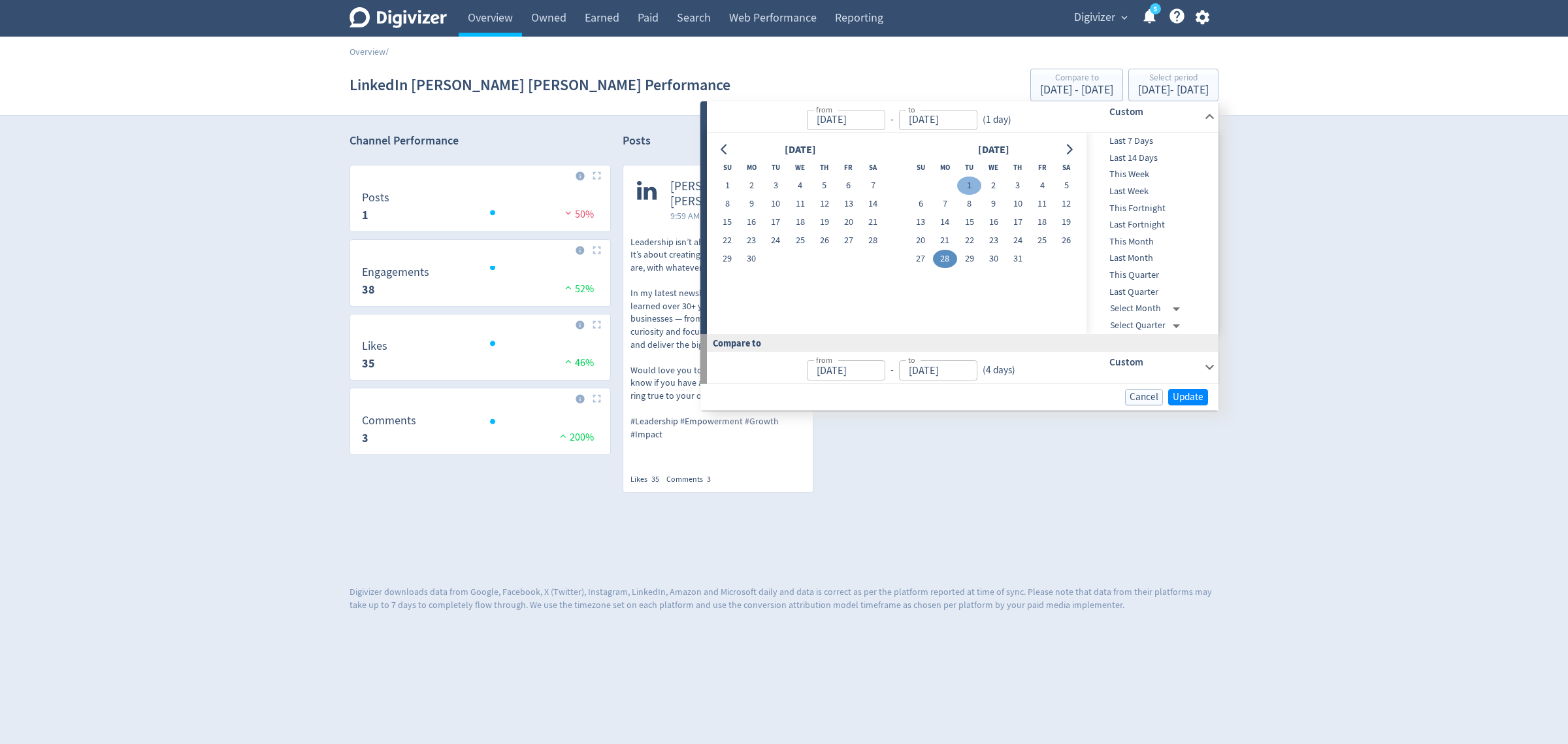
click at [966, 178] on button "1" at bounding box center [969, 186] width 24 height 18
type input "[DATE]"
click at [1023, 262] on button "31" at bounding box center [1018, 259] width 24 height 18
type input "[DATE]"
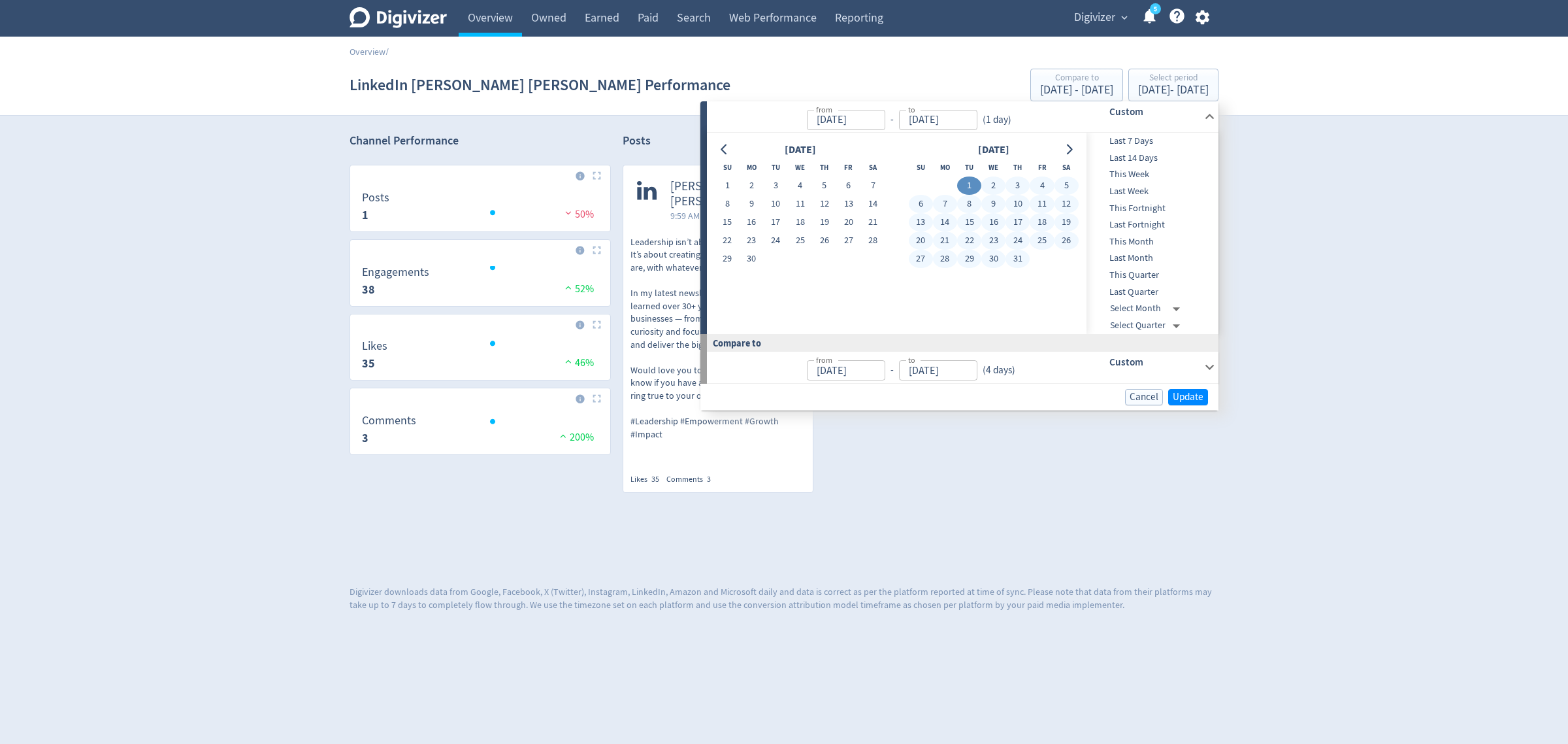
type input "[DATE]"
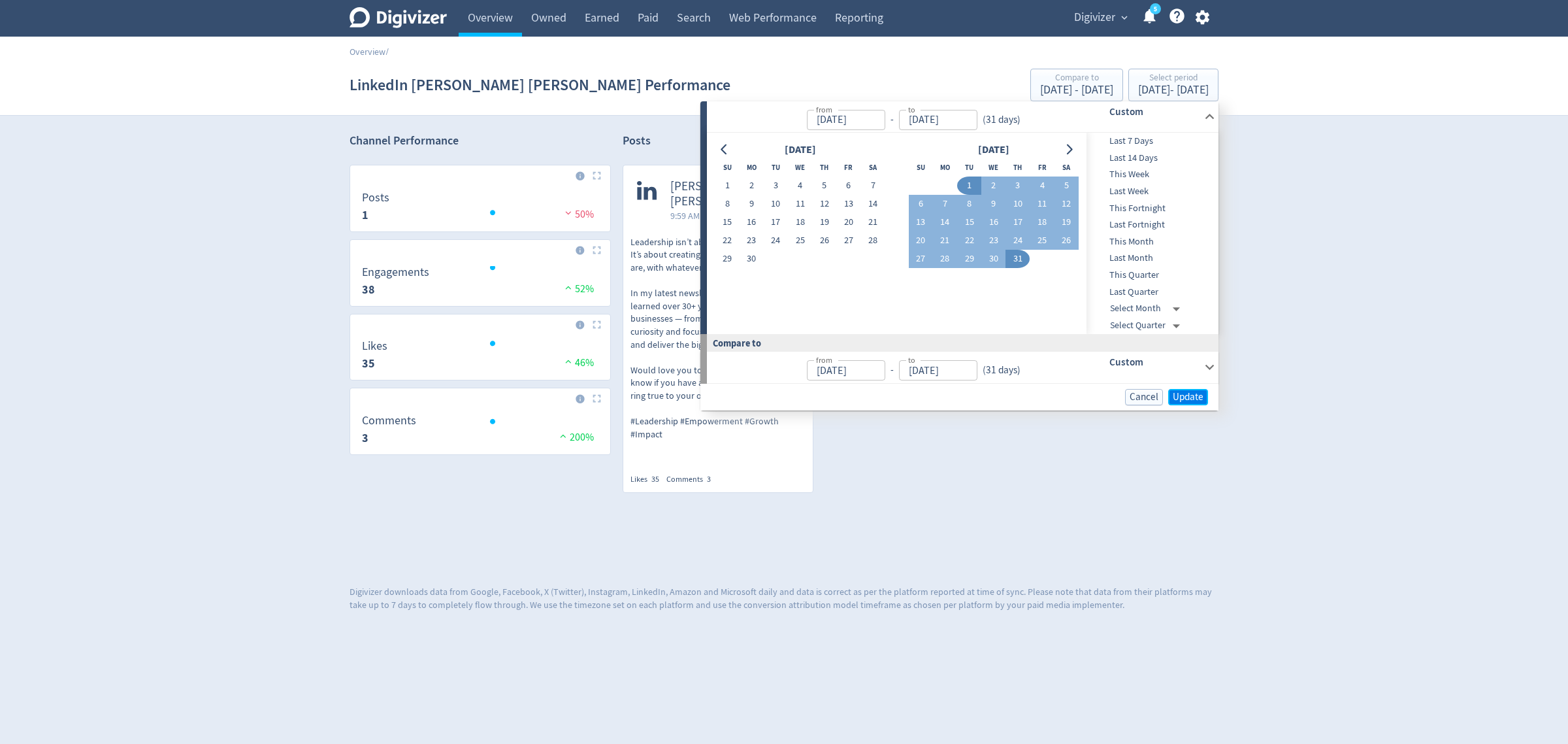
click at [1183, 394] on span "Update" at bounding box center [1188, 397] width 31 height 10
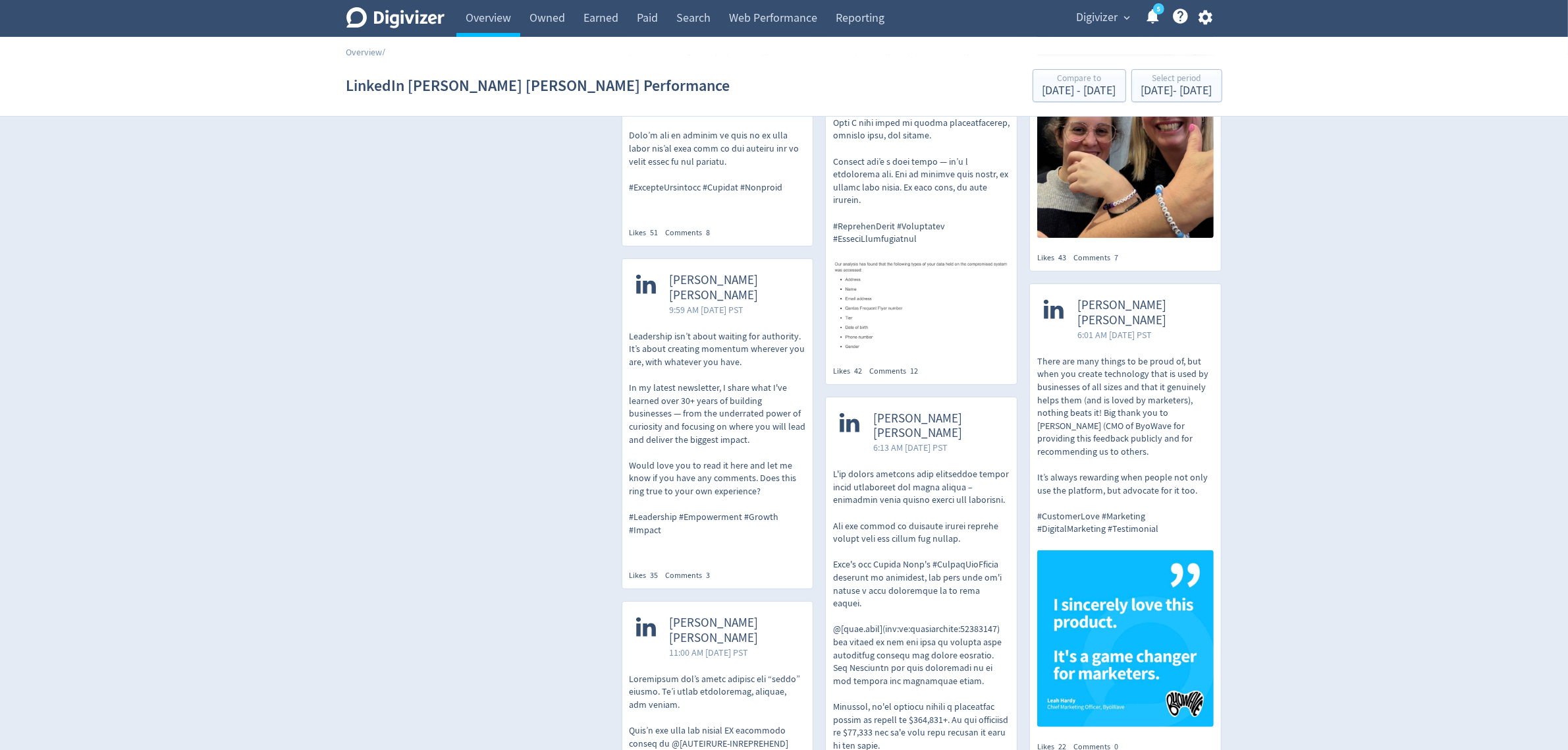
scroll to position [277, 0]
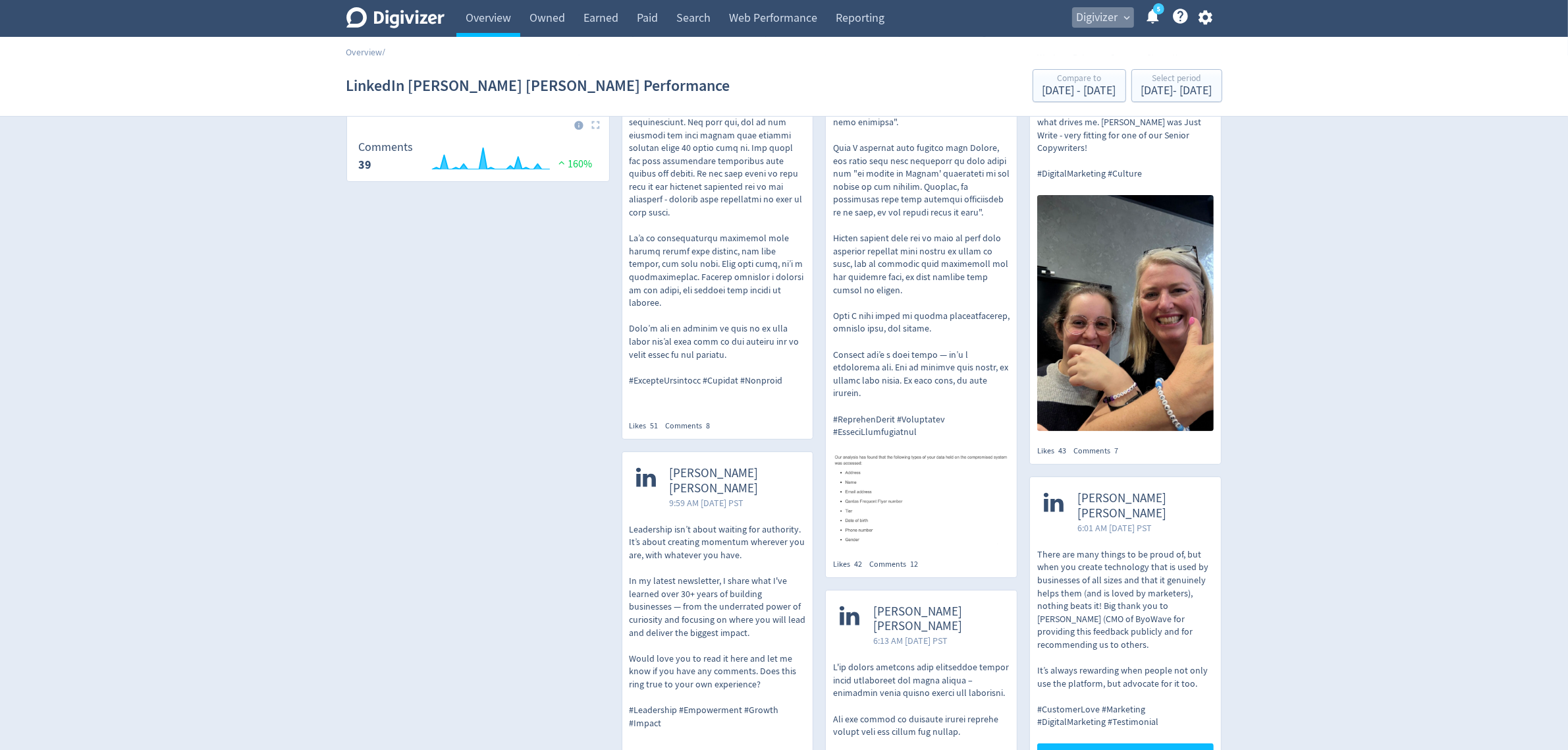
click at [1087, 15] on span "Digivizer" at bounding box center [1097, 18] width 42 height 21
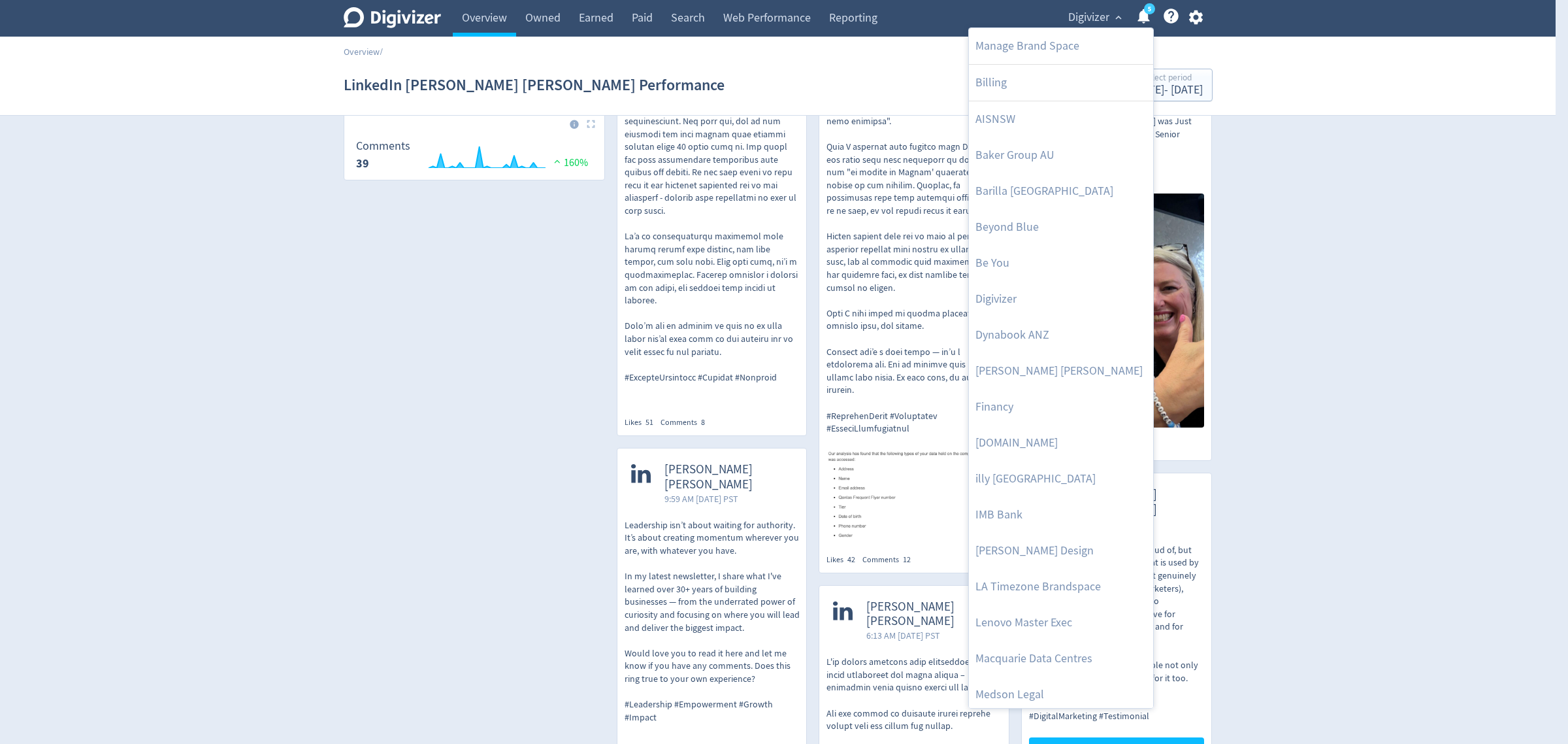
click at [1353, 323] on div at bounding box center [784, 372] width 1568 height 744
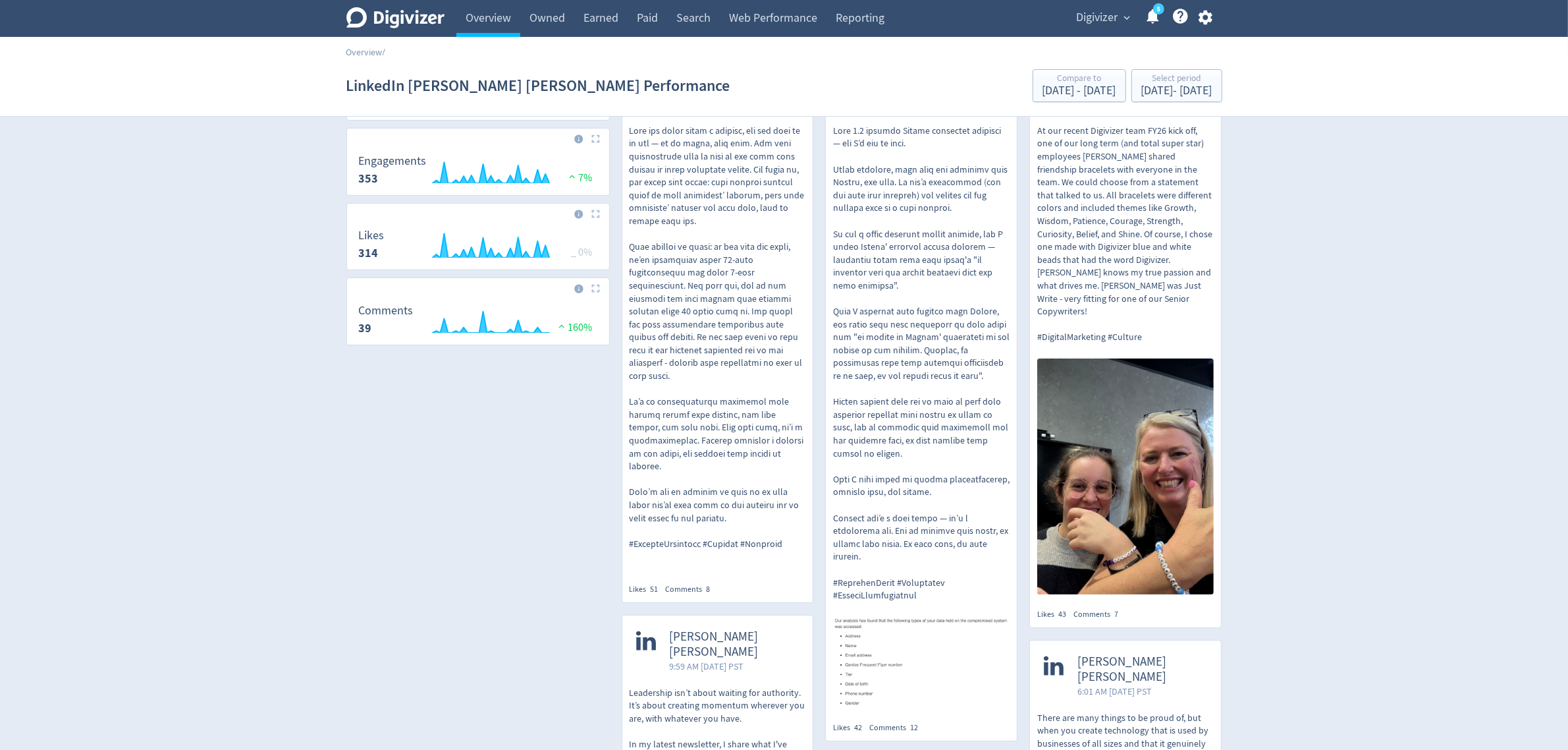
scroll to position [0, 0]
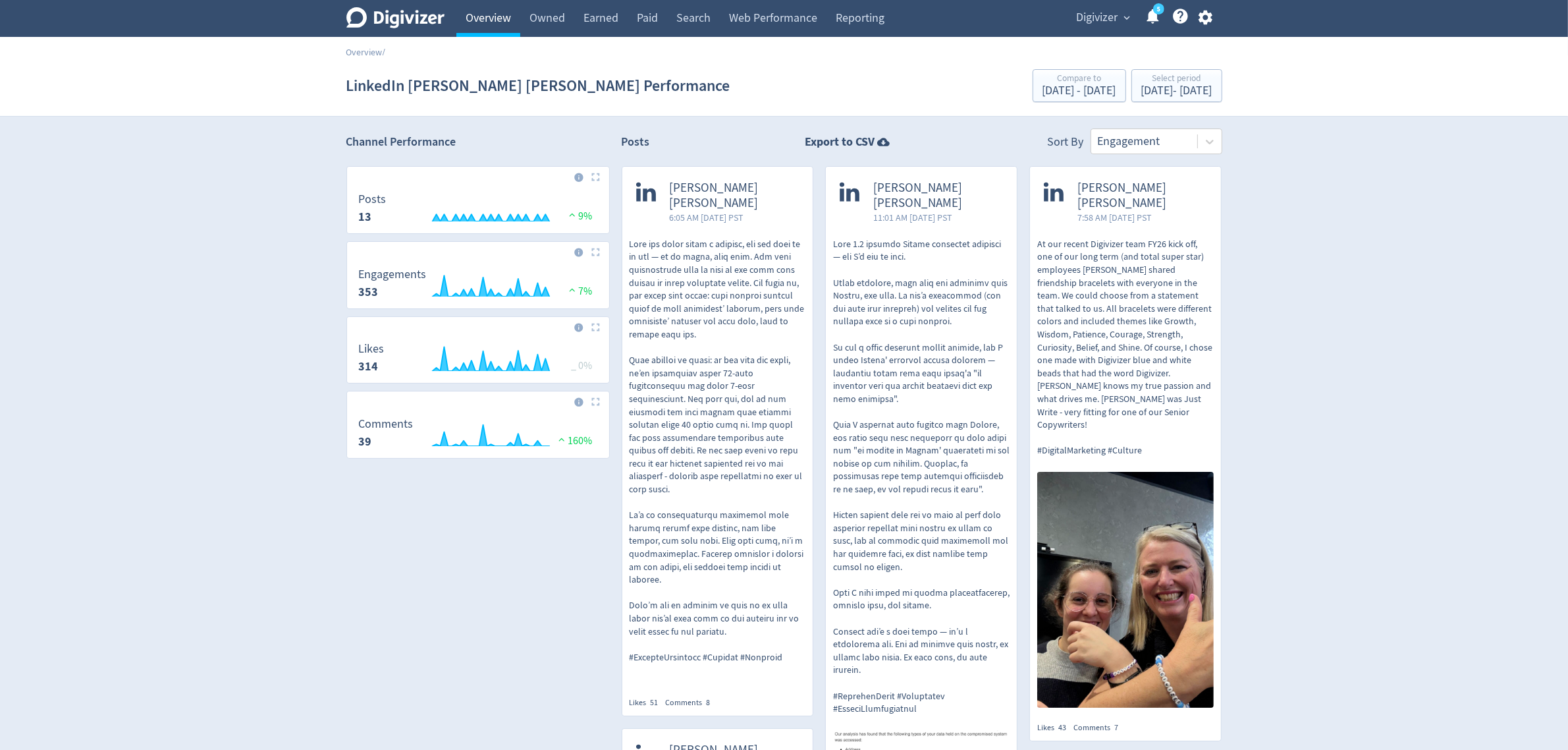
click at [497, 16] on link "Overview" at bounding box center [488, 18] width 64 height 37
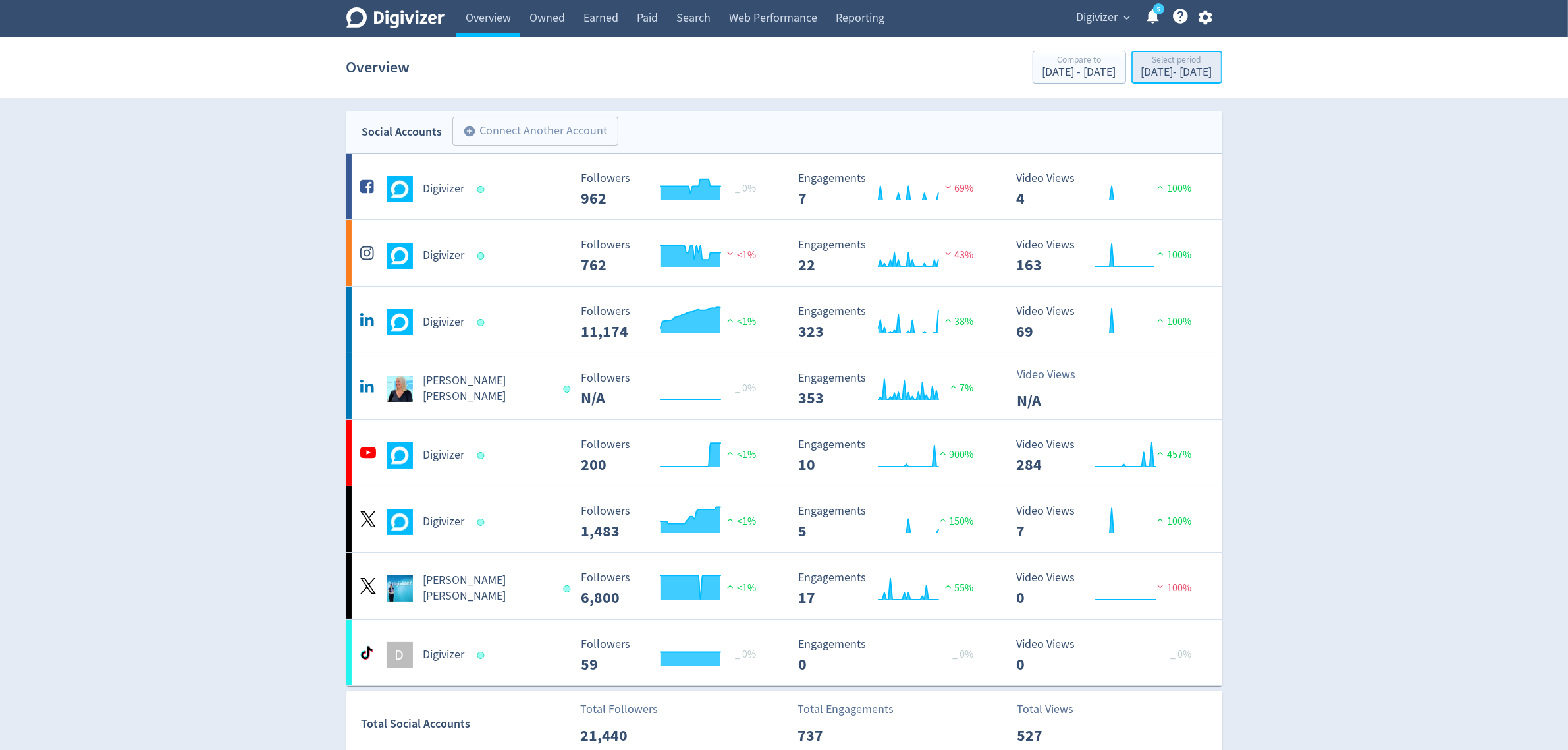
click at [1141, 64] on div "Select period" at bounding box center [1177, 61] width 71 height 11
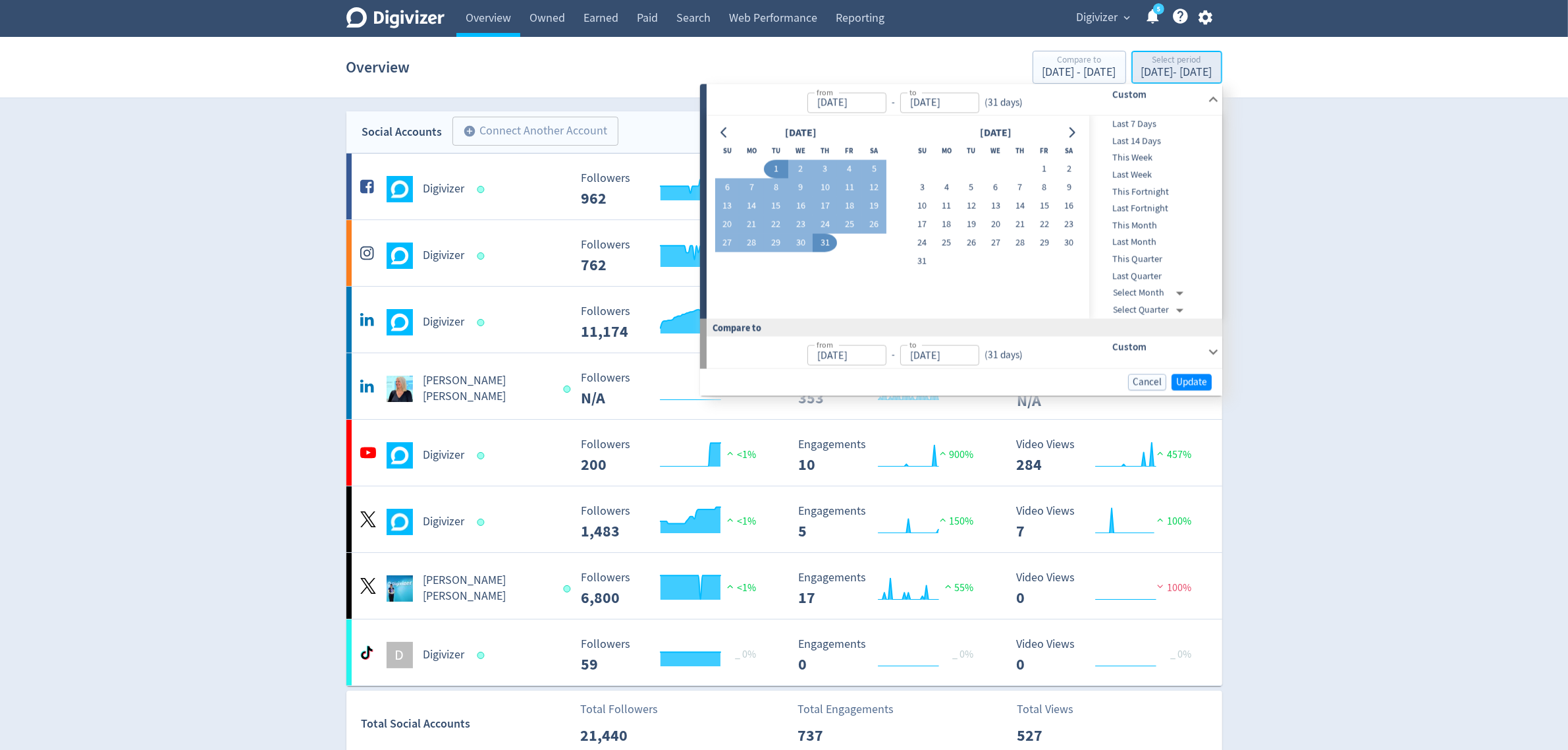
type input "[DATE]"
click at [505, 327] on div "Digivizer" at bounding box center [463, 322] width 213 height 26
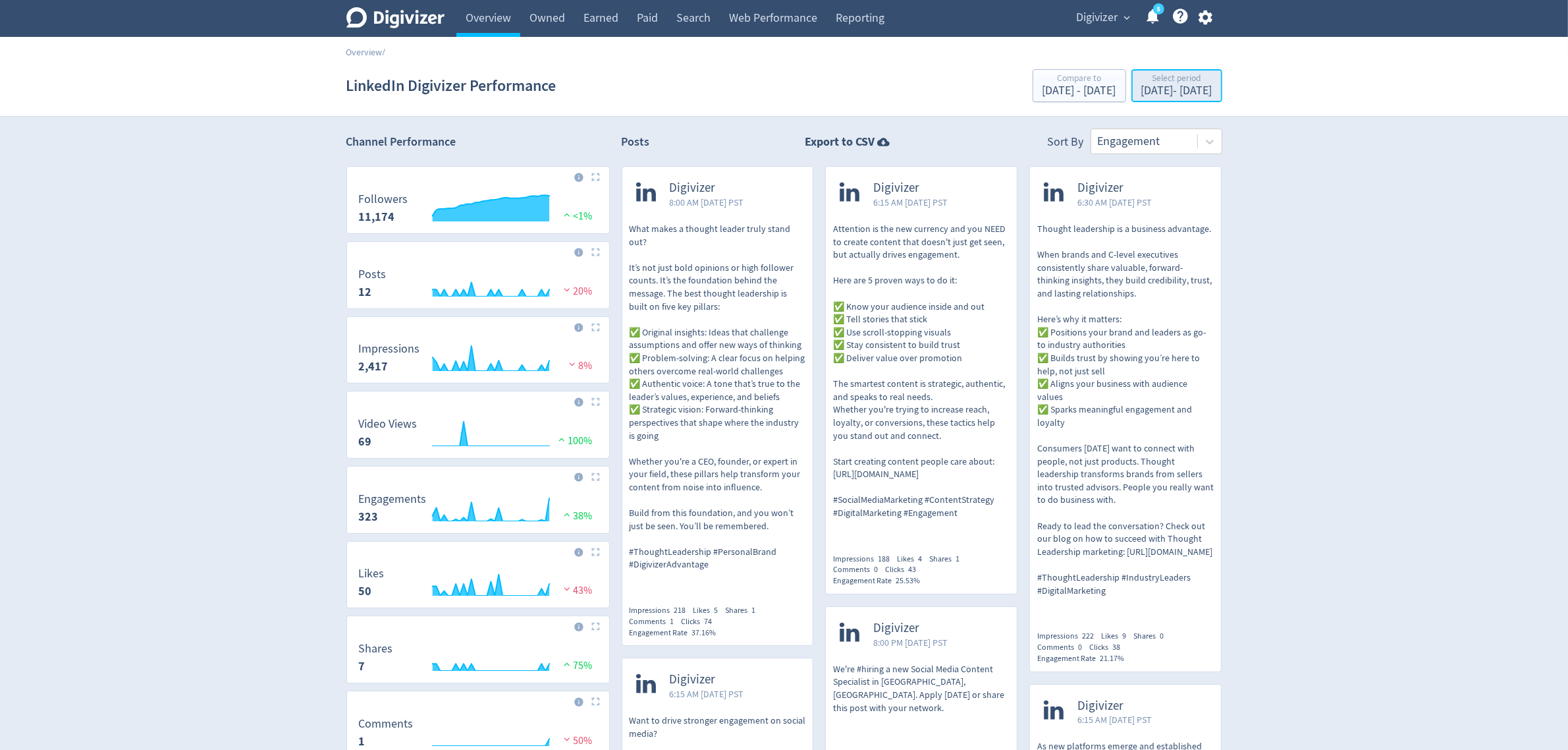
click at [1141, 83] on div "Select period" at bounding box center [1177, 79] width 71 height 11
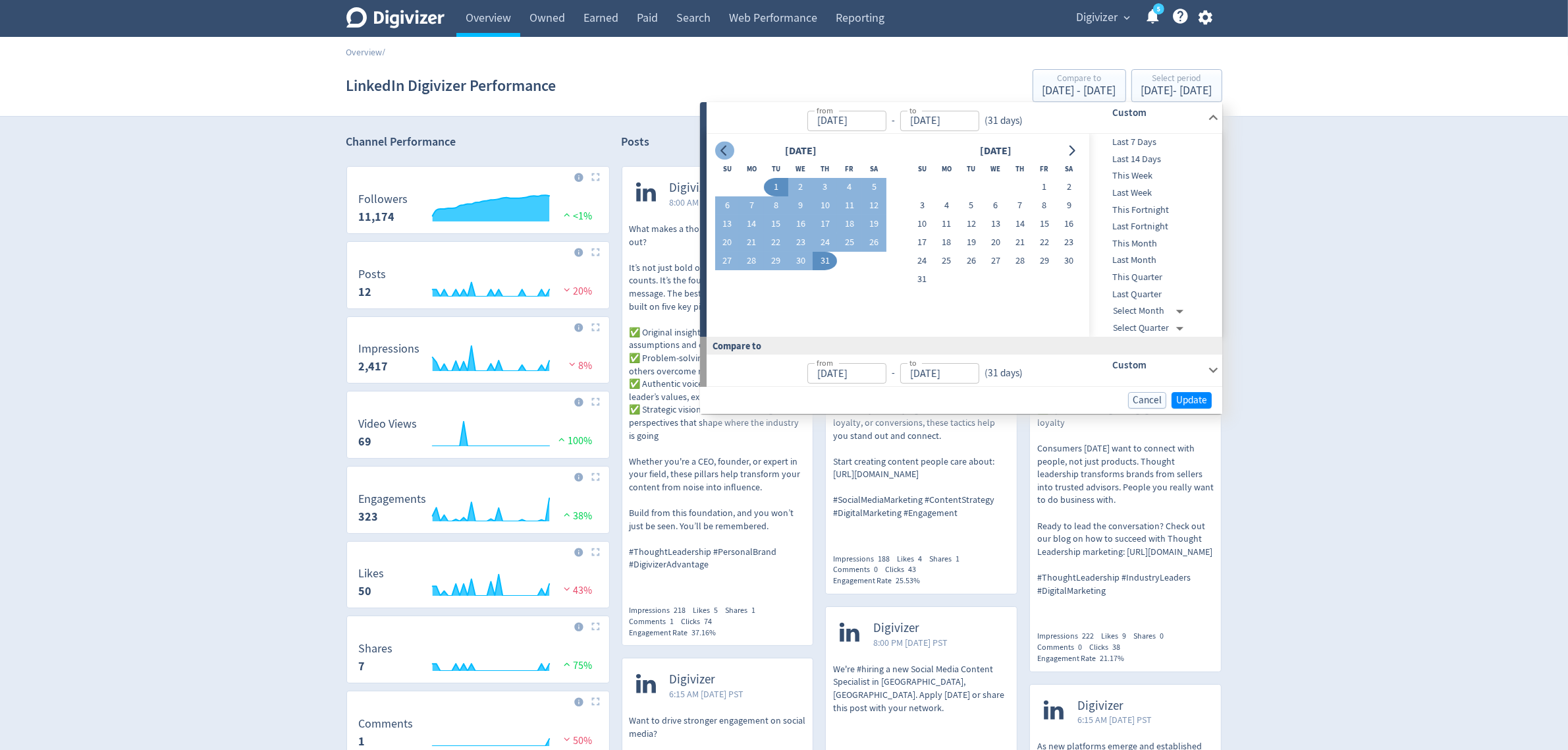
click at [729, 149] on icon "Go to previous month" at bounding box center [724, 151] width 11 height 11
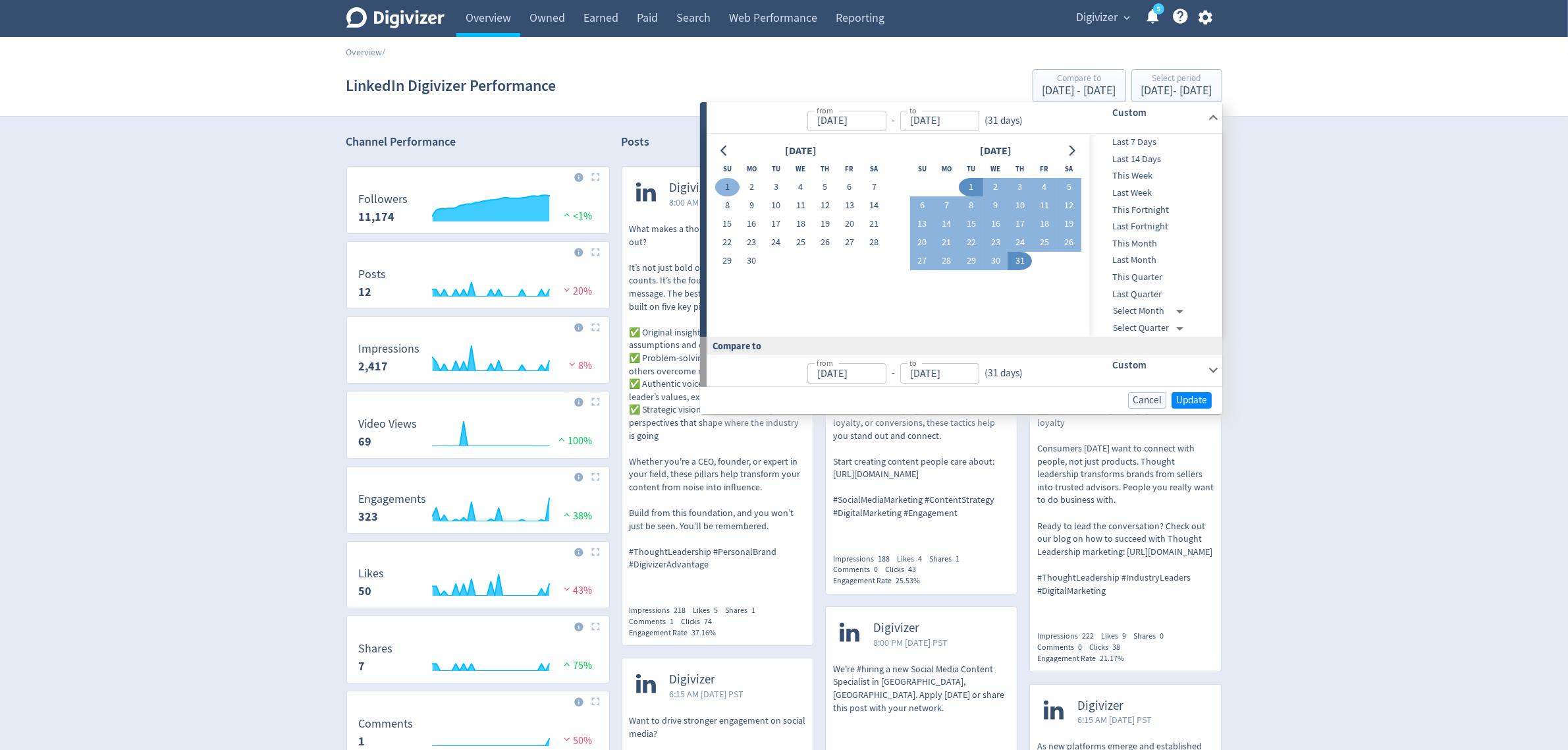
click at [732, 189] on button "1" at bounding box center [727, 187] width 24 height 18
type input "[DATE]"
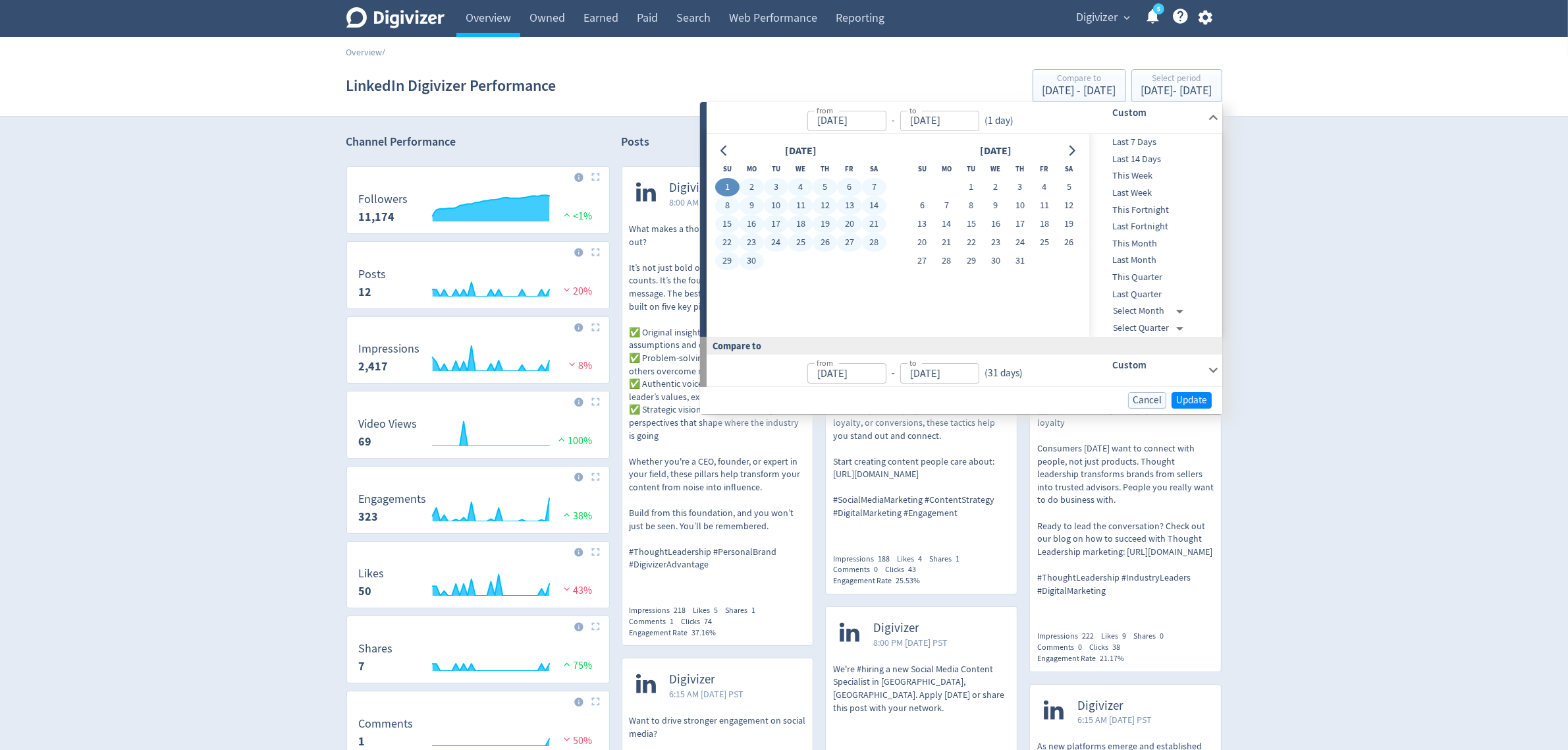
click at [751, 257] on button "30" at bounding box center [752, 261] width 24 height 18
type input "[DATE]"
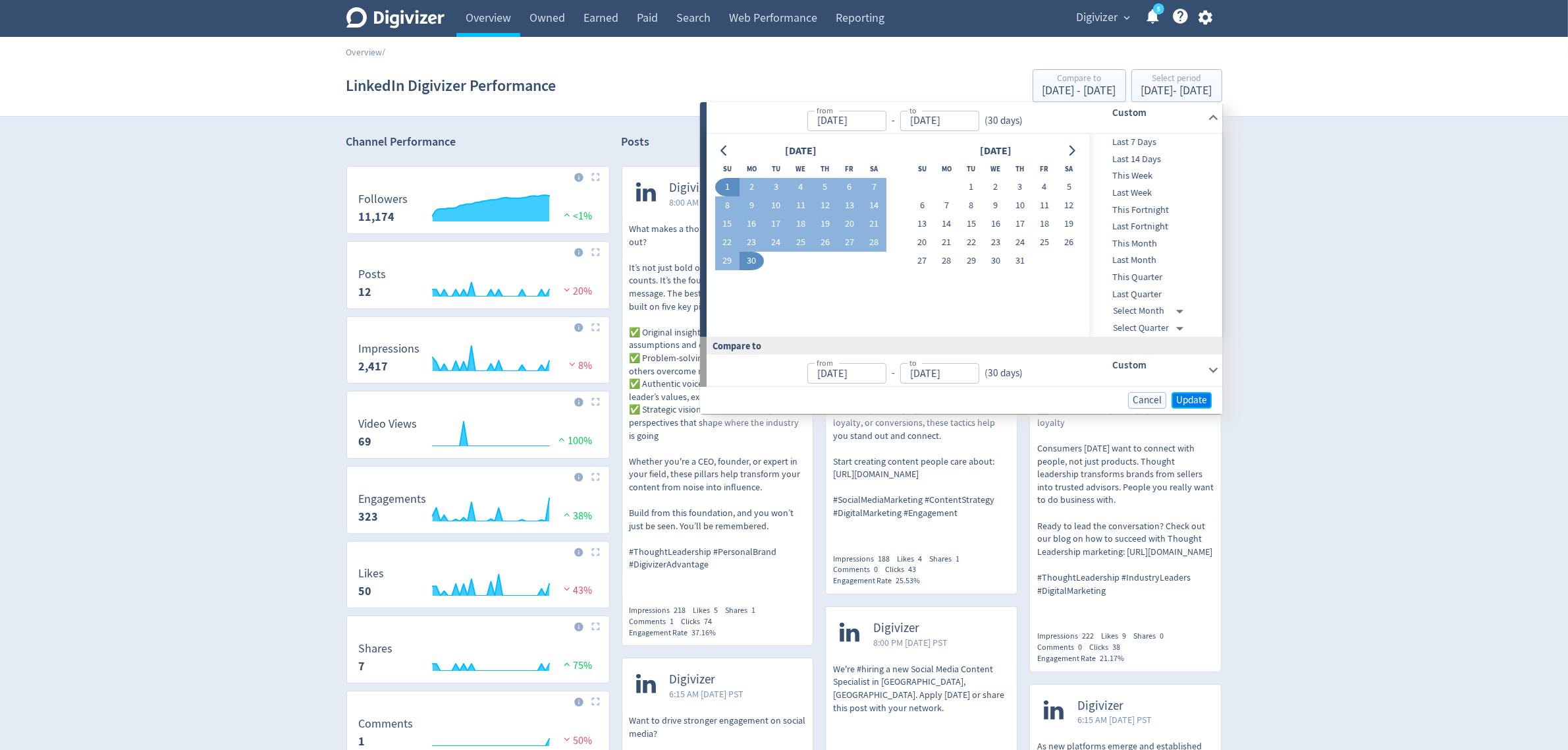
click at [1186, 400] on span "Update" at bounding box center [1192, 400] width 31 height 10
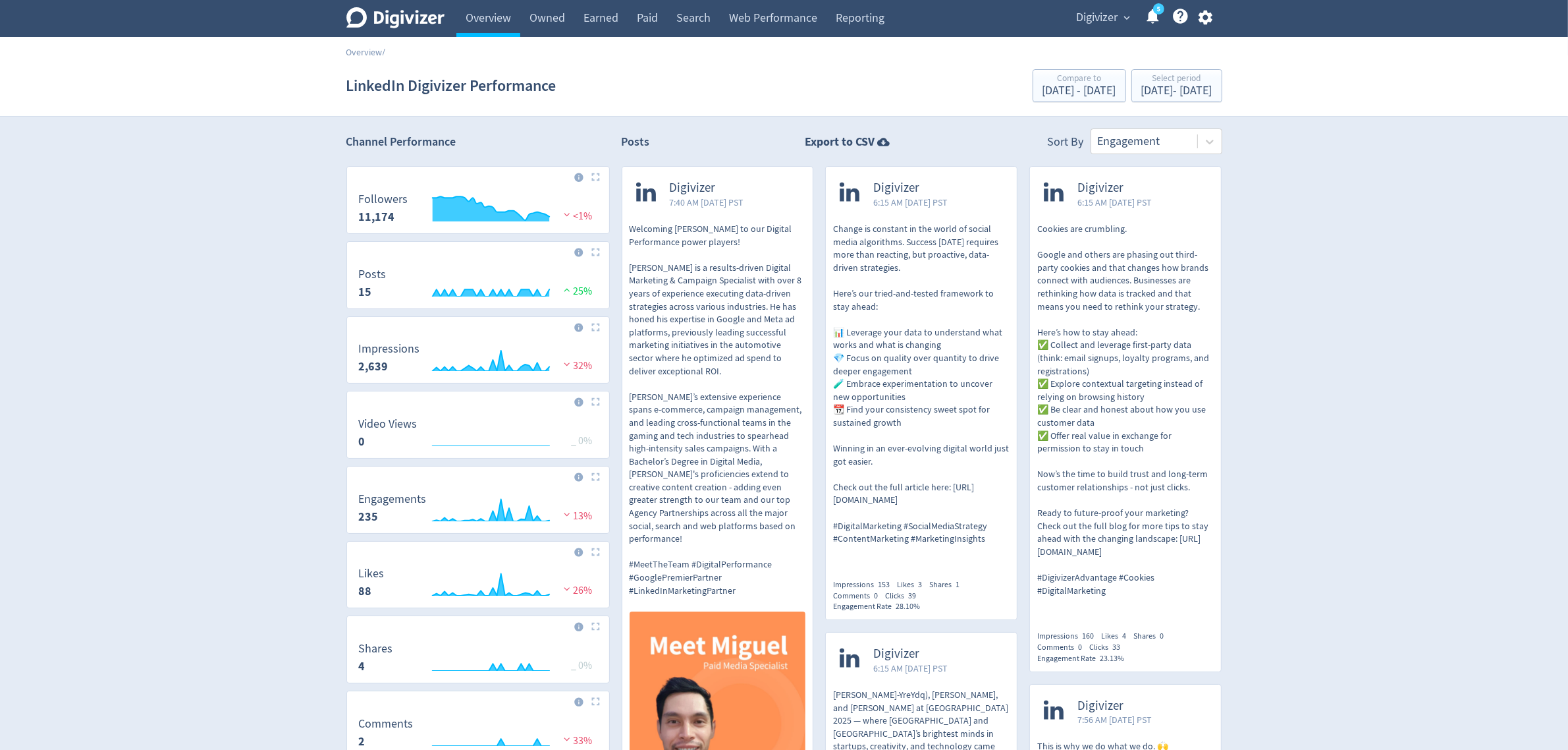
click at [936, 403] on p "Change is constant in the world of social media algorithms. Success [DATE] requ…" at bounding box center [921, 384] width 177 height 323
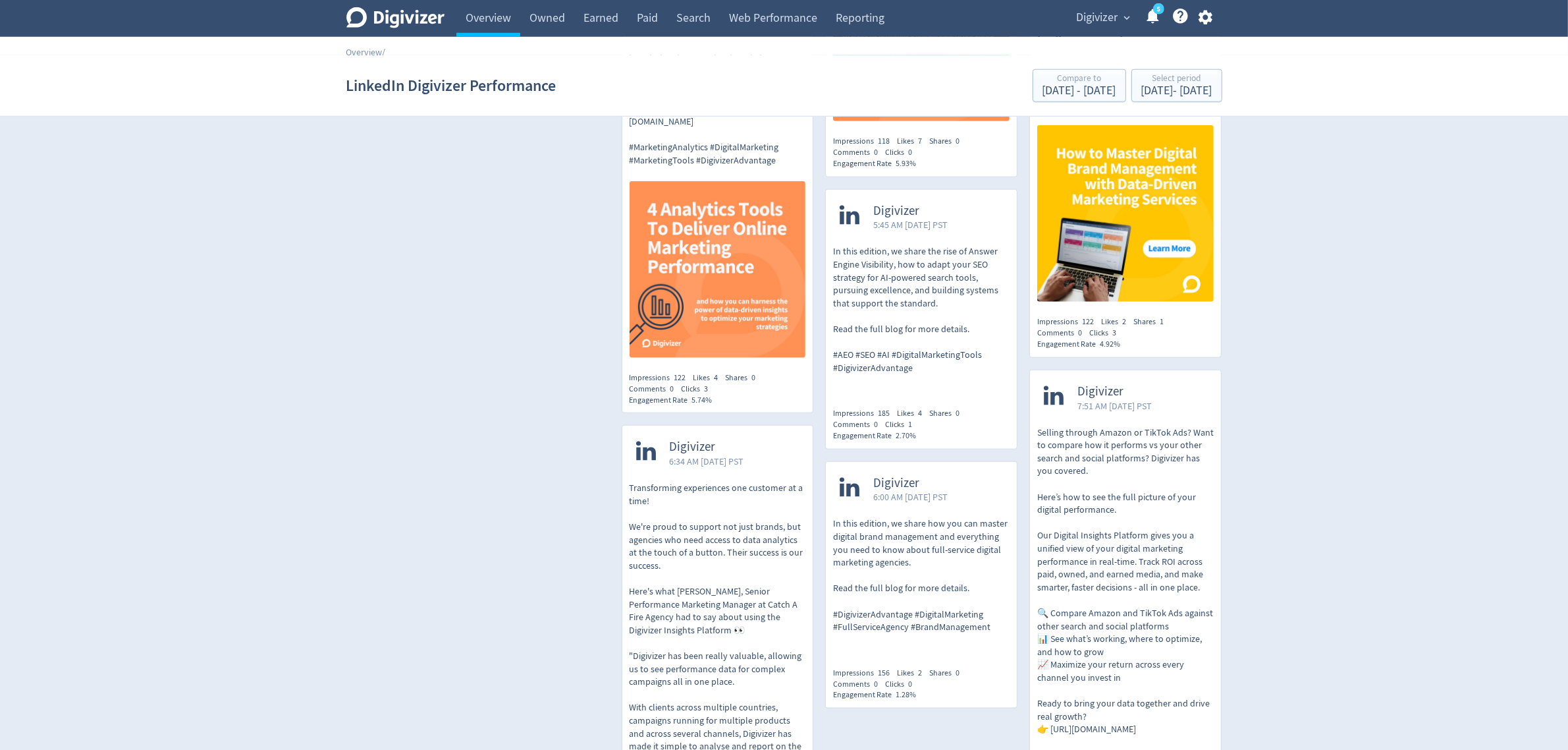
scroll to position [1730, 0]
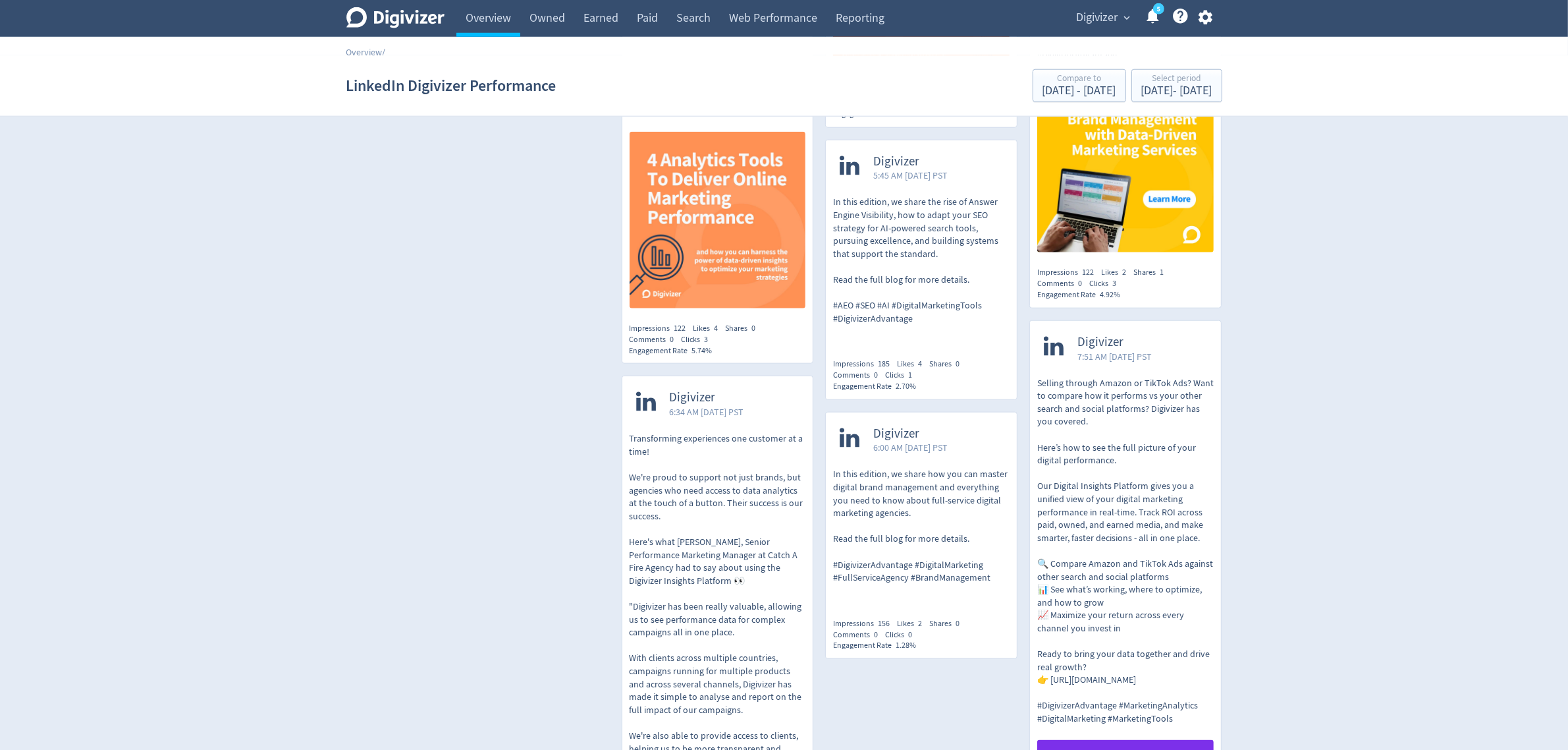
click at [933, 496] on p "In this edition, we share how you can master digital brand management and every…" at bounding box center [921, 526] width 177 height 116
click at [1156, 83] on div "Select period" at bounding box center [1177, 79] width 71 height 11
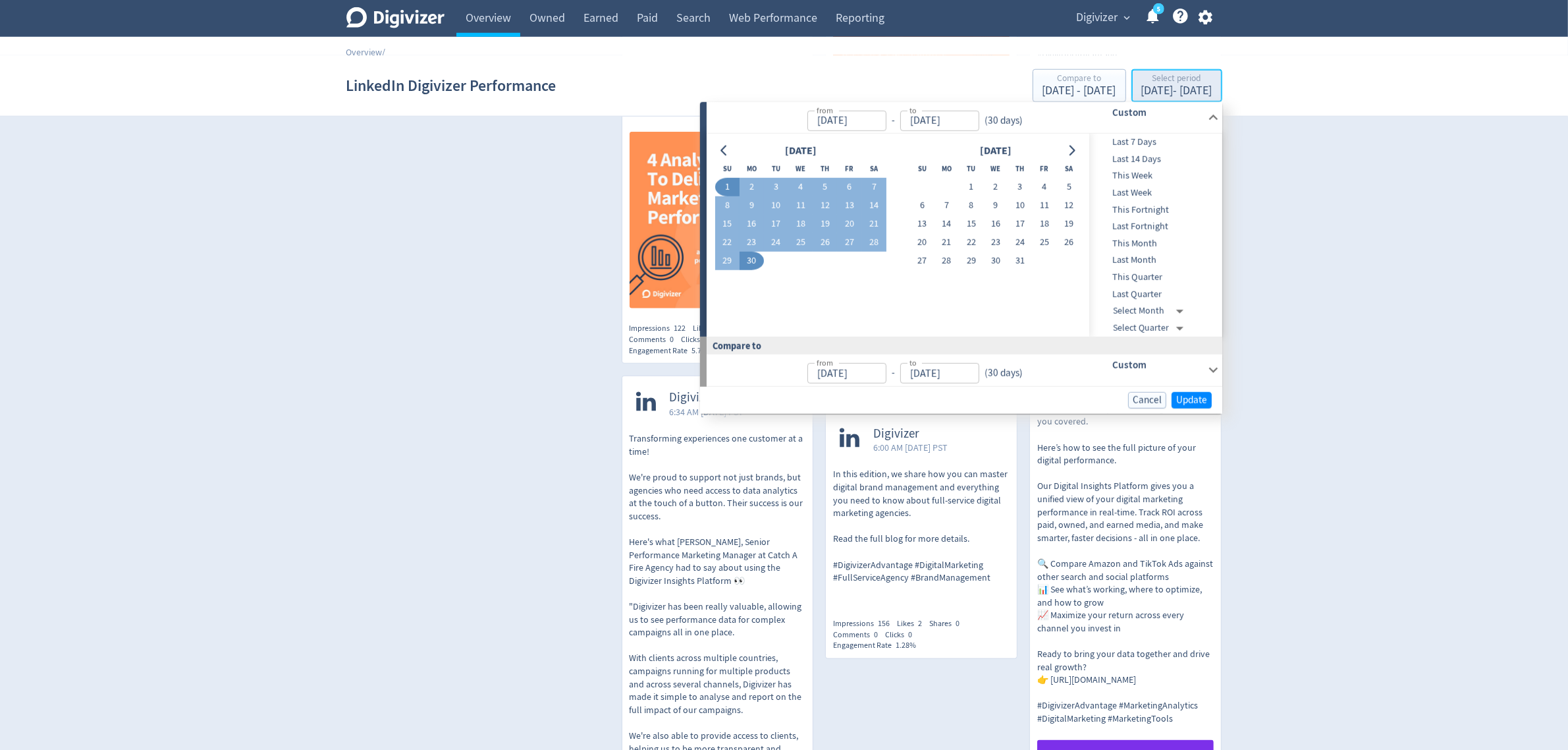
type input "[DATE]"
click at [775, 205] on button "10" at bounding box center [776, 206] width 24 height 18
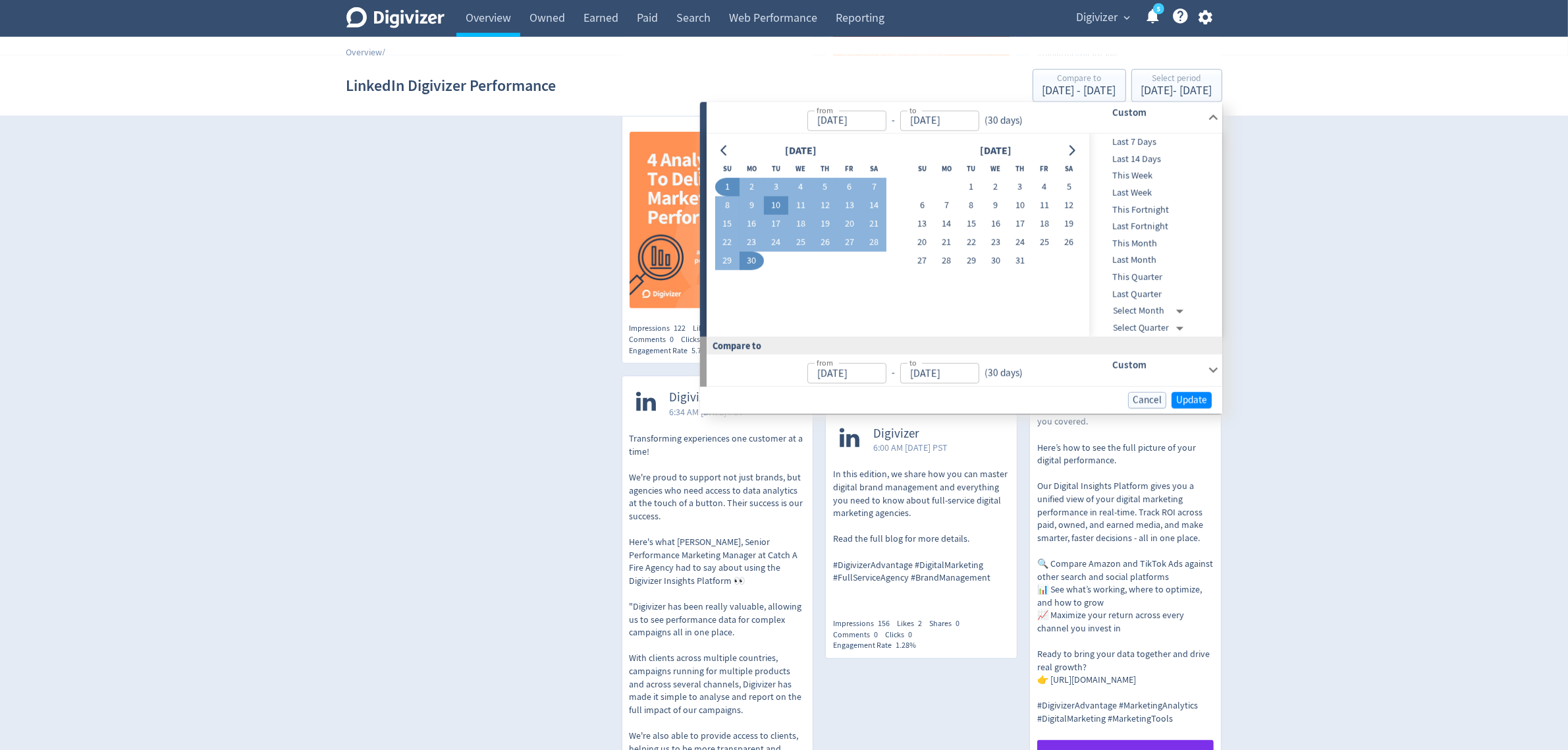
type input "[DATE]"
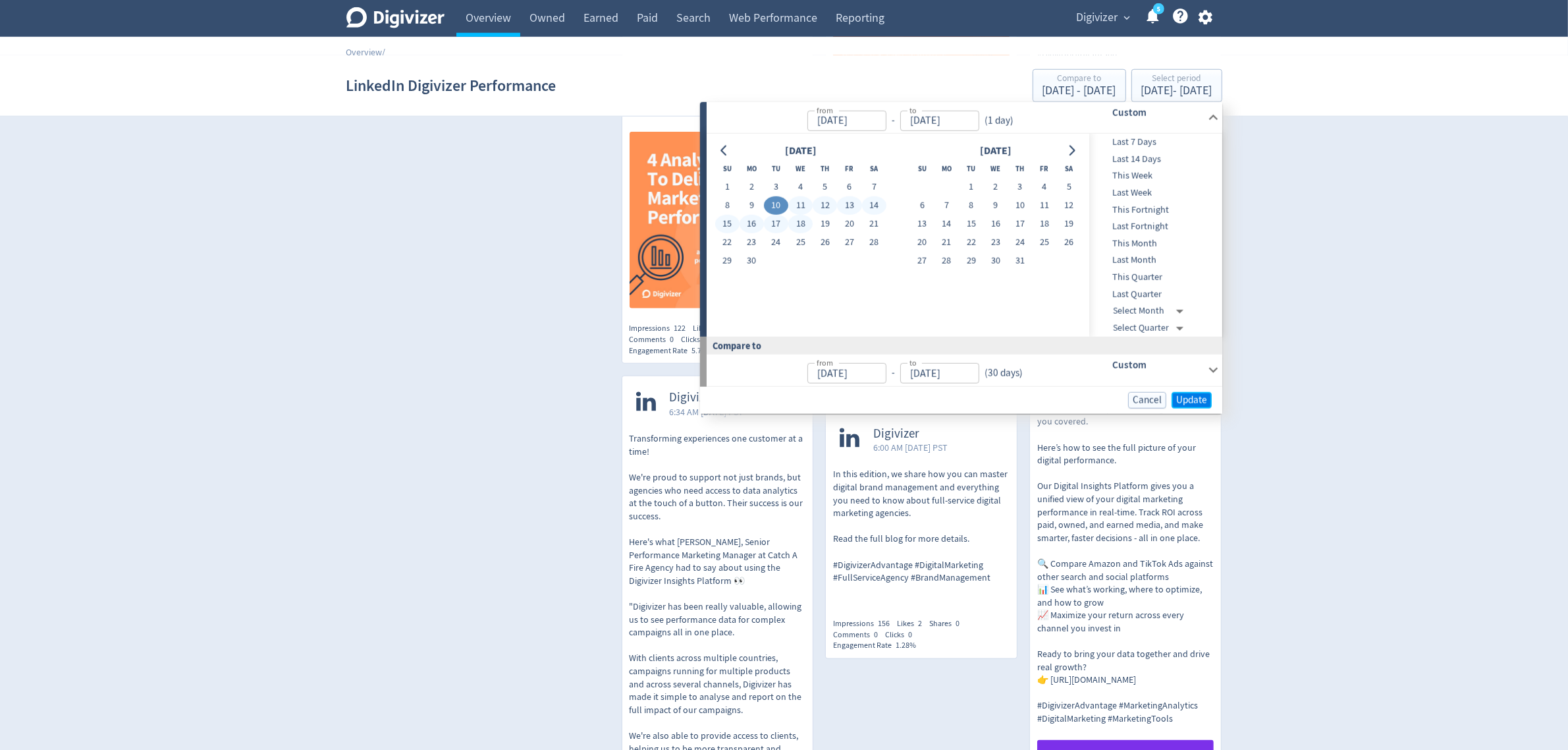
click at [1191, 399] on span "Update" at bounding box center [1192, 400] width 31 height 10
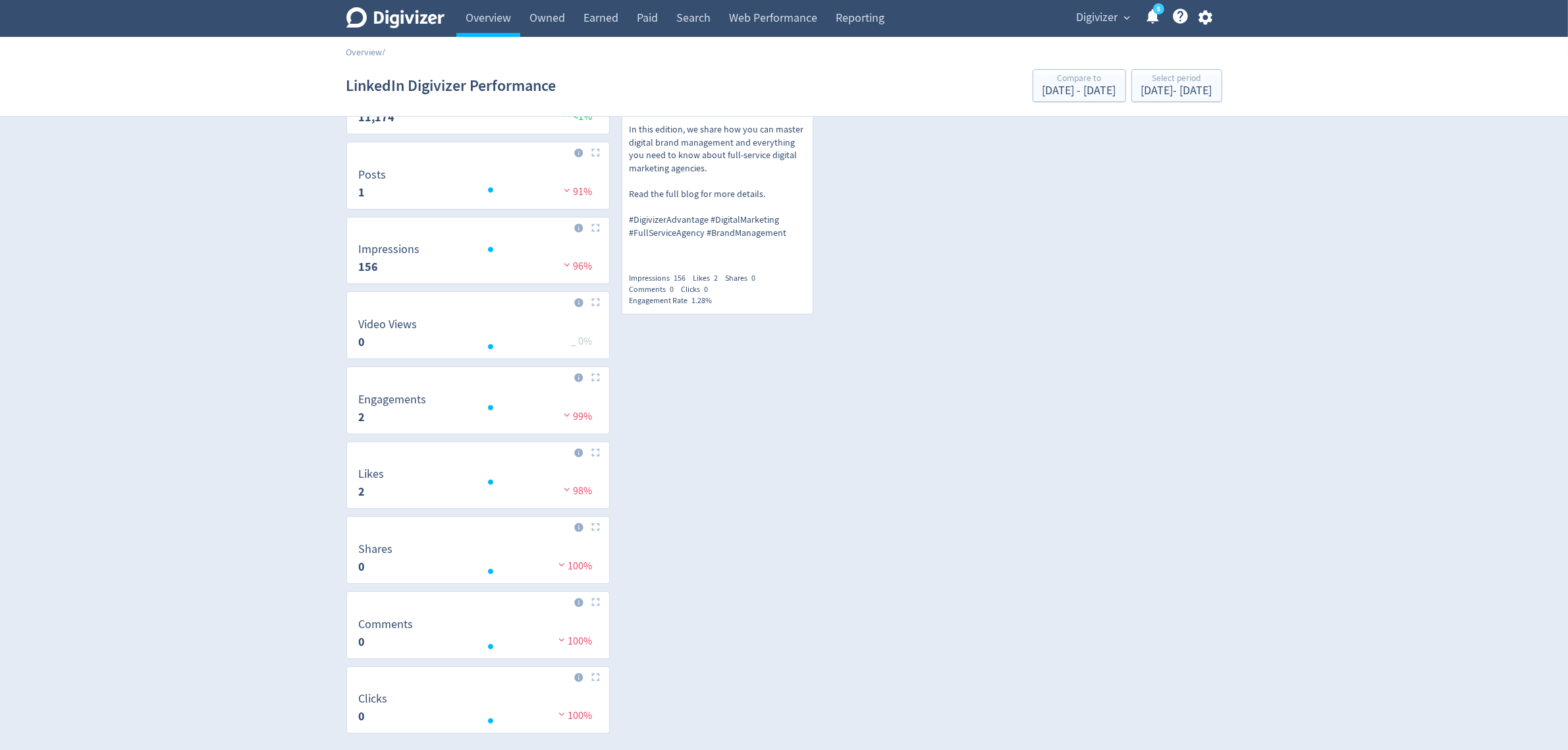
scroll to position [0, 0]
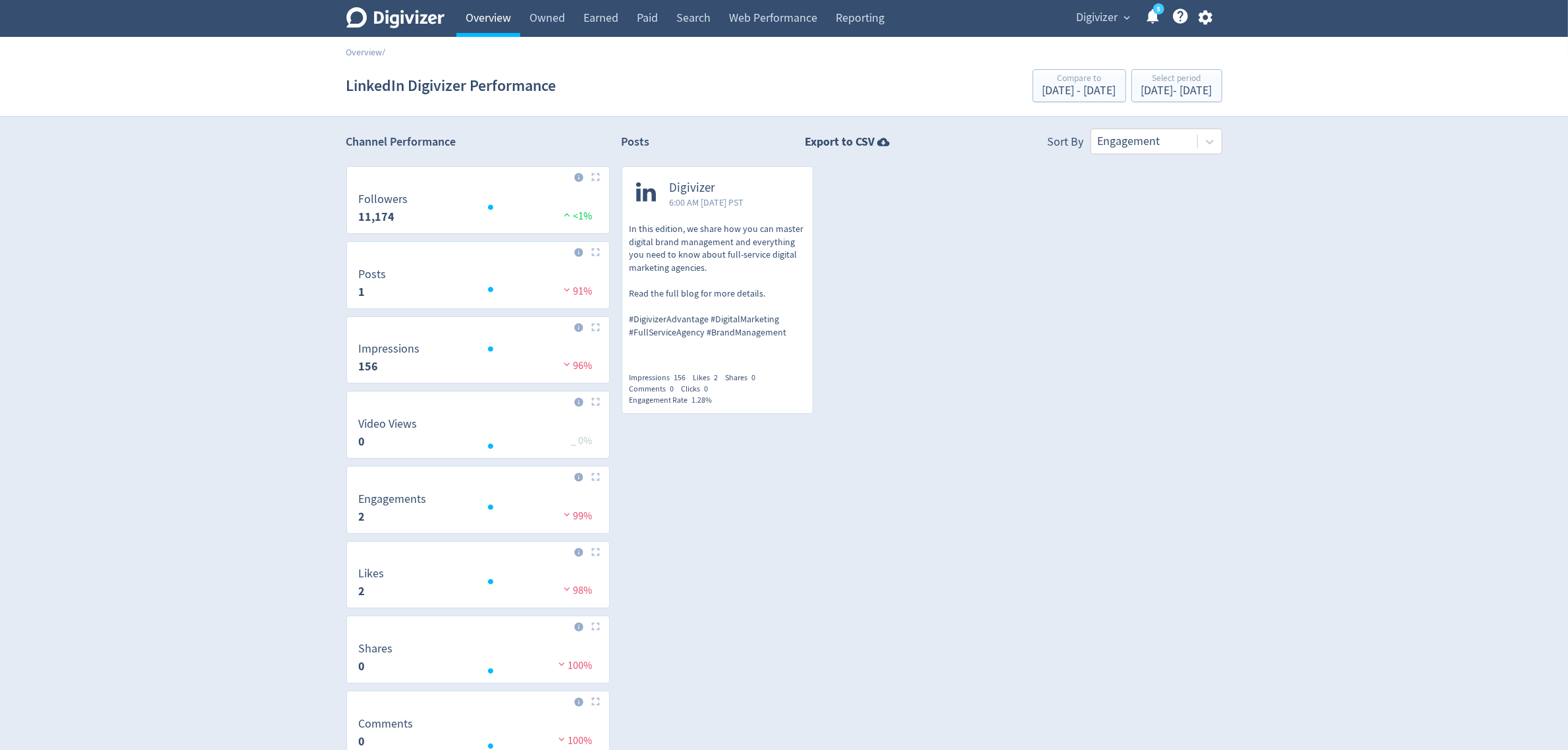
click at [500, 14] on link "Overview" at bounding box center [488, 18] width 64 height 37
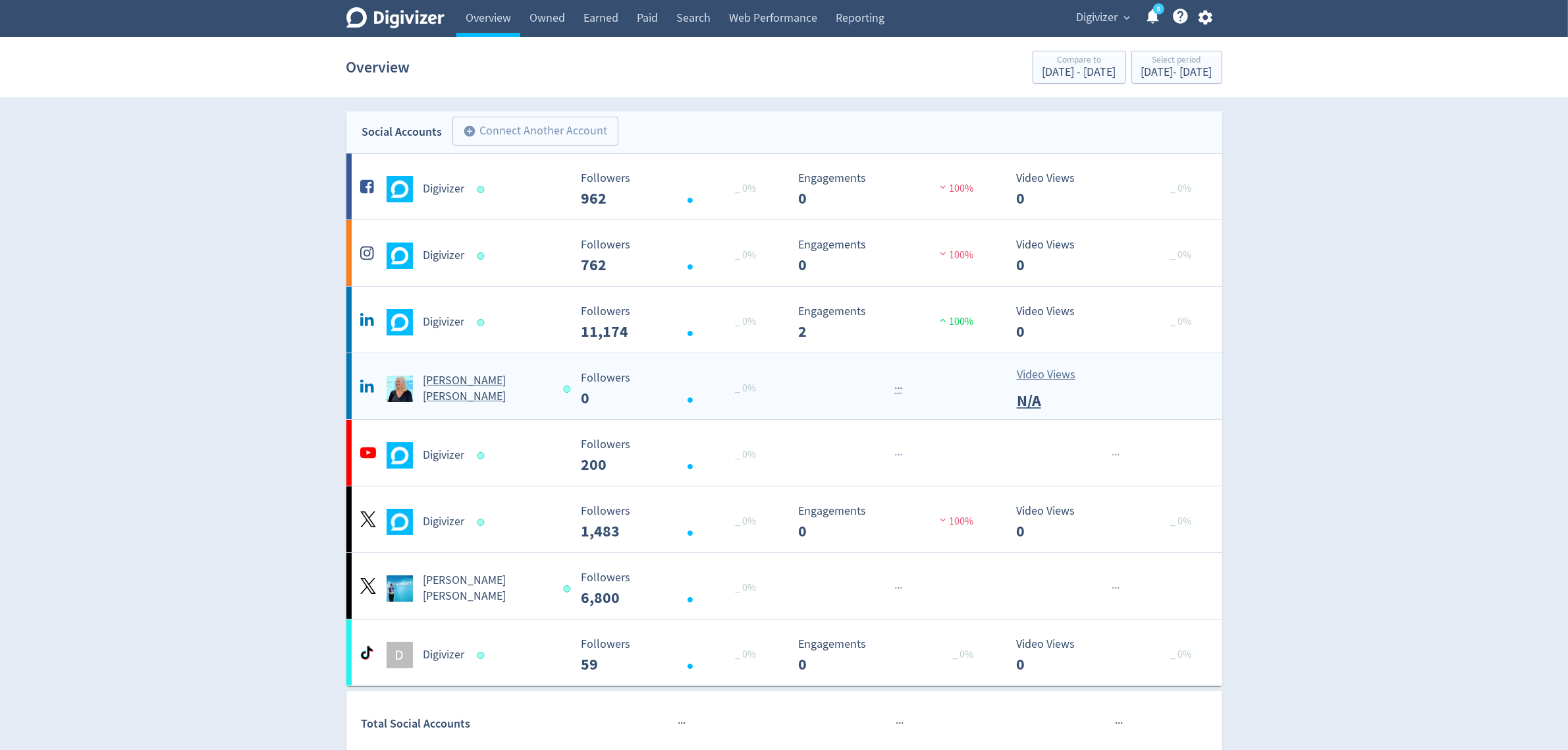
click at [504, 397] on div "[PERSON_NAME] [PERSON_NAME]" at bounding box center [463, 389] width 213 height 32
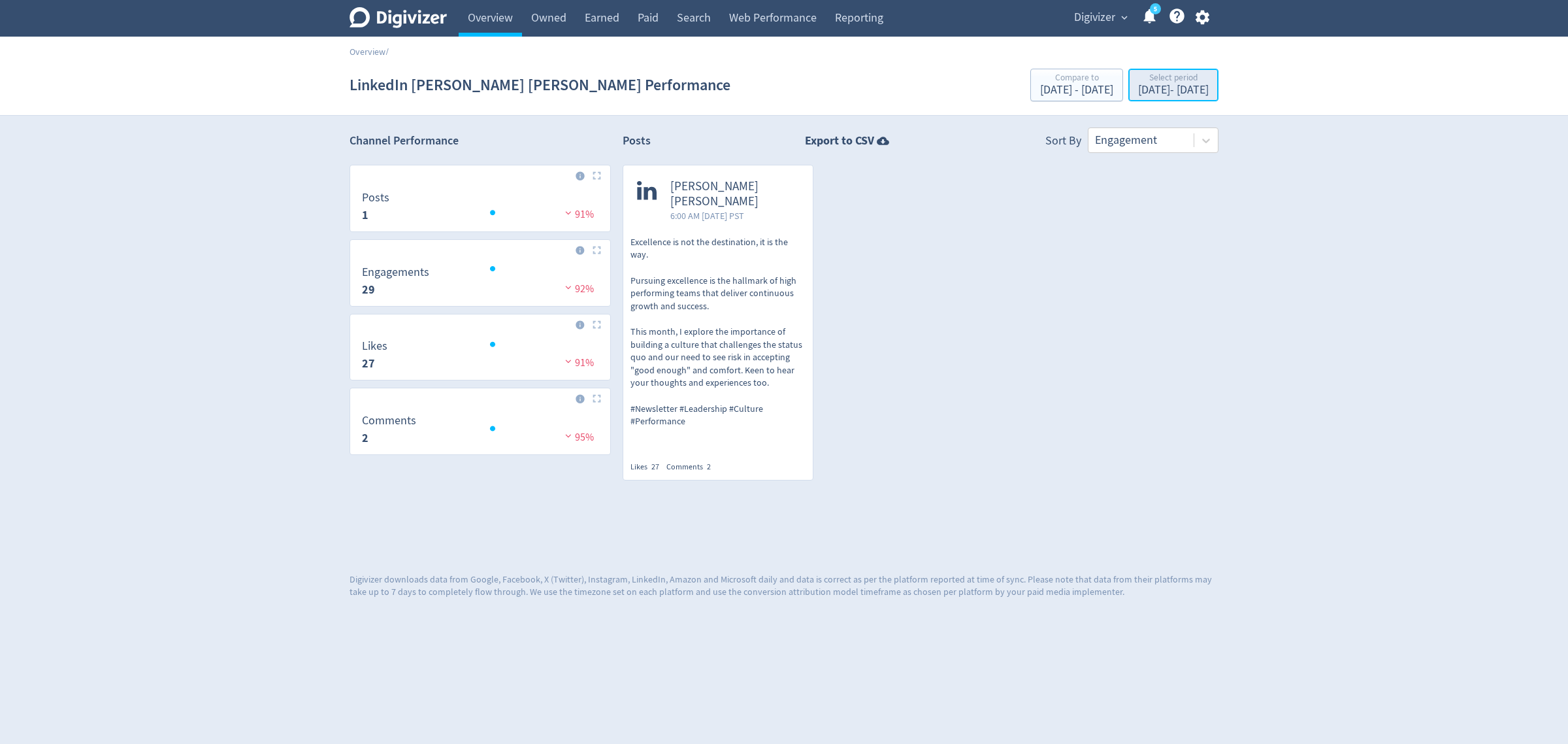
click at [1145, 95] on div "[DATE] - [DATE]" at bounding box center [1173, 90] width 71 height 12
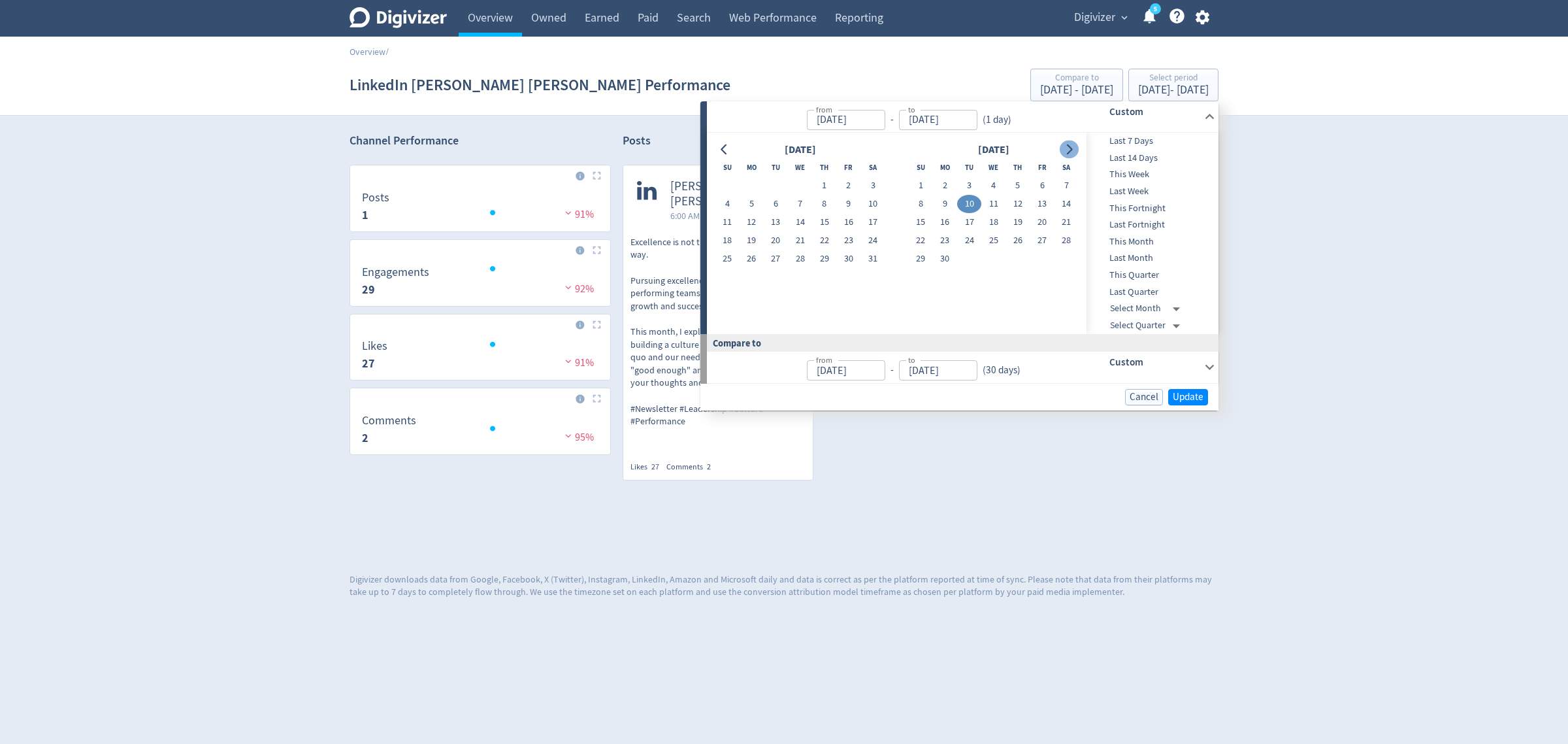
click at [1067, 150] on icon "Go to next month" at bounding box center [1069, 149] width 11 height 11
click at [1046, 209] on button "12" at bounding box center [1042, 204] width 24 height 18
click at [1196, 394] on span "Update" at bounding box center [1188, 397] width 31 height 10
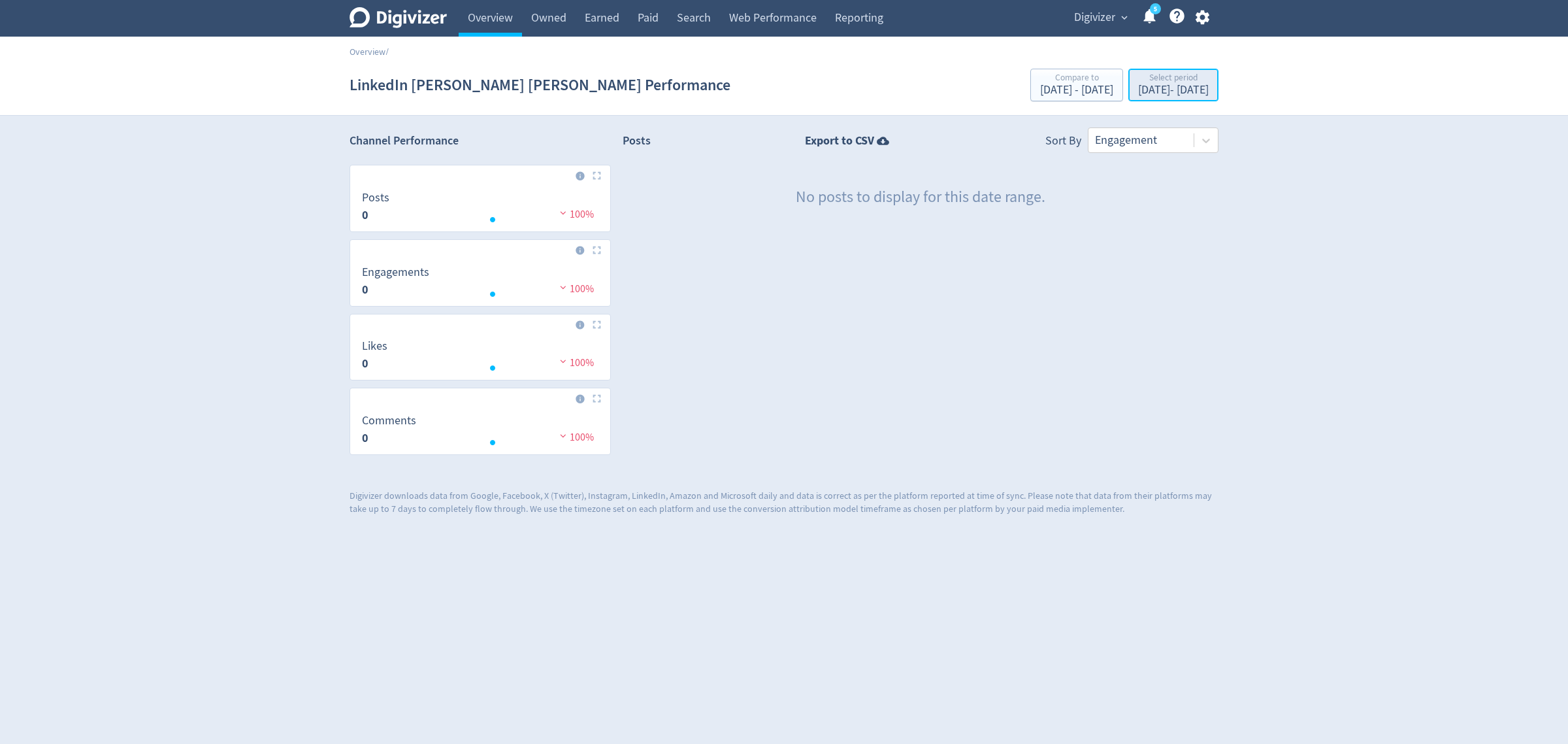
click at [1132, 97] on div "Select period [DATE] - [DATE]" at bounding box center [1173, 86] width 82 height 27
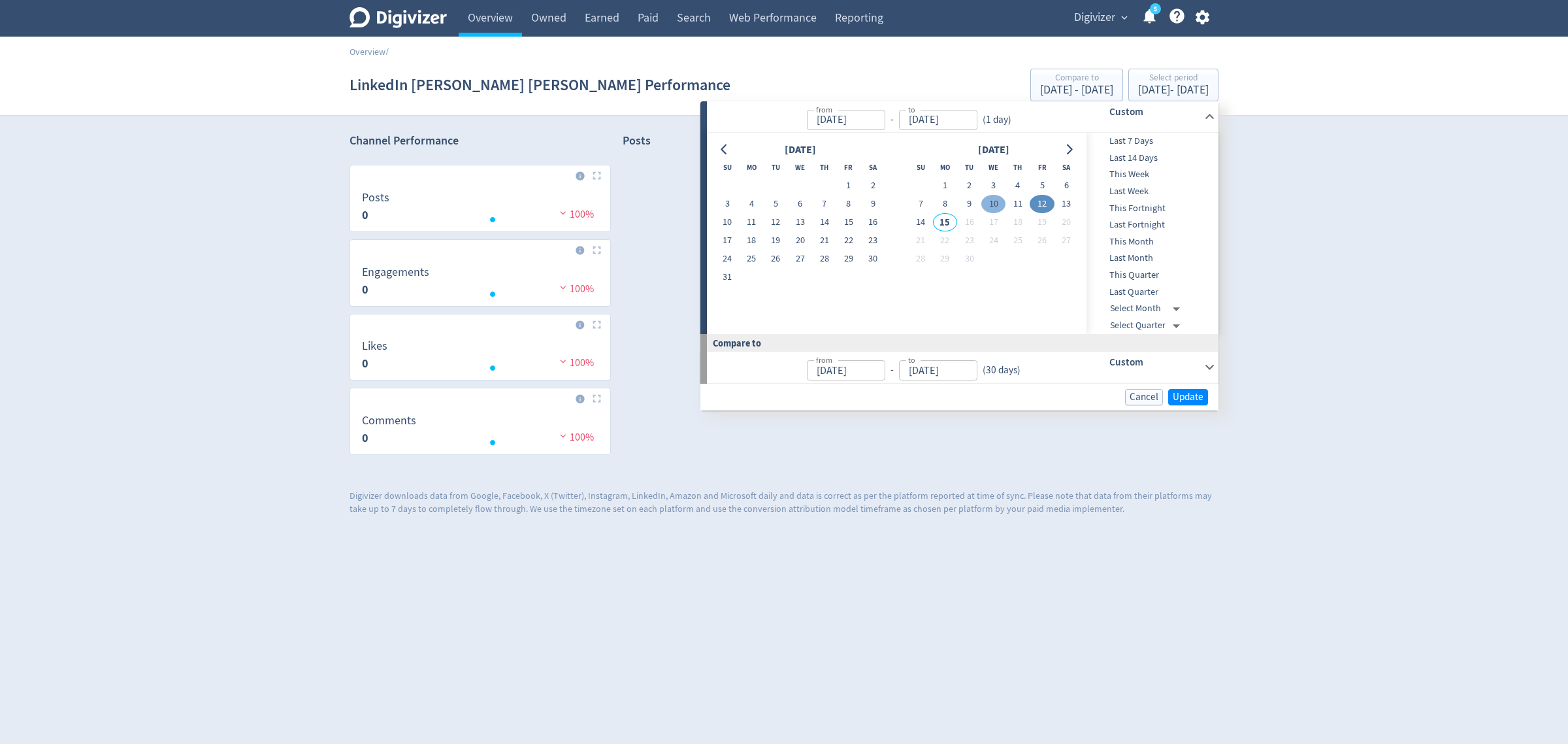
click at [992, 204] on button "10" at bounding box center [993, 204] width 24 height 18
click at [1197, 400] on span "Update" at bounding box center [1188, 397] width 31 height 10
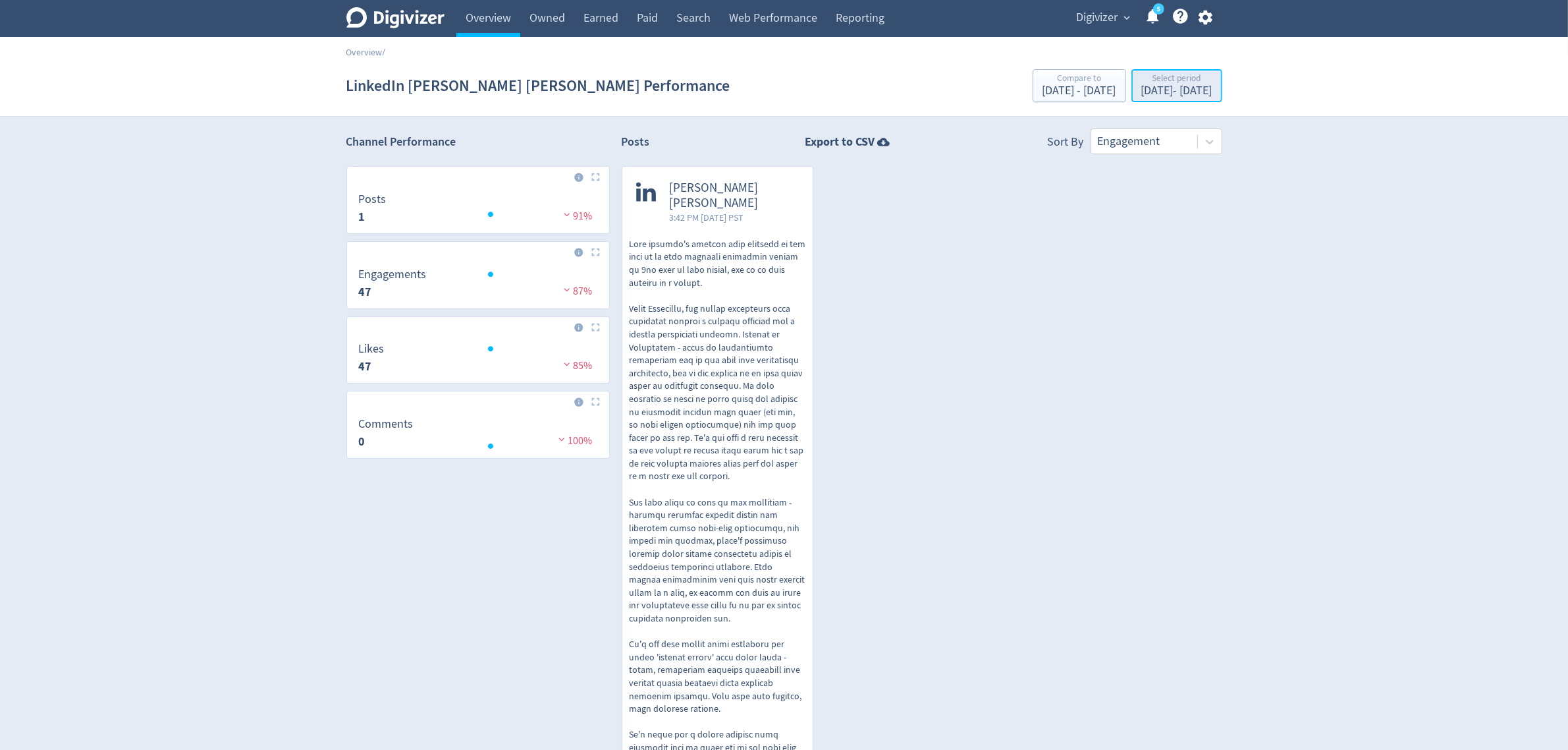
click at [1141, 87] on div "[DATE] - [DATE]" at bounding box center [1177, 90] width 71 height 12
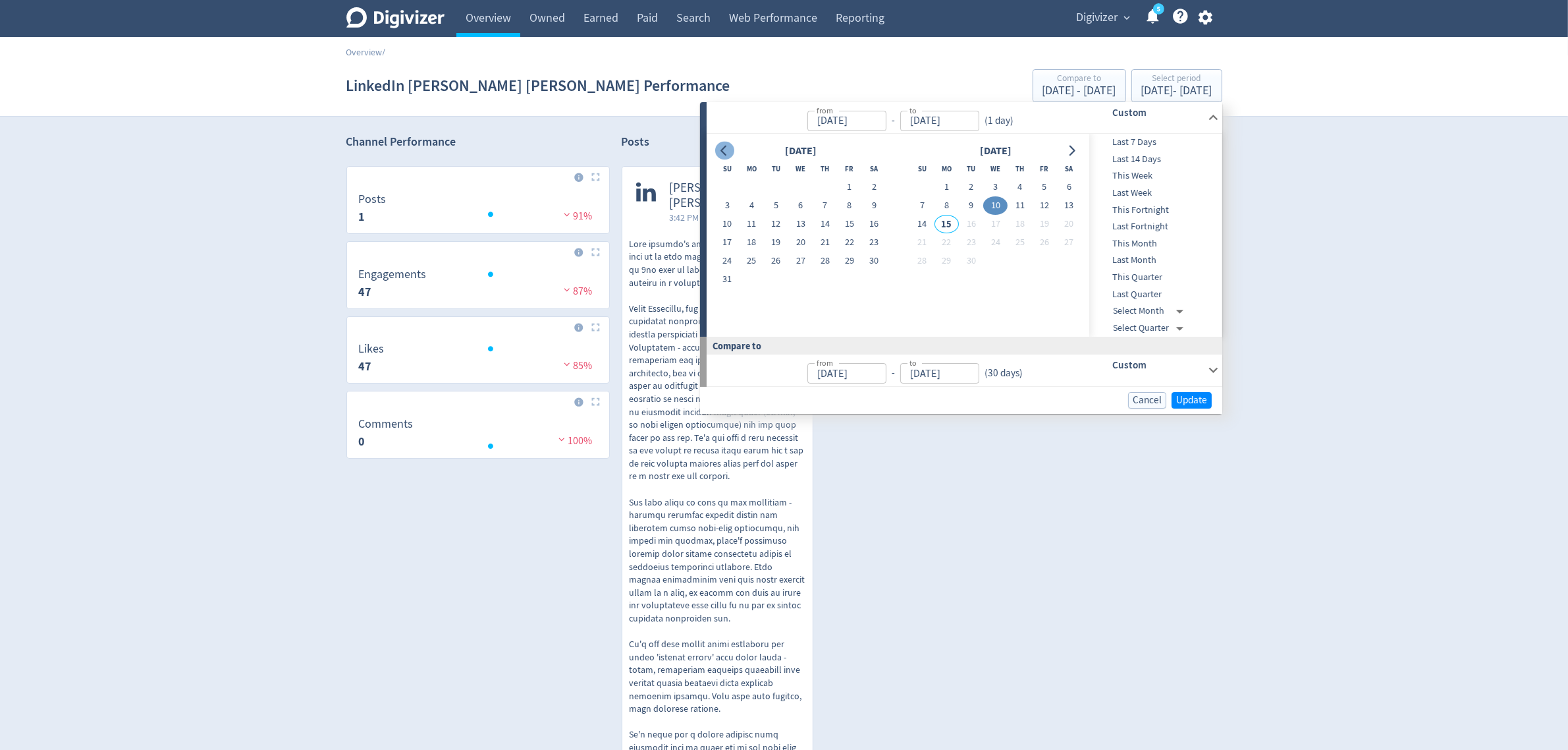
click at [722, 151] on icon "Go to previous month" at bounding box center [724, 151] width 6 height 11
click at [750, 258] on button "28" at bounding box center [752, 261] width 24 height 18
click at [1174, 403] on button "Update" at bounding box center [1191, 400] width 40 height 16
